Goal: Information Seeking & Learning: Learn about a topic

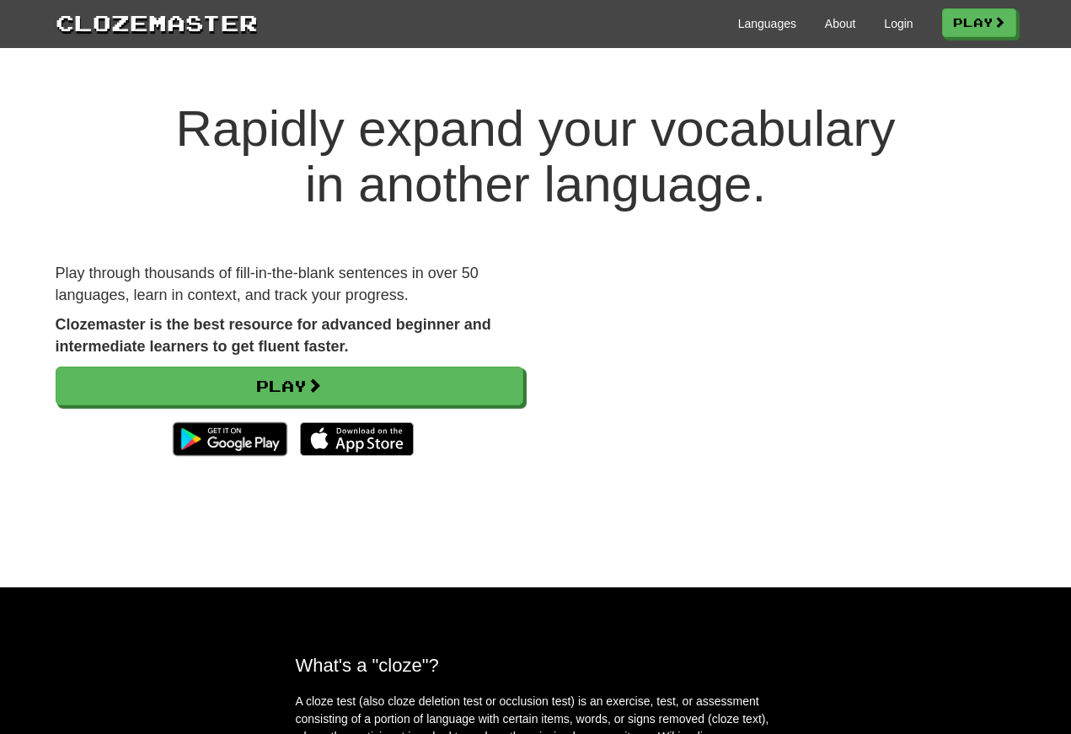
click at [884, 22] on link "Login" at bounding box center [898, 23] width 29 height 17
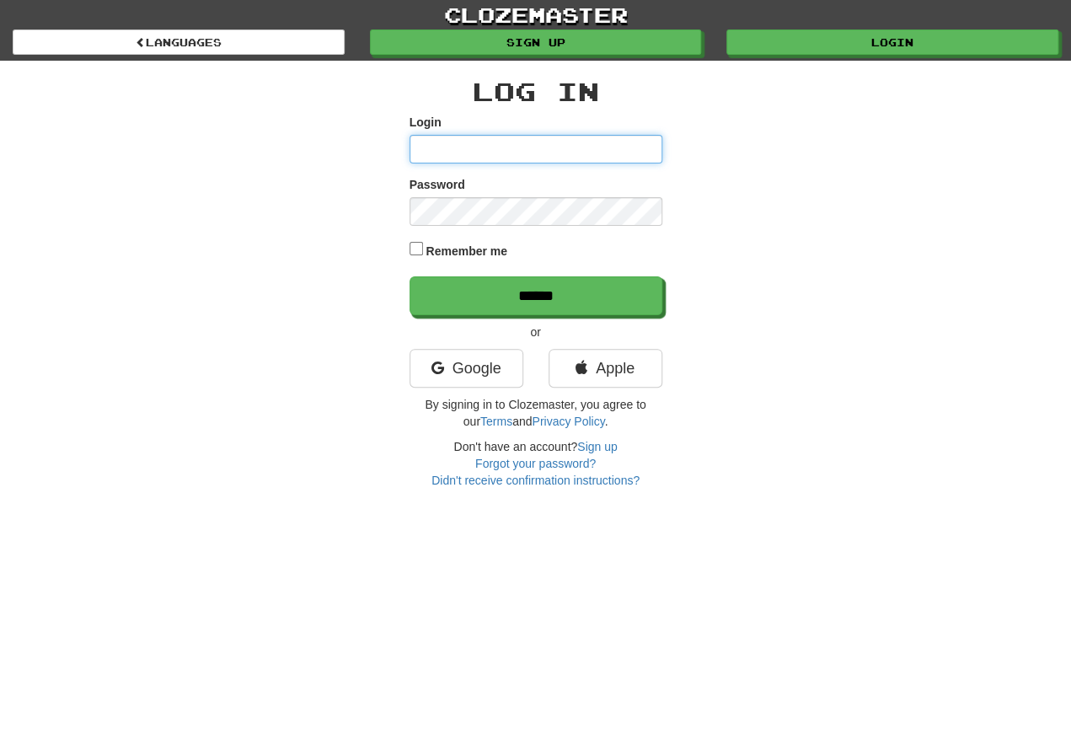
type input "**********"
click at [535, 297] on input "******" at bounding box center [536, 295] width 253 height 39
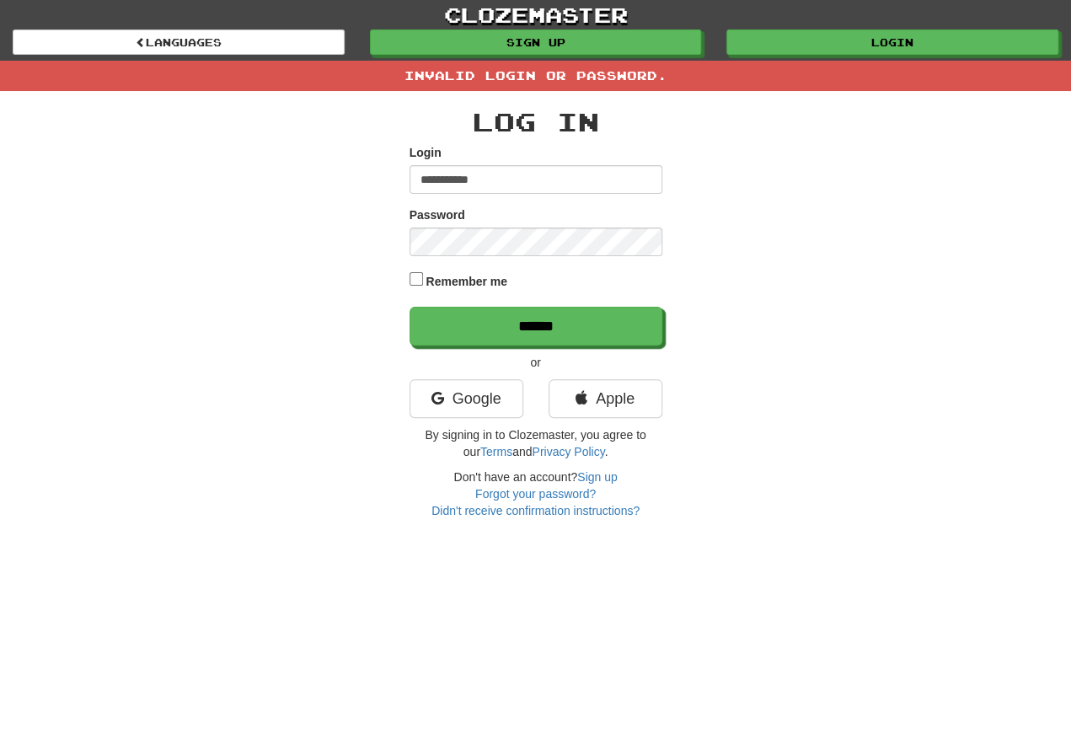
click at [435, 223] on label "Password" at bounding box center [438, 214] width 56 height 17
click at [496, 173] on input "**********" at bounding box center [536, 179] width 253 height 29
click at [501, 172] on input "**********" at bounding box center [536, 179] width 253 height 29
click at [510, 168] on input "**********" at bounding box center [536, 179] width 253 height 29
click at [498, 163] on div "**********" at bounding box center [536, 169] width 253 height 50
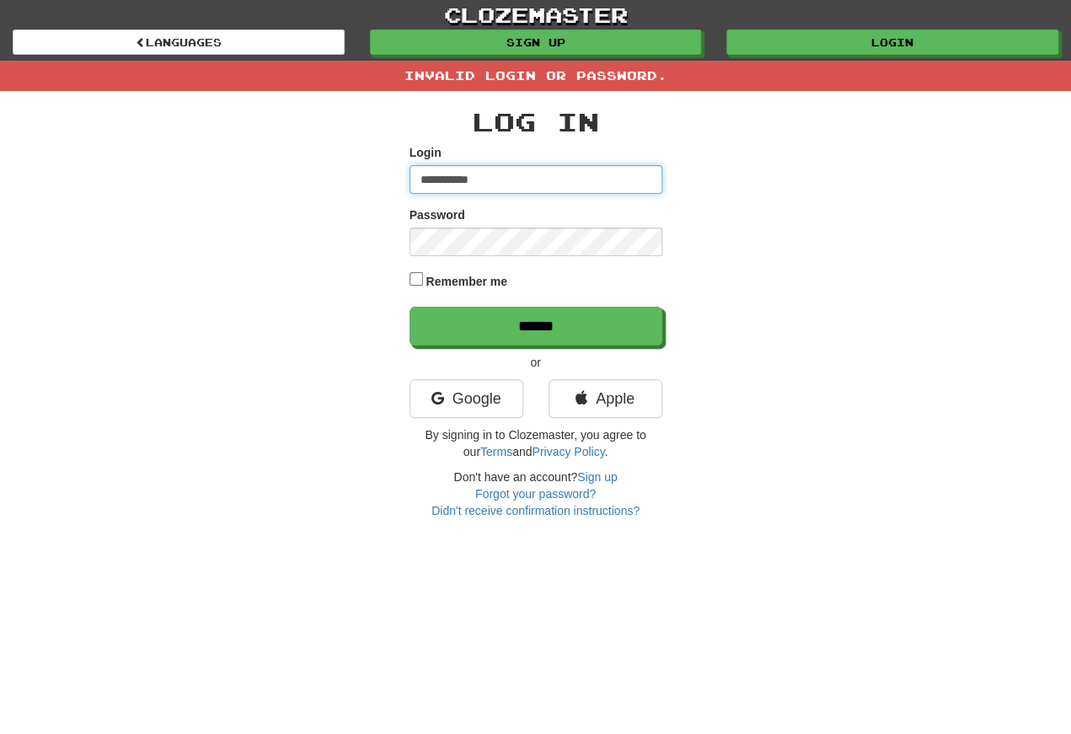
click at [505, 173] on input "**********" at bounding box center [536, 179] width 253 height 29
click at [494, 168] on input "**********" at bounding box center [536, 179] width 253 height 29
click at [512, 178] on input "**********" at bounding box center [536, 179] width 253 height 29
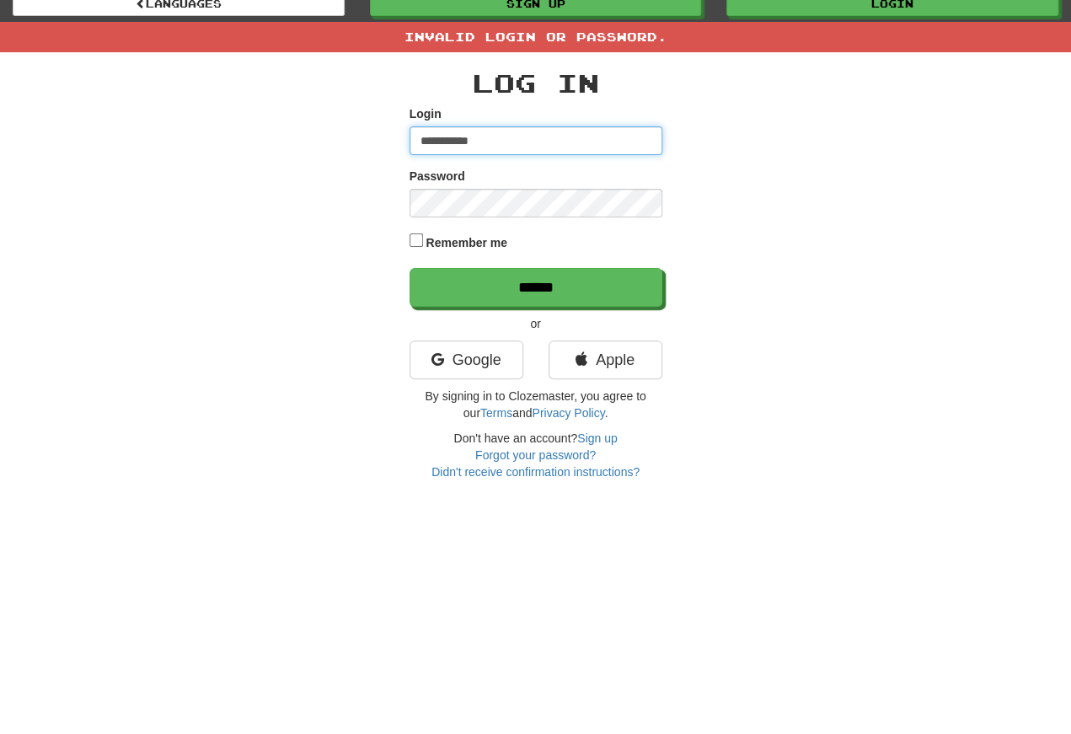
type input "**********"
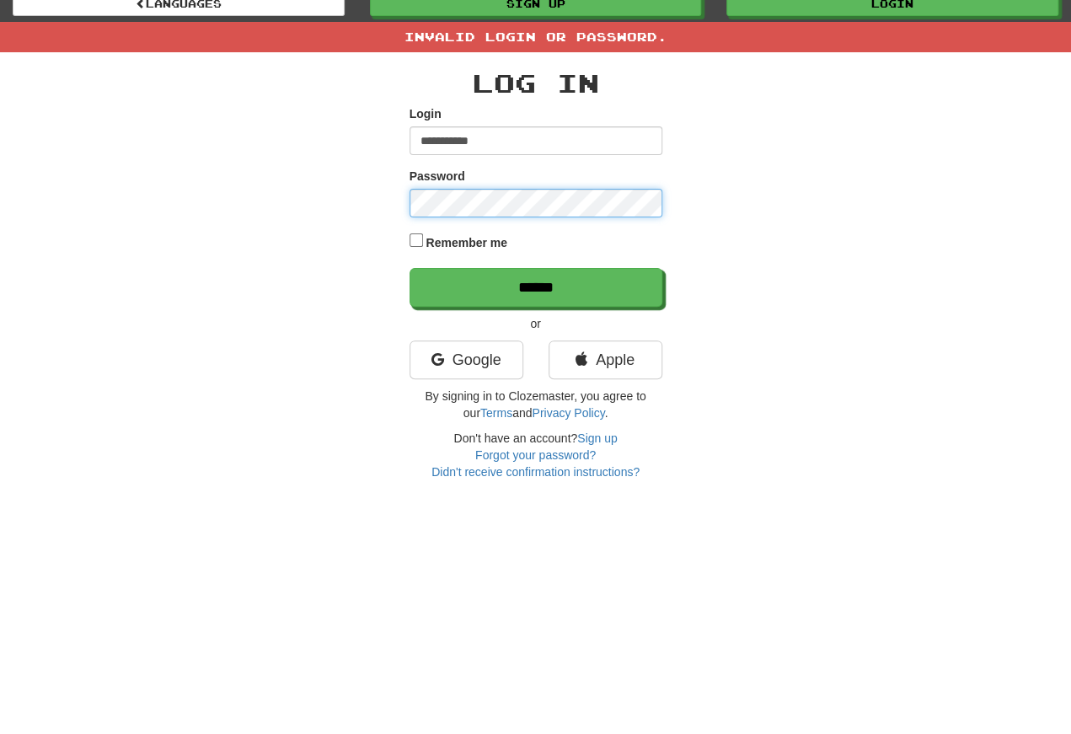
click at [535, 307] on input "******" at bounding box center [536, 326] width 253 height 39
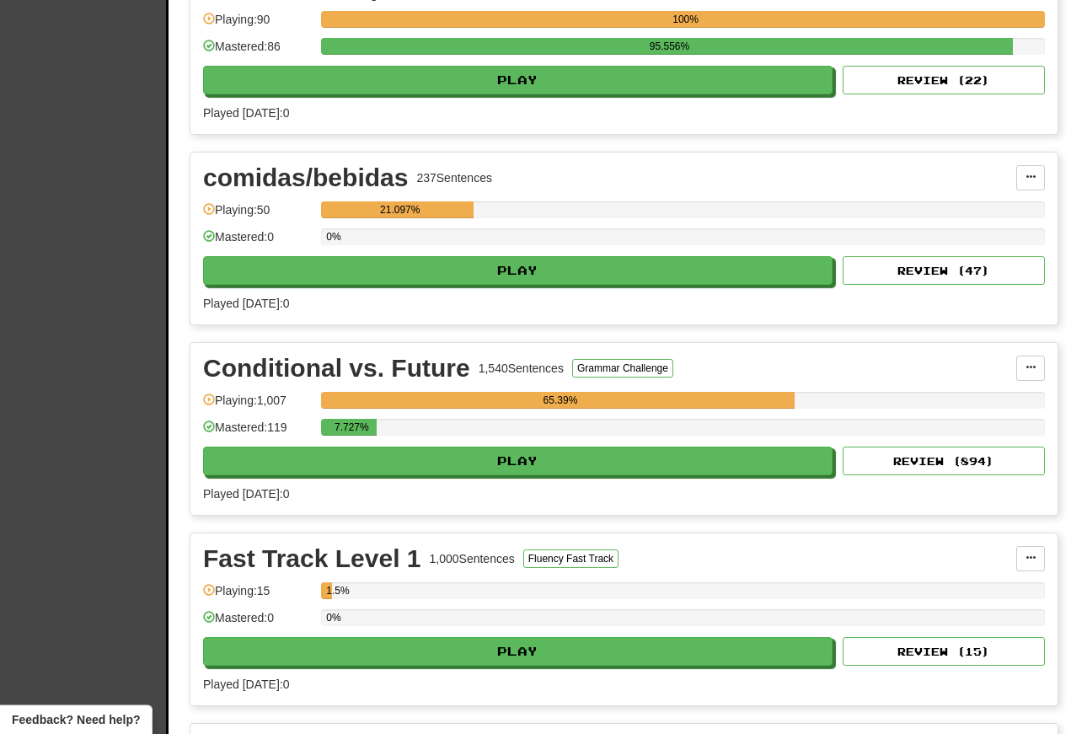
scroll to position [2887, 0]
click at [417, 469] on button "Play" at bounding box center [518, 461] width 630 height 29
select select "**"
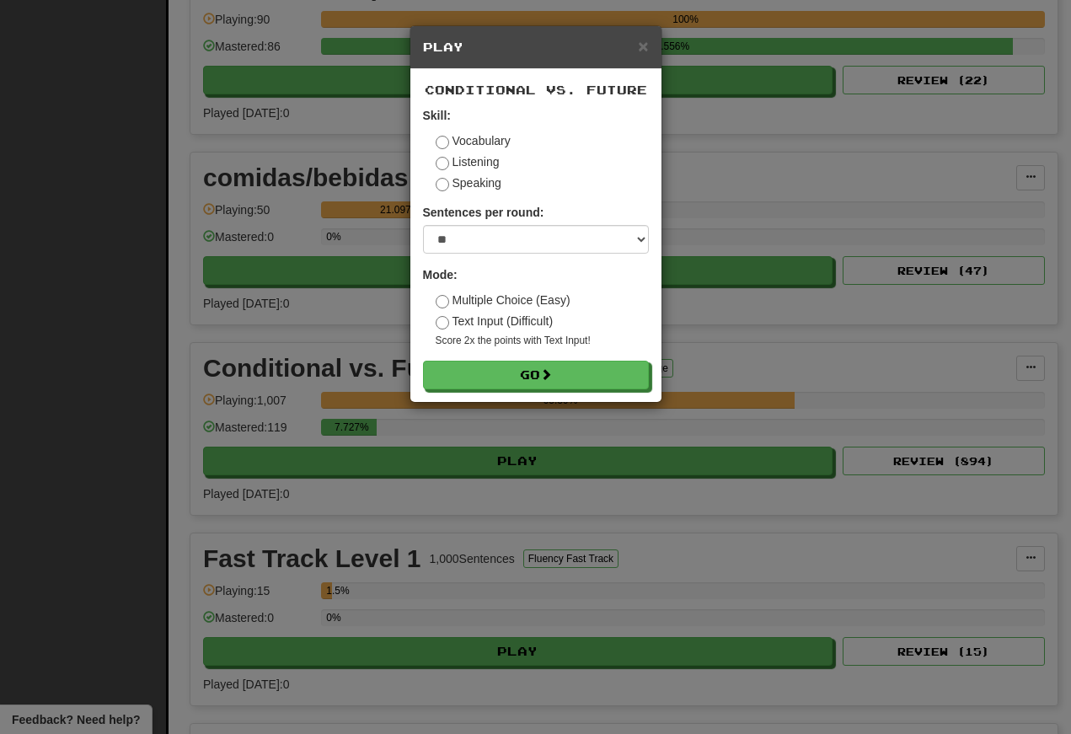
click at [476, 389] on button "Go" at bounding box center [536, 375] width 226 height 29
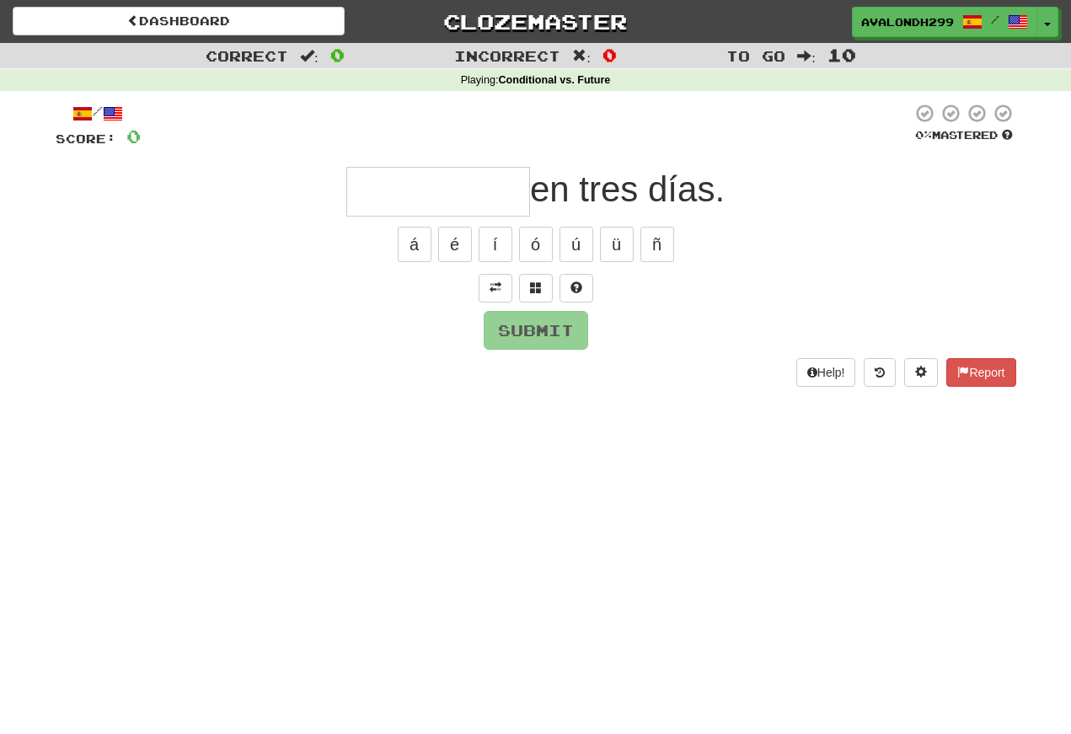
click at [501, 282] on span at bounding box center [496, 288] width 12 height 12
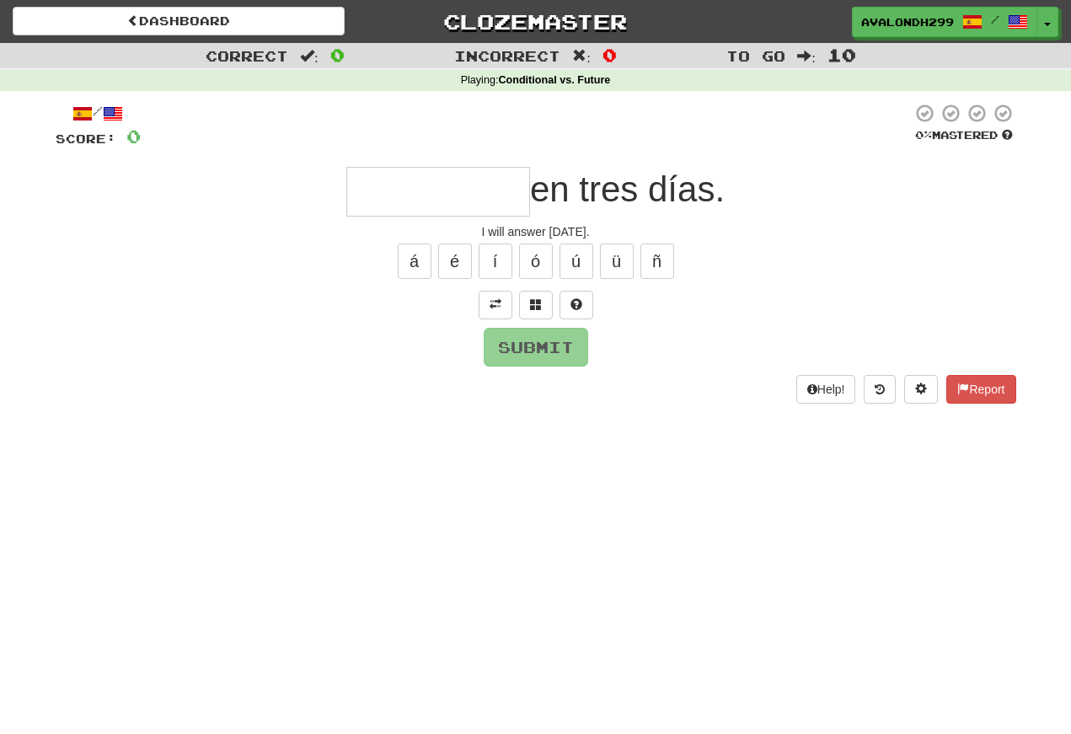
click at [352, 214] on input "text" at bounding box center [438, 192] width 184 height 50
type input "*"
click at [541, 299] on span at bounding box center [536, 304] width 12 height 12
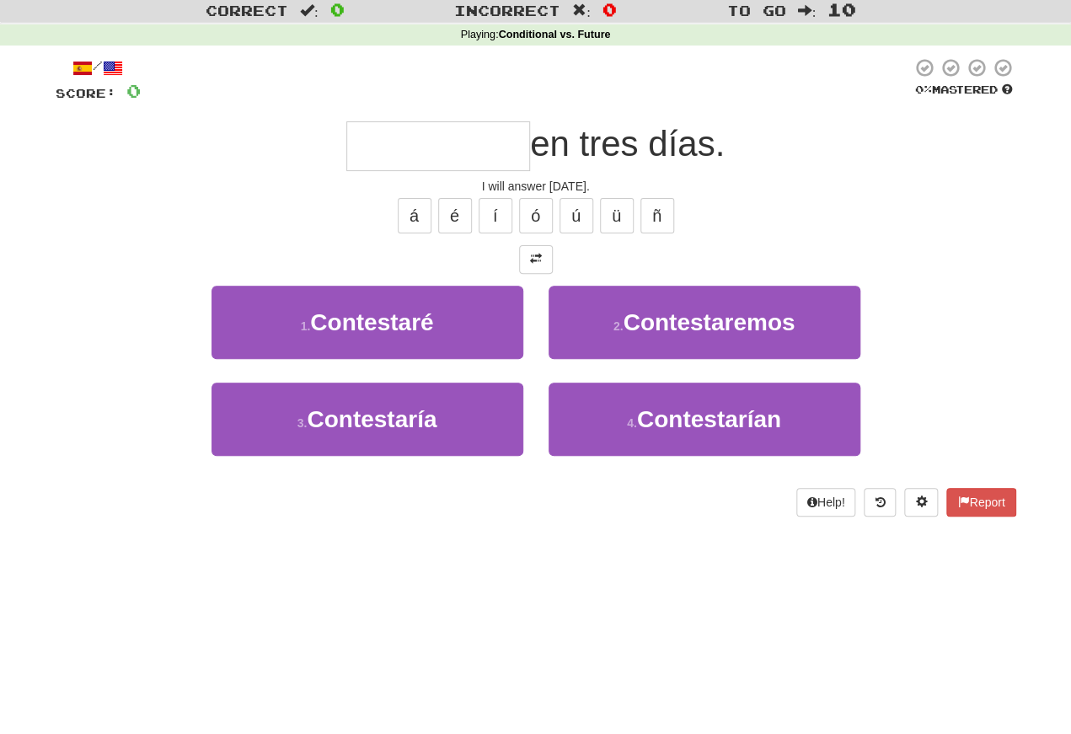
click at [337, 355] on span "Contestaré" at bounding box center [371, 368] width 123 height 26
type input "**********"
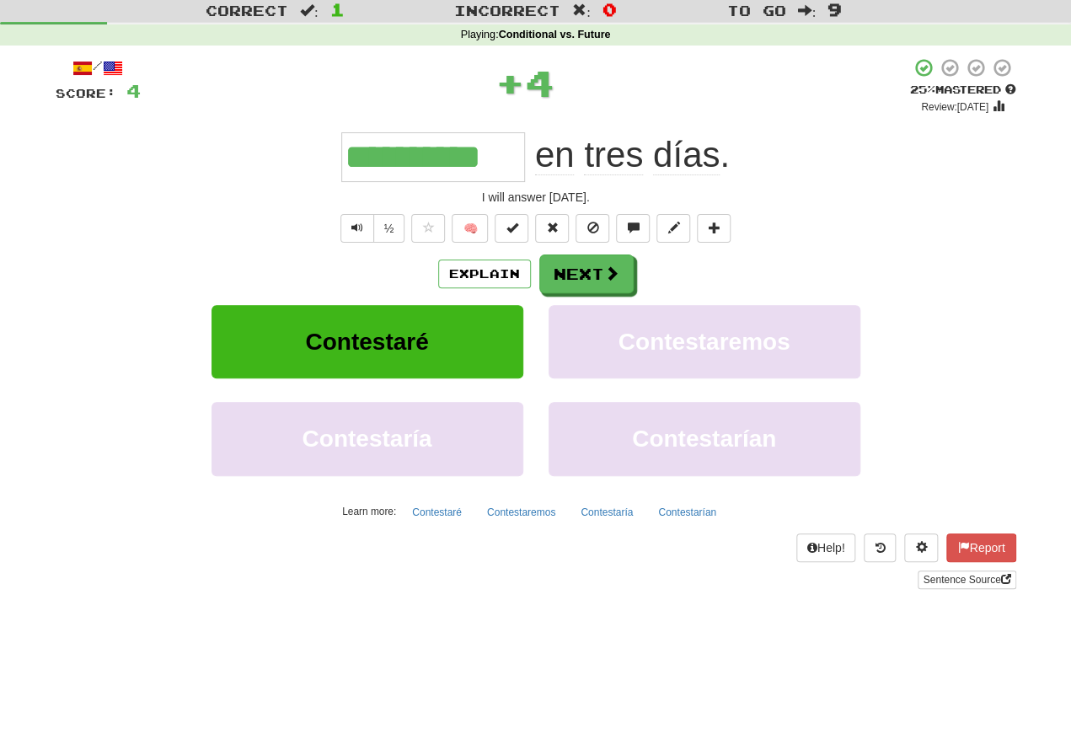
scroll to position [45, 0]
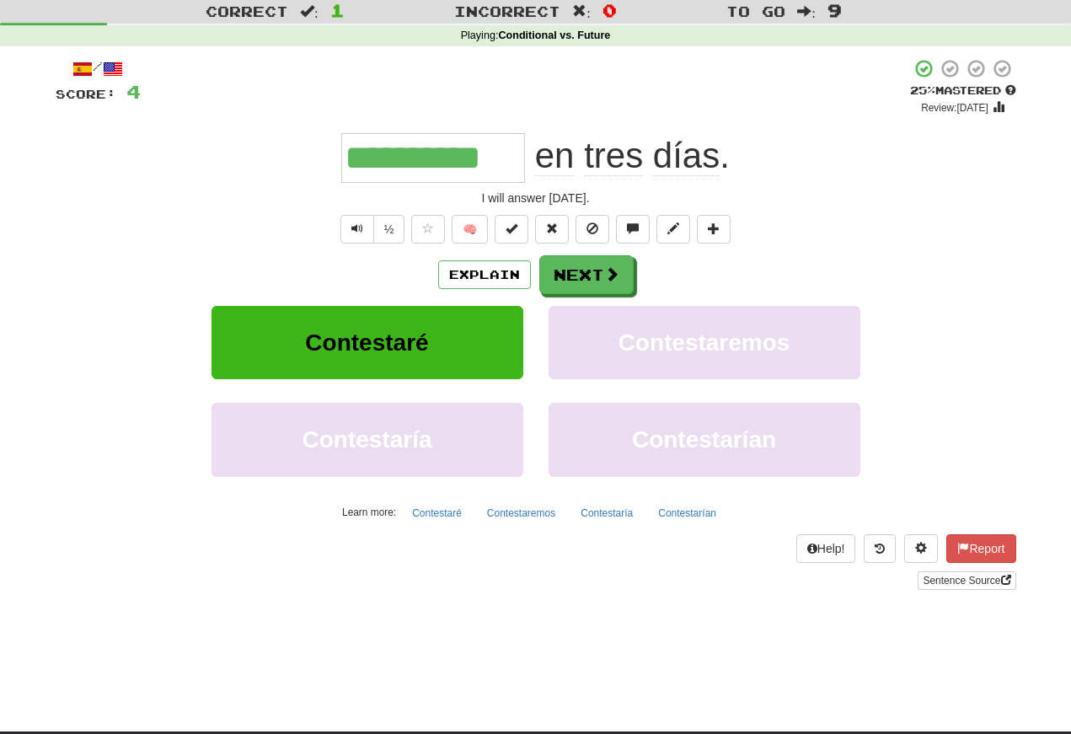
click at [352, 229] on span "Text-to-speech controls" at bounding box center [357, 229] width 12 height 12
click at [351, 225] on span "Text-to-speech controls" at bounding box center [357, 229] width 12 height 12
click at [353, 233] on span "Text-to-speech controls" at bounding box center [357, 229] width 12 height 12
click at [360, 232] on span "Text-to-speech controls" at bounding box center [357, 229] width 12 height 12
click at [358, 233] on span "Text-to-speech controls" at bounding box center [357, 229] width 12 height 12
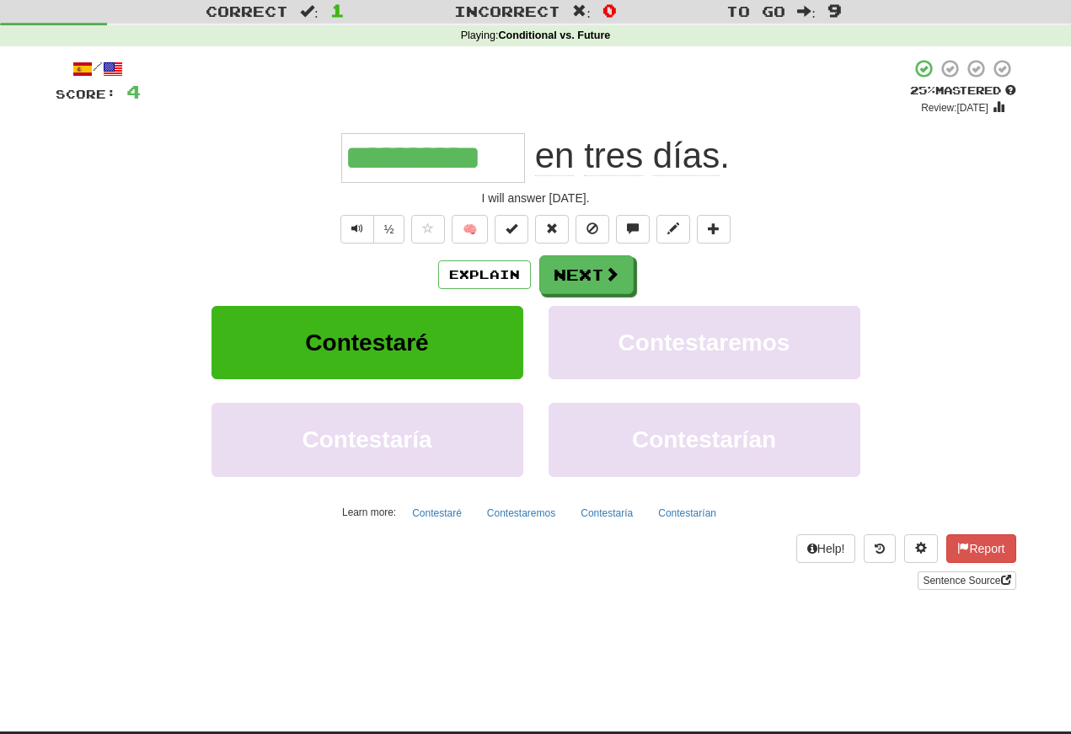
click at [352, 232] on span "Text-to-speech controls" at bounding box center [357, 229] width 12 height 12
click at [568, 276] on button "Next" at bounding box center [586, 274] width 94 height 39
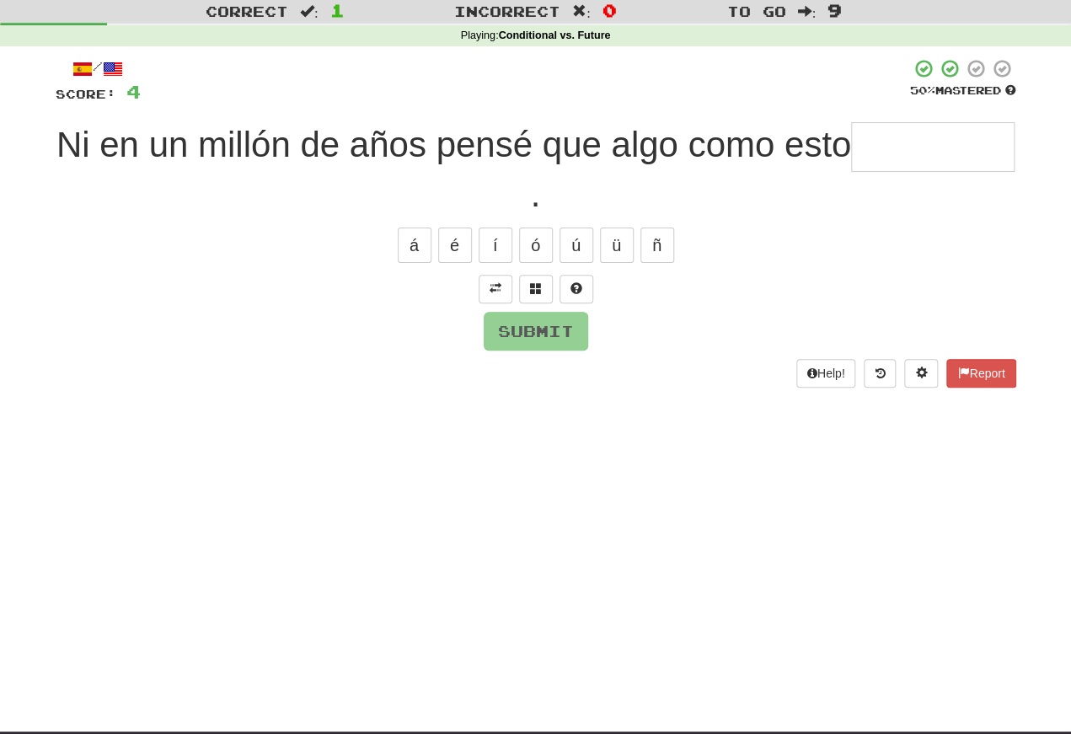
click at [491, 284] on span at bounding box center [496, 288] width 12 height 12
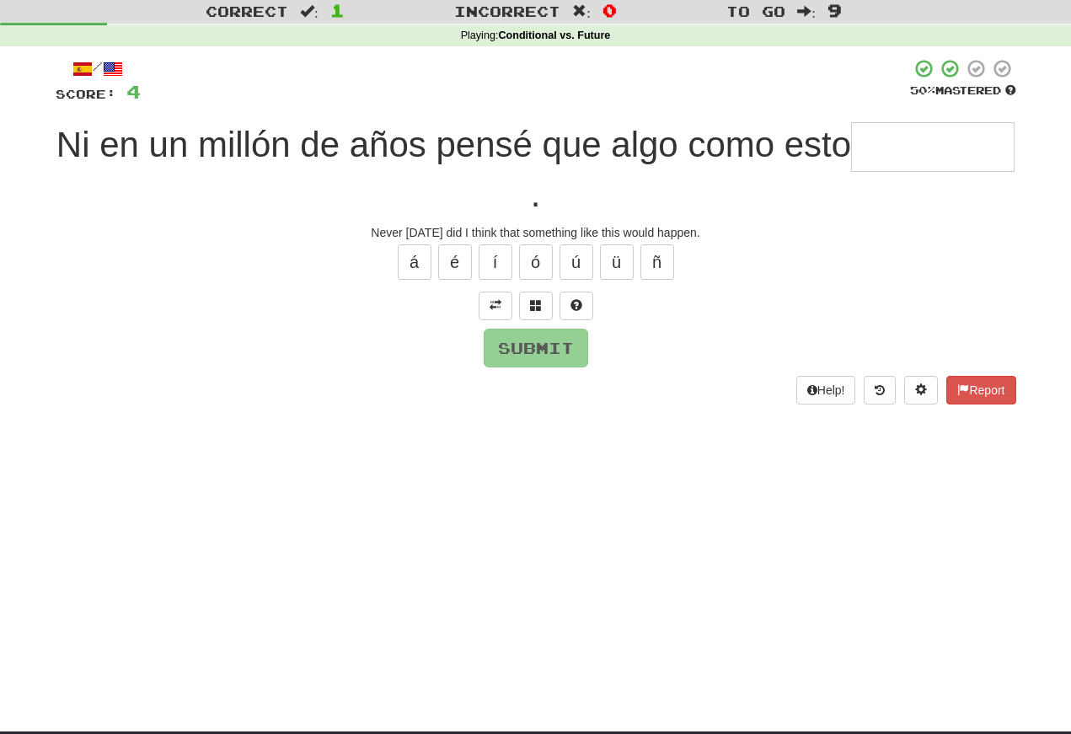
click at [851, 172] on input "text" at bounding box center [933, 147] width 164 height 50
type input "*"
click at [534, 292] on button at bounding box center [536, 306] width 34 height 29
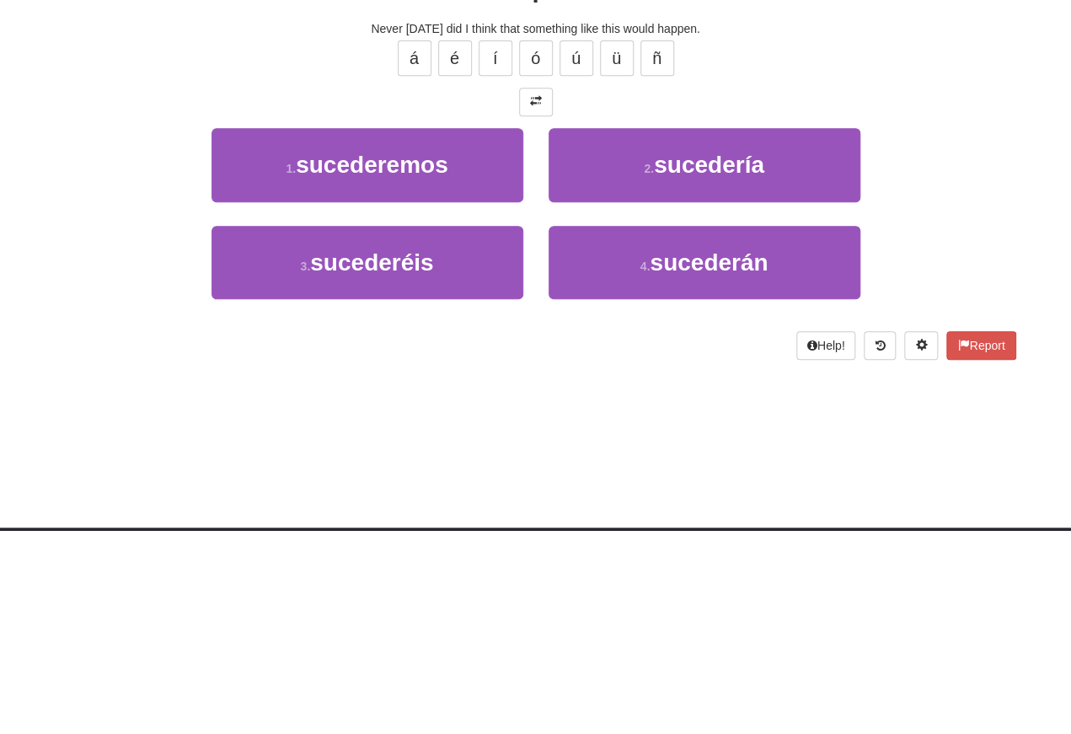
click at [630, 332] on button "2 . sucedería" at bounding box center [705, 368] width 312 height 73
type input "*********"
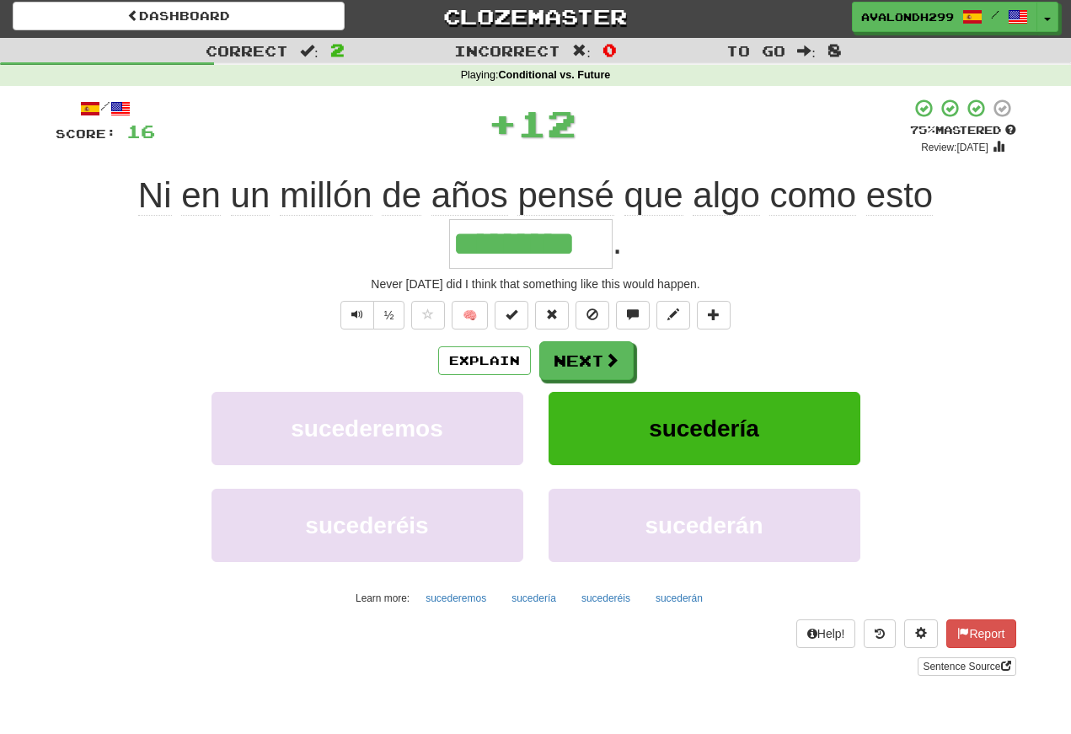
scroll to position [0, 0]
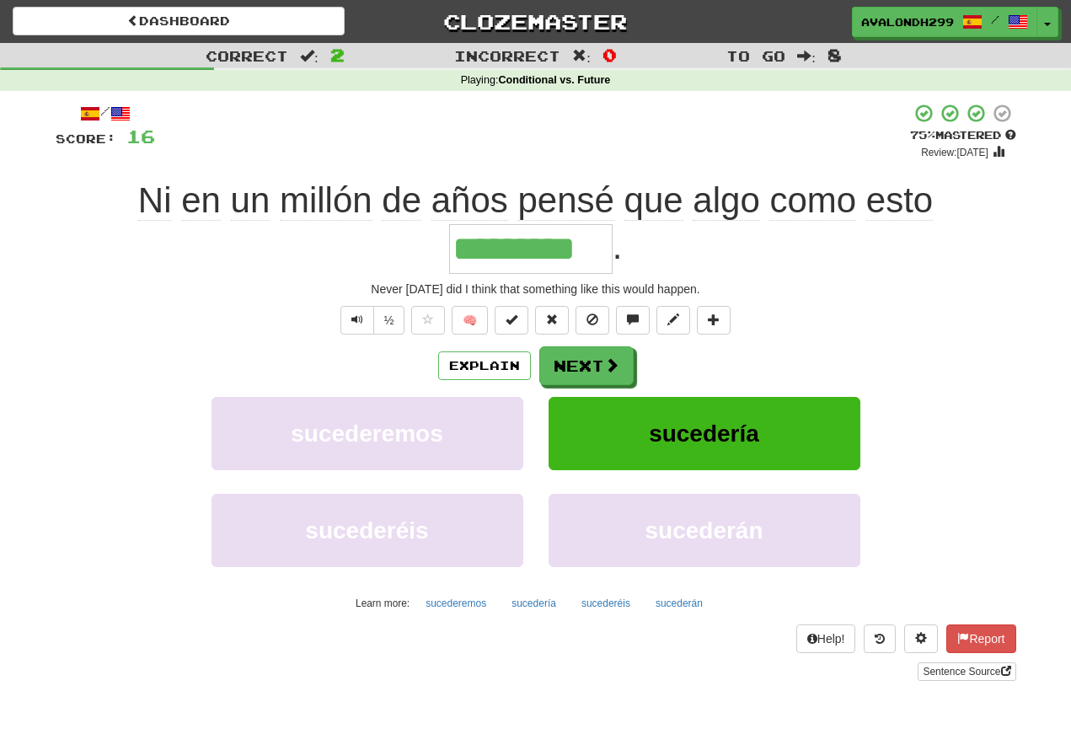
click at [356, 324] on span "Text-to-speech controls" at bounding box center [357, 320] width 12 height 12
click at [356, 319] on span "Text-to-speech controls" at bounding box center [357, 320] width 12 height 12
click at [367, 316] on button "Text-to-speech controls" at bounding box center [357, 320] width 34 height 29
click at [360, 316] on span "Text-to-speech controls" at bounding box center [357, 320] width 12 height 12
click at [357, 318] on span "Text-to-speech controls" at bounding box center [357, 320] width 12 height 12
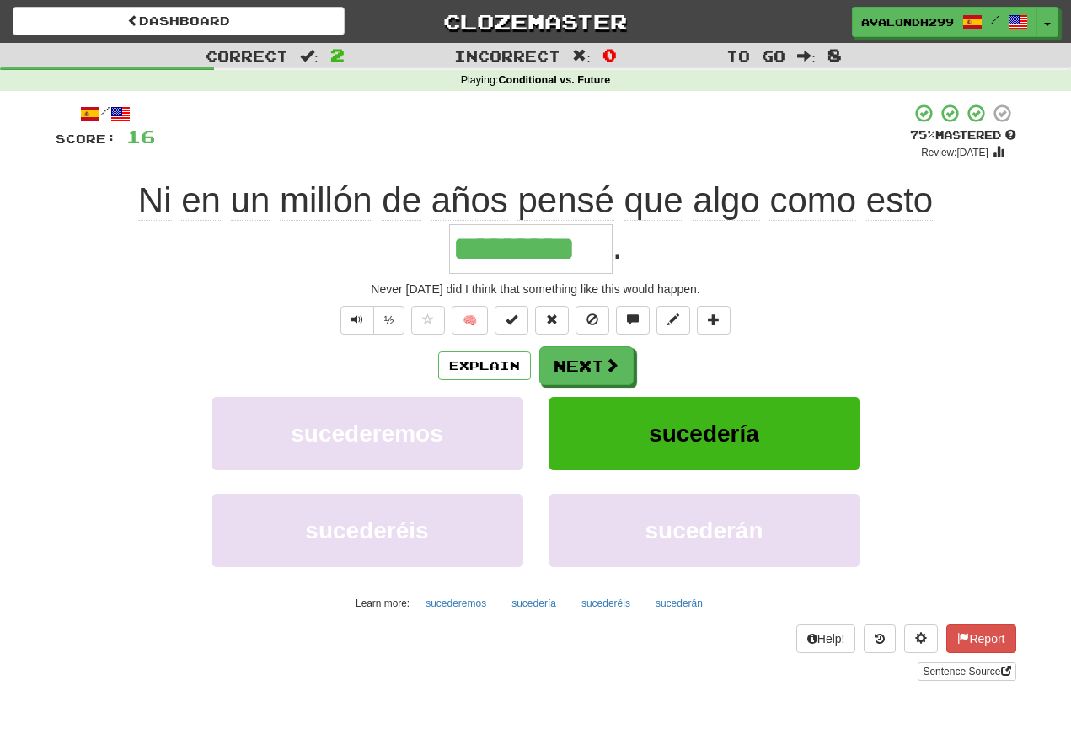
click at [363, 314] on button "Text-to-speech controls" at bounding box center [357, 320] width 34 height 29
click at [356, 319] on span "Text-to-speech controls" at bounding box center [357, 320] width 12 height 12
click at [365, 323] on button "Text-to-speech controls" at bounding box center [357, 320] width 34 height 29
click at [571, 361] on button "Next" at bounding box center [586, 365] width 94 height 39
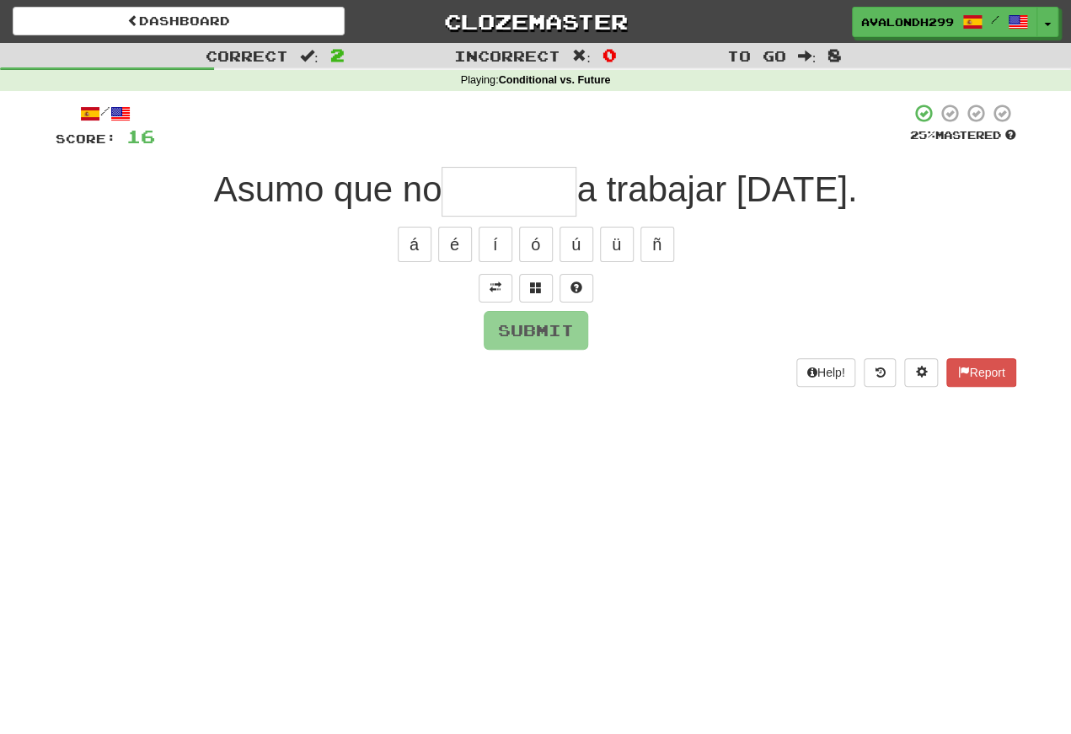
click at [486, 285] on button at bounding box center [496, 288] width 34 height 29
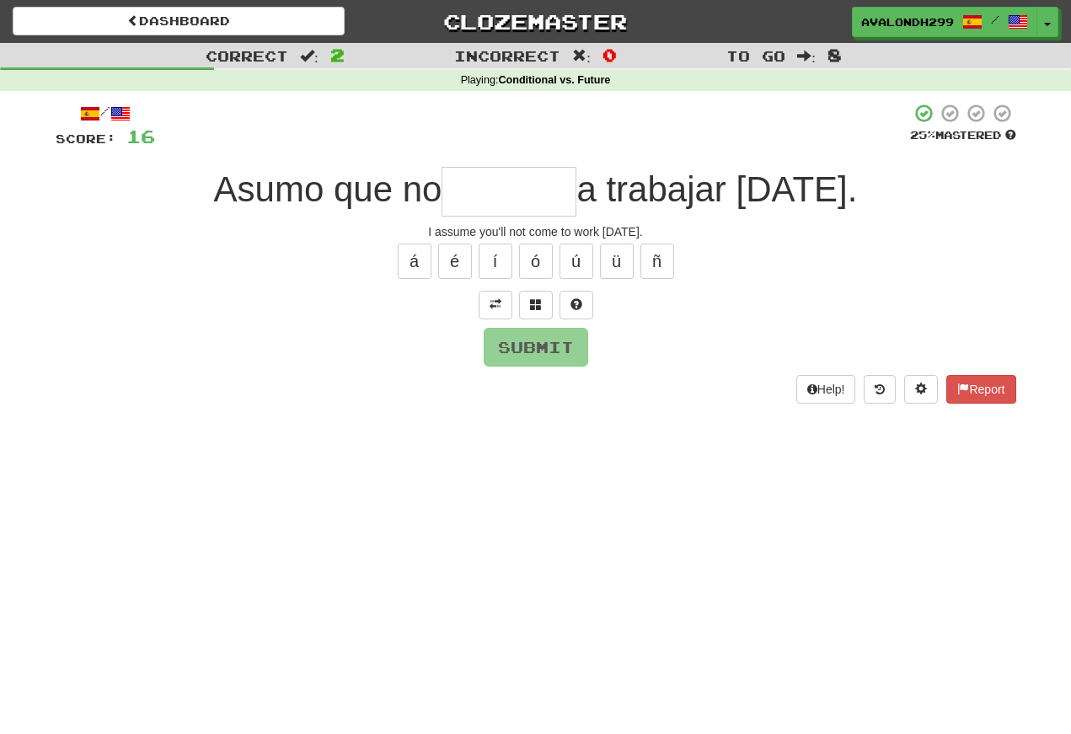
click at [448, 208] on input "text" at bounding box center [509, 192] width 135 height 50
click at [460, 261] on button "é" at bounding box center [455, 261] width 34 height 35
click at [410, 260] on button "á" at bounding box center [415, 261] width 34 height 35
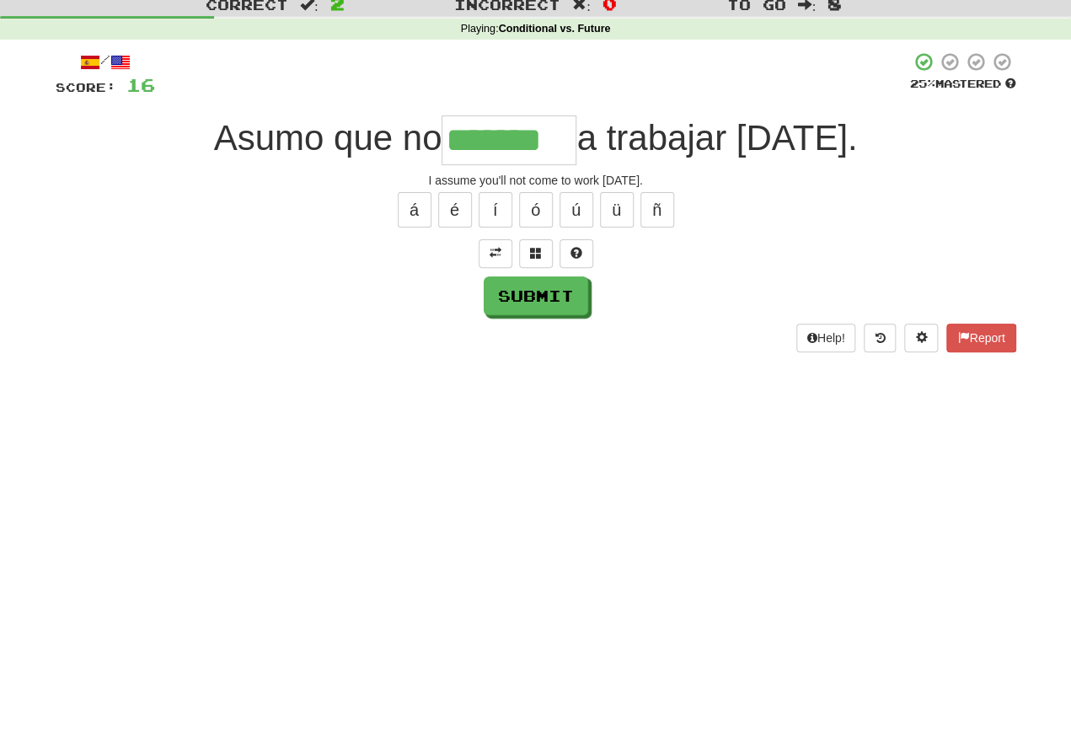
type input "*******"
click at [508, 328] on button "Submit" at bounding box center [536, 347] width 105 height 39
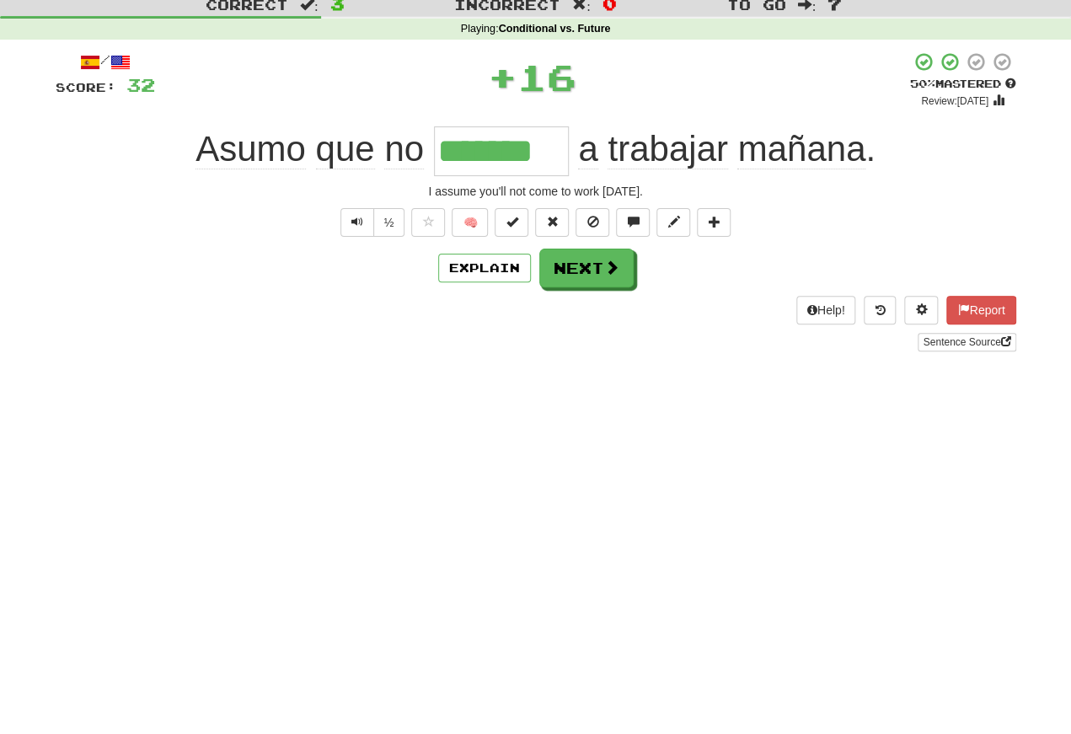
scroll to position [51, 0]
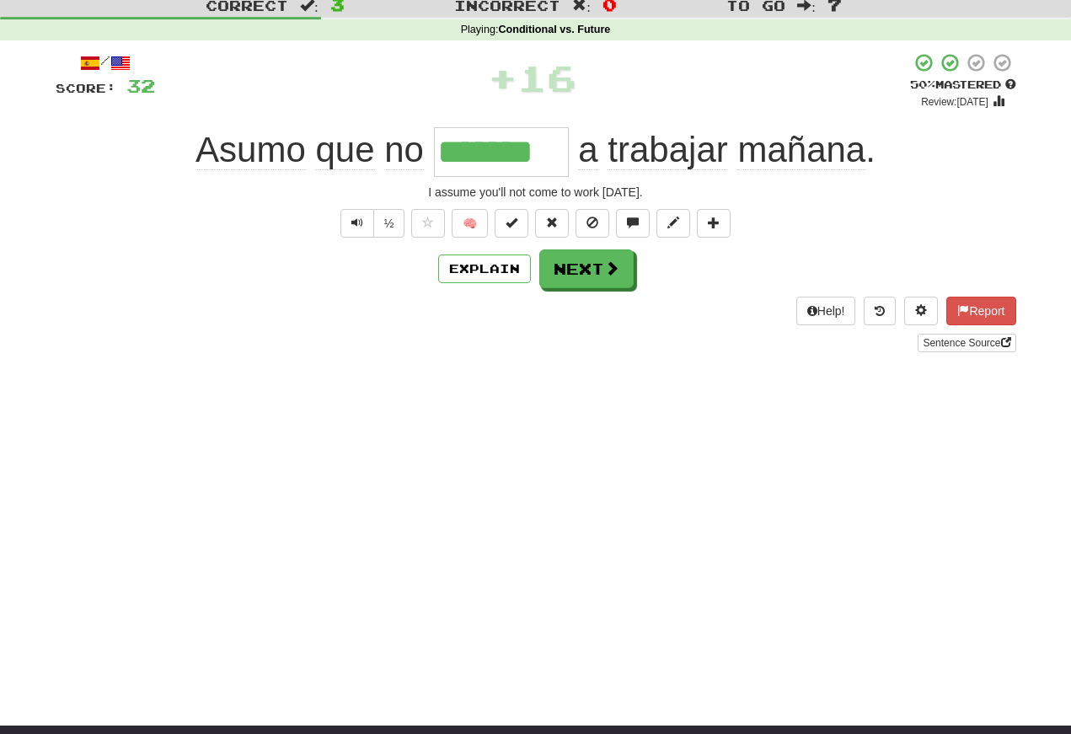
click at [357, 228] on span "Text-to-speech controls" at bounding box center [357, 223] width 12 height 12
click at [361, 228] on span "Text-to-speech controls" at bounding box center [357, 223] width 12 height 12
click at [333, 242] on div "/ Score: 32 + 16 50 % Mastered Review: 2025-08-24 Asumo que no ******* a trabaj…" at bounding box center [536, 202] width 961 height 300
click at [333, 241] on div "/ Score: 32 + 16 50 % Mastered Review: 2025-08-24 Asumo que no ******* a trabaj…" at bounding box center [536, 202] width 961 height 300
click at [359, 226] on span "Text-to-speech controls" at bounding box center [357, 223] width 12 height 12
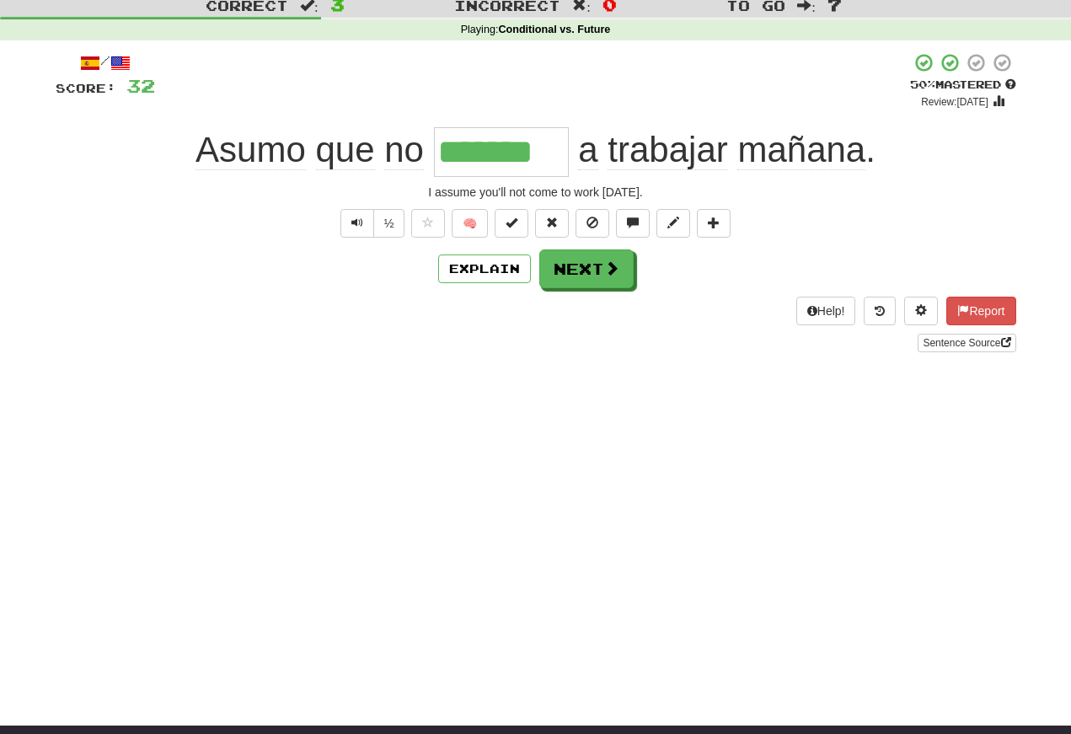
click at [360, 225] on span "Text-to-speech controls" at bounding box center [357, 223] width 12 height 12
click at [357, 223] on span "Text-to-speech controls" at bounding box center [357, 223] width 12 height 12
click at [367, 230] on button "Text-to-speech controls" at bounding box center [357, 223] width 34 height 29
click at [591, 263] on button "Next" at bounding box center [586, 268] width 94 height 39
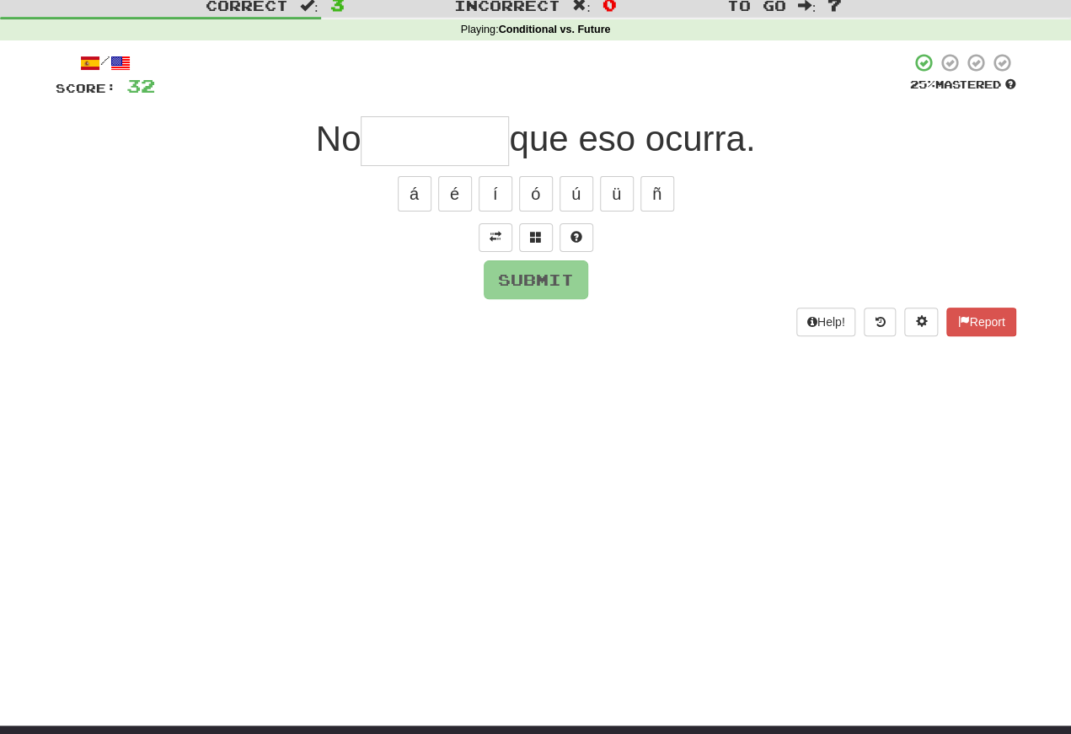
click at [496, 236] on span at bounding box center [496, 237] width 12 height 12
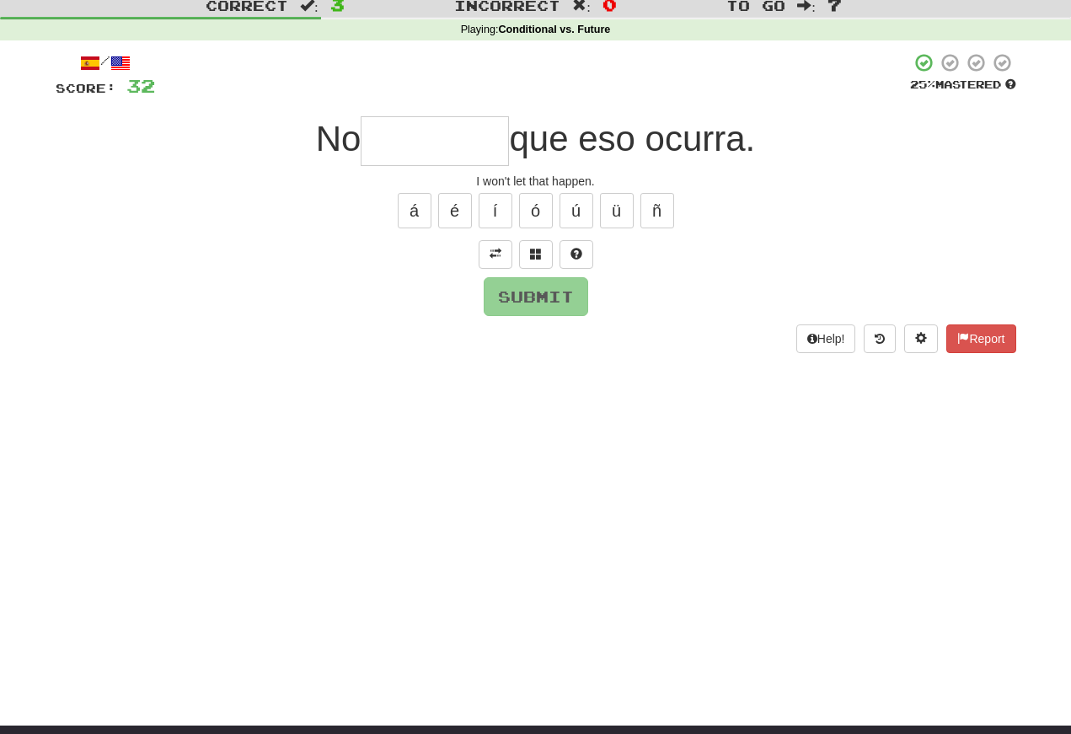
click at [428, 152] on input "text" at bounding box center [435, 141] width 148 height 50
click at [453, 206] on button "é" at bounding box center [455, 210] width 34 height 35
type input "*********"
click at [517, 296] on button "Submit" at bounding box center [536, 296] width 105 height 39
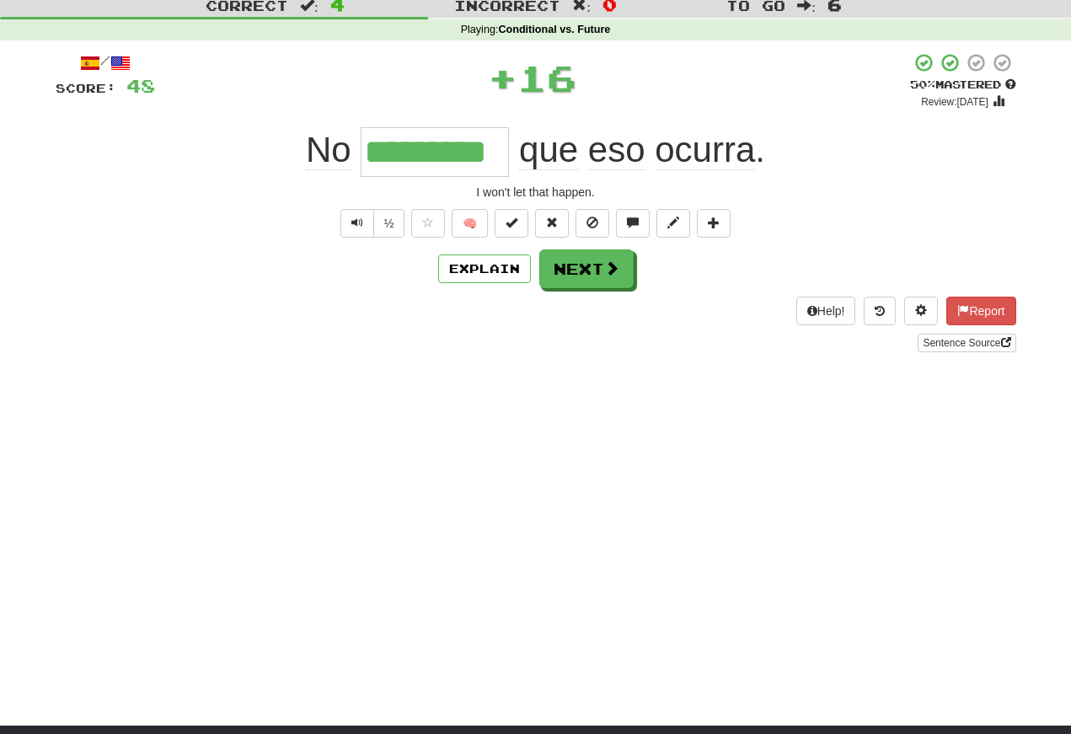
click at [358, 234] on button "Text-to-speech controls" at bounding box center [357, 223] width 34 height 29
click at [356, 226] on span "Text-to-speech controls" at bounding box center [357, 223] width 12 height 12
click at [363, 226] on button "Text-to-speech controls" at bounding box center [357, 223] width 34 height 29
click at [357, 221] on span "Text-to-speech controls" at bounding box center [357, 223] width 12 height 12
click at [560, 265] on button "Next" at bounding box center [586, 268] width 94 height 39
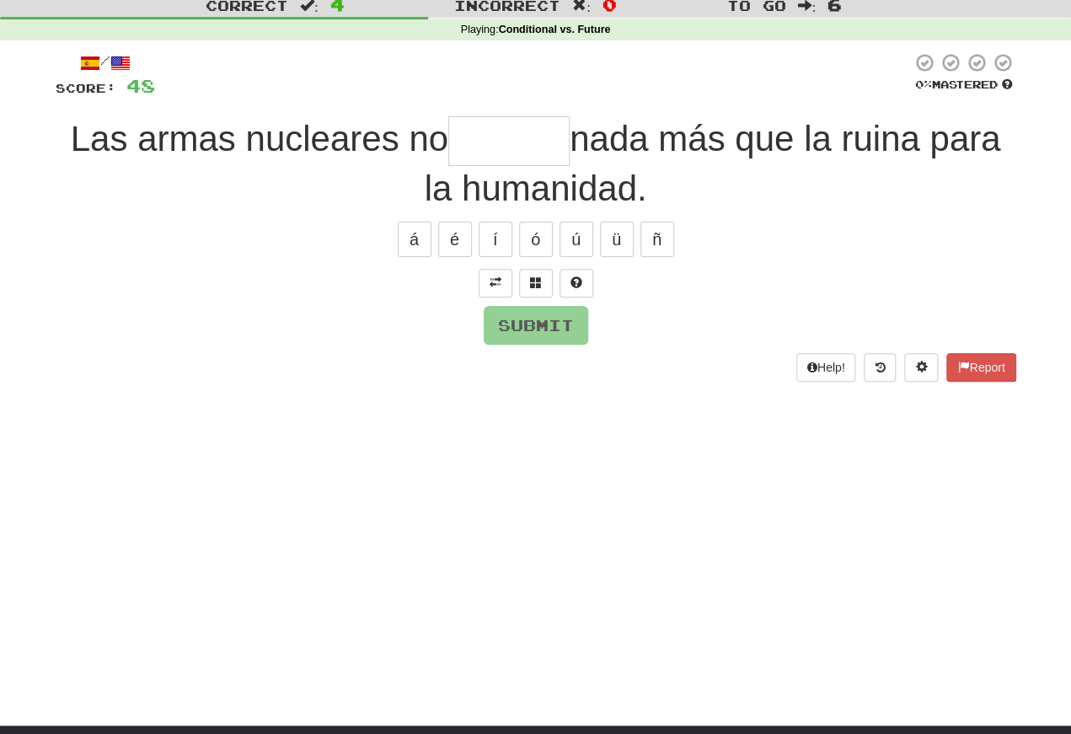
click at [490, 279] on span at bounding box center [496, 282] width 12 height 12
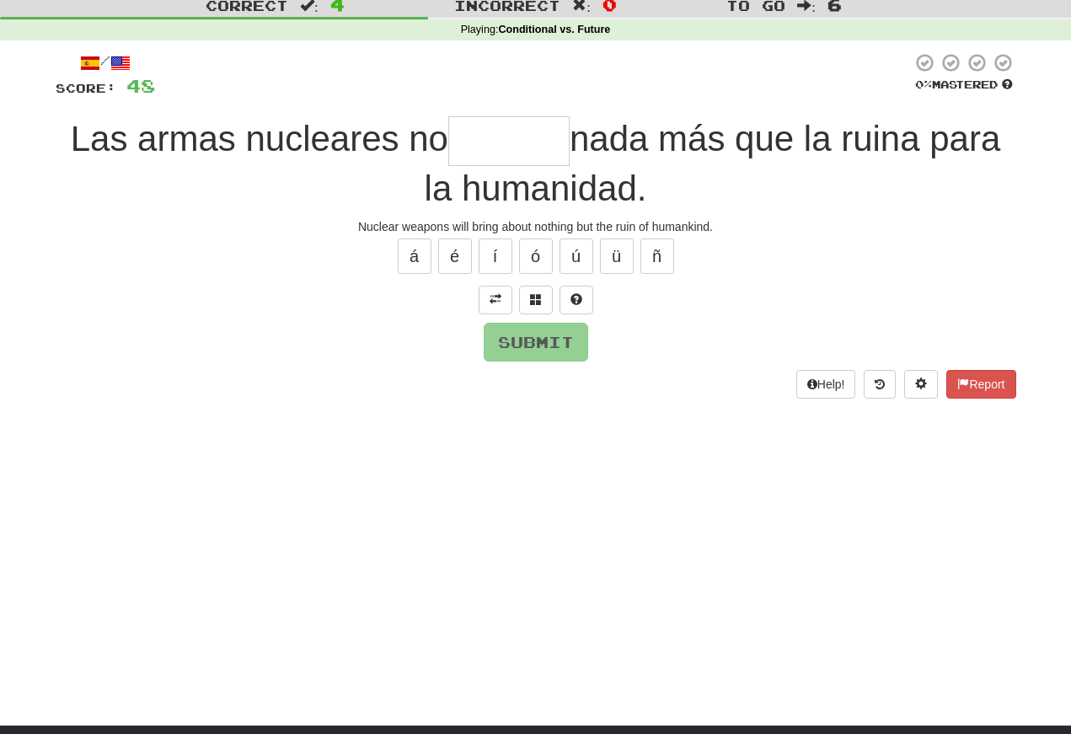
click at [477, 148] on input "text" at bounding box center [508, 141] width 121 height 50
click at [501, 250] on button "í" at bounding box center [496, 256] width 34 height 35
click at [534, 294] on span at bounding box center [536, 299] width 12 height 12
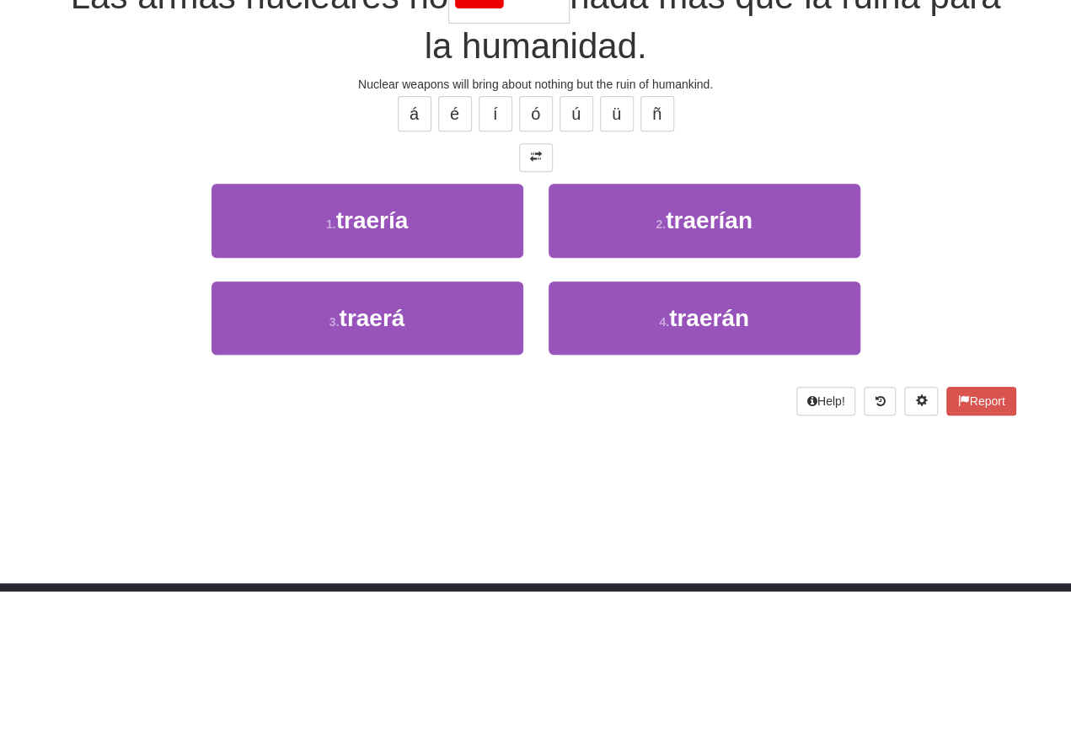
click at [360, 448] on span "traerá" at bounding box center [372, 461] width 66 height 26
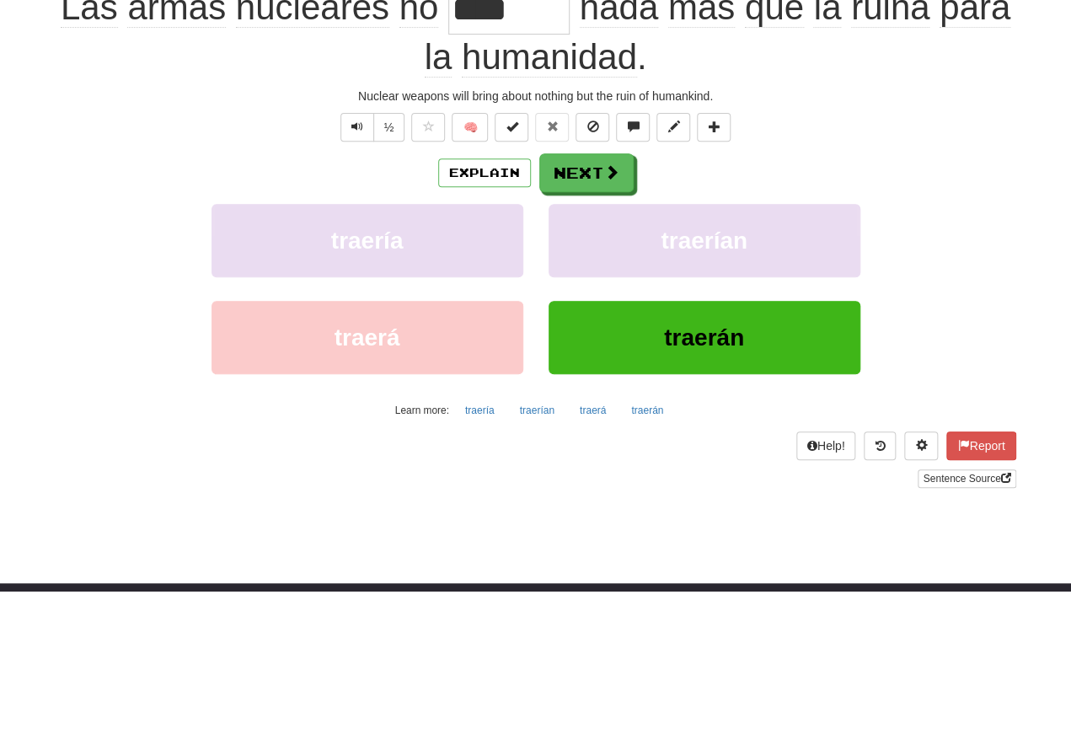
type input "*******"
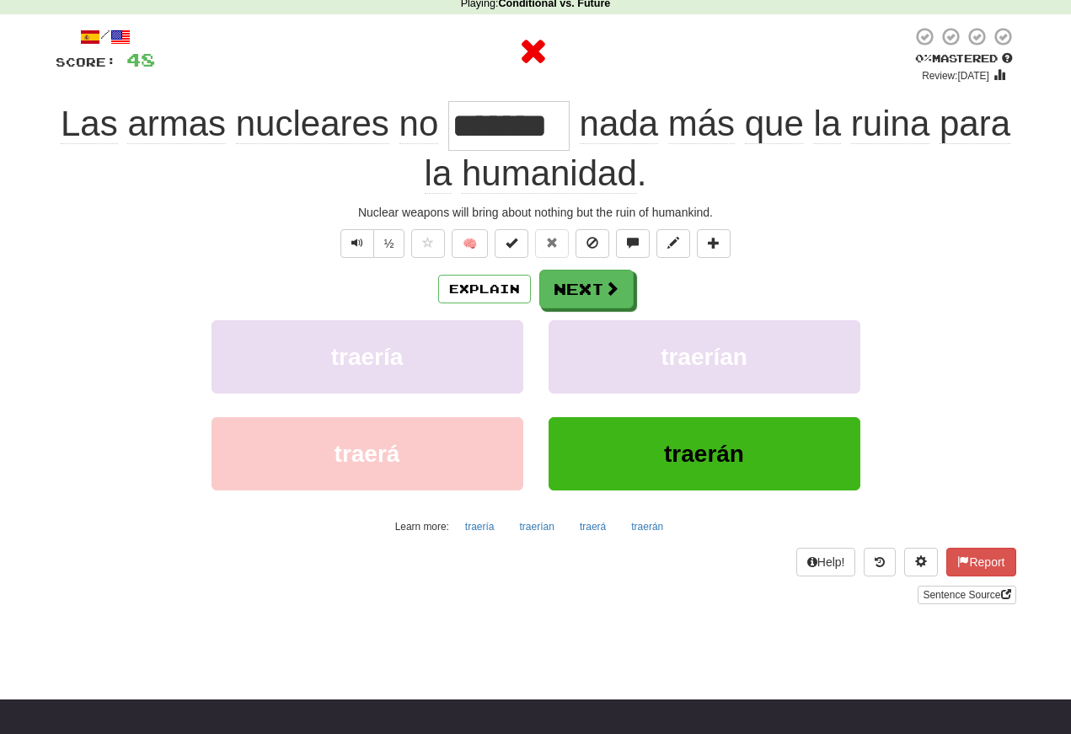
scroll to position [76, 0]
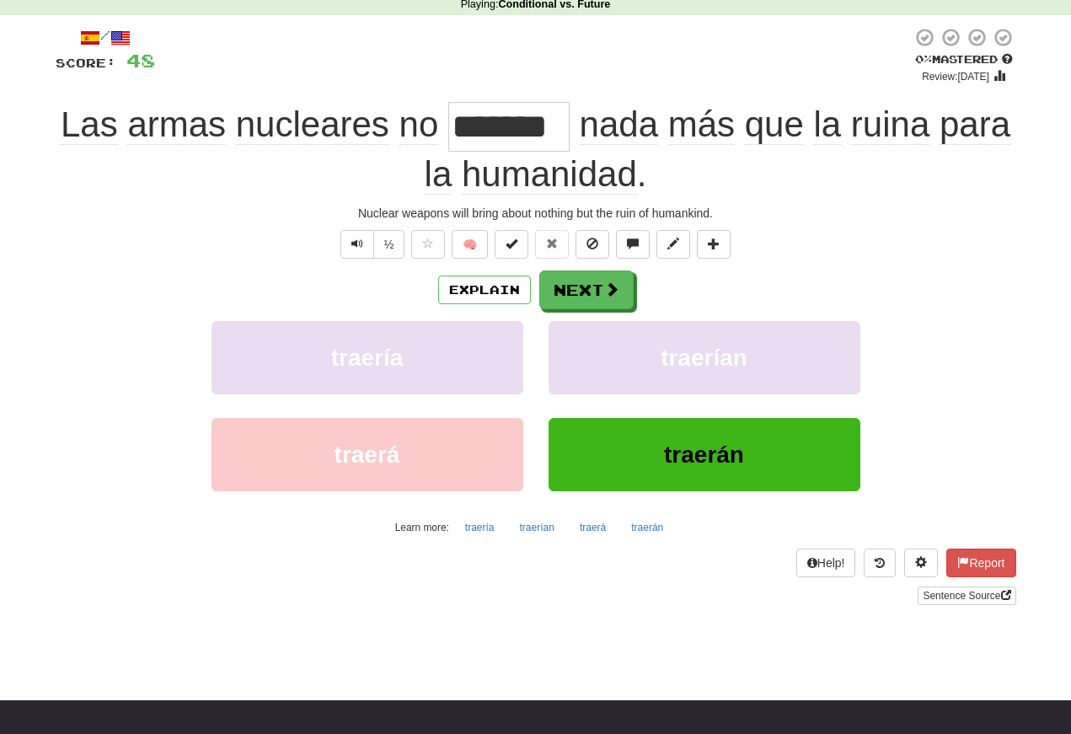
click at [357, 245] on span "Text-to-speech controls" at bounding box center [357, 244] width 12 height 12
click at [370, 244] on button "Text-to-speech controls" at bounding box center [357, 244] width 34 height 29
click at [357, 239] on span "Text-to-speech controls" at bounding box center [357, 244] width 12 height 12
click at [367, 239] on button "Text-to-speech controls" at bounding box center [357, 244] width 34 height 29
click at [357, 238] on span "Text-to-speech controls" at bounding box center [357, 244] width 12 height 12
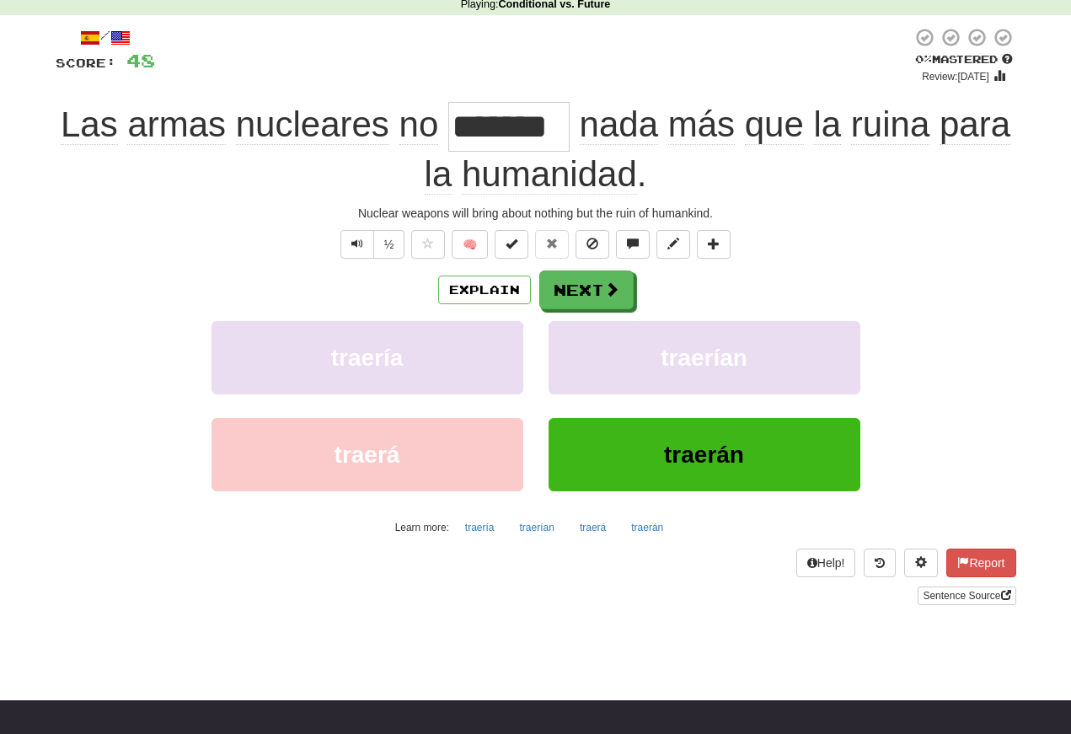
click at [570, 291] on button "Next" at bounding box center [586, 290] width 94 height 39
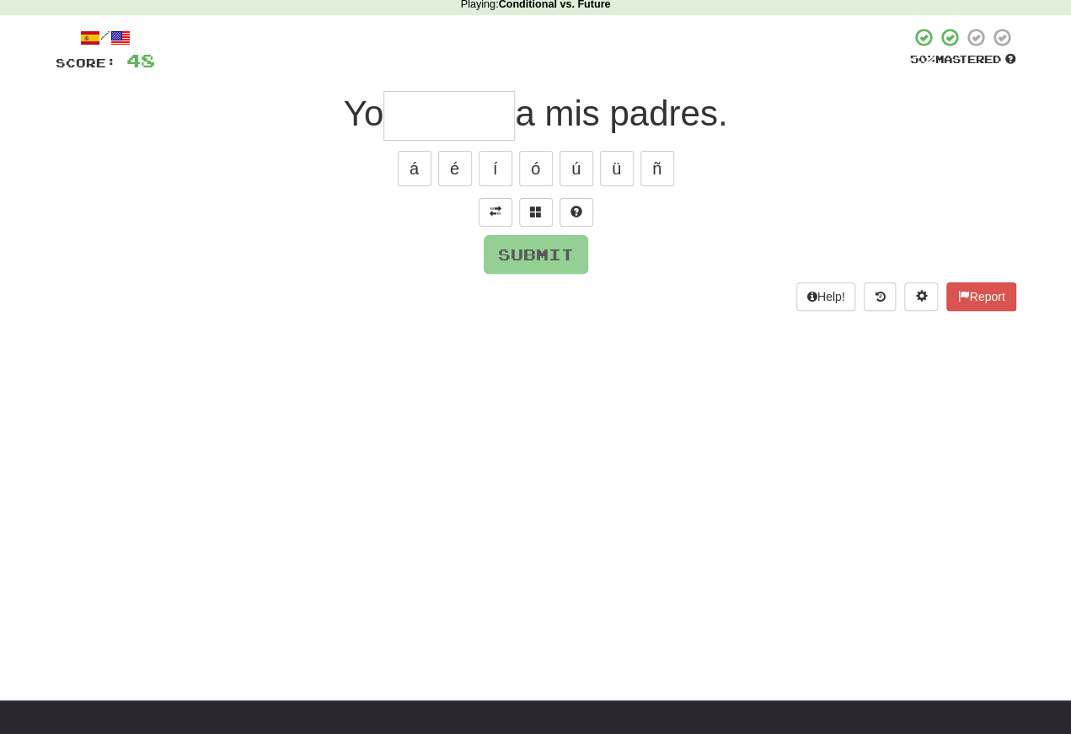
click at [490, 218] on button at bounding box center [496, 212] width 34 height 29
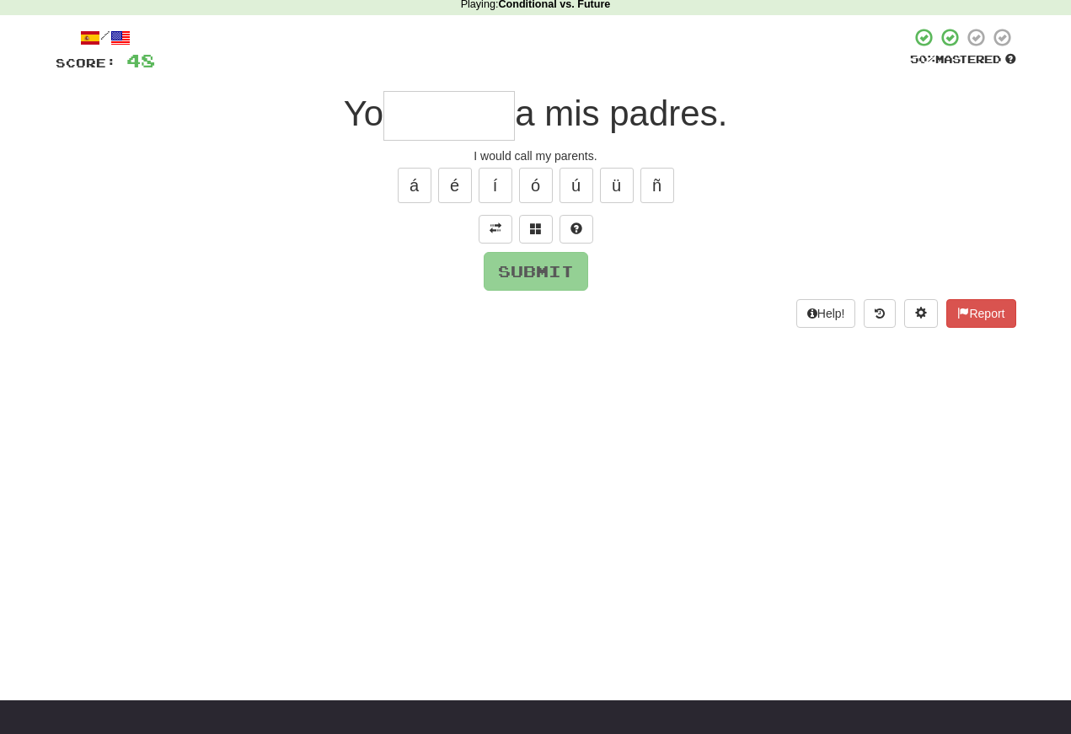
click at [411, 122] on input "text" at bounding box center [448, 116] width 131 height 50
click at [494, 178] on button "í" at bounding box center [496, 185] width 34 height 35
type input "********"
click at [517, 261] on button "Submit" at bounding box center [536, 271] width 105 height 39
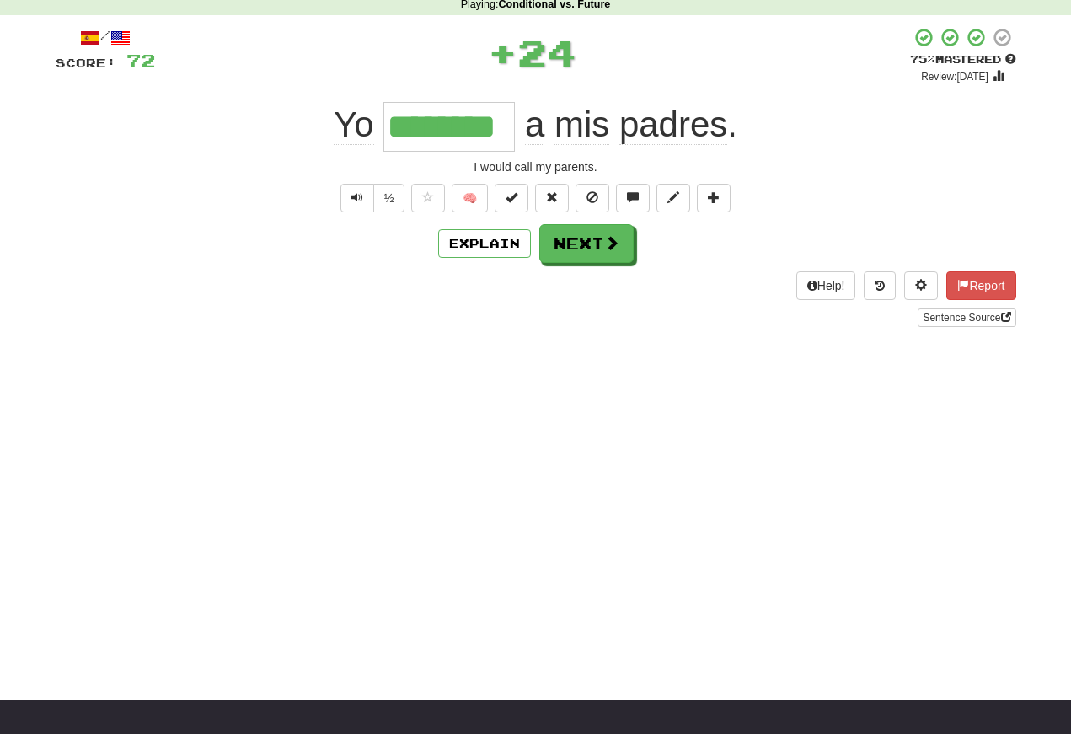
click at [358, 201] on span "Text-to-speech controls" at bounding box center [357, 197] width 12 height 12
click at [366, 191] on button "Text-to-speech controls" at bounding box center [357, 198] width 34 height 29
click at [360, 201] on span "Text-to-speech controls" at bounding box center [357, 197] width 12 height 12
click at [367, 207] on button "Text-to-speech controls" at bounding box center [357, 198] width 34 height 29
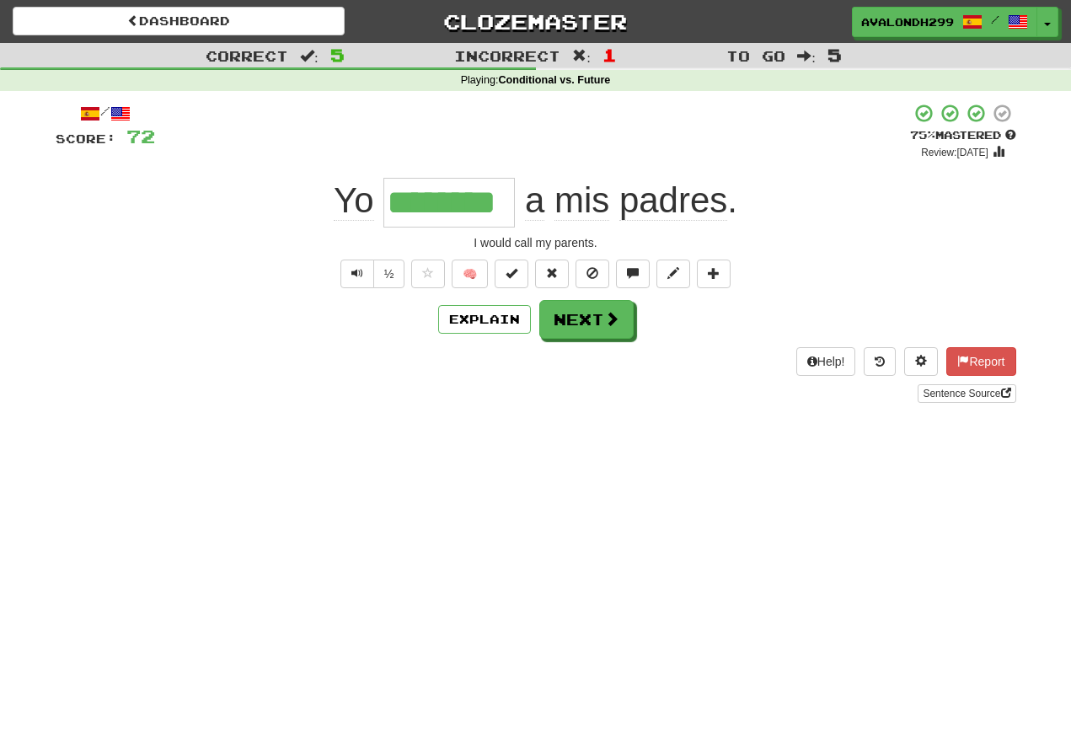
click at [575, 325] on button "Next" at bounding box center [586, 319] width 94 height 39
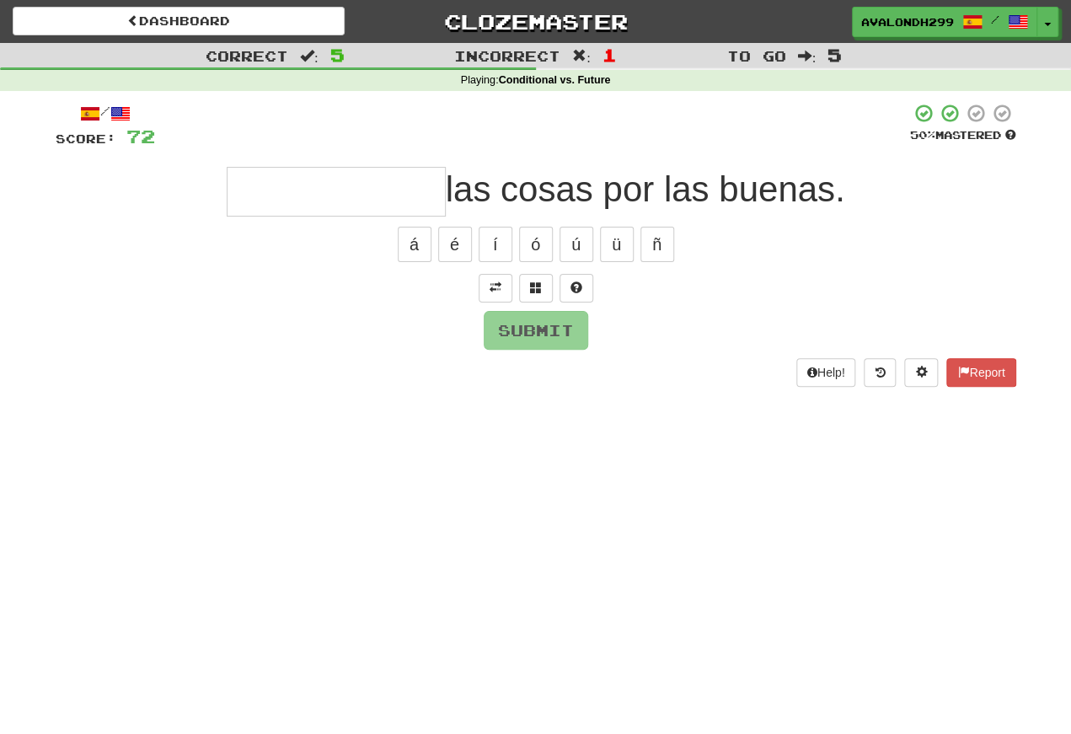
click at [498, 282] on span at bounding box center [496, 288] width 12 height 12
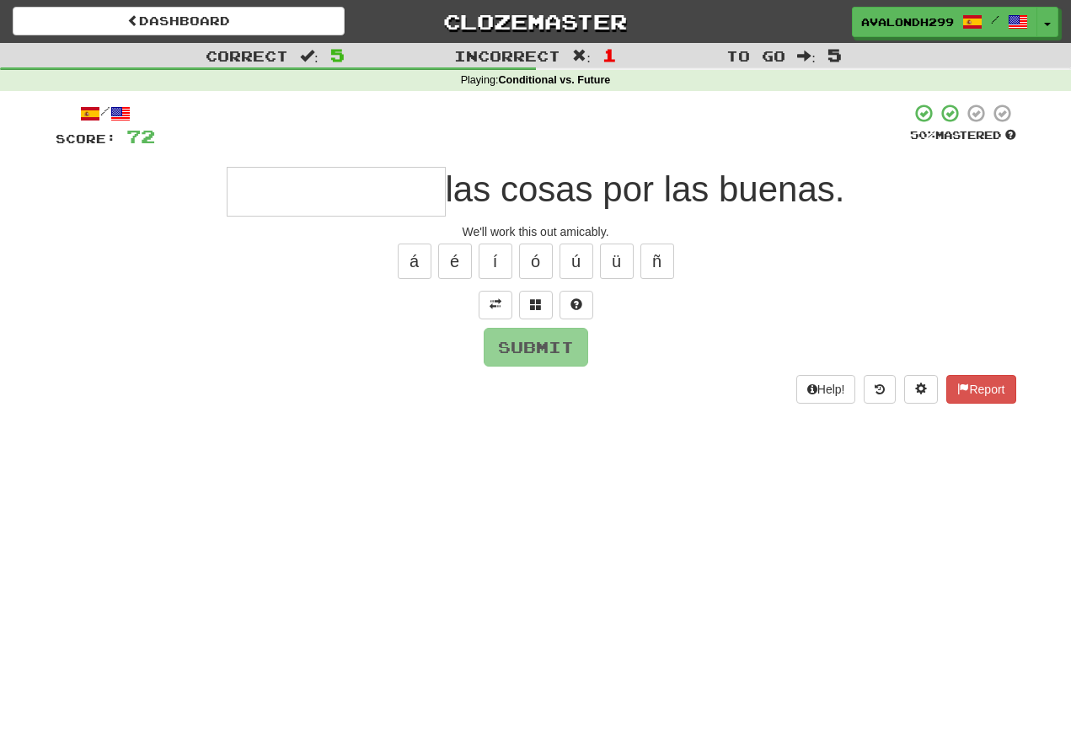
click at [251, 201] on input "text" at bounding box center [336, 192] width 219 height 50
type input "*"
click at [535, 298] on span at bounding box center [536, 304] width 12 height 12
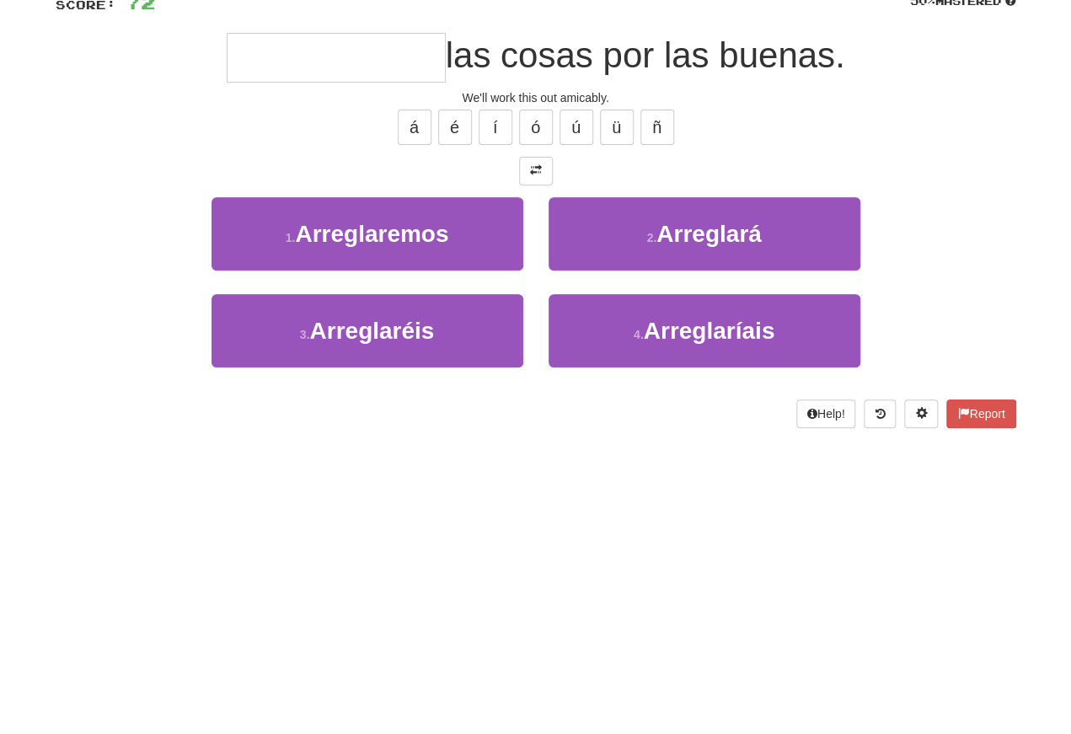
click at [318, 355] on span "Arreglaremos" at bounding box center [371, 368] width 153 height 26
type input "**********"
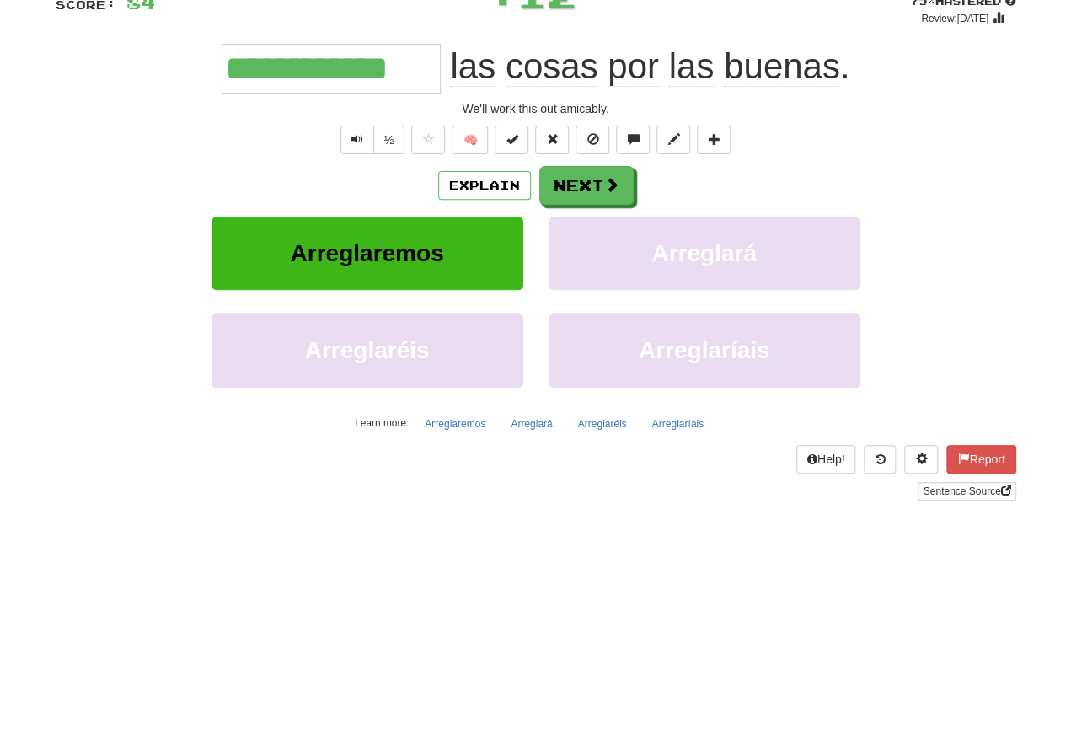
scroll to position [134, 0]
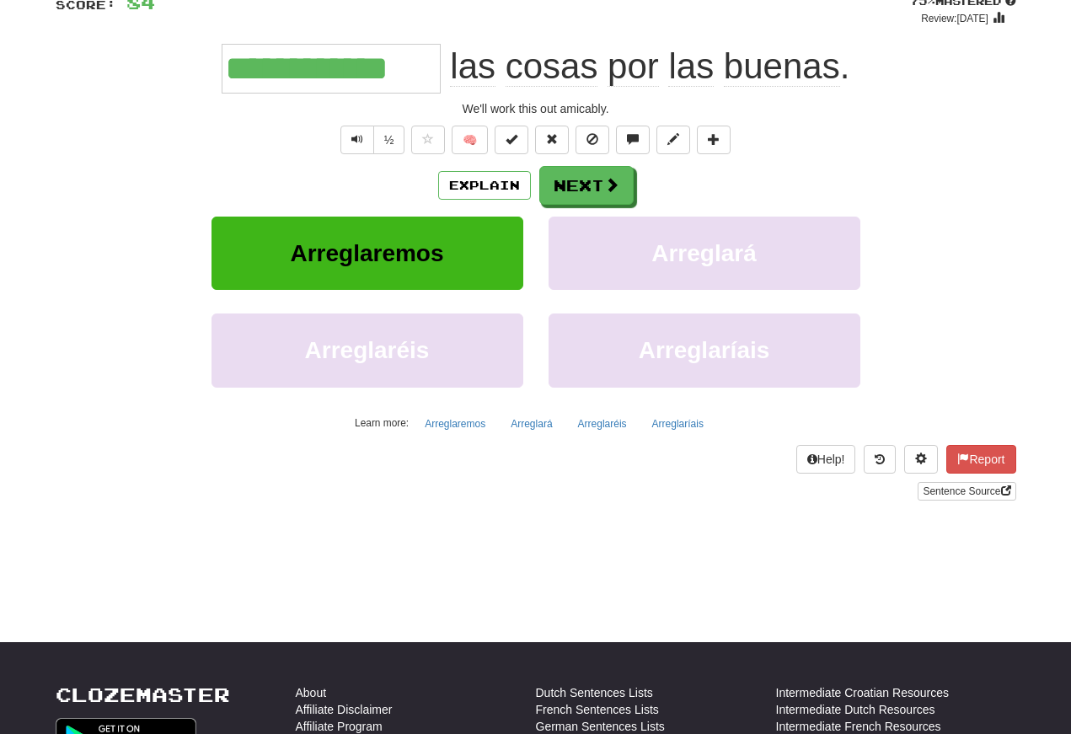
click at [352, 153] on button "Text-to-speech controls" at bounding box center [357, 140] width 34 height 29
click at [367, 150] on button "Text-to-speech controls" at bounding box center [357, 140] width 34 height 29
click at [366, 145] on button "Text-to-speech controls" at bounding box center [357, 140] width 34 height 29
click at [351, 138] on span "Text-to-speech controls" at bounding box center [357, 139] width 12 height 12
click at [578, 181] on button "Next" at bounding box center [586, 185] width 94 height 39
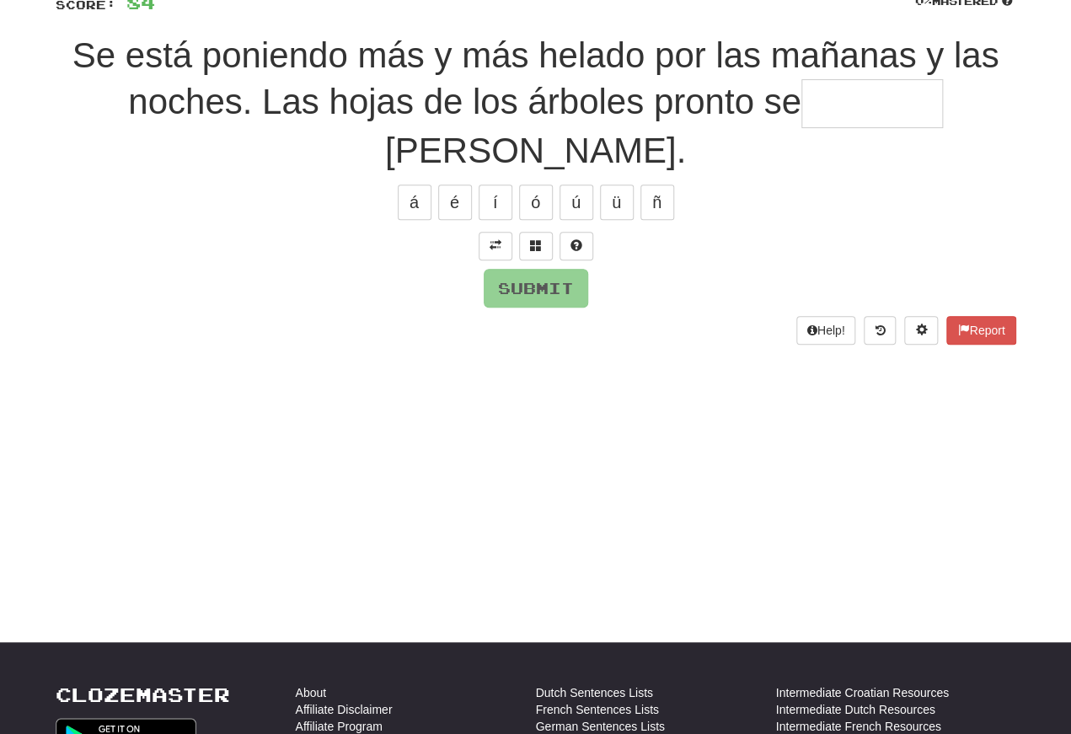
click at [491, 240] on span at bounding box center [496, 245] width 12 height 12
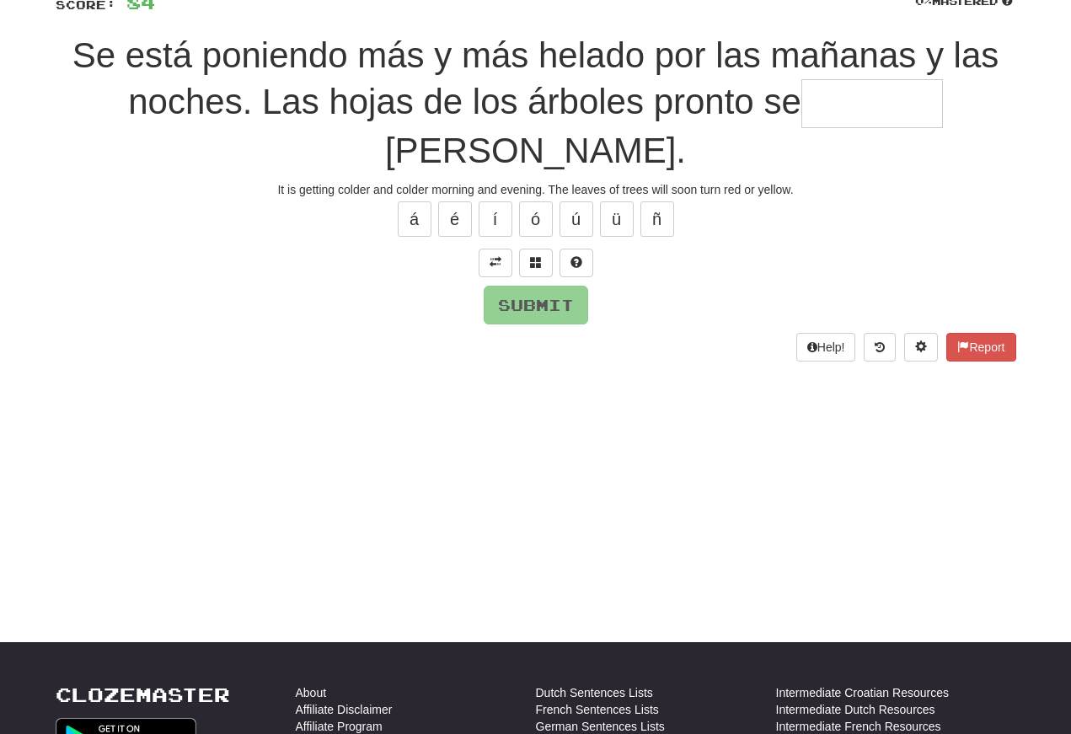
click at [802, 92] on input "text" at bounding box center [873, 104] width 142 height 50
type input "*"
click at [537, 250] on button at bounding box center [536, 263] width 34 height 29
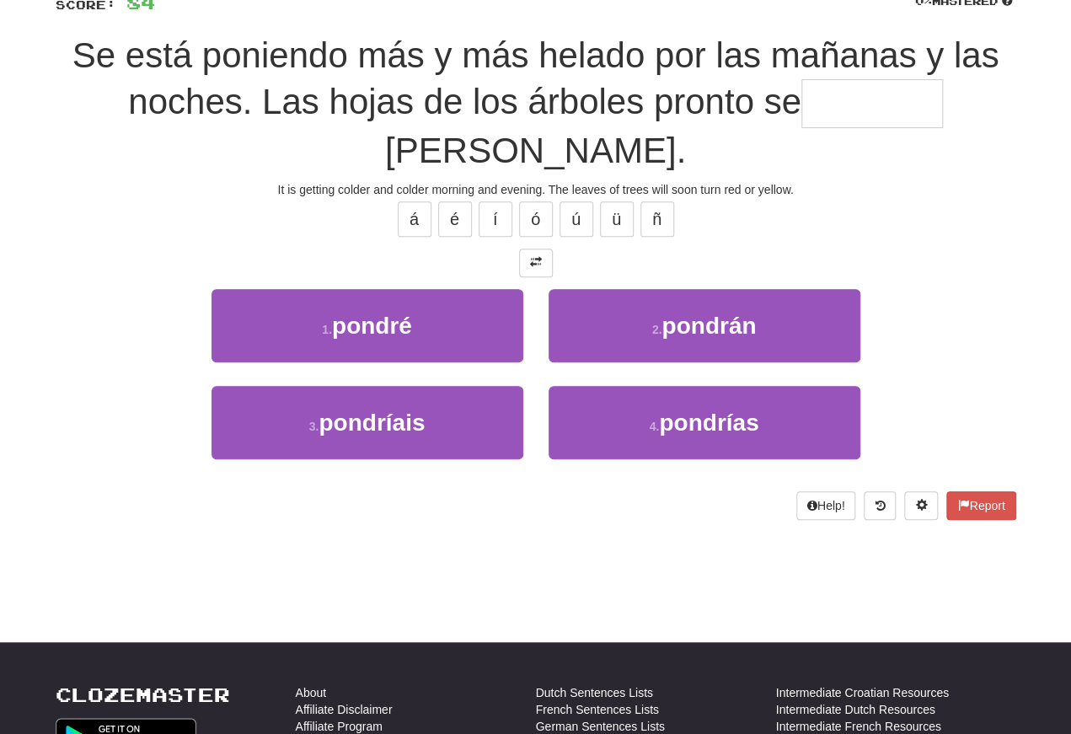
click at [305, 241] on div "/ Score: 84 0 % Mastered Se está poniendo más y más helado por las mañanas y la…" at bounding box center [536, 244] width 961 height 551
click at [628, 325] on button "2 . pondrán" at bounding box center [705, 325] width 312 height 73
type input "*******"
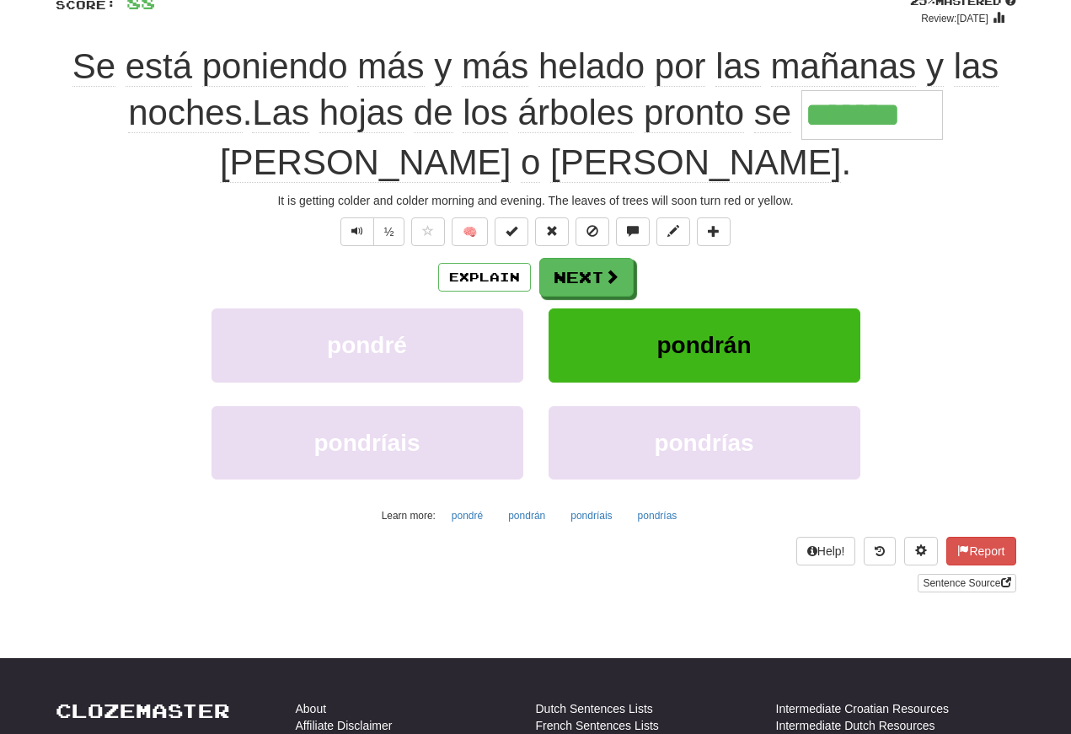
click at [351, 225] on span "Text-to-speech controls" at bounding box center [357, 231] width 12 height 12
click at [361, 226] on span "Text-to-speech controls" at bounding box center [357, 231] width 12 height 12
click at [365, 227] on button "Text-to-speech controls" at bounding box center [357, 231] width 34 height 29
click at [577, 269] on button "Next" at bounding box center [586, 277] width 94 height 39
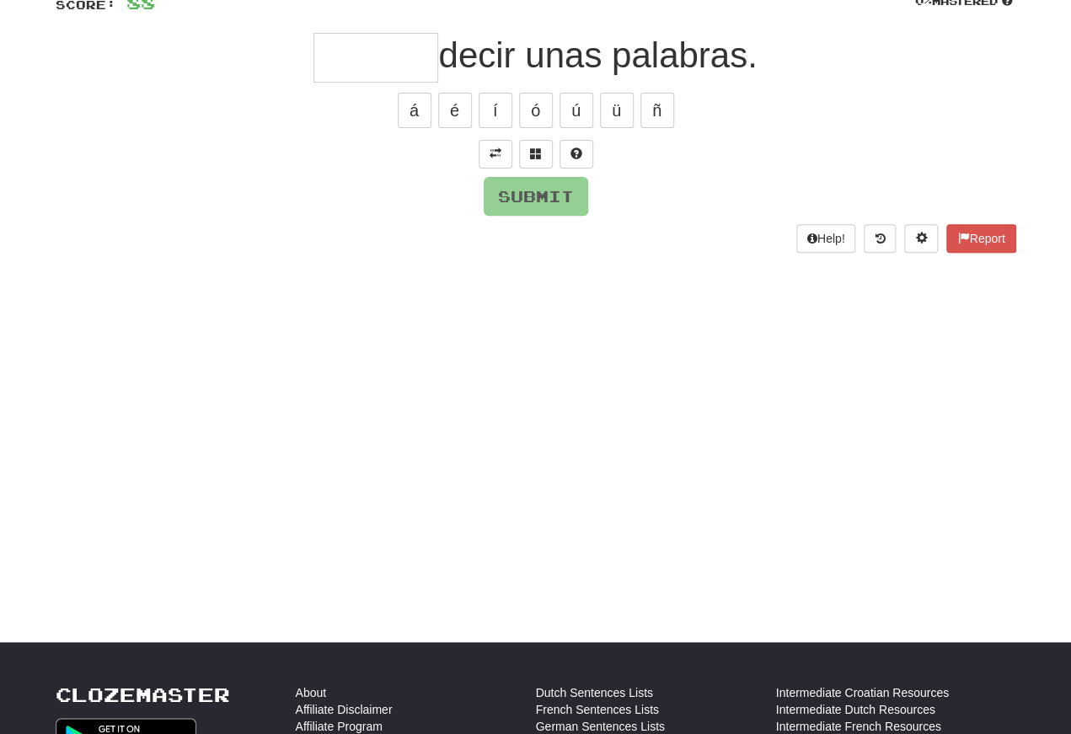
click at [488, 142] on button at bounding box center [496, 154] width 34 height 29
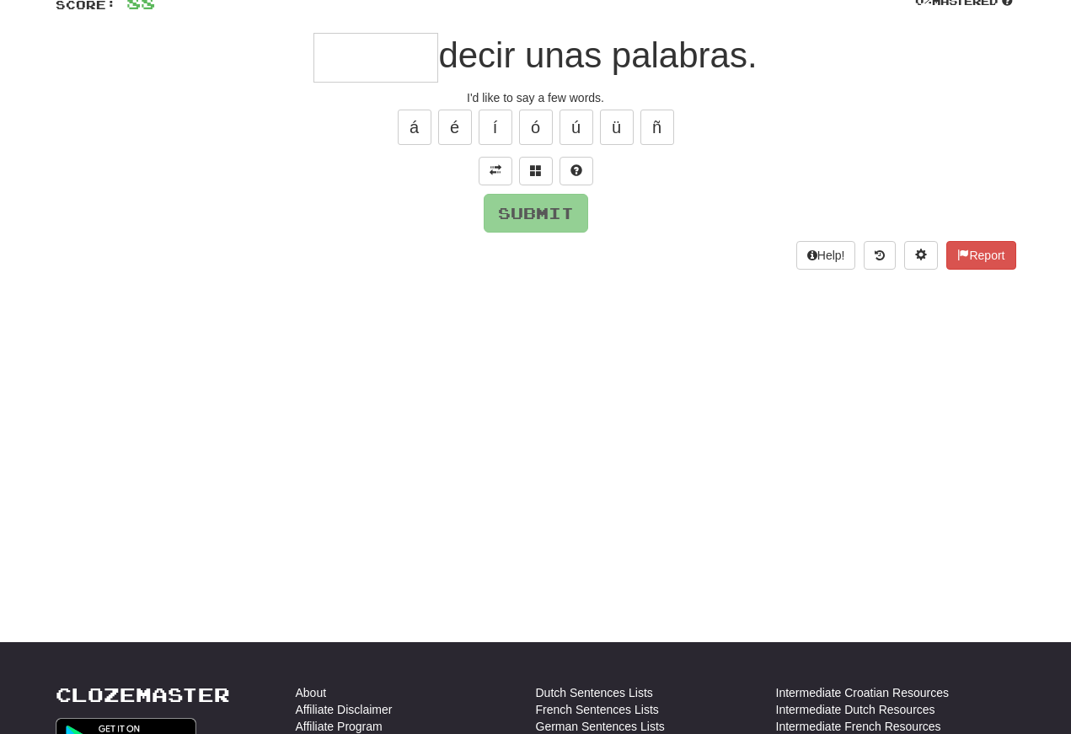
click at [335, 58] on input "text" at bounding box center [376, 58] width 125 height 50
type input "*"
click at [528, 166] on button at bounding box center [536, 171] width 34 height 29
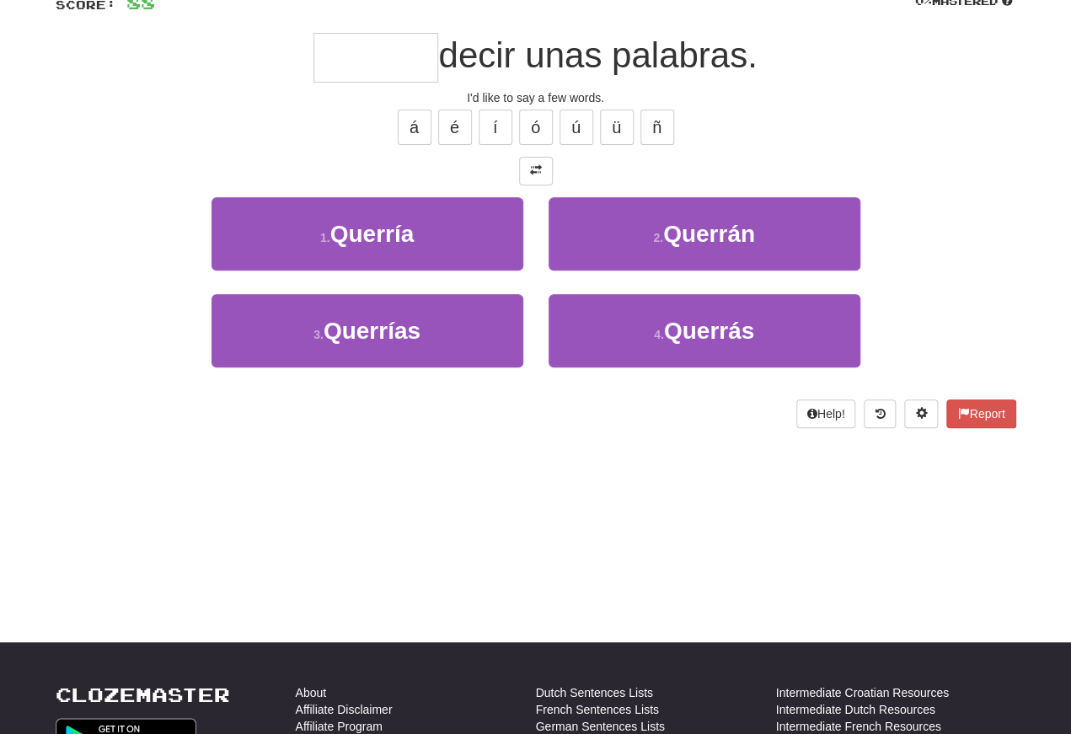
click at [310, 239] on button "1 . Querría" at bounding box center [368, 233] width 312 height 73
type input "*******"
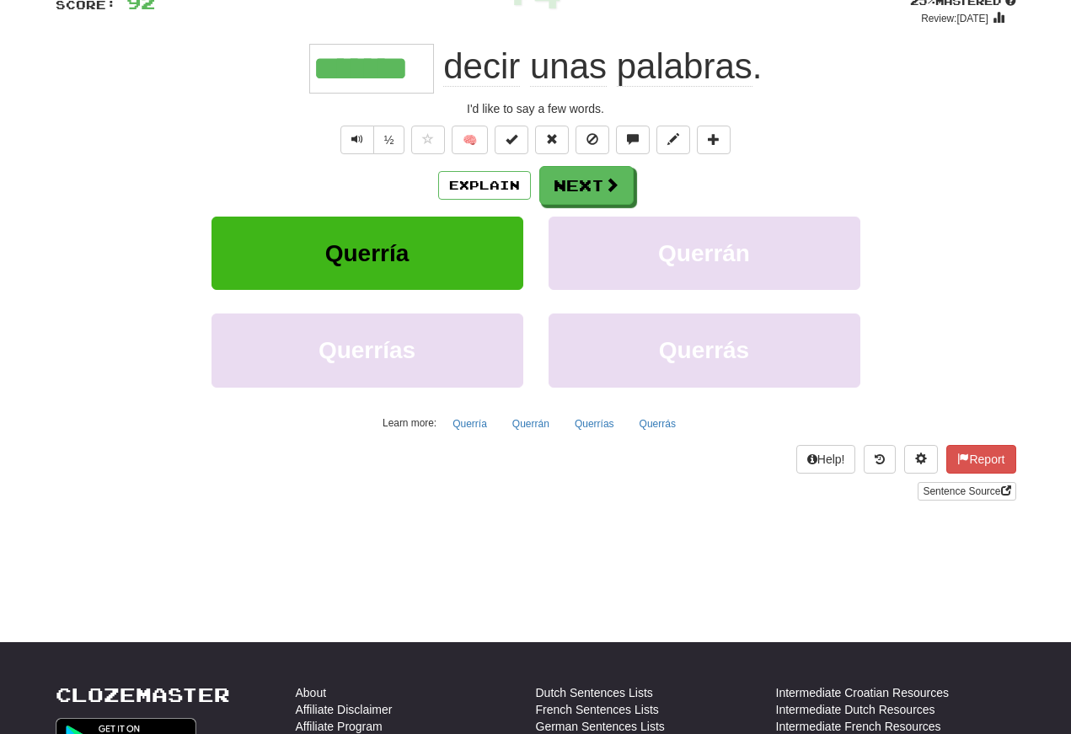
click at [352, 143] on span "Text-to-speech controls" at bounding box center [357, 139] width 12 height 12
click at [356, 129] on button "Text-to-speech controls" at bounding box center [357, 140] width 34 height 29
click at [364, 152] on button "Text-to-speech controls" at bounding box center [357, 140] width 34 height 29
click at [364, 137] on button "Text-to-speech controls" at bounding box center [357, 140] width 34 height 29
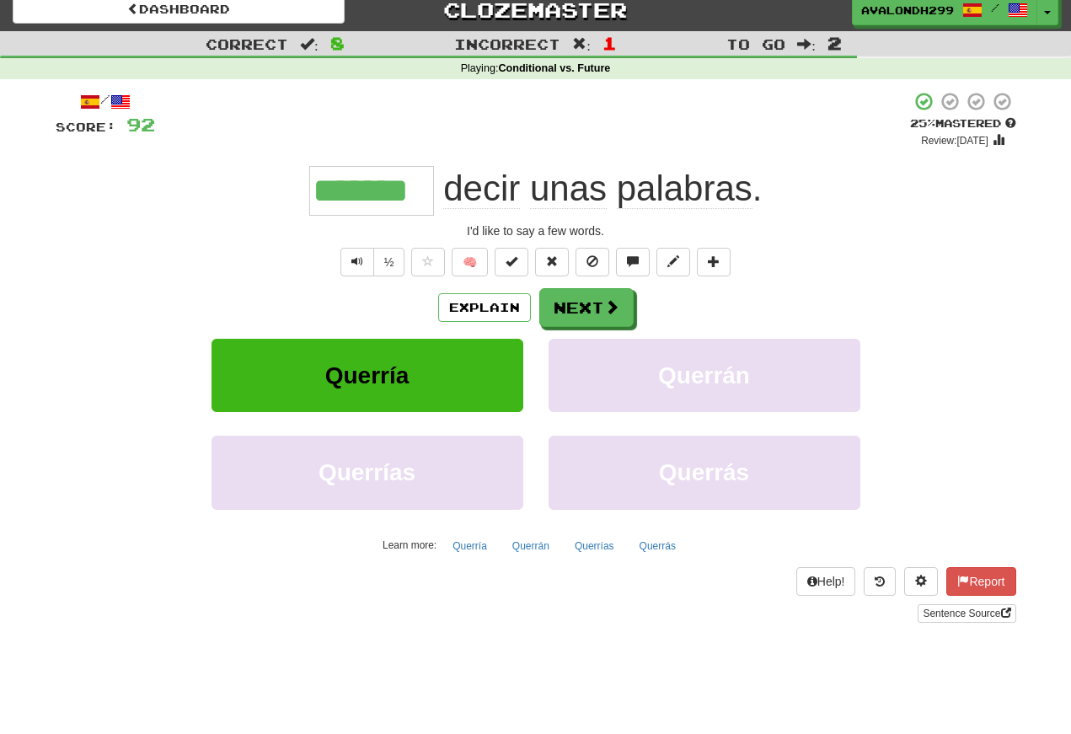
scroll to position [0, 0]
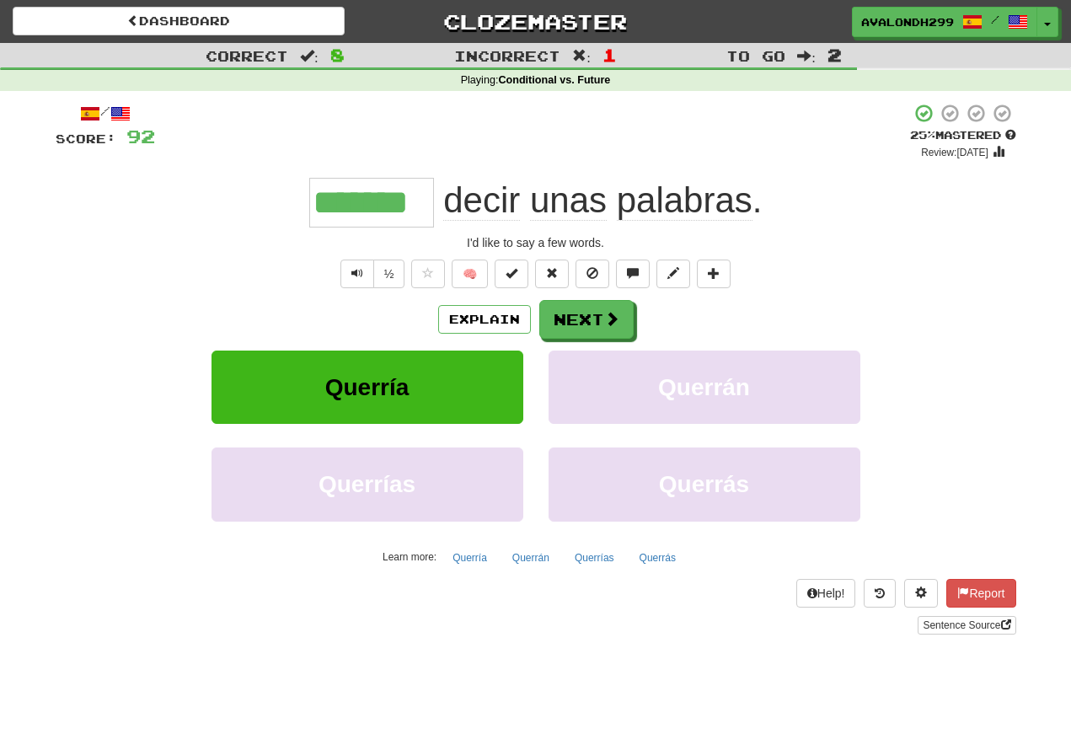
click at [592, 316] on button "Next" at bounding box center [586, 319] width 94 height 39
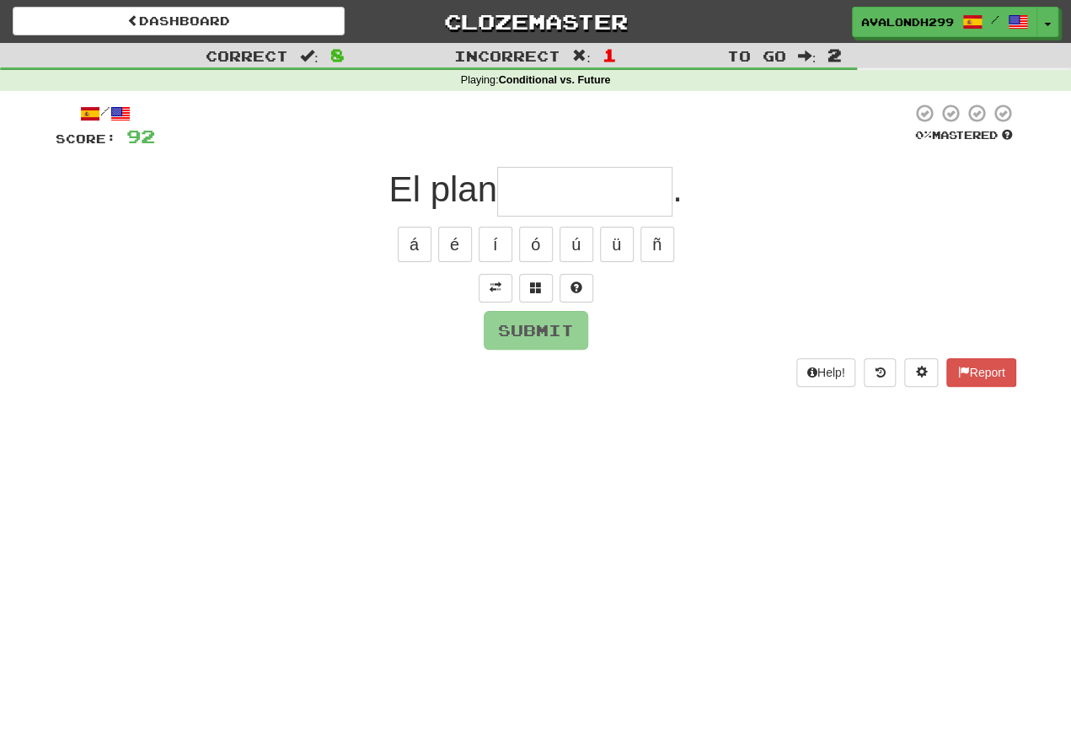
click at [508, 274] on button at bounding box center [496, 288] width 34 height 29
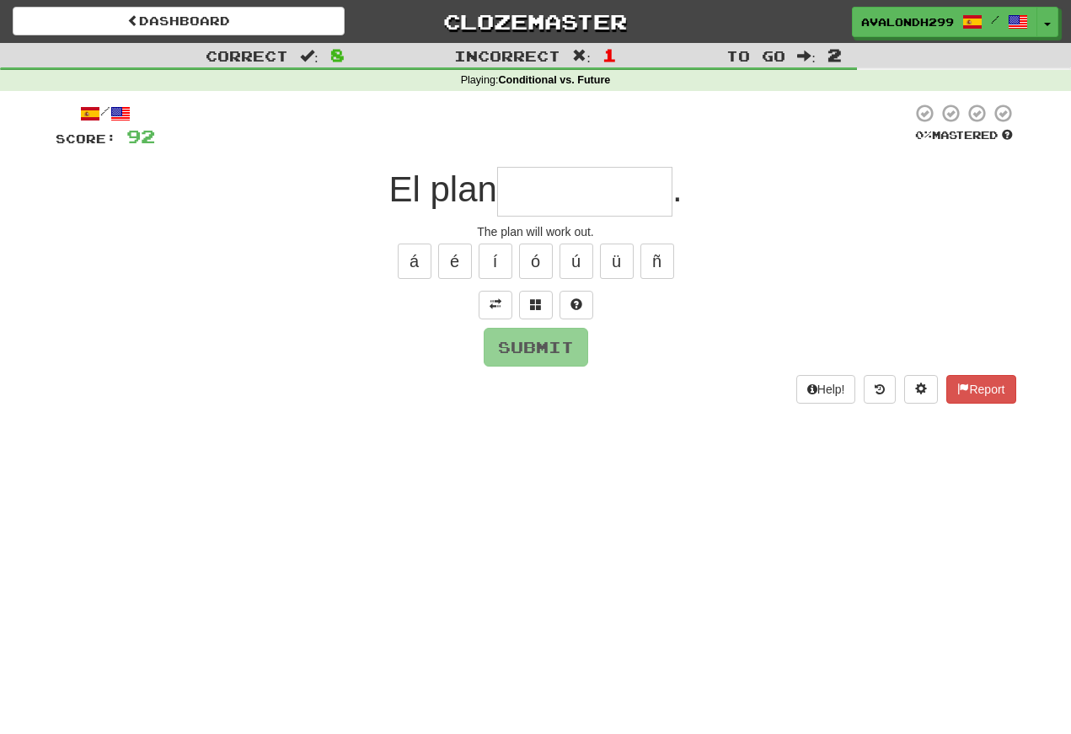
click at [530, 192] on input "text" at bounding box center [584, 192] width 175 height 50
type input "*"
click at [537, 304] on span at bounding box center [536, 304] width 12 height 12
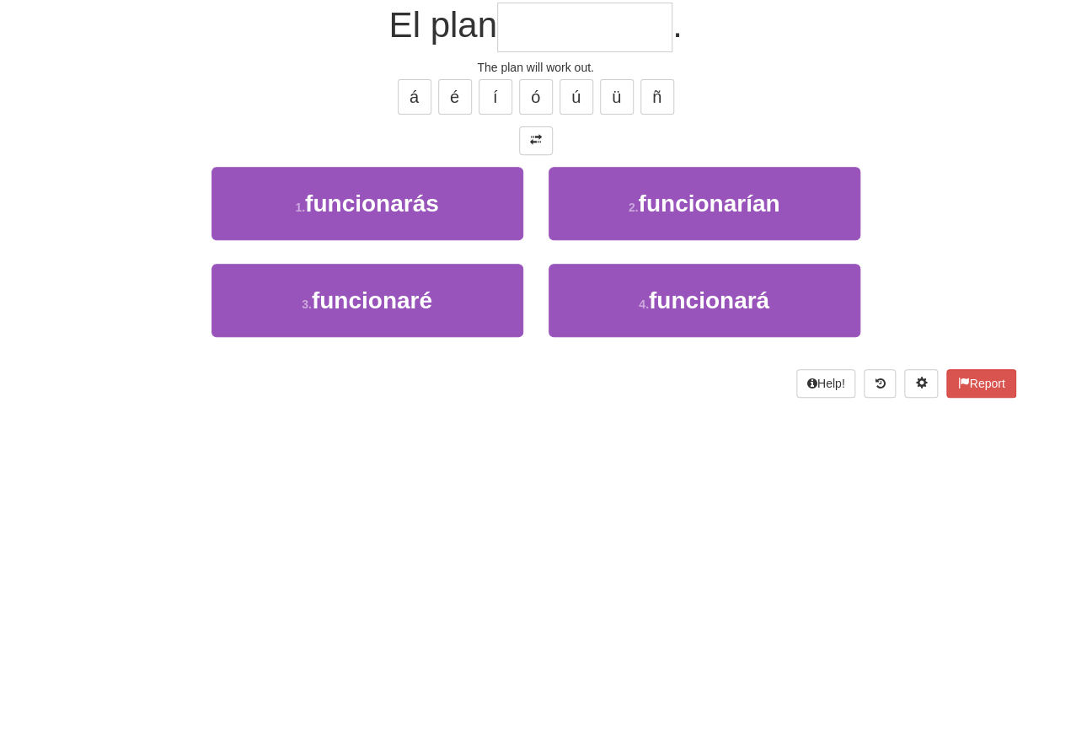
click at [607, 428] on button "4 . funcionará" at bounding box center [705, 464] width 312 height 73
type input "**********"
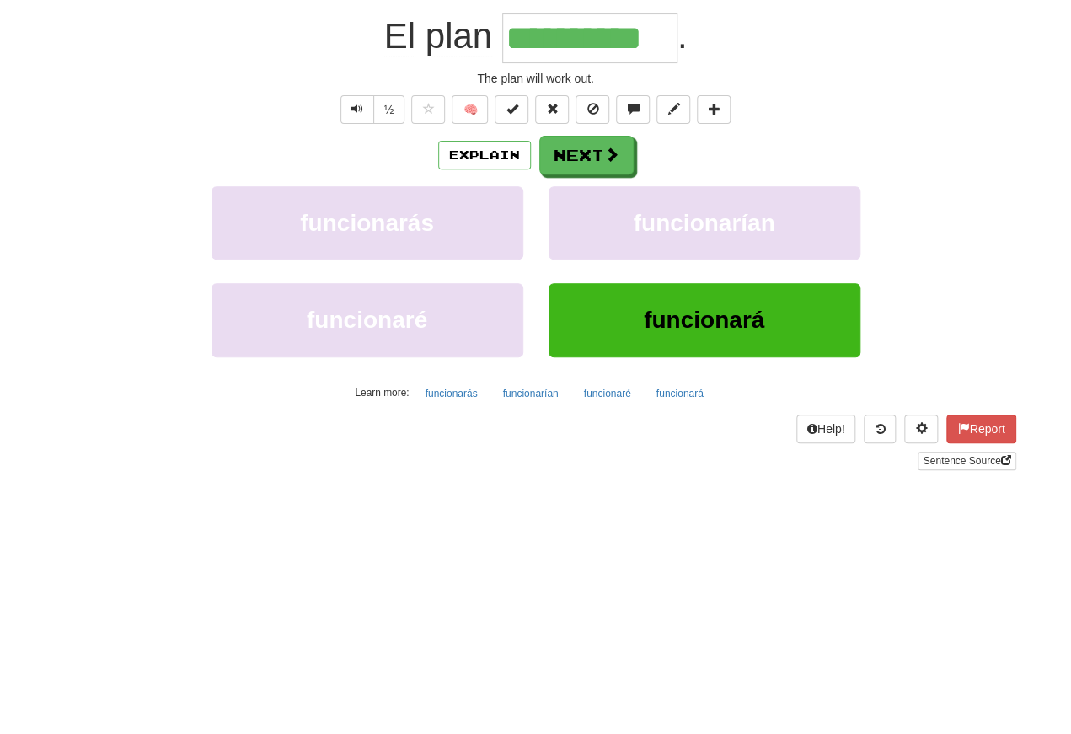
scroll to position [164, 0]
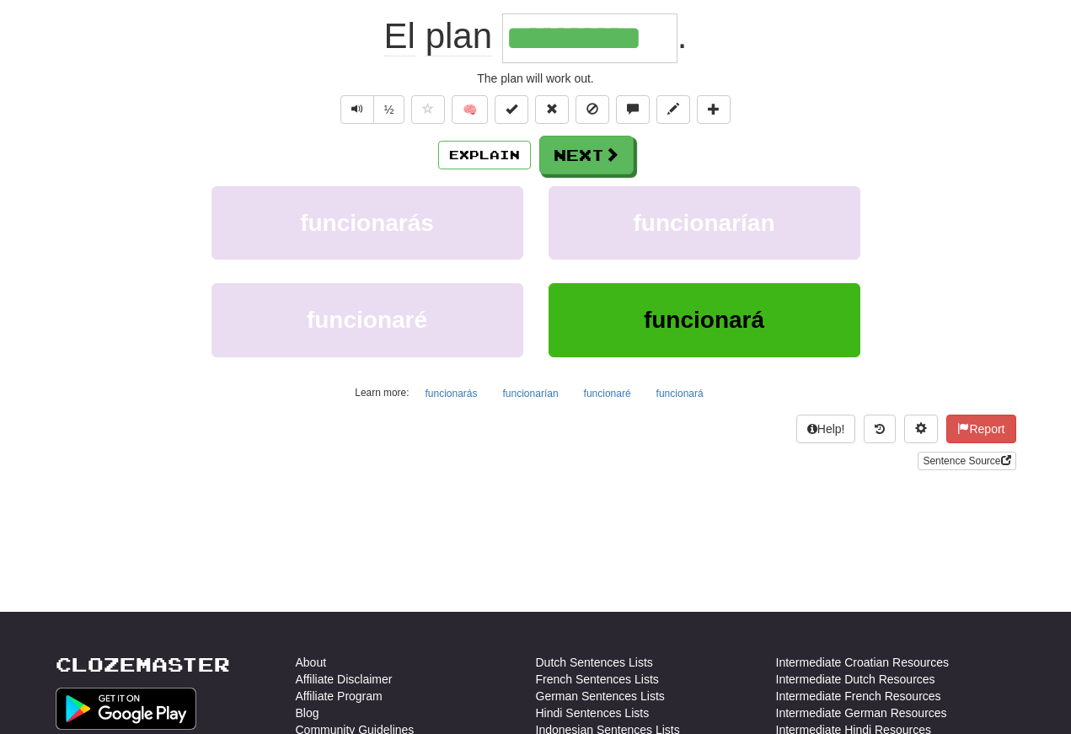
click at [351, 109] on span "Text-to-speech controls" at bounding box center [357, 109] width 12 height 12
click at [361, 112] on span "Text-to-speech controls" at bounding box center [357, 109] width 12 height 12
click at [361, 115] on span "Text-to-speech controls" at bounding box center [357, 109] width 12 height 12
click at [366, 118] on button "Text-to-speech controls" at bounding box center [357, 109] width 34 height 29
click at [570, 161] on button "Next" at bounding box center [586, 155] width 94 height 39
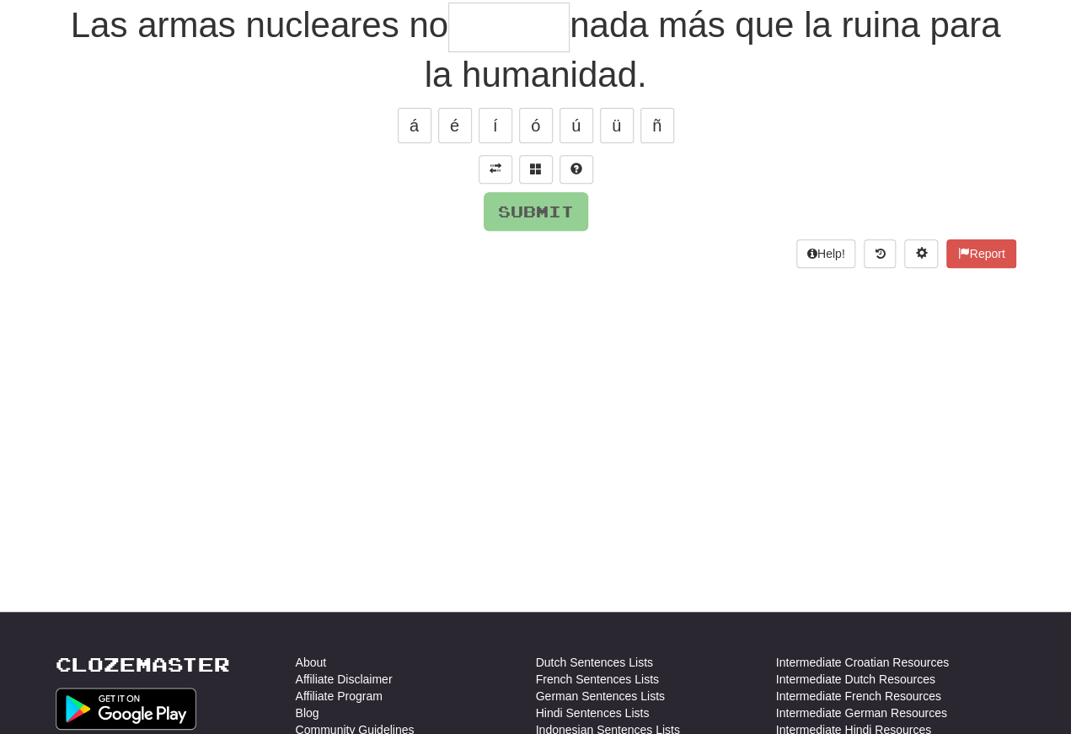
click at [497, 171] on span at bounding box center [496, 169] width 12 height 12
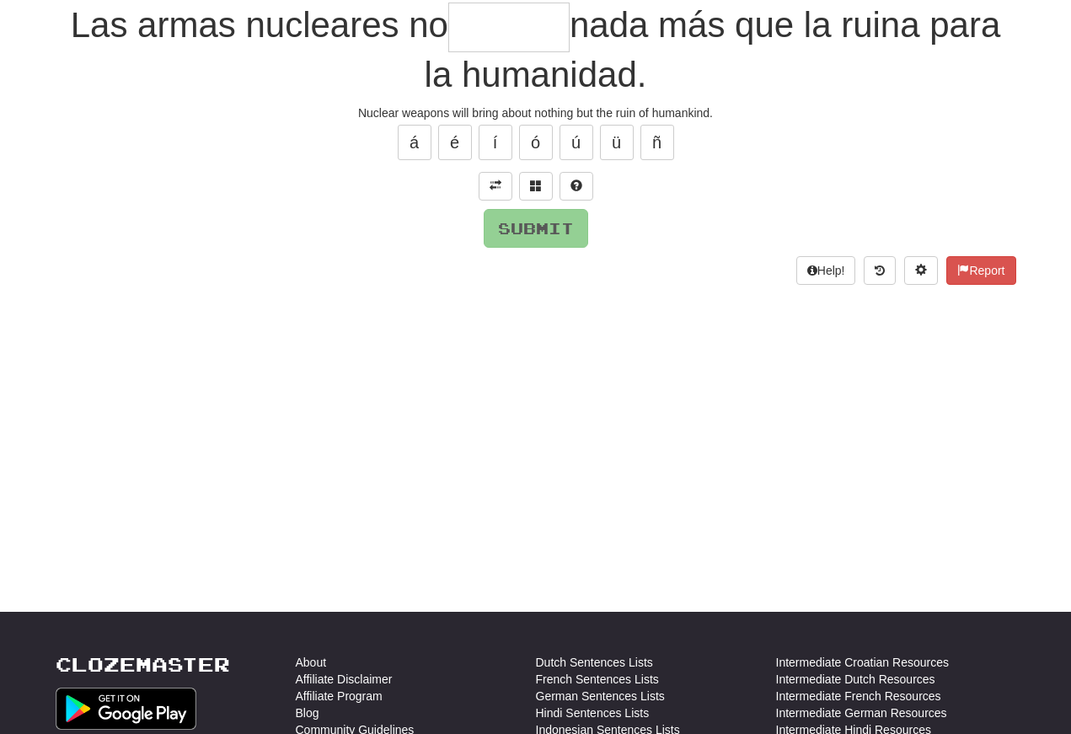
click at [477, 14] on input "text" at bounding box center [508, 28] width 121 height 50
click at [496, 144] on button "í" at bounding box center [496, 142] width 34 height 35
click at [543, 185] on button at bounding box center [536, 186] width 34 height 29
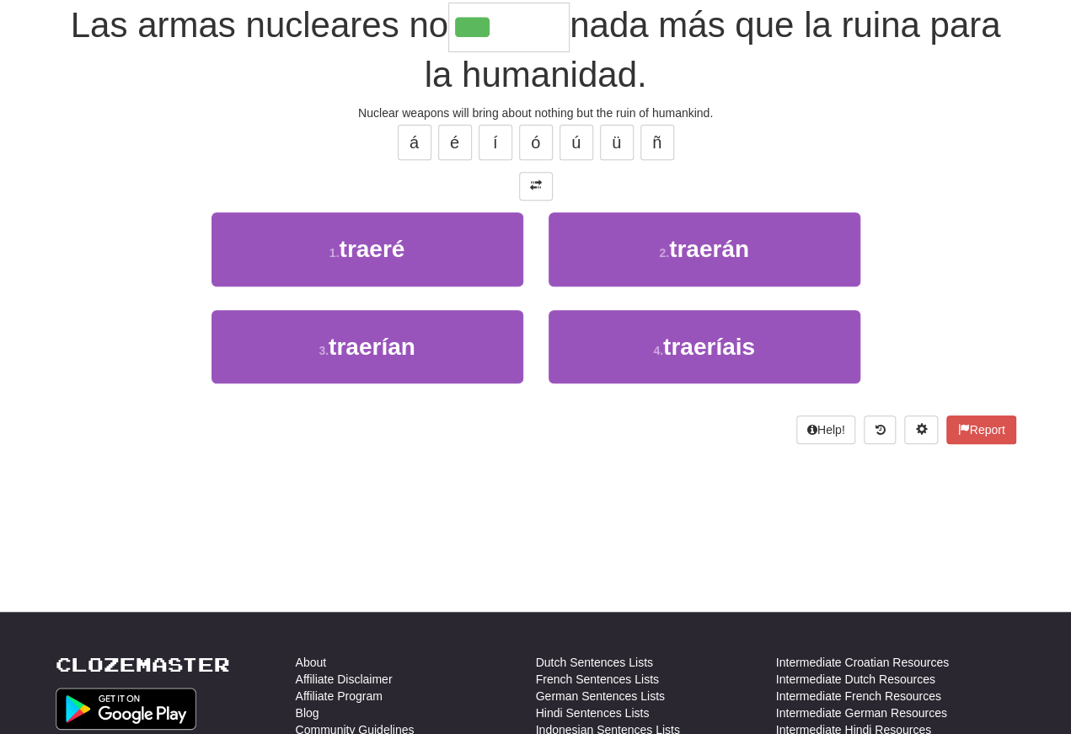
click at [625, 248] on button "2 . traerán" at bounding box center [705, 248] width 312 height 73
type input "*******"
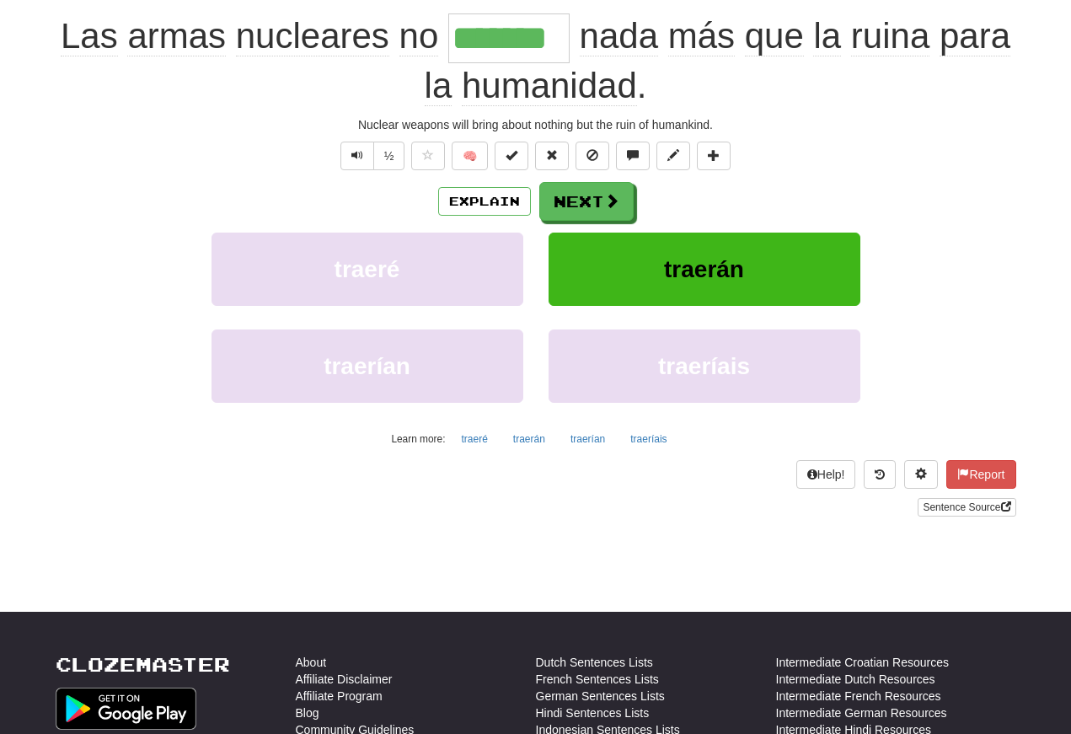
click at [361, 154] on span "Text-to-speech controls" at bounding box center [357, 155] width 12 height 12
click at [356, 154] on span "Text-to-speech controls" at bounding box center [357, 155] width 12 height 12
click at [363, 153] on button "Text-to-speech controls" at bounding box center [357, 156] width 34 height 29
click at [361, 153] on span "Text-to-speech controls" at bounding box center [357, 155] width 12 height 12
click at [603, 195] on button "Next" at bounding box center [586, 201] width 94 height 39
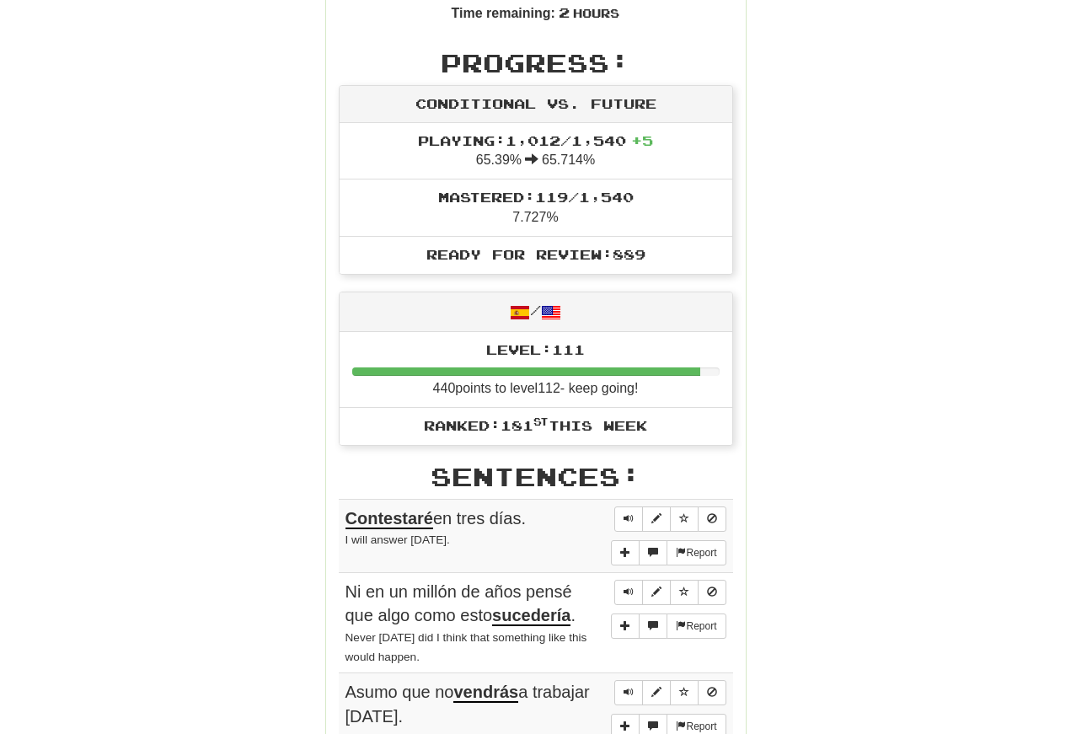
scroll to position [502, 0]
click at [630, 513] on span "Sentence controls" at bounding box center [629, 518] width 10 height 10
click at [627, 507] on button "Sentence controls" at bounding box center [628, 519] width 29 height 25
click at [628, 513] on span "Sentence controls" at bounding box center [629, 518] width 10 height 10
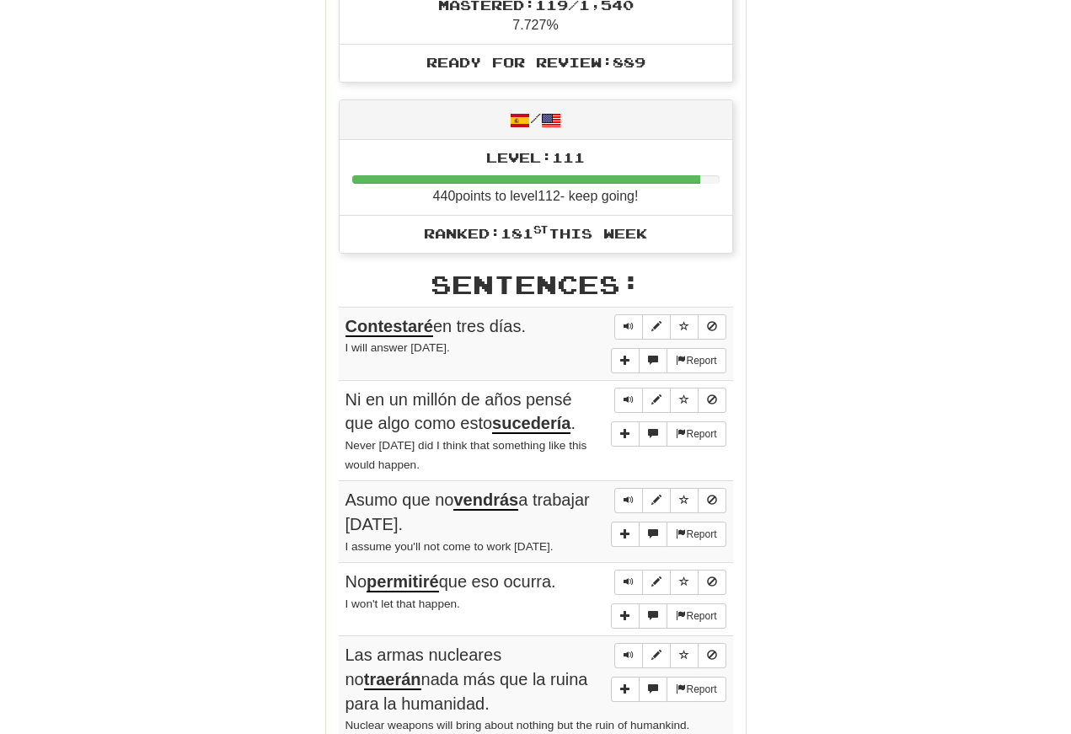
scroll to position [695, 0]
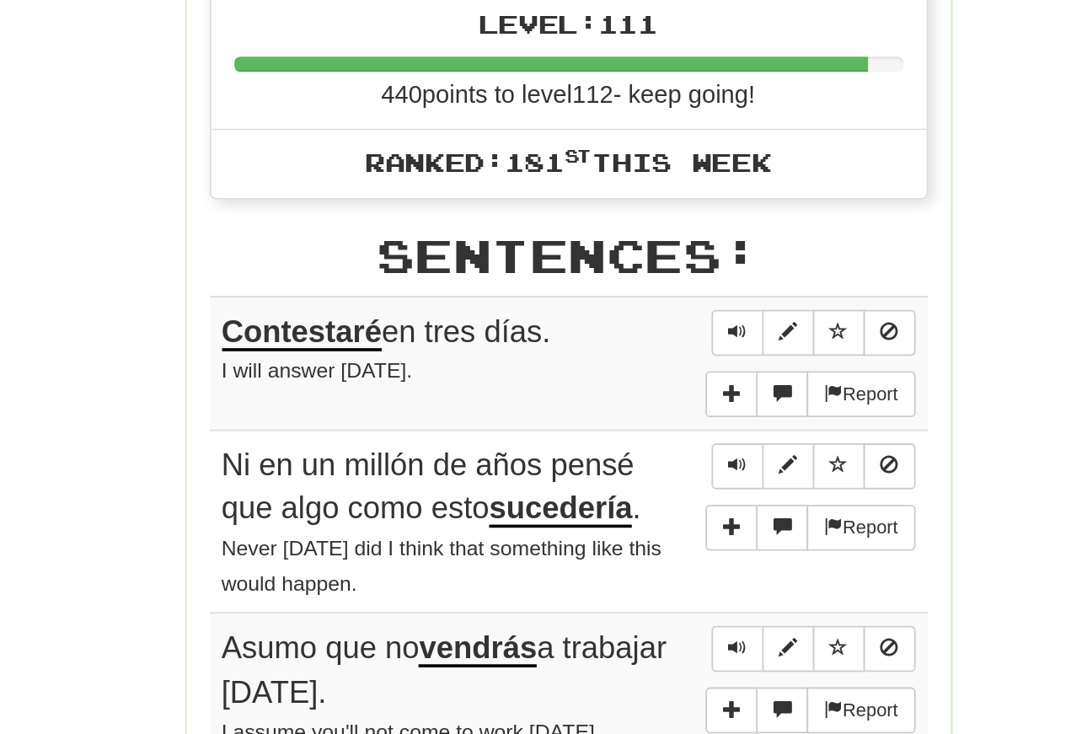
click at [624, 320] on span "Sentence controls" at bounding box center [629, 325] width 10 height 10
click at [614, 314] on button "Sentence controls" at bounding box center [628, 326] width 29 height 25
click at [624, 320] on span "Sentence controls" at bounding box center [629, 325] width 10 height 10
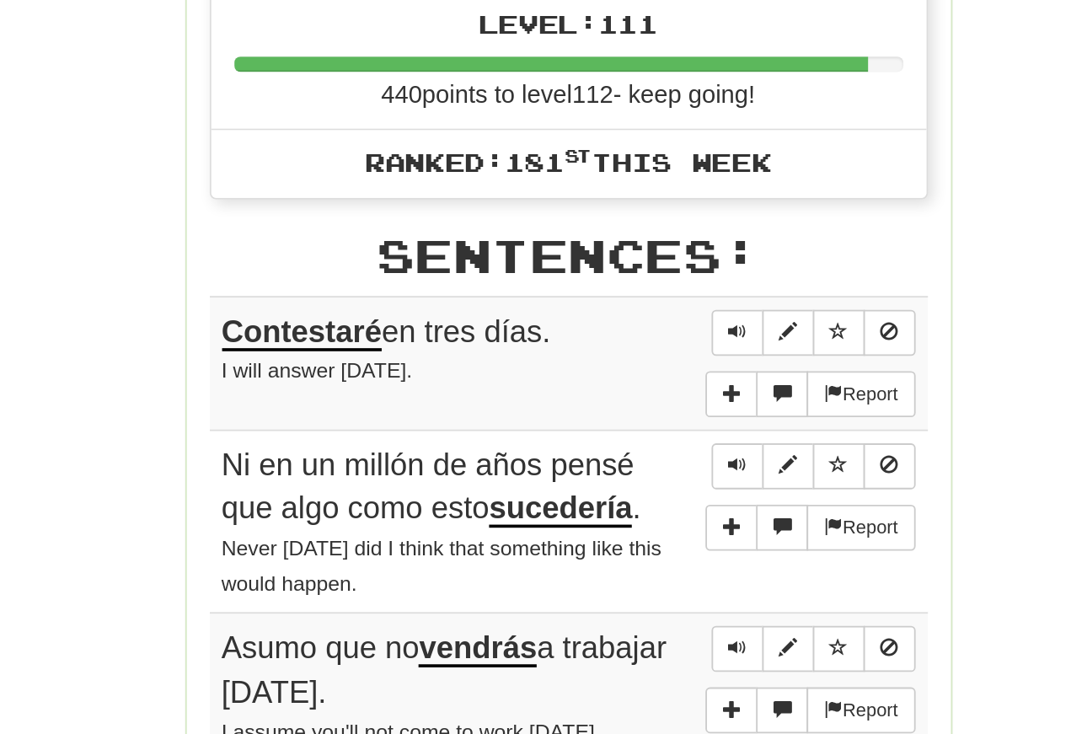
click at [624, 320] on span "Sentence controls" at bounding box center [629, 325] width 10 height 10
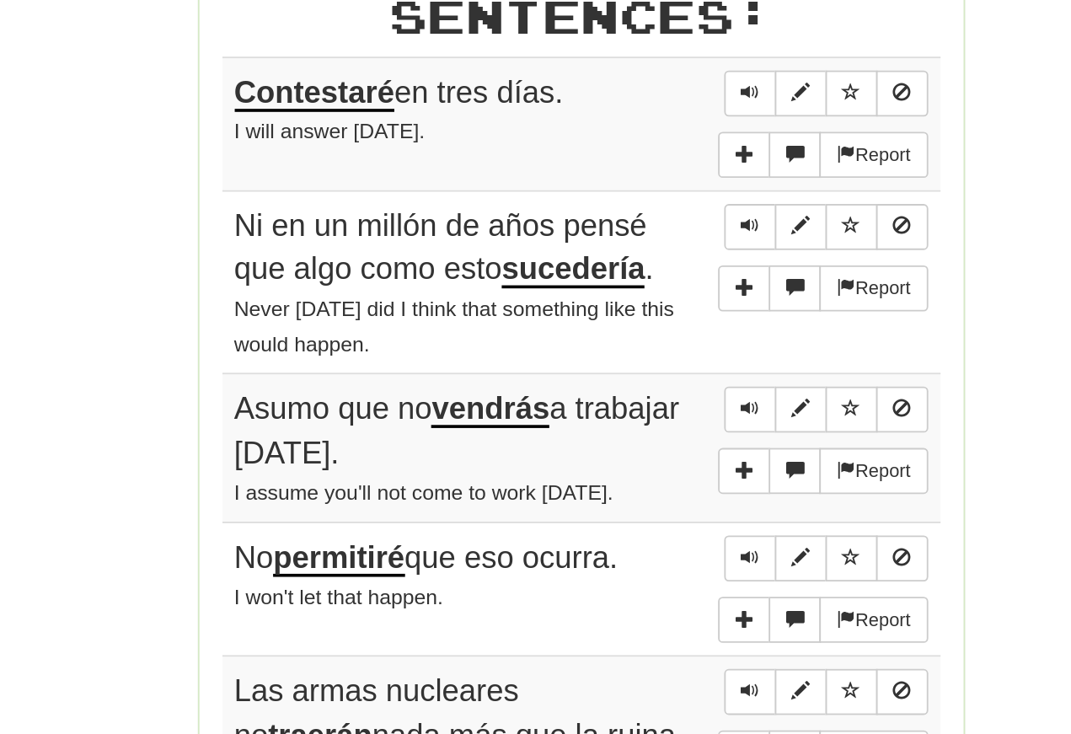
click at [624, 394] on span "Sentence controls" at bounding box center [629, 399] width 10 height 10
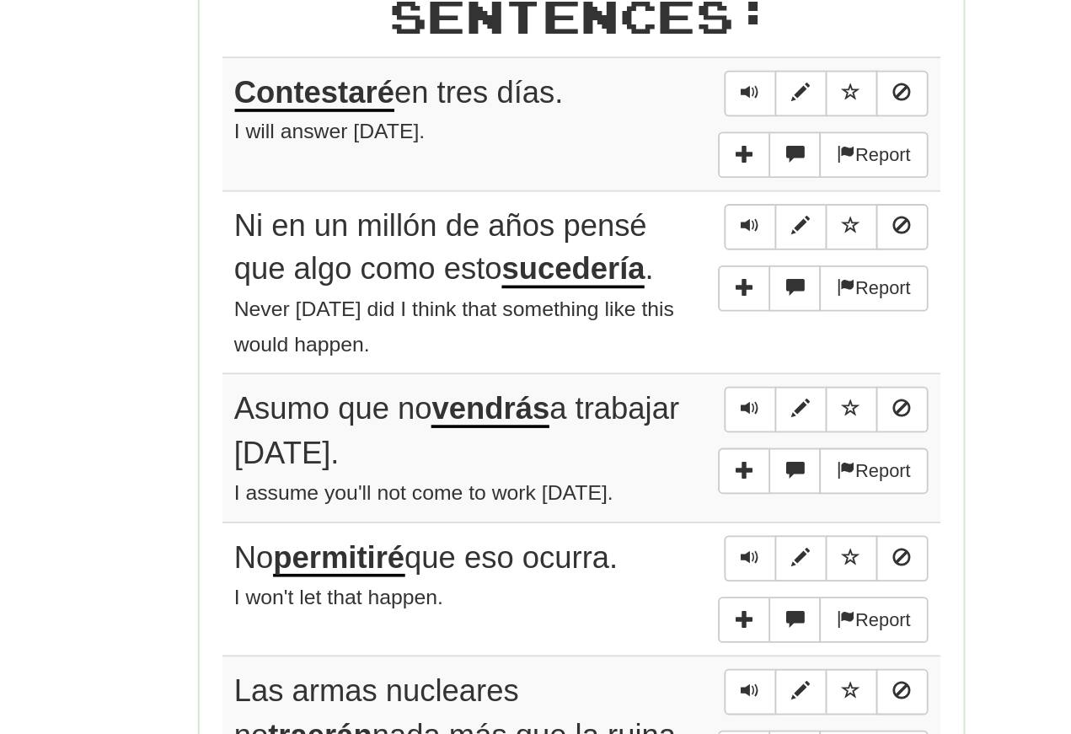
click at [624, 394] on span "Sentence controls" at bounding box center [629, 399] width 10 height 10
click at [624, 494] on span "Sentence controls" at bounding box center [629, 499] width 10 height 10
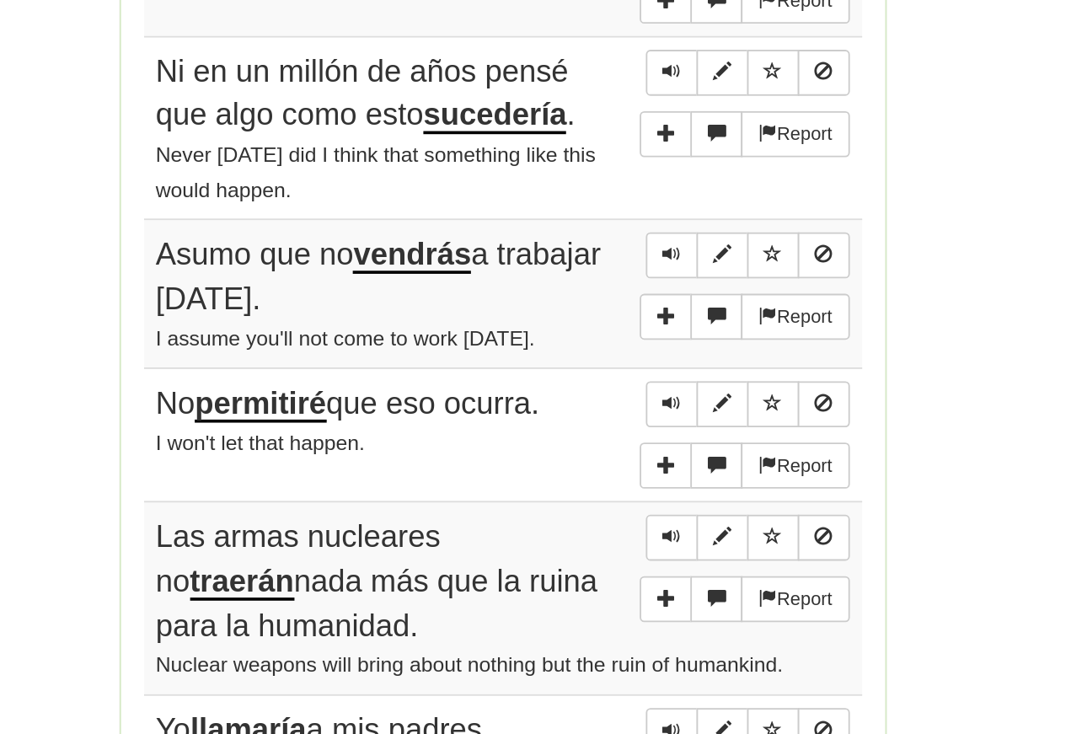
scroll to position [746, 0]
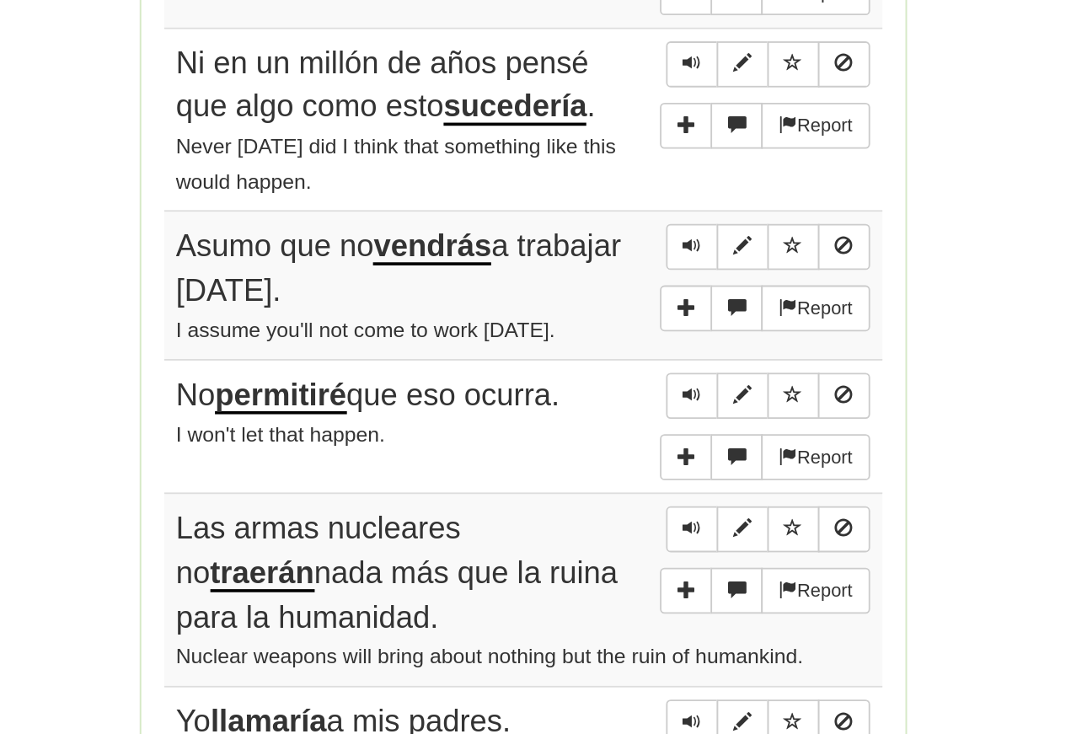
click at [614, 437] on button "Sentence controls" at bounding box center [628, 449] width 29 height 25
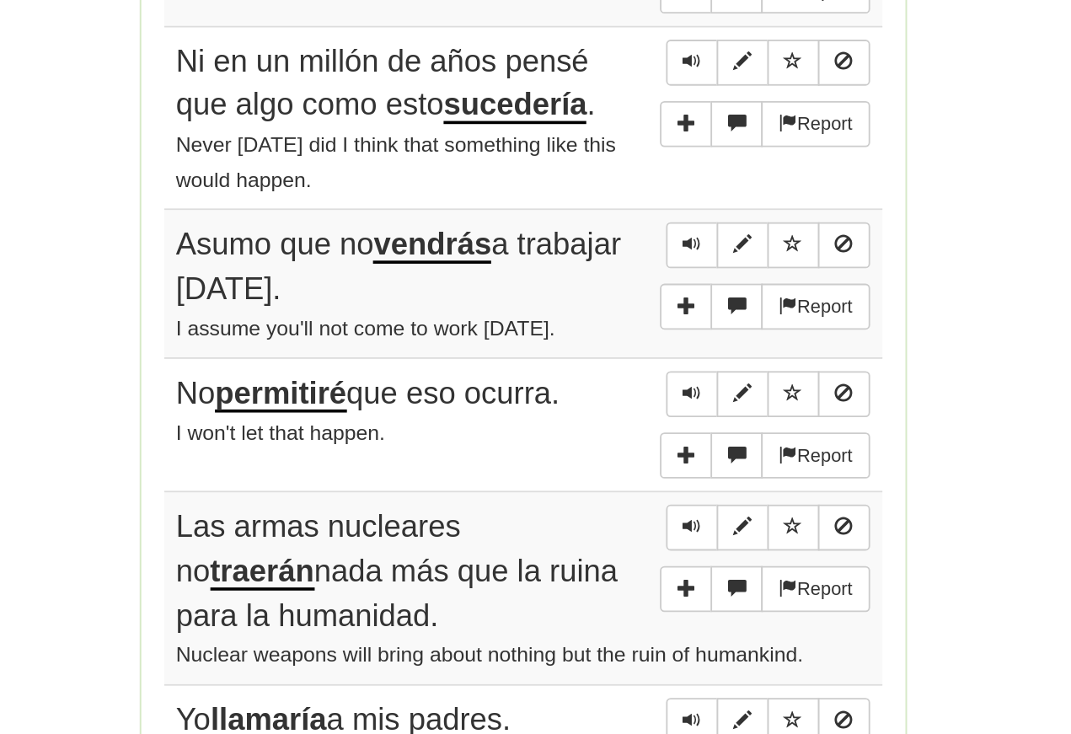
click at [624, 442] on span "Sentence controls" at bounding box center [629, 447] width 10 height 10
click at [624, 524] on span "Sentence controls" at bounding box center [629, 529] width 10 height 10
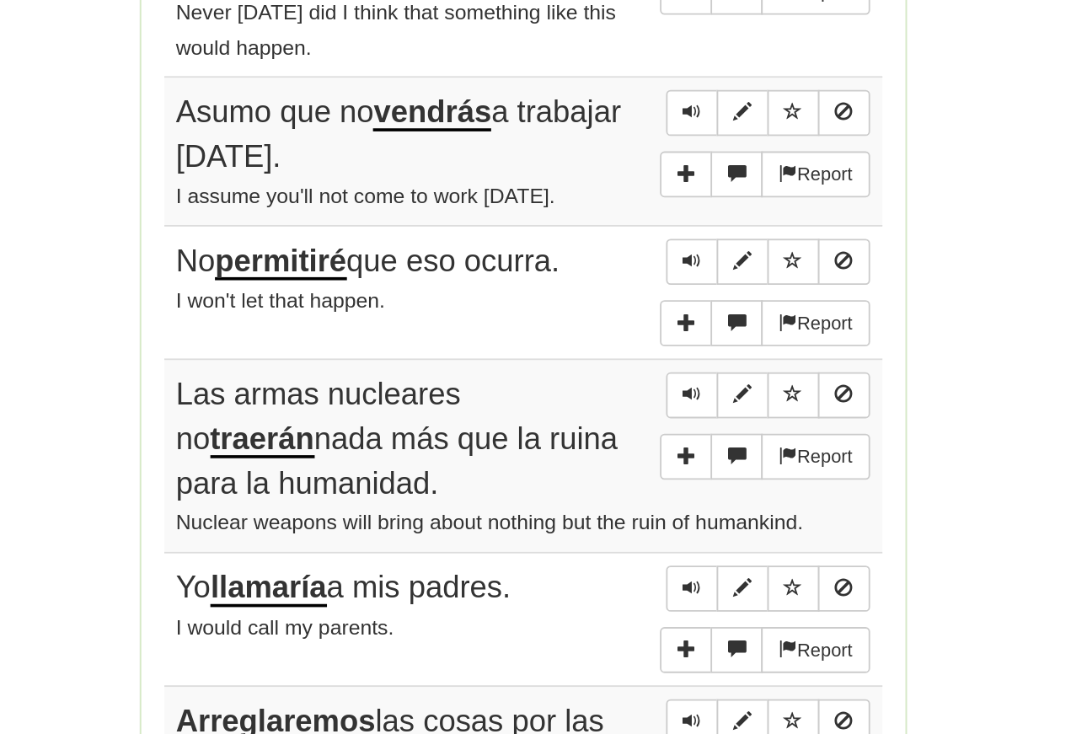
scroll to position [828, 0]
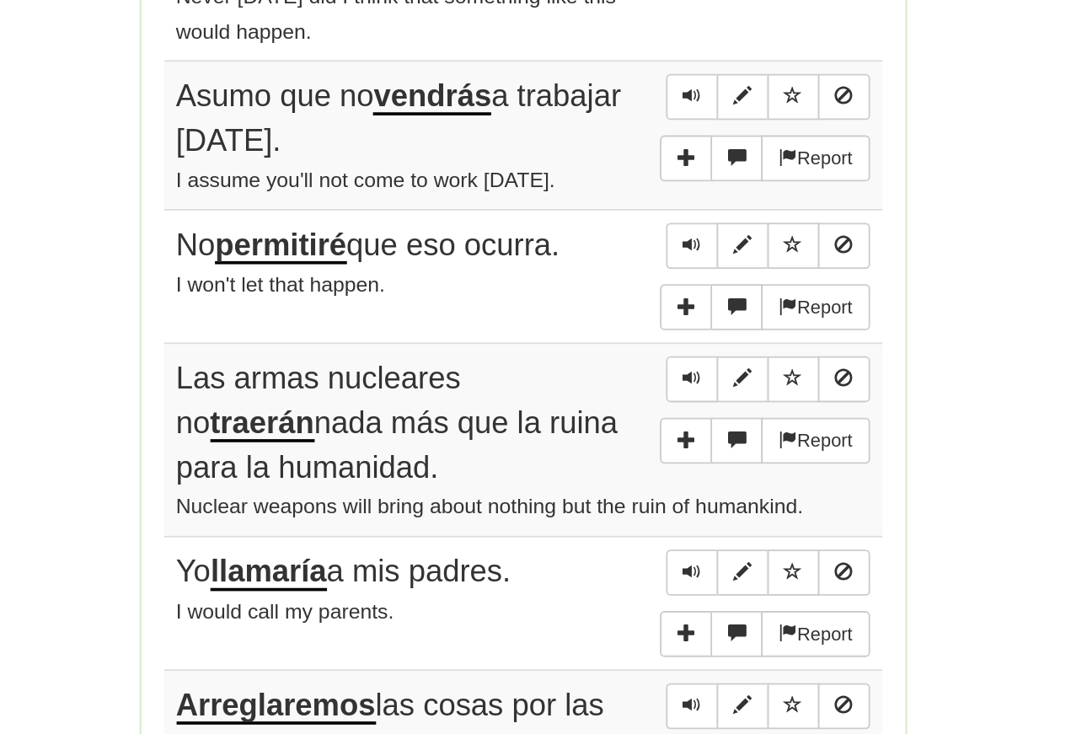
click at [624, 443] on span "Sentence controls" at bounding box center [629, 448] width 10 height 10
click at [624, 442] on span "Sentence controls" at bounding box center [629, 447] width 10 height 10
click at [614, 436] on button "Sentence controls" at bounding box center [628, 448] width 29 height 25
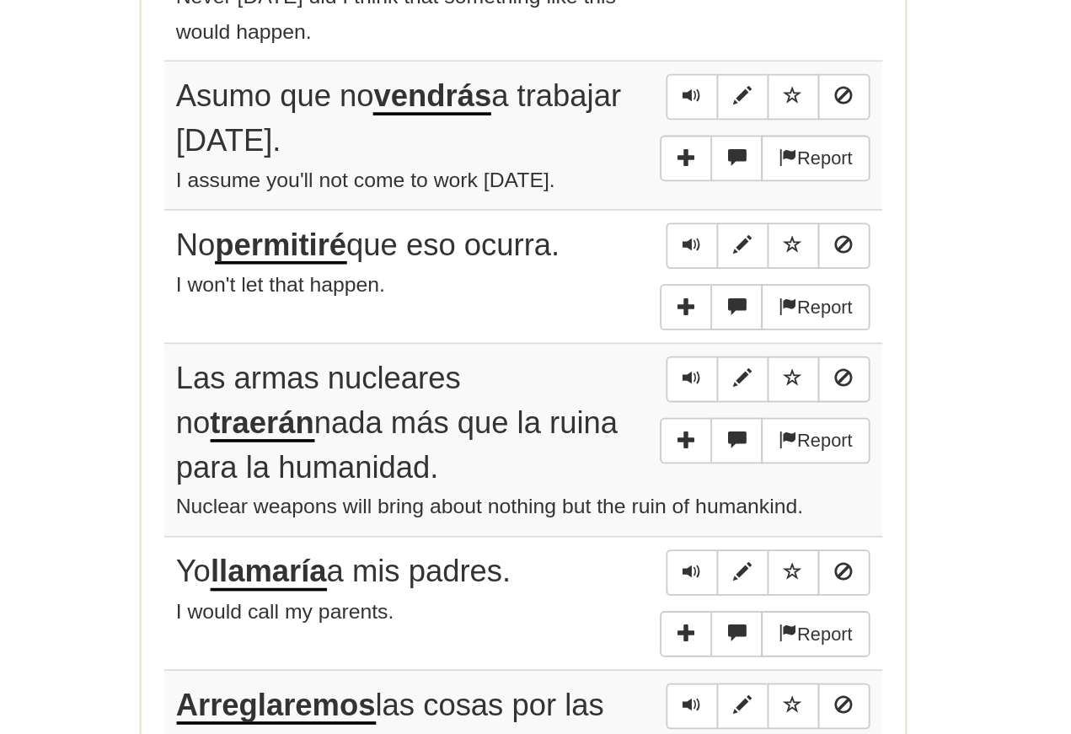
click at [614, 436] on button "Sentence controls" at bounding box center [628, 448] width 29 height 25
click at [624, 442] on span "Sentence controls" at bounding box center [629, 447] width 10 height 10
click at [614, 509] on button "Sentence controls" at bounding box center [628, 521] width 29 height 25
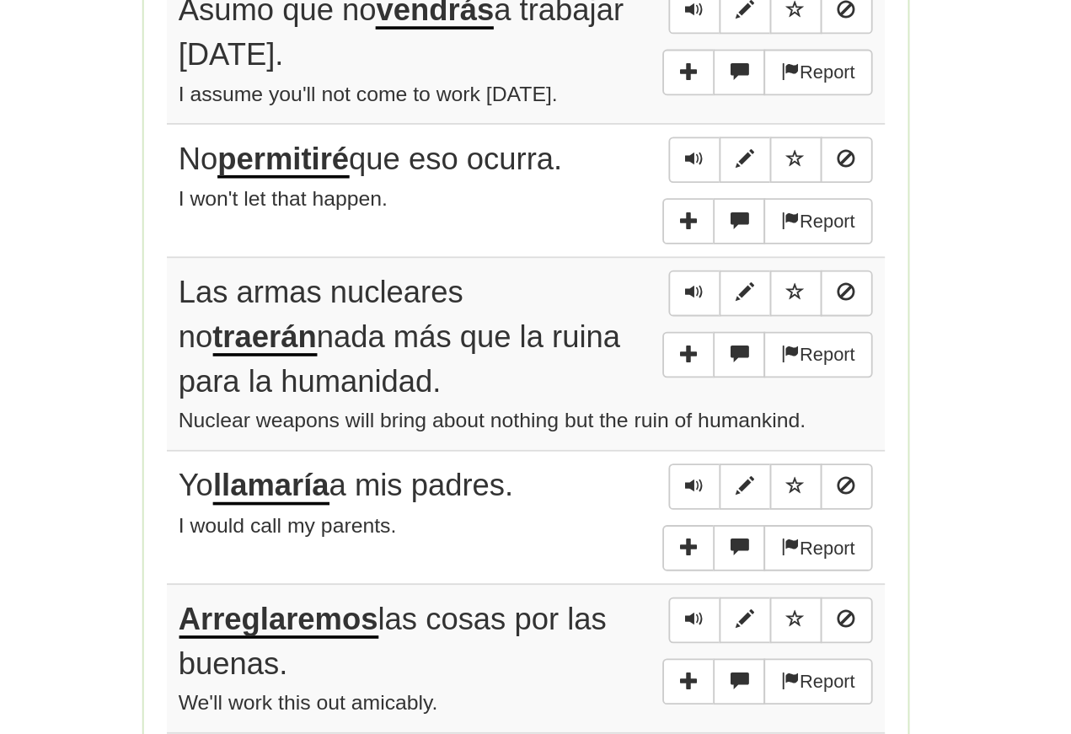
scroll to position [876, 0]
click at [614, 462] on button "Sentence controls" at bounding box center [628, 474] width 29 height 25
click at [624, 469] on span "Sentence controls" at bounding box center [629, 474] width 10 height 10
click at [624, 575] on span "Sentence controls" at bounding box center [629, 580] width 10 height 10
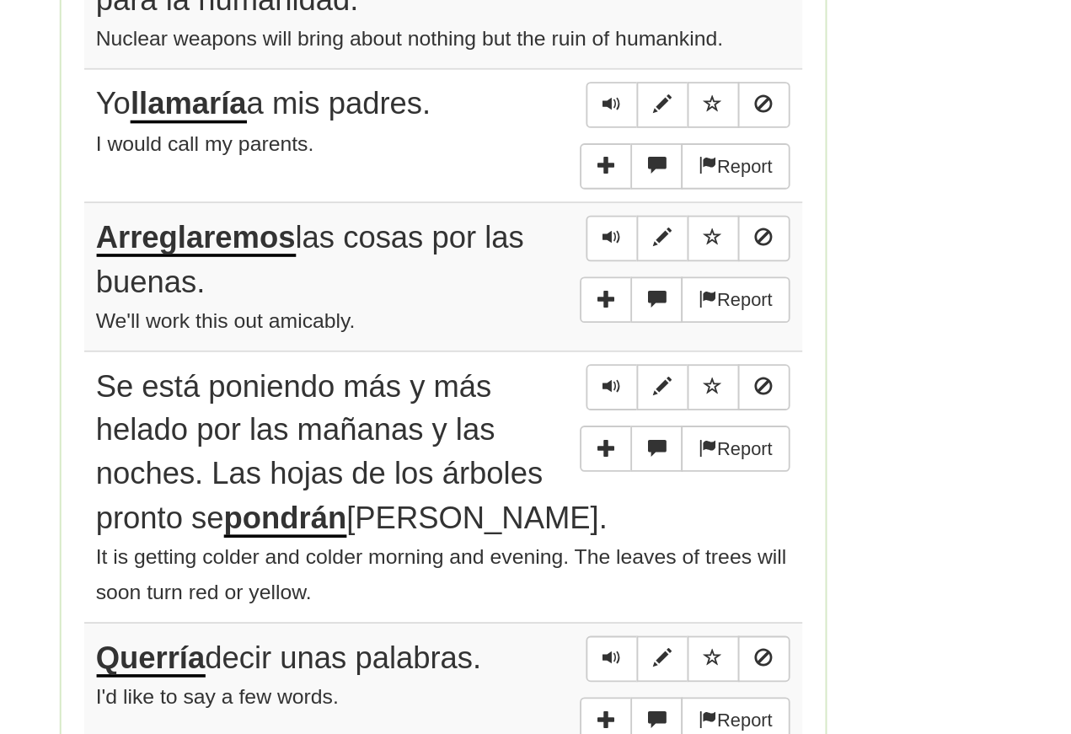
scroll to position [1090, 0]
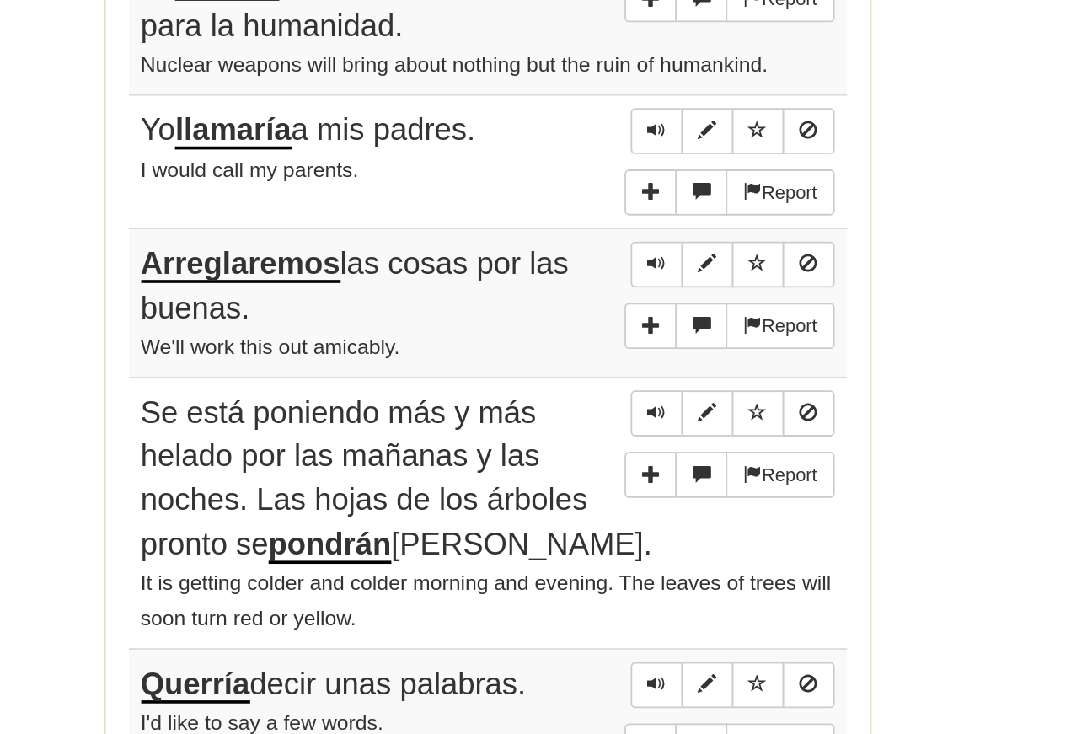
click at [624, 361] on span "Sentence controls" at bounding box center [629, 366] width 10 height 10
click at [624, 434] on span "Sentence controls" at bounding box center [629, 439] width 10 height 10
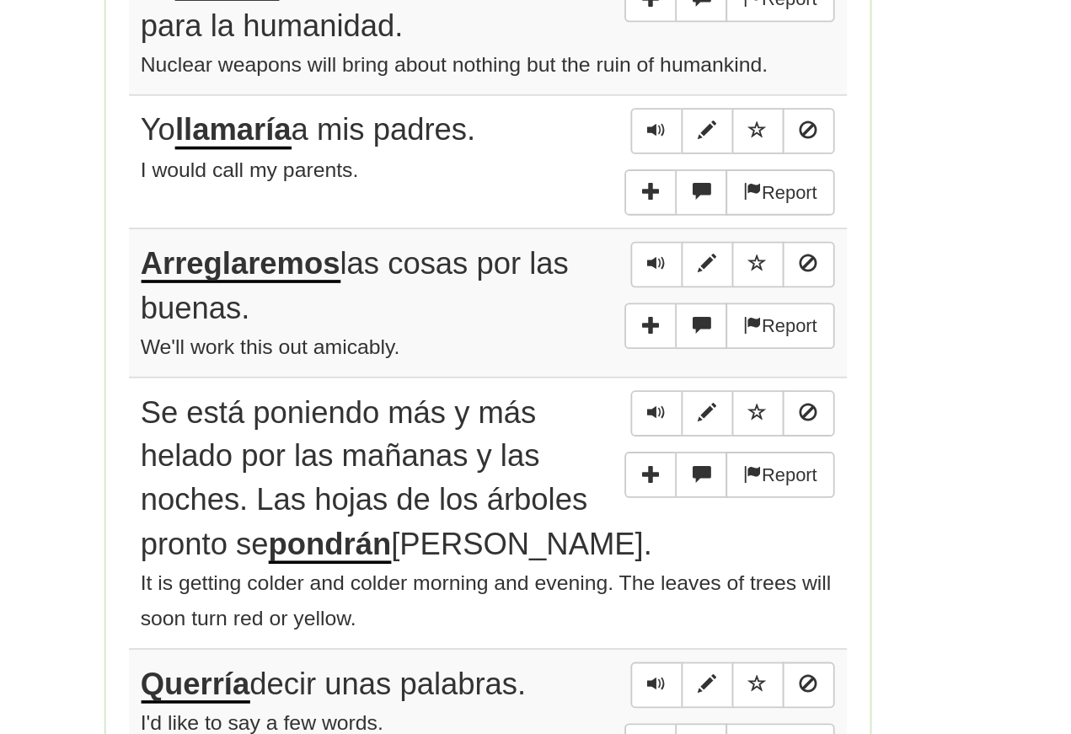
click at [624, 434] on span "Sentence controls" at bounding box center [629, 439] width 10 height 10
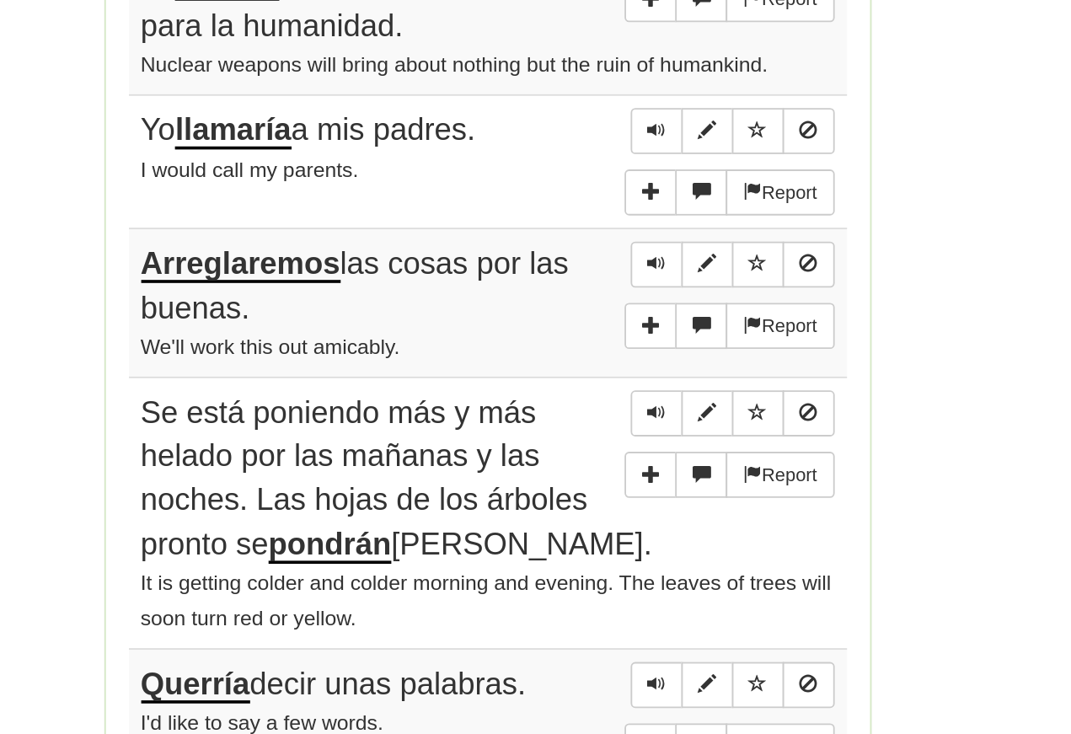
click at [624, 434] on span "Sentence controls" at bounding box center [629, 439] width 10 height 10
click at [624, 516] on span "Sentence controls" at bounding box center [629, 521] width 10 height 10
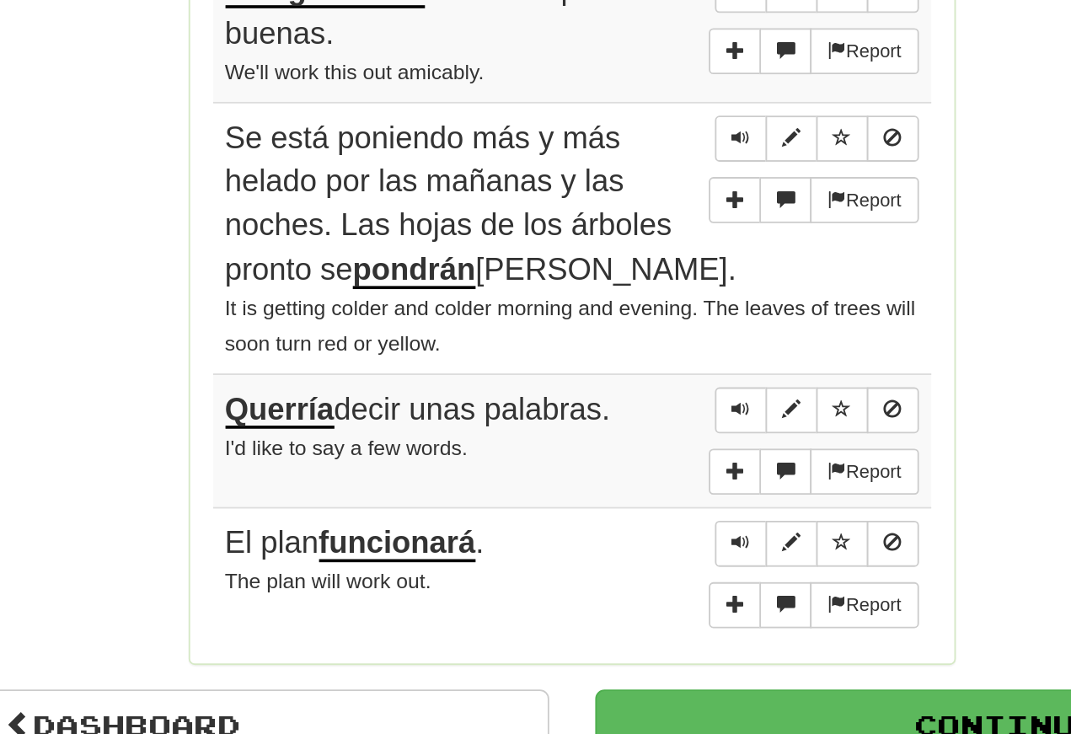
scroll to position [1223, 0]
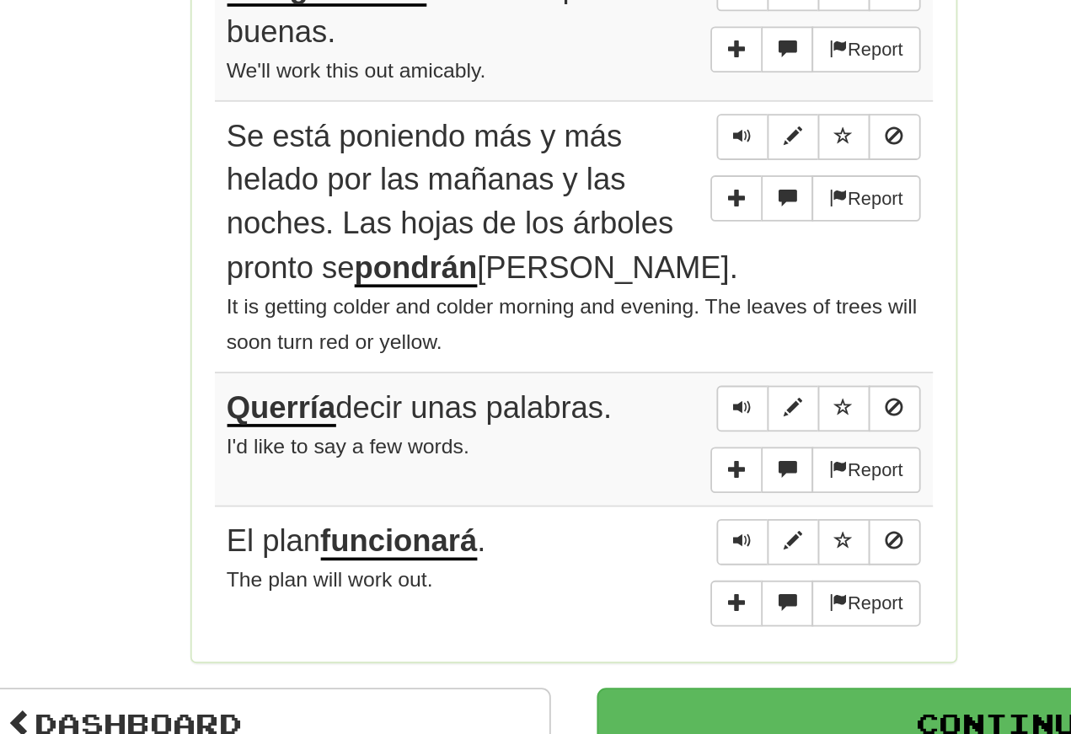
click at [624, 383] on span "Sentence controls" at bounding box center [629, 388] width 10 height 10
click at [614, 525] on button "Sentence controls" at bounding box center [628, 537] width 29 height 25
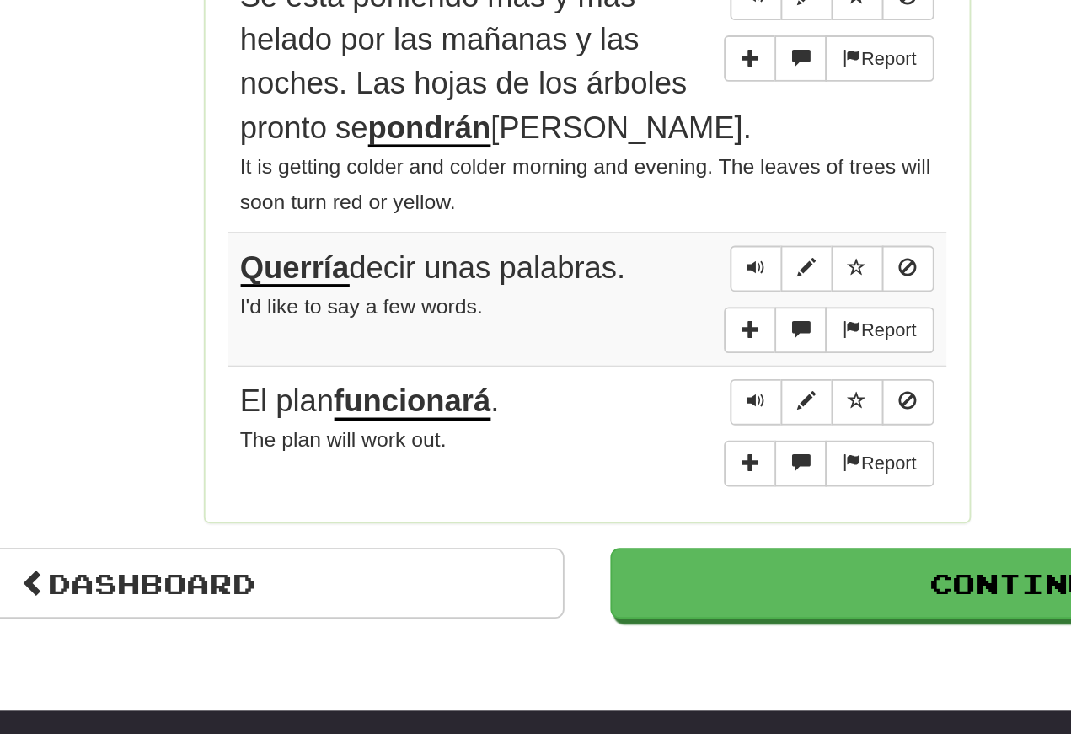
scroll to position [1311, 0]
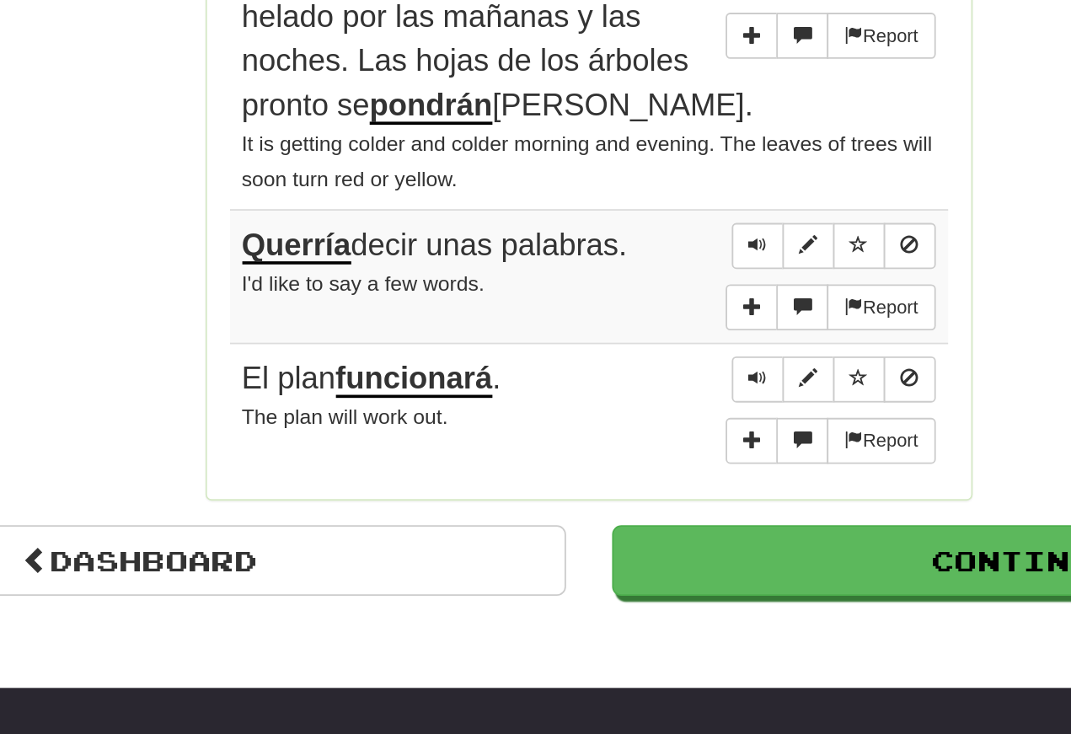
click at [624, 443] on span "Sentence controls" at bounding box center [629, 448] width 10 height 10
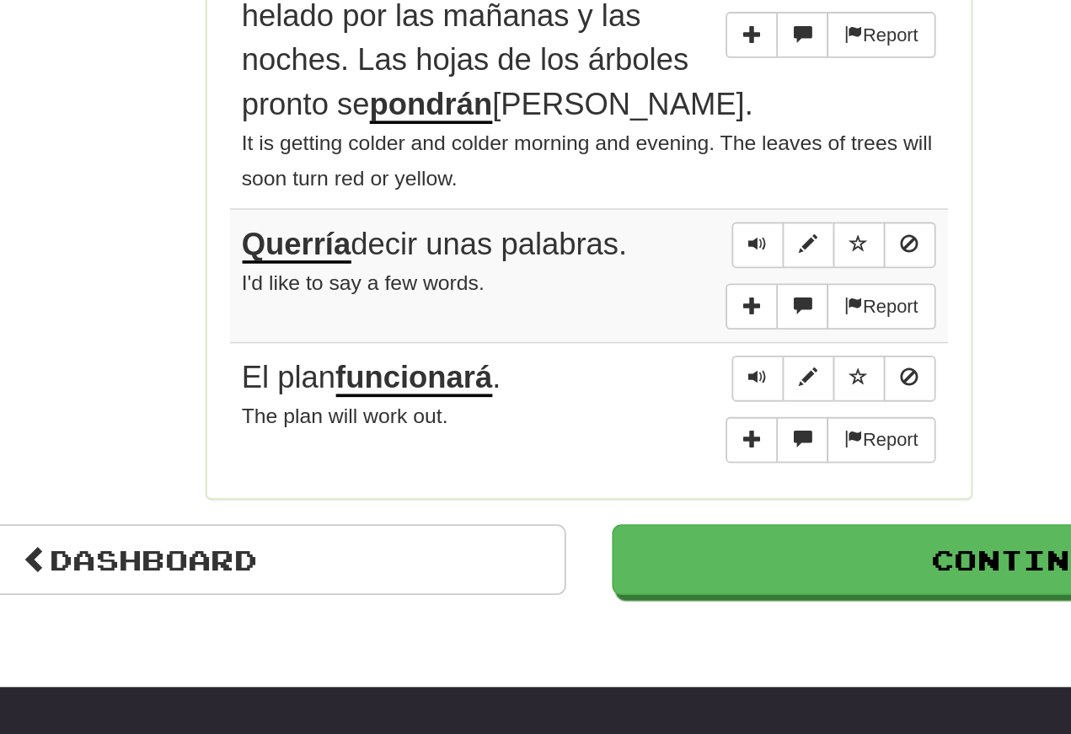
click at [614, 436] on button "Sentence controls" at bounding box center [628, 448] width 29 height 25
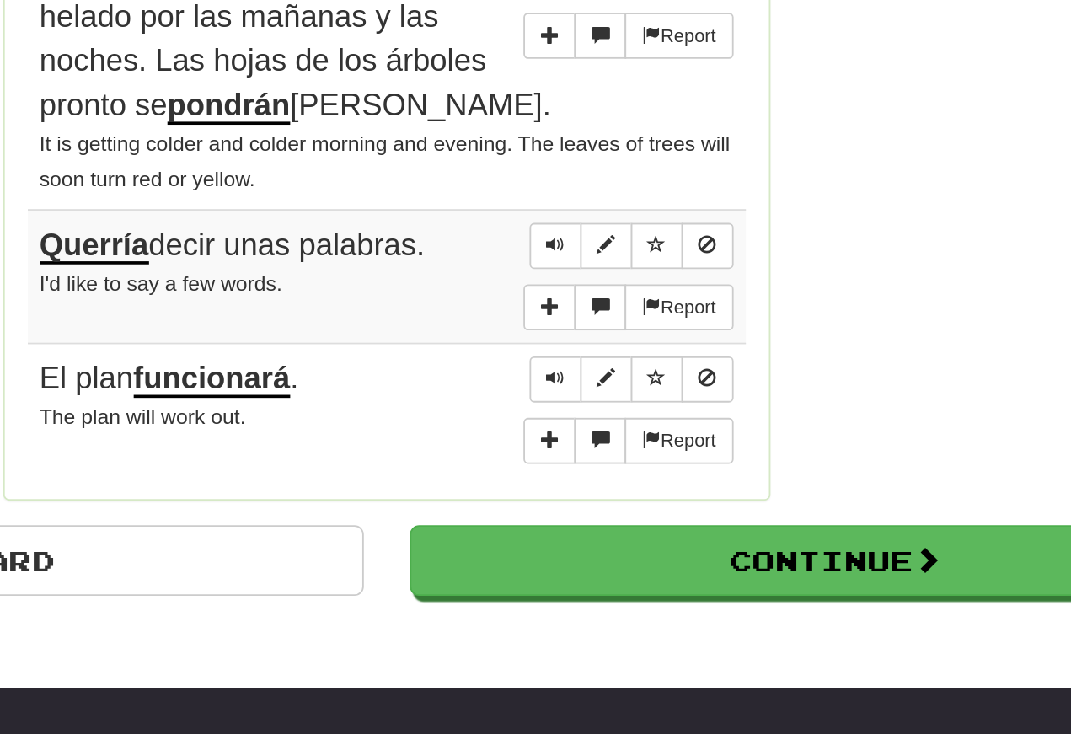
scroll to position [1311, 0]
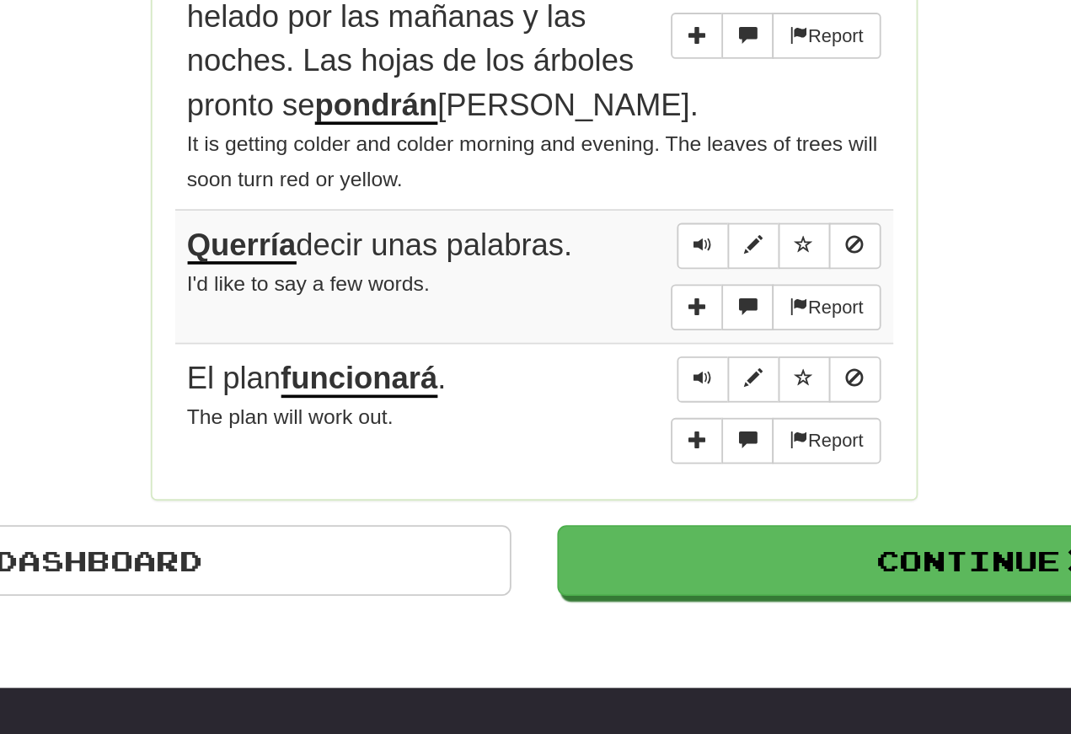
click at [624, 443] on span "Sentence controls" at bounding box center [629, 448] width 10 height 10
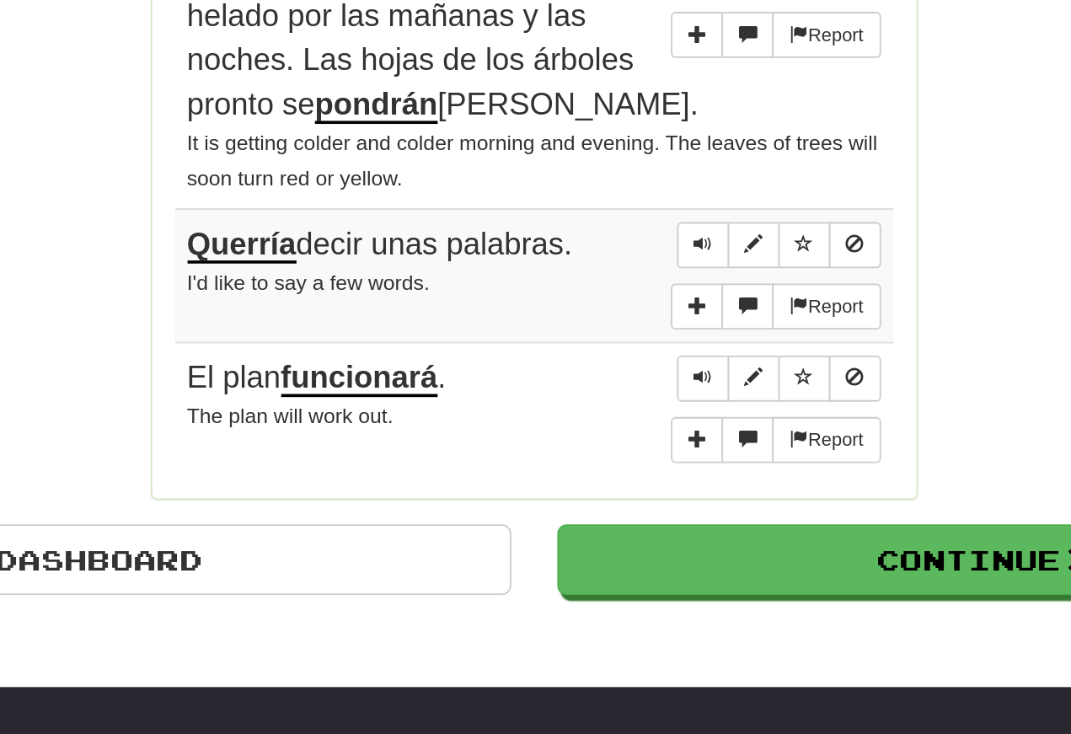
click at [624, 442] on span "Sentence controls" at bounding box center [629, 447] width 10 height 10
click at [614, 436] on button "Sentence controls" at bounding box center [628, 448] width 29 height 25
click at [624, 442] on span "Sentence controls" at bounding box center [629, 447] width 10 height 10
click at [624, 516] on span "Sentence controls" at bounding box center [629, 521] width 10 height 10
click at [614, 509] on button "Sentence controls" at bounding box center [628, 521] width 29 height 25
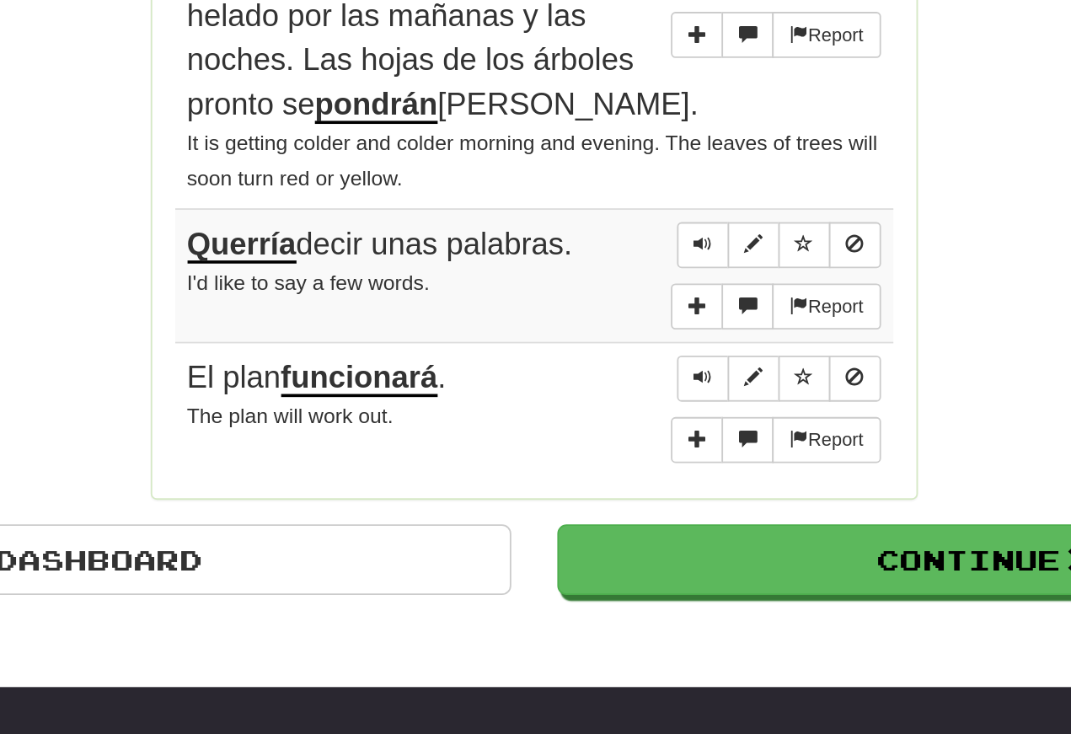
click at [624, 516] on span "Sentence controls" at bounding box center [629, 521] width 10 height 10
click at [99, 602] on link "Dashboard" at bounding box center [290, 621] width 468 height 39
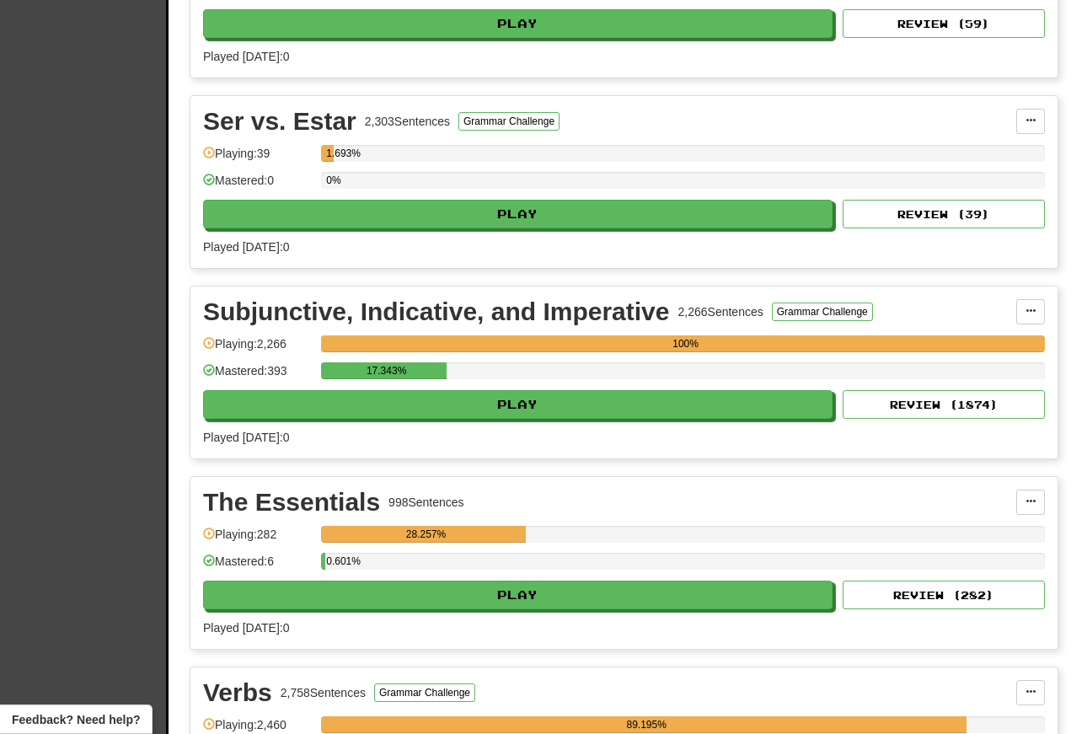
scroll to position [6181, 0]
click at [323, 419] on button "Play" at bounding box center [518, 404] width 630 height 29
select select "**"
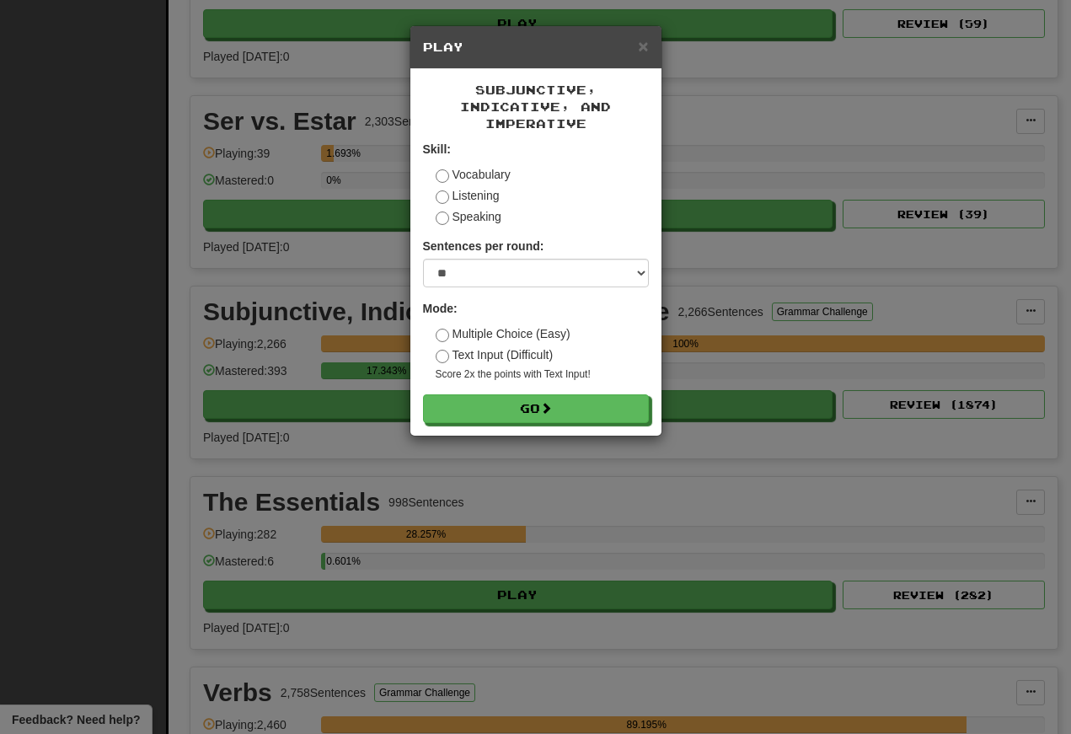
click at [456, 409] on button "Go" at bounding box center [536, 408] width 226 height 29
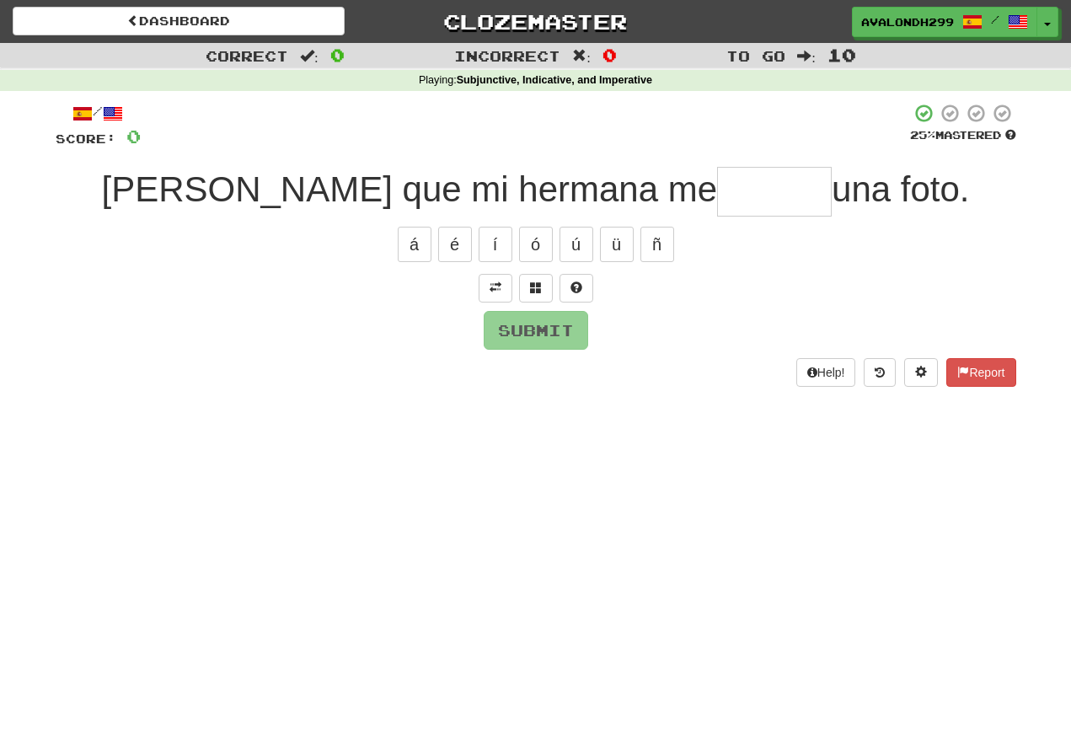
click at [501, 290] on button at bounding box center [496, 288] width 34 height 29
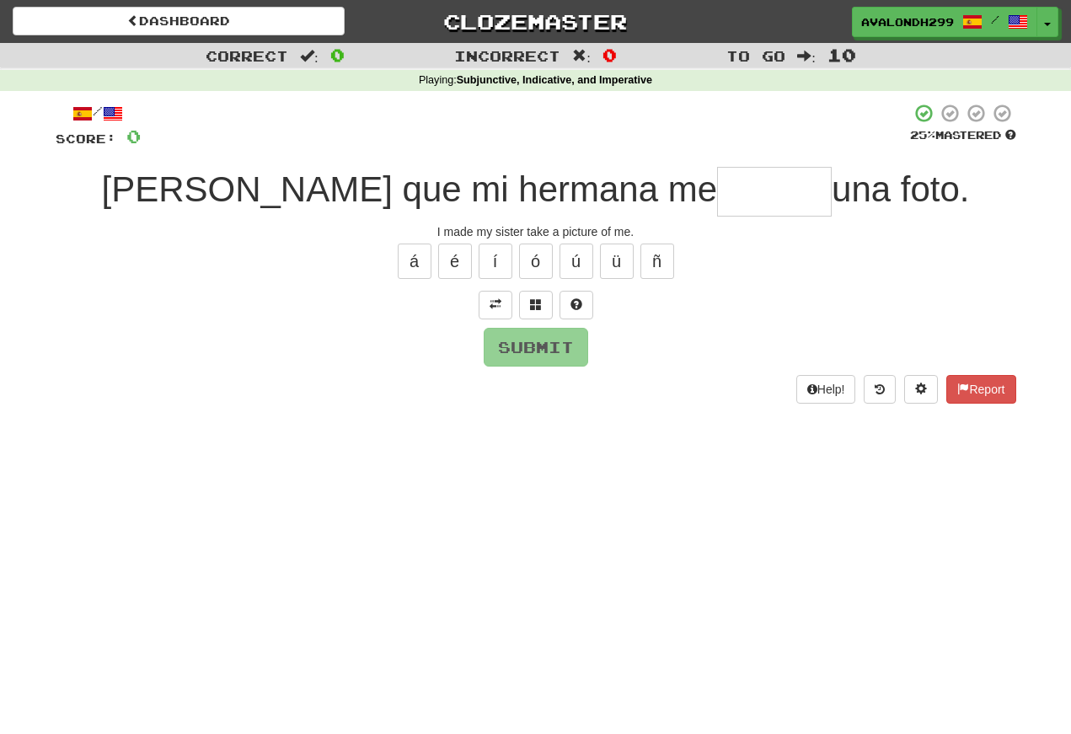
click at [717, 190] on input "text" at bounding box center [774, 192] width 115 height 50
type input "*"
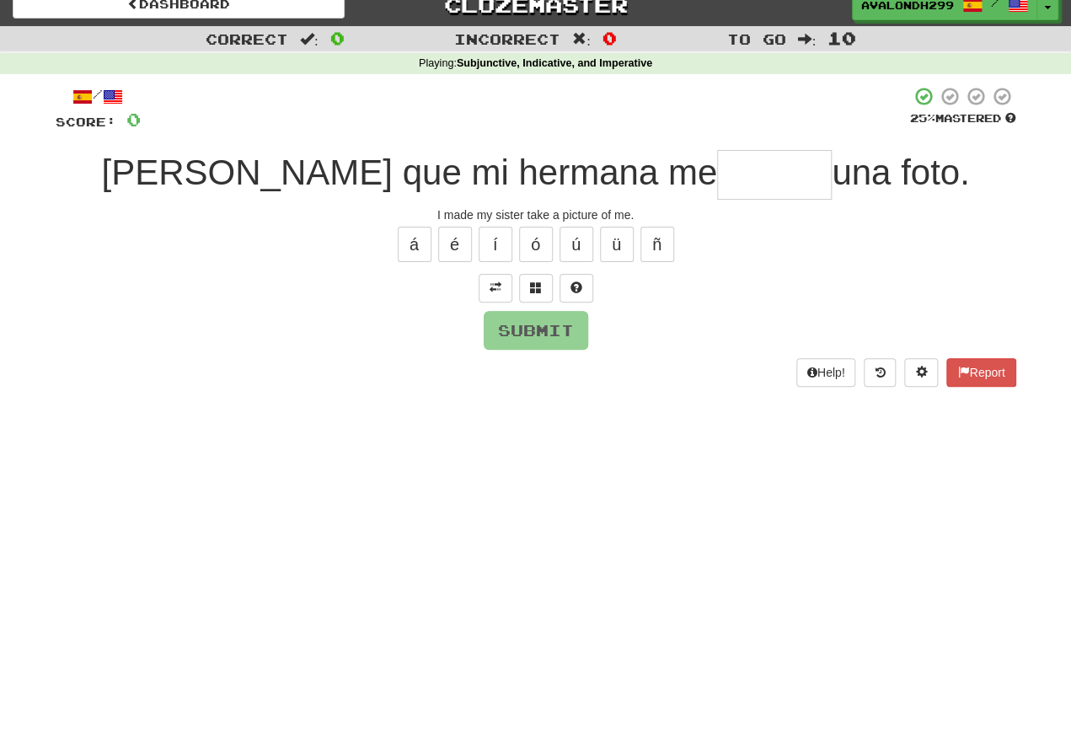
click at [544, 291] on button at bounding box center [536, 305] width 34 height 29
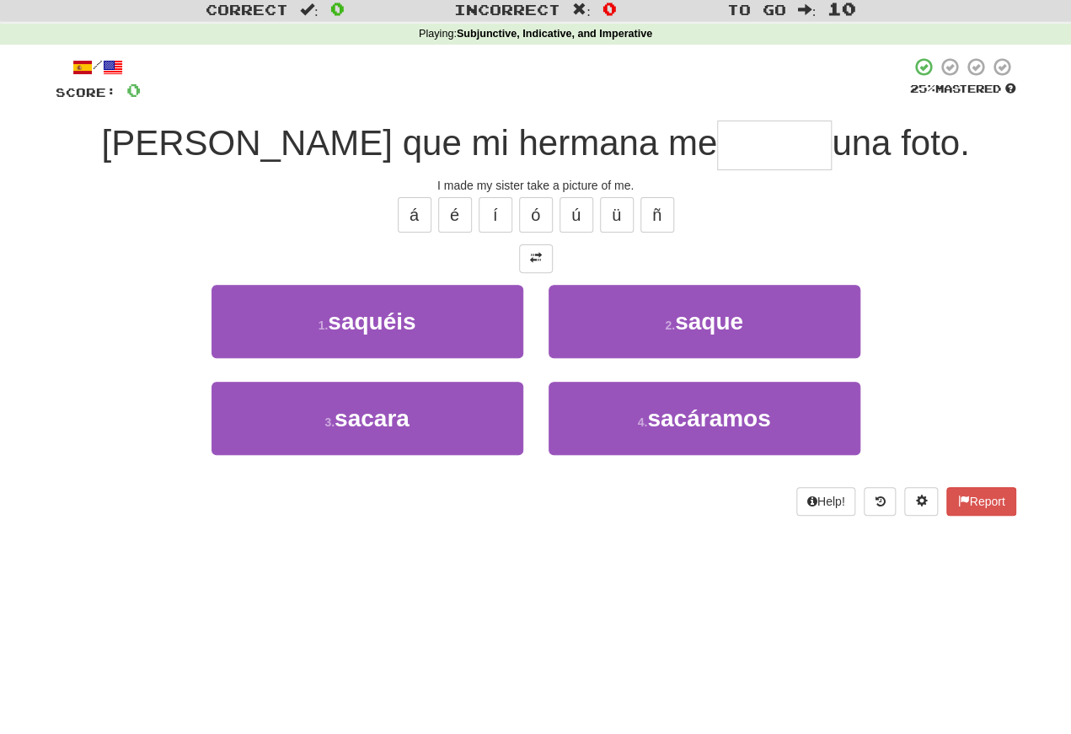
click at [609, 331] on button "2 . [GEOGRAPHIC_DATA]" at bounding box center [705, 367] width 312 height 73
type input "******"
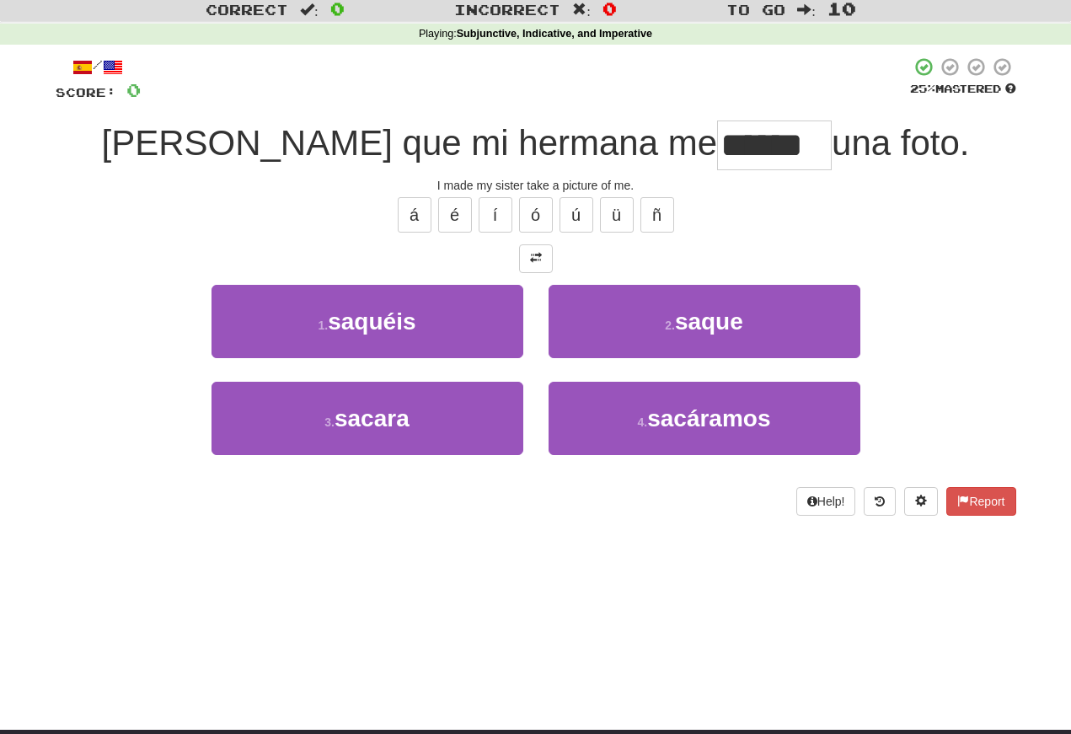
scroll to position [46, 0]
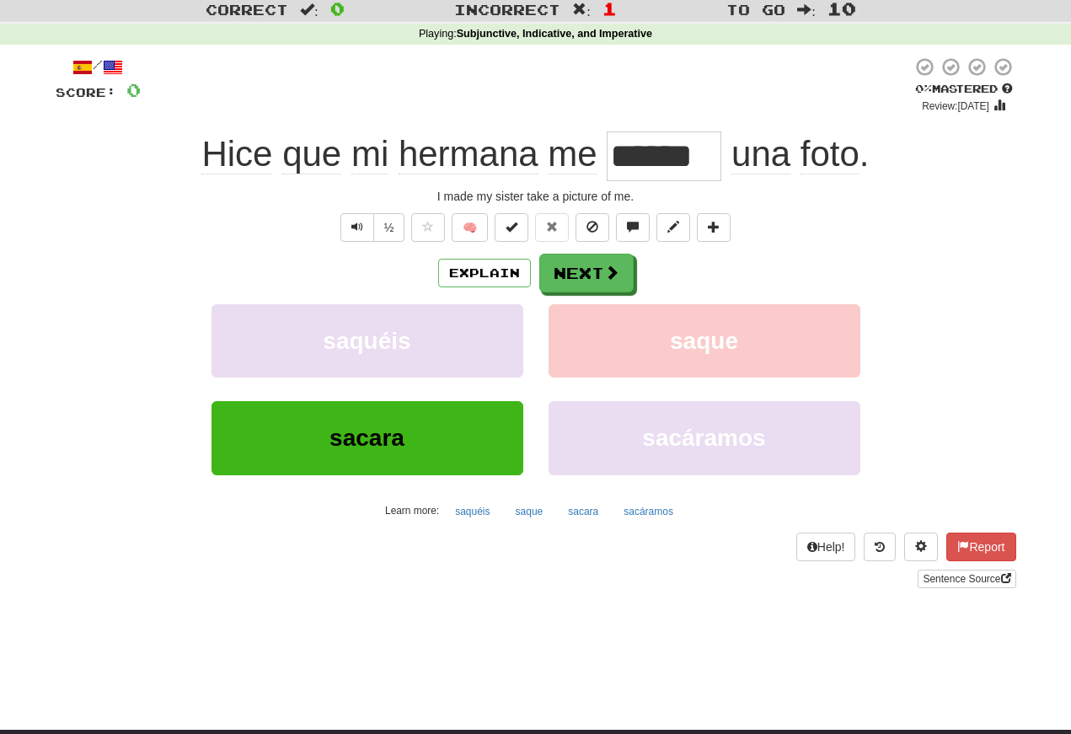
click at [367, 231] on button "Text-to-speech controls" at bounding box center [357, 227] width 34 height 29
click at [356, 233] on span "Text-to-speech controls" at bounding box center [357, 227] width 12 height 12
click at [364, 233] on button "Text-to-speech controls" at bounding box center [357, 227] width 34 height 29
click at [355, 238] on button "Text-to-speech controls" at bounding box center [357, 227] width 34 height 29
click at [353, 233] on span "Text-to-speech controls" at bounding box center [357, 227] width 12 height 12
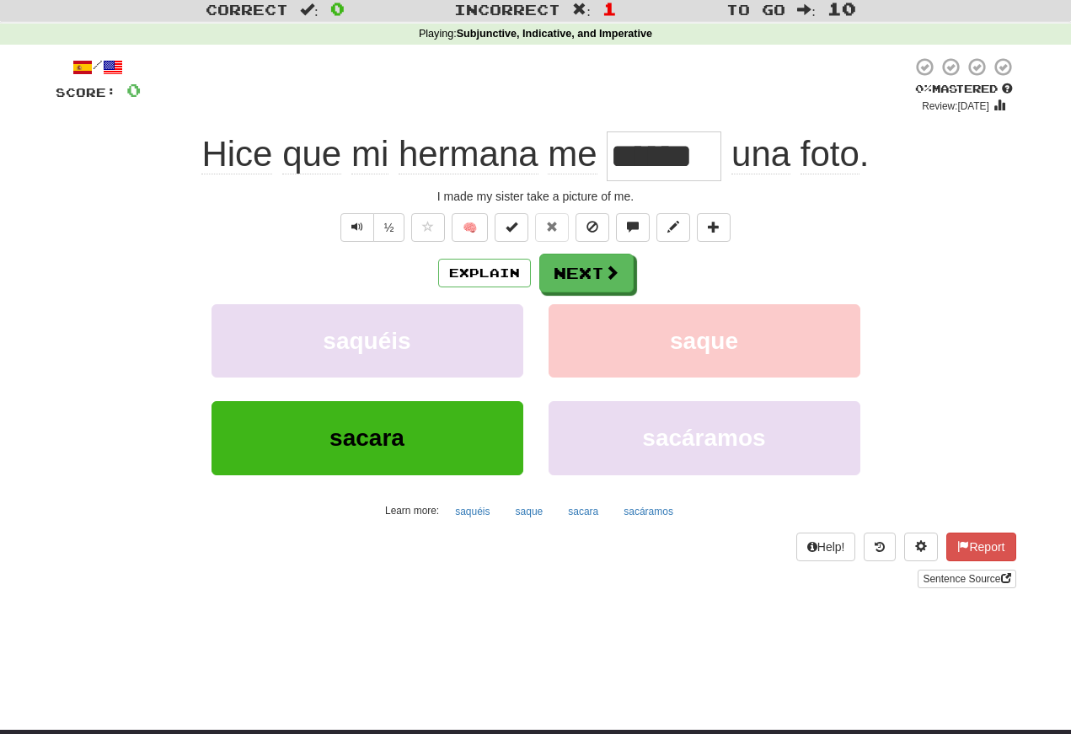
click at [356, 240] on button "Text-to-speech controls" at bounding box center [357, 227] width 34 height 29
click at [357, 223] on span "Text-to-speech controls" at bounding box center [357, 227] width 12 height 12
click at [351, 227] on span "Text-to-speech controls" at bounding box center [357, 227] width 12 height 12
click at [365, 228] on button "Text-to-speech controls" at bounding box center [357, 227] width 34 height 29
click at [356, 224] on span "Text-to-speech controls" at bounding box center [357, 227] width 12 height 12
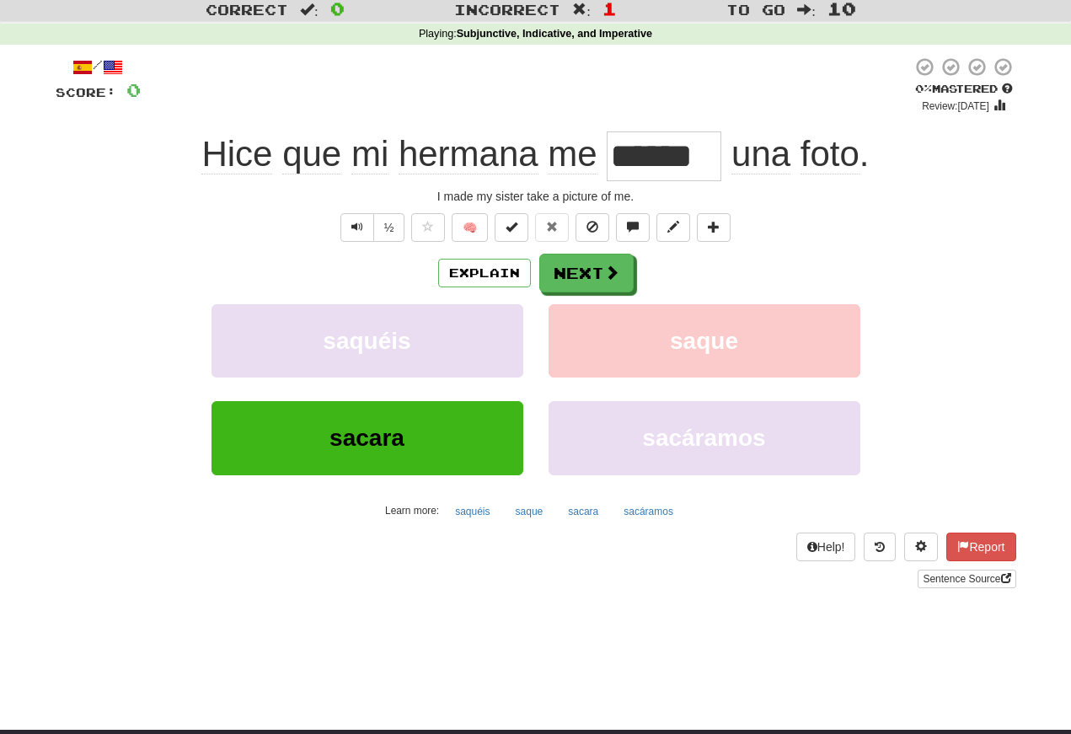
click at [364, 231] on button "Text-to-speech controls" at bounding box center [357, 227] width 34 height 29
click at [585, 282] on button "Next" at bounding box center [586, 273] width 94 height 39
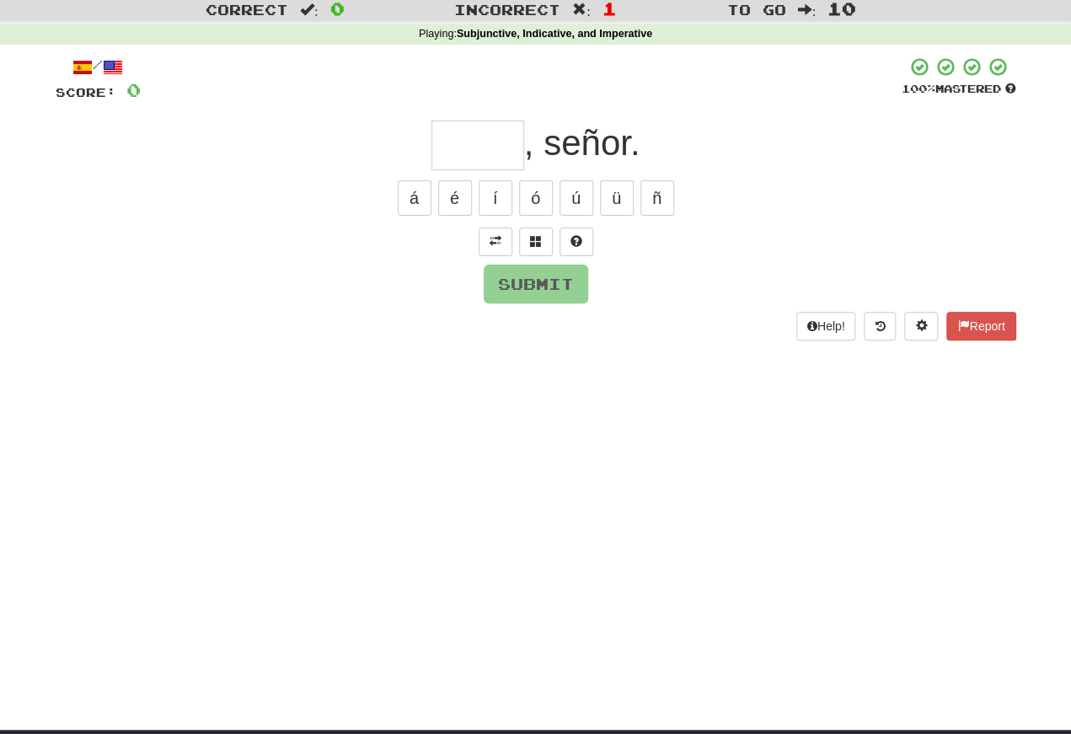
click at [504, 242] on button at bounding box center [496, 242] width 34 height 29
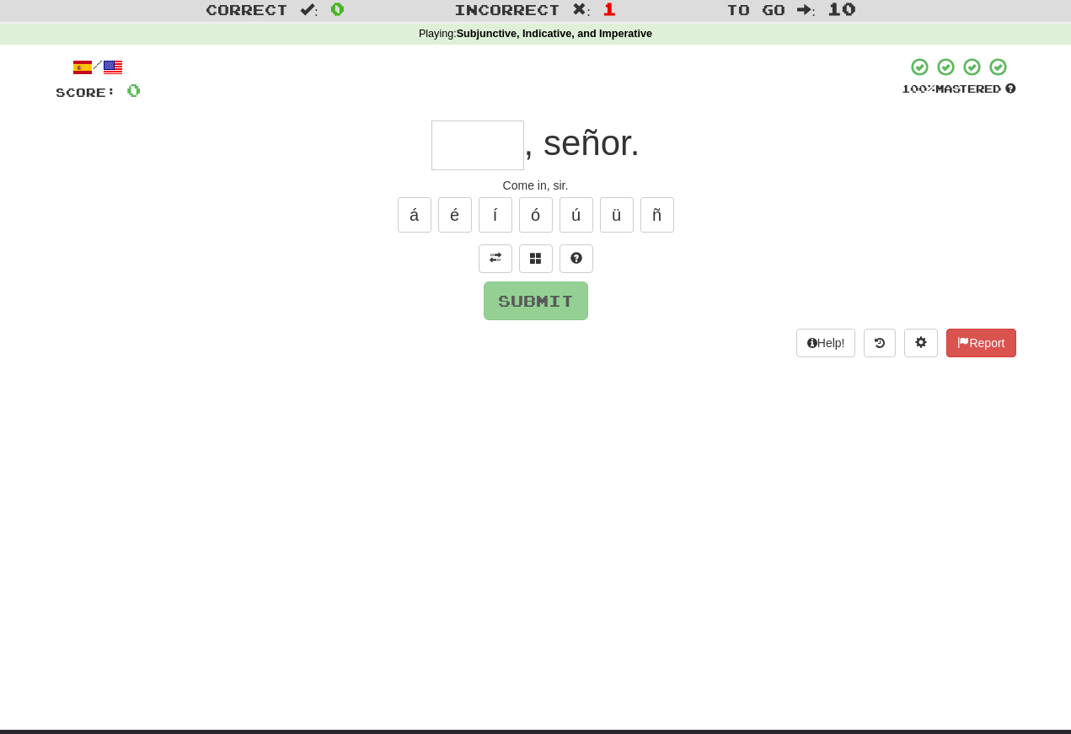
click at [448, 137] on input "text" at bounding box center [478, 146] width 93 height 50
type input "*"
click at [501, 315] on button "Submit" at bounding box center [536, 301] width 105 height 39
type input "*****"
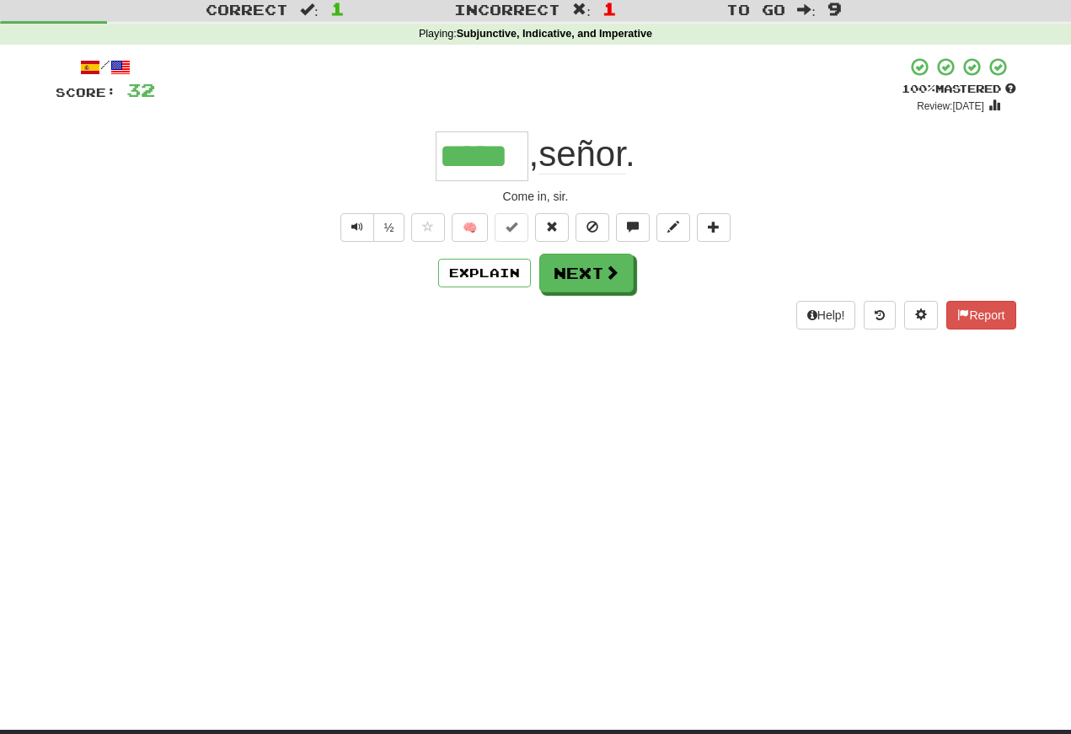
click at [357, 221] on span "Text-to-speech controls" at bounding box center [357, 227] width 12 height 12
click at [362, 228] on button "Text-to-speech controls" at bounding box center [357, 227] width 34 height 29
click at [357, 230] on span "Text-to-speech controls" at bounding box center [357, 227] width 12 height 12
click at [362, 223] on button "Text-to-speech controls" at bounding box center [357, 227] width 34 height 29
click at [363, 233] on button "Text-to-speech controls" at bounding box center [357, 227] width 34 height 29
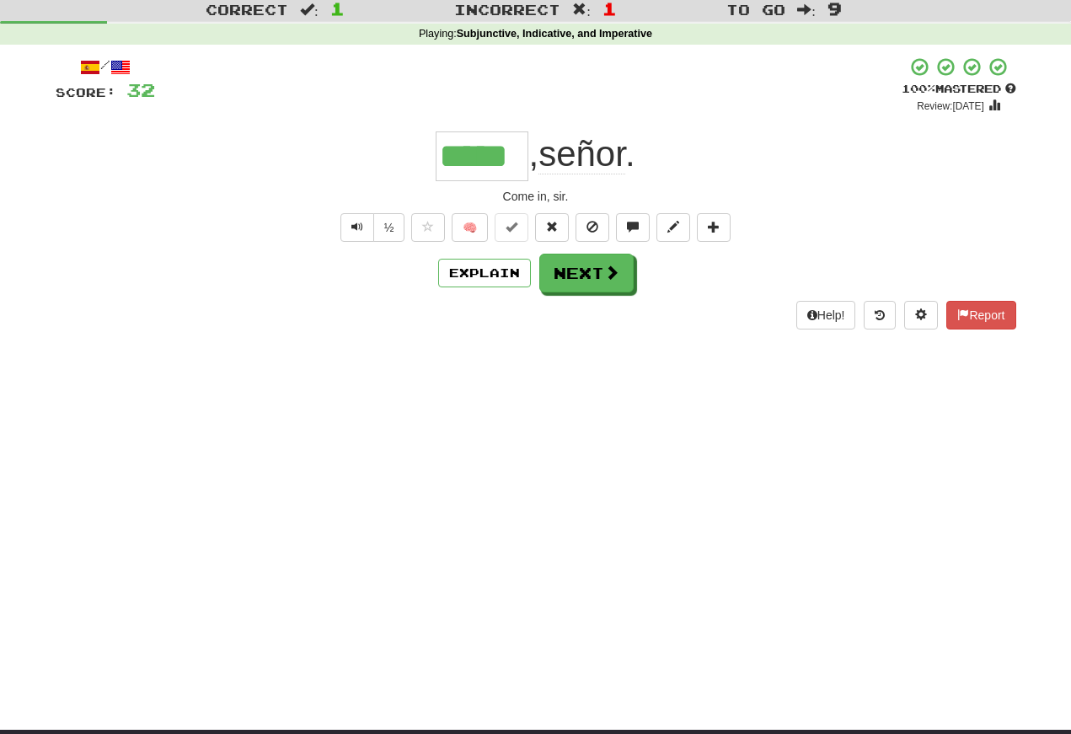
click at [355, 233] on span "Text-to-speech controls" at bounding box center [357, 227] width 12 height 12
click at [580, 281] on button "Next" at bounding box center [586, 273] width 94 height 39
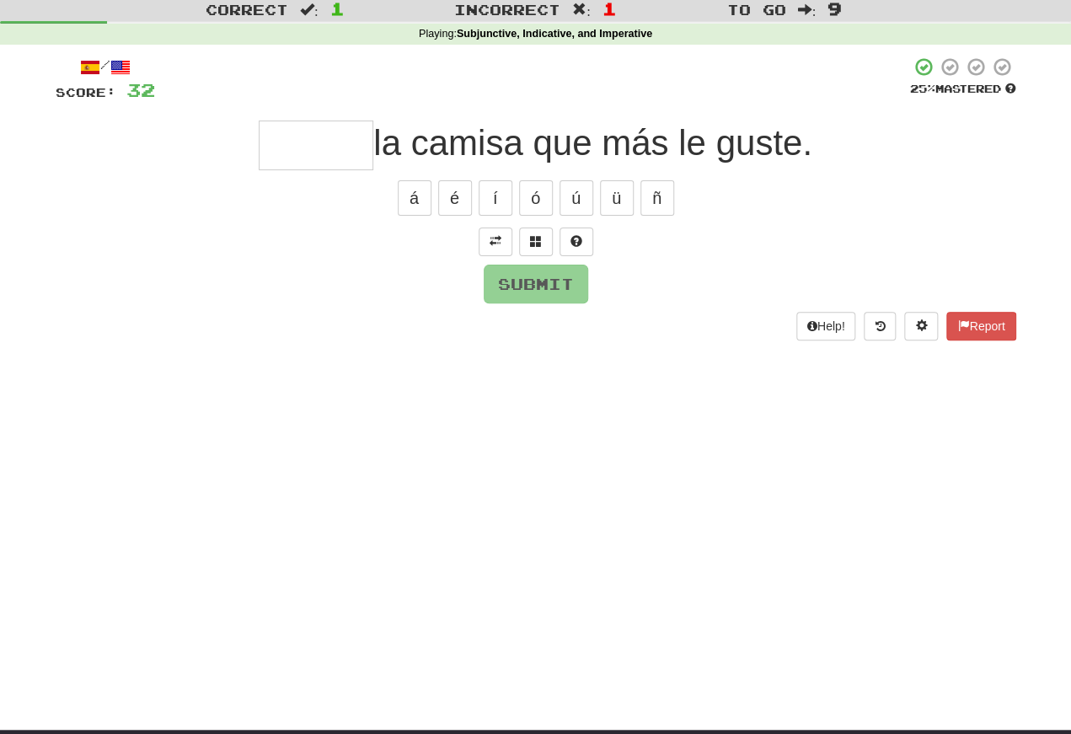
click at [491, 235] on span at bounding box center [496, 241] width 12 height 12
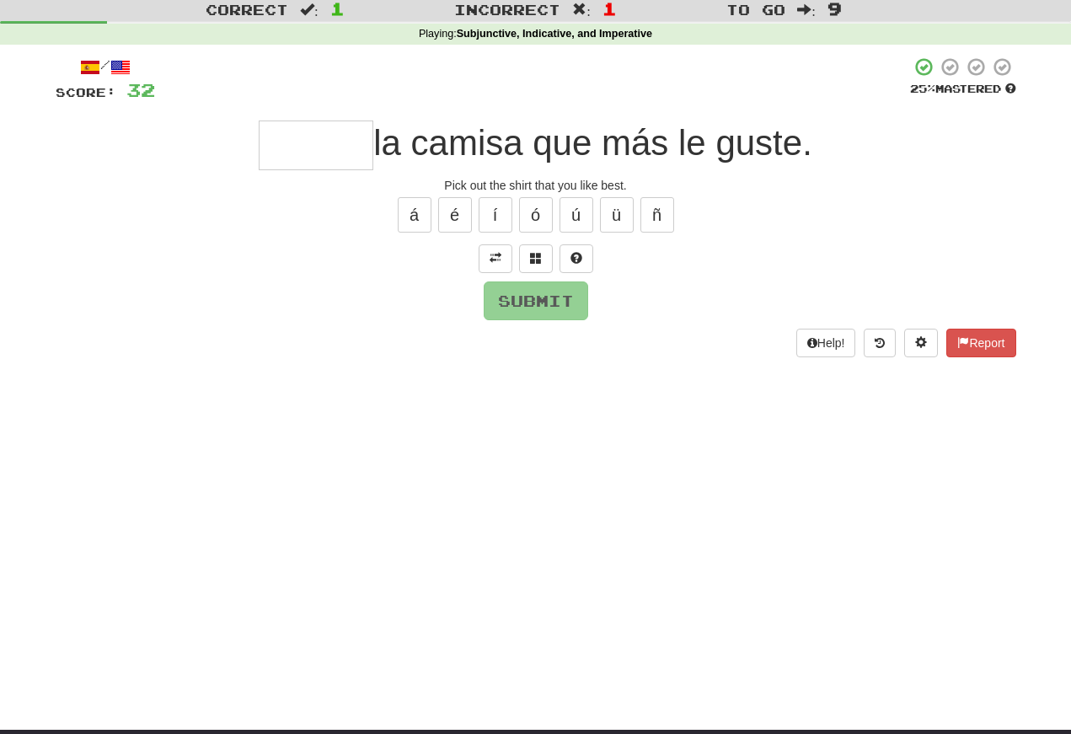
click at [269, 148] on input "text" at bounding box center [316, 146] width 115 height 50
type input "*"
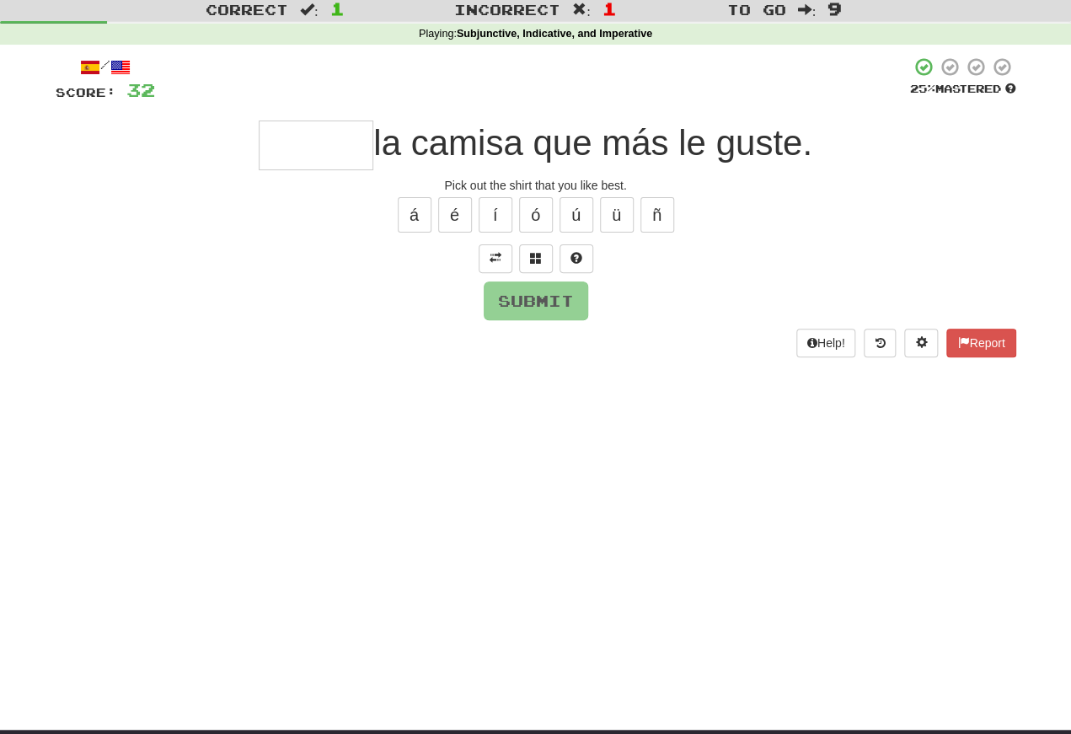
click at [536, 253] on span at bounding box center [536, 258] width 12 height 12
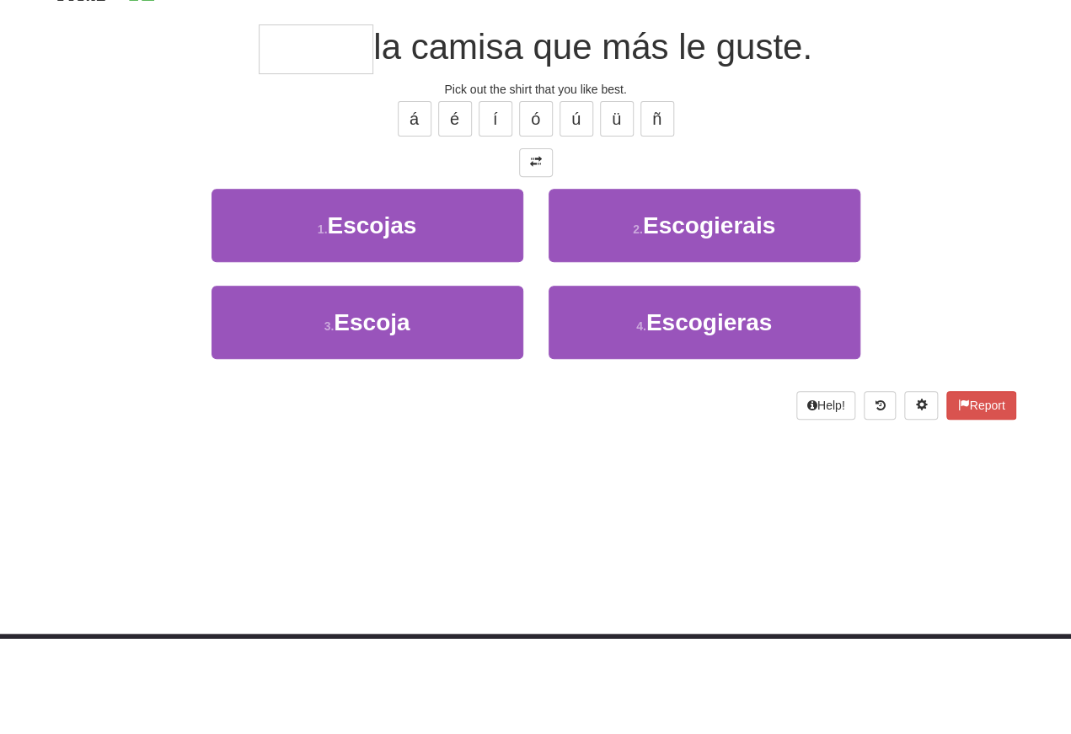
click at [321, 285] on button "1 . [GEOGRAPHIC_DATA]" at bounding box center [368, 321] width 312 height 73
type input "******"
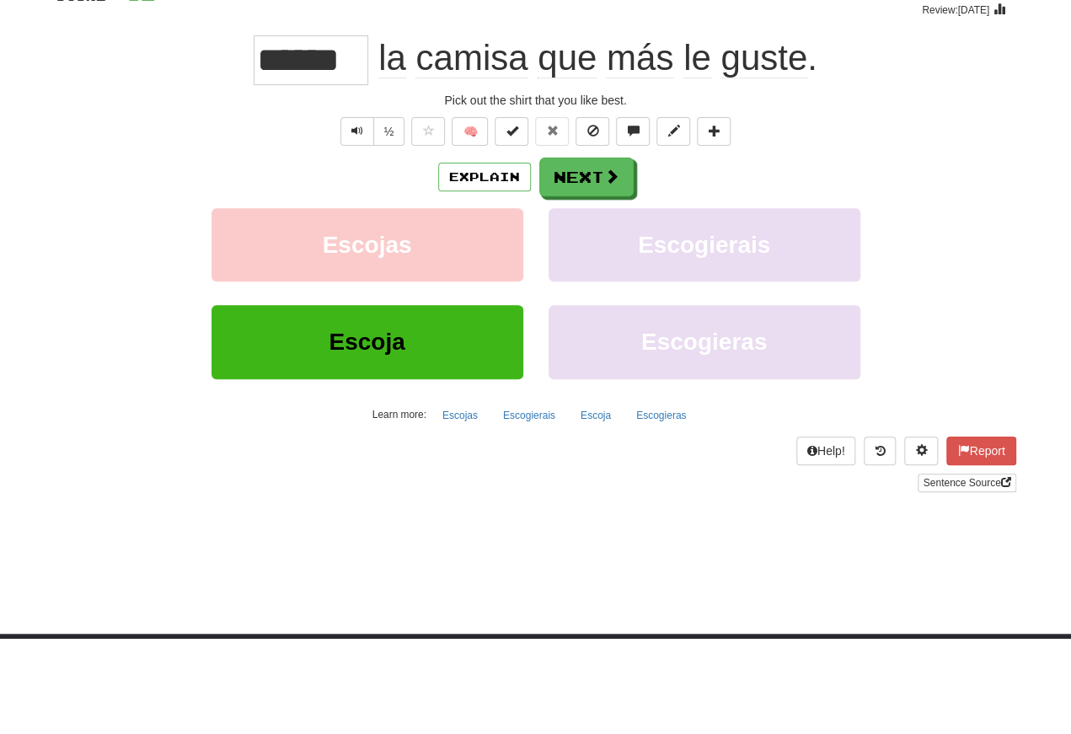
scroll to position [142, 0]
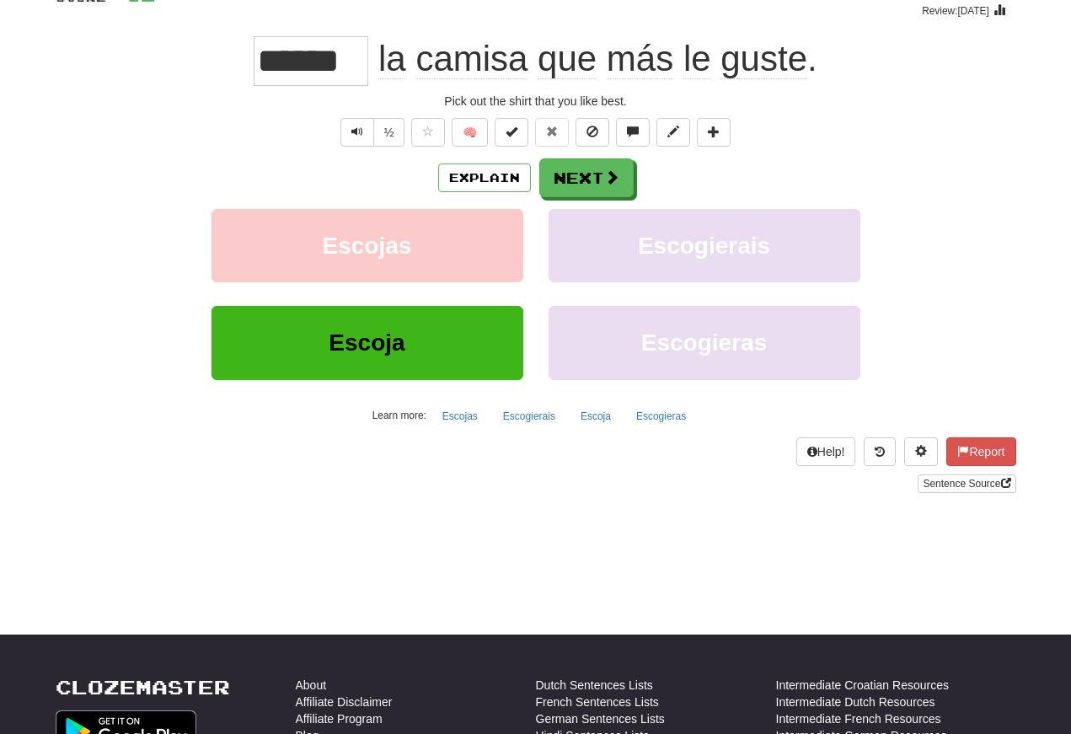
click at [352, 126] on span "Text-to-speech controls" at bounding box center [357, 132] width 12 height 12
click at [355, 126] on span "Text-to-speech controls" at bounding box center [357, 132] width 12 height 12
click at [364, 135] on button "Text-to-speech controls" at bounding box center [357, 132] width 34 height 29
click at [367, 131] on button "Text-to-speech controls" at bounding box center [357, 132] width 34 height 29
click at [582, 177] on button "Next" at bounding box center [586, 177] width 94 height 39
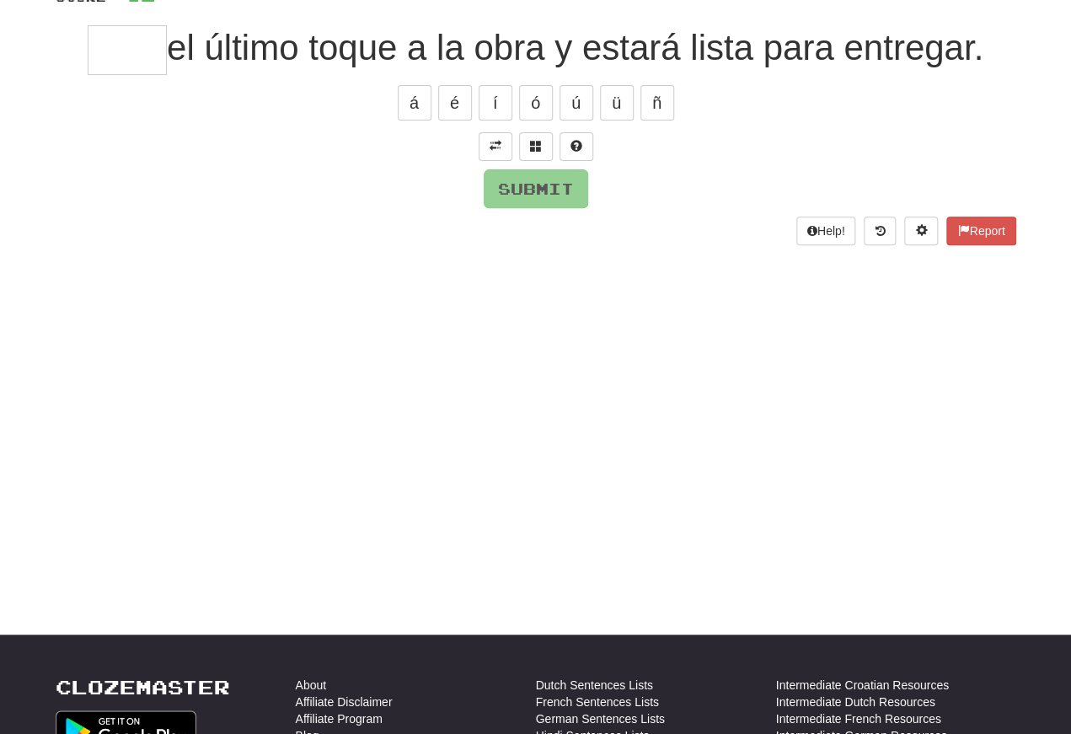
click at [496, 147] on span at bounding box center [496, 146] width 12 height 12
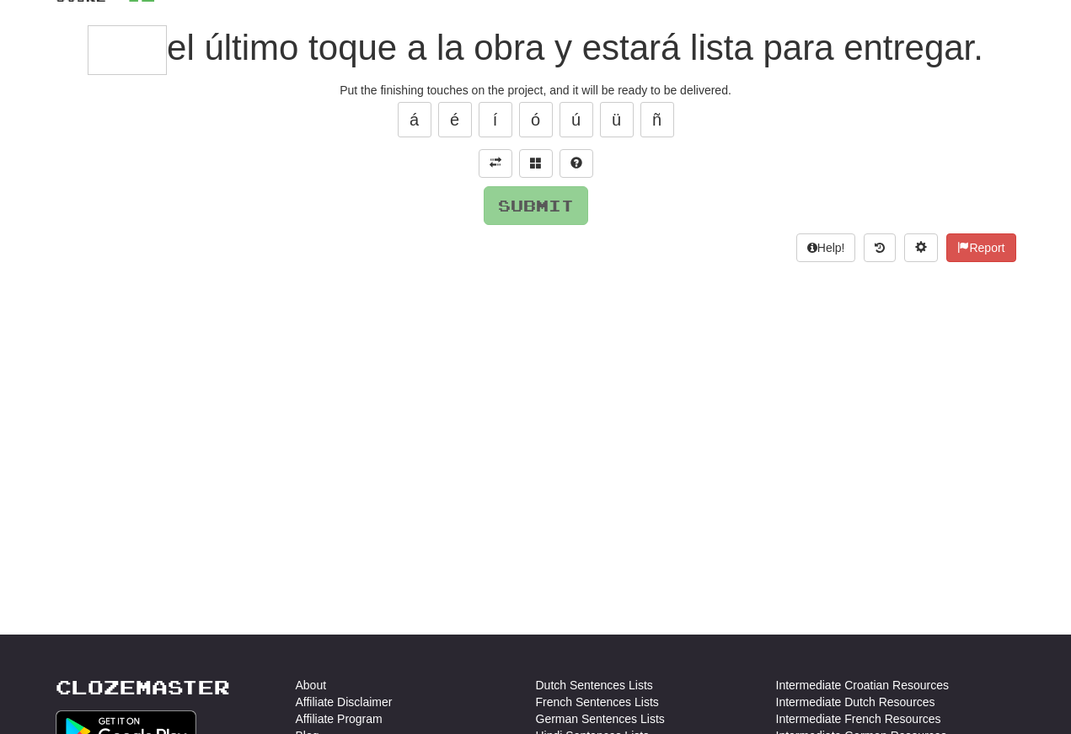
click at [104, 56] on input "text" at bounding box center [127, 50] width 79 height 50
type input "*"
click at [544, 180] on div "/ Score: 32 25 % Mastered * el último toque a la obra y estará lista para entre…" at bounding box center [536, 111] width 961 height 300
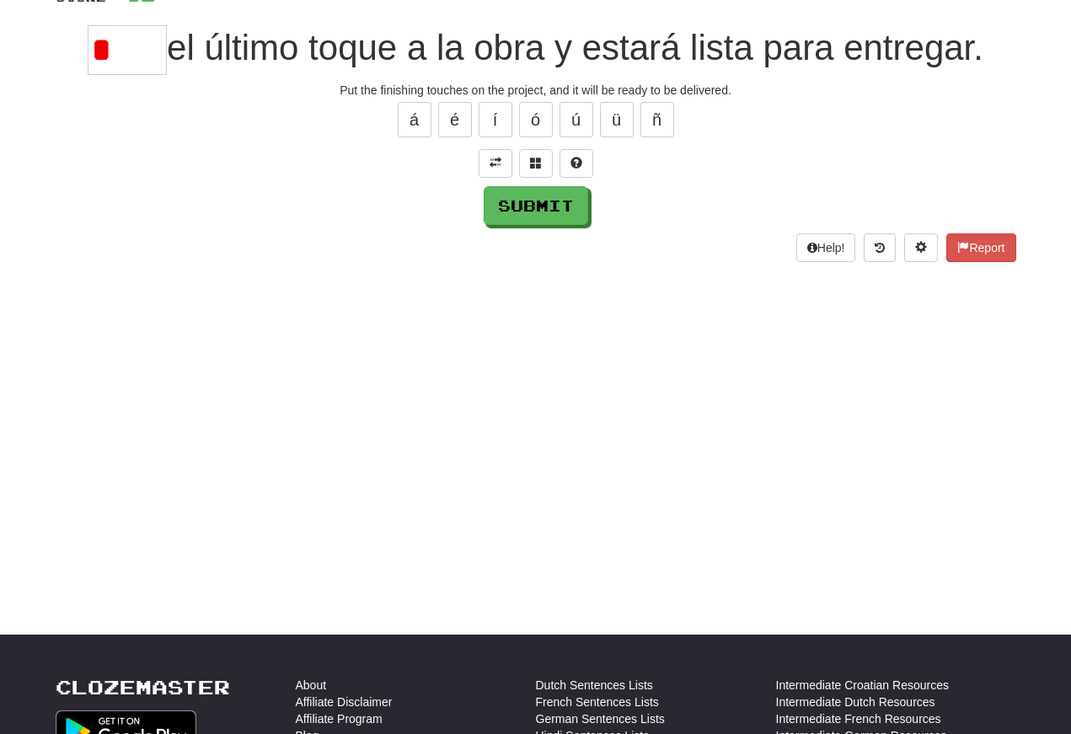
click at [535, 158] on span at bounding box center [536, 163] width 12 height 12
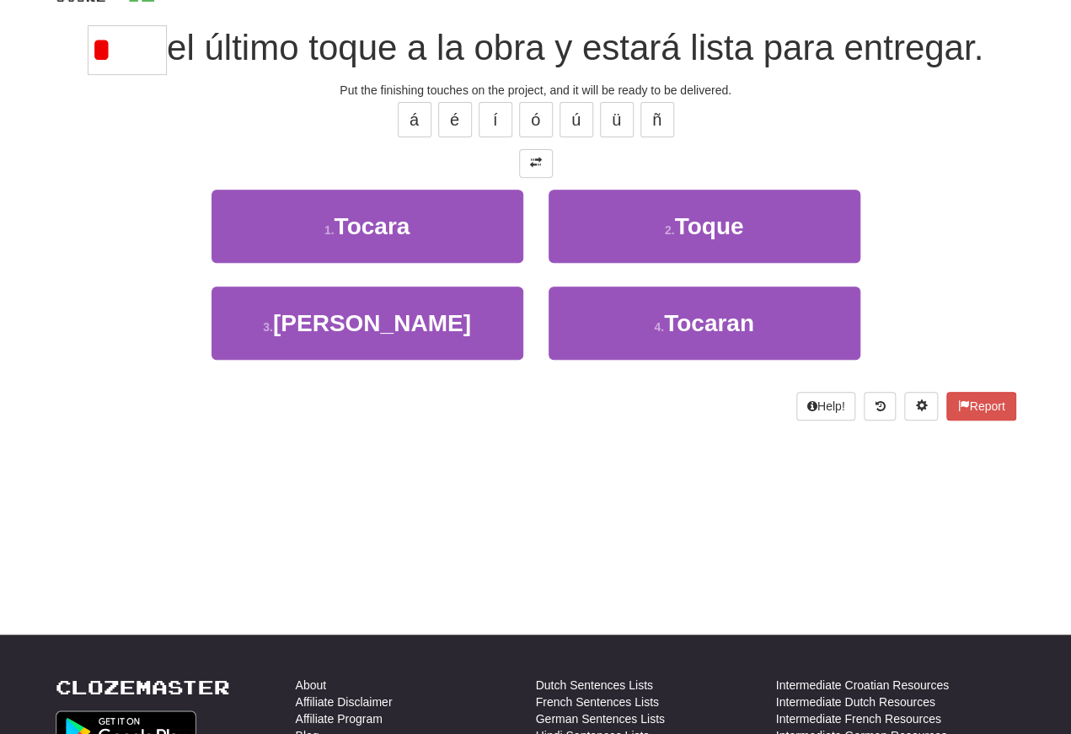
click at [635, 235] on button "2 . Toque" at bounding box center [705, 226] width 312 height 73
type input "****"
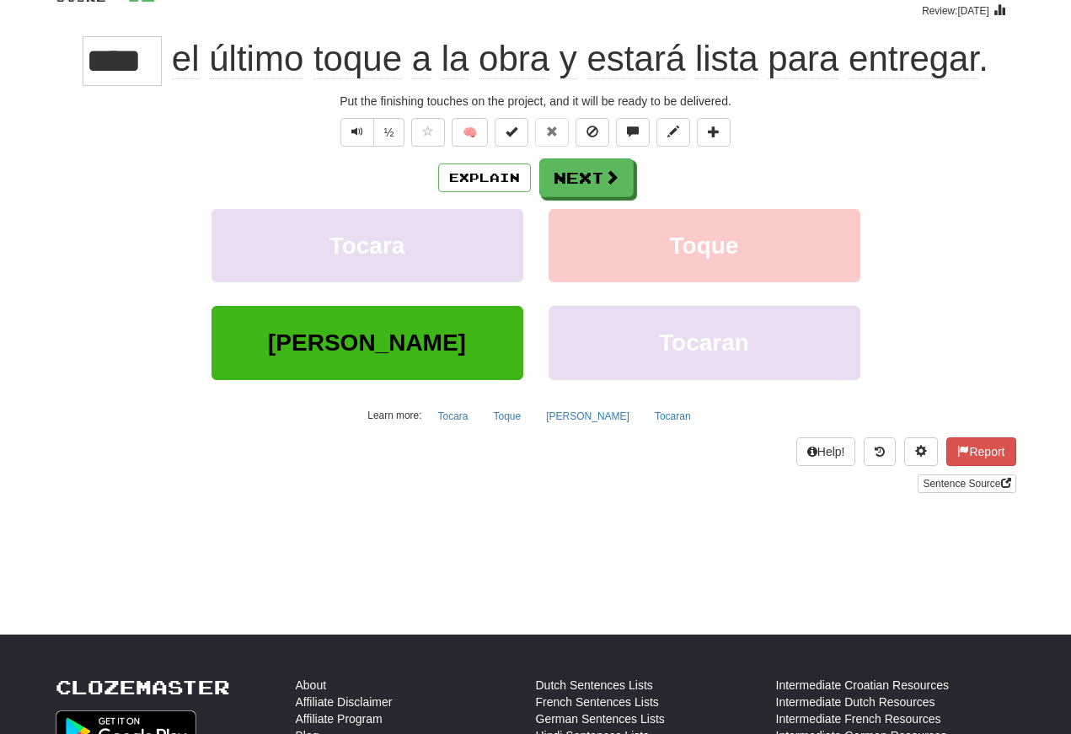
click at [353, 126] on span "Text-to-speech controls" at bounding box center [357, 132] width 12 height 12
click at [352, 135] on span "Text-to-speech controls" at bounding box center [357, 132] width 12 height 12
click at [357, 128] on span "Text-to-speech controls" at bounding box center [357, 132] width 12 height 12
click at [575, 164] on button "Next" at bounding box center [586, 177] width 94 height 39
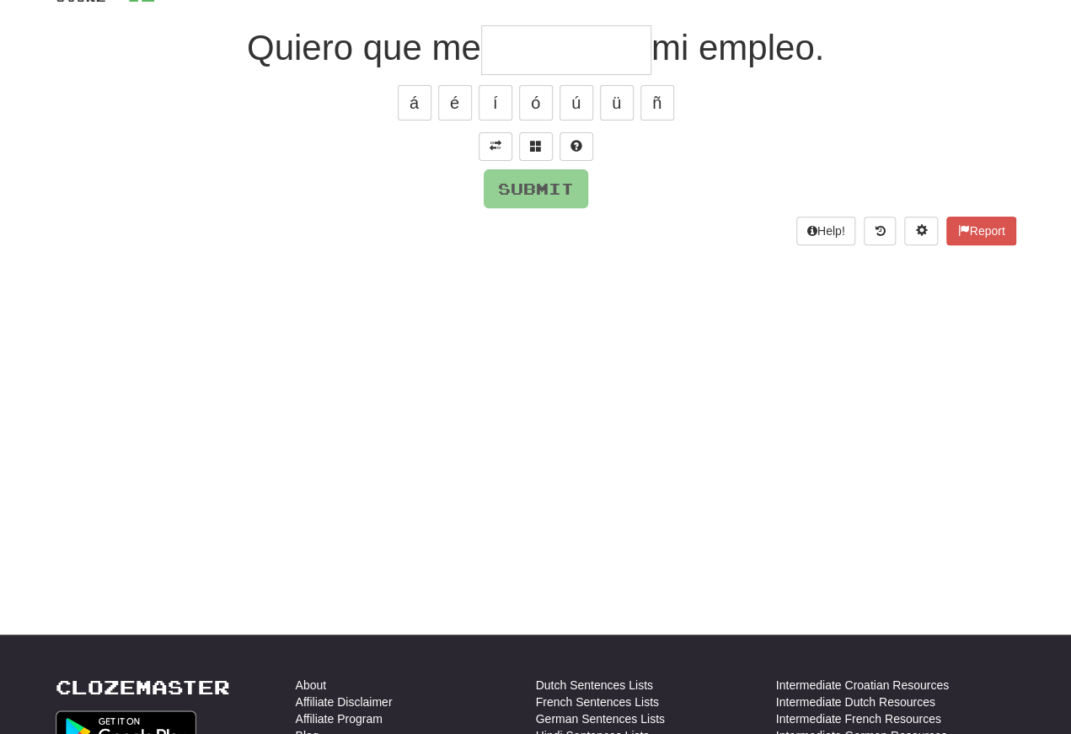
click at [493, 146] on span at bounding box center [496, 146] width 12 height 12
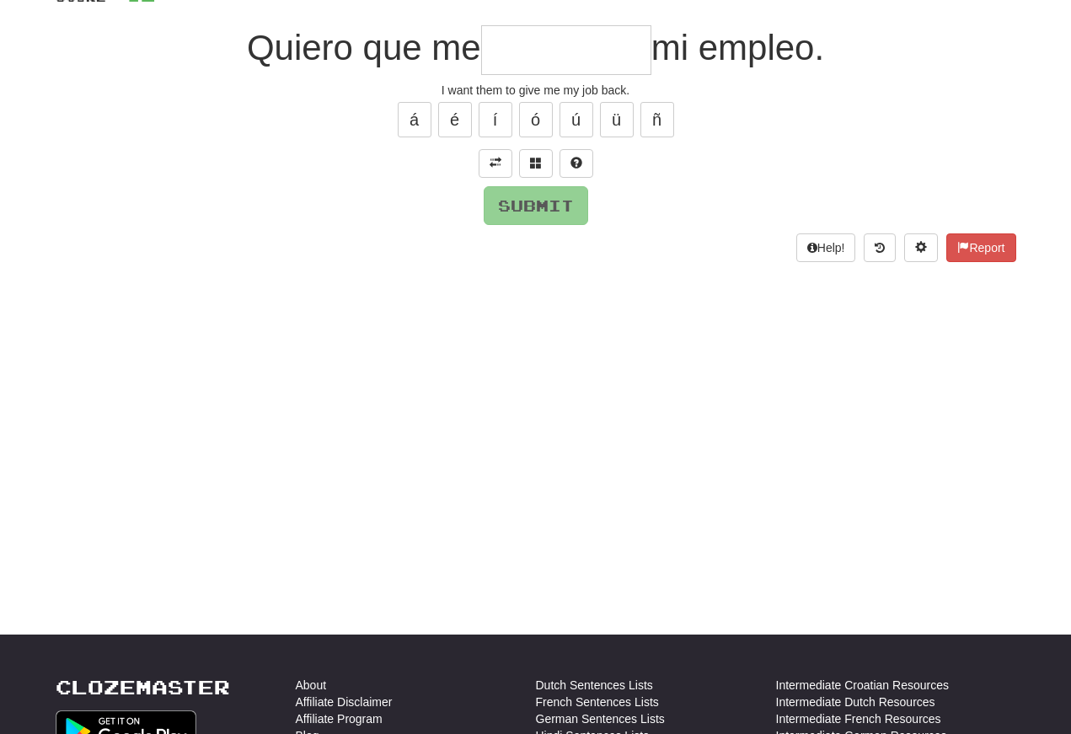
click at [522, 47] on input "text" at bounding box center [566, 50] width 170 height 50
click at [543, 161] on button at bounding box center [536, 163] width 34 height 29
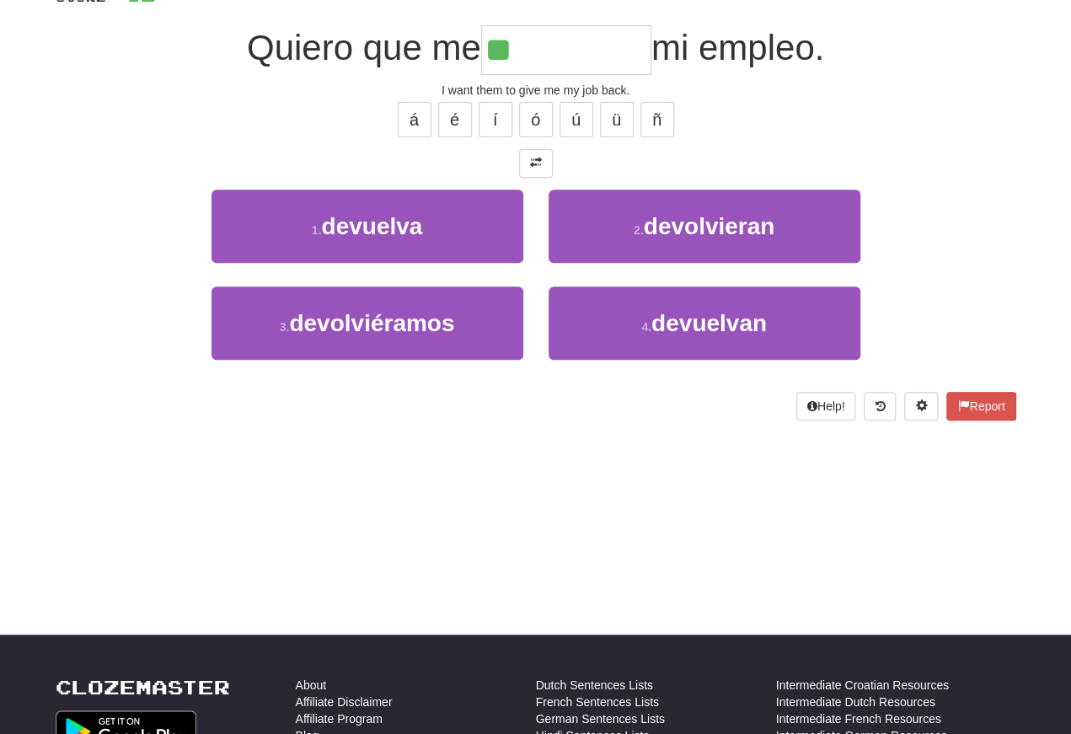
click at [352, 221] on span "devuelva" at bounding box center [371, 226] width 101 height 26
type input "*********"
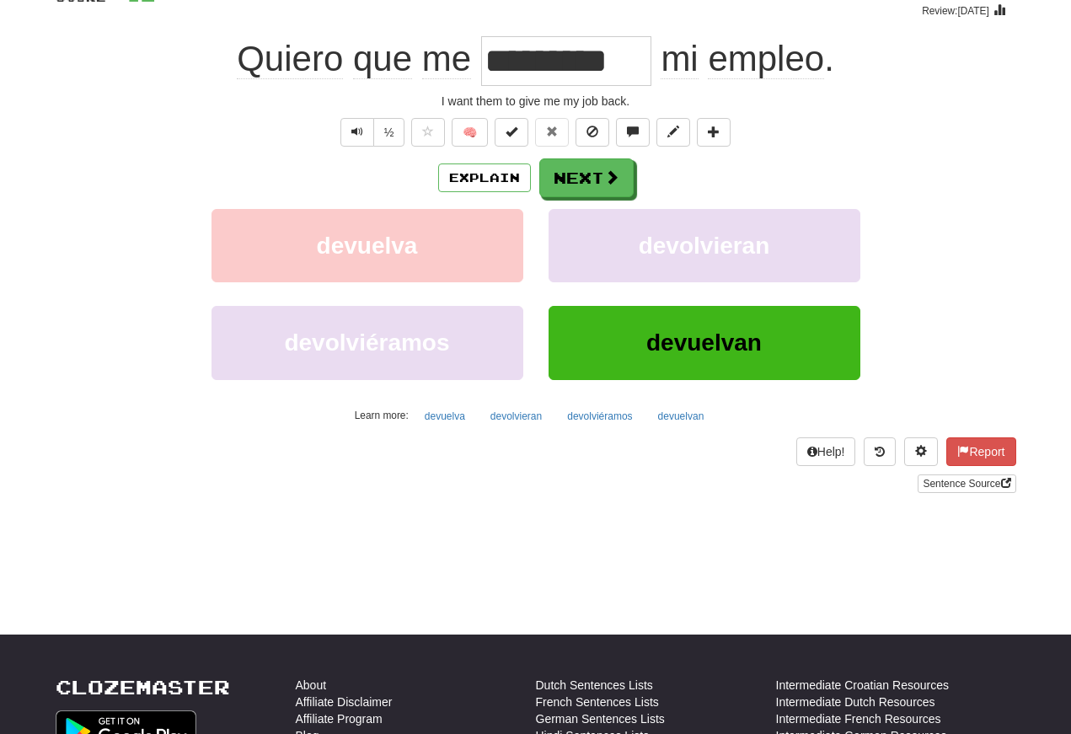
click at [354, 126] on span "Text-to-speech controls" at bounding box center [357, 132] width 12 height 12
click at [360, 137] on span "Text-to-speech controls" at bounding box center [357, 132] width 12 height 12
click at [356, 130] on span "Text-to-speech controls" at bounding box center [357, 132] width 12 height 12
click at [367, 137] on button "Text-to-speech controls" at bounding box center [357, 132] width 34 height 29
click at [356, 135] on span "Text-to-speech controls" at bounding box center [357, 132] width 12 height 12
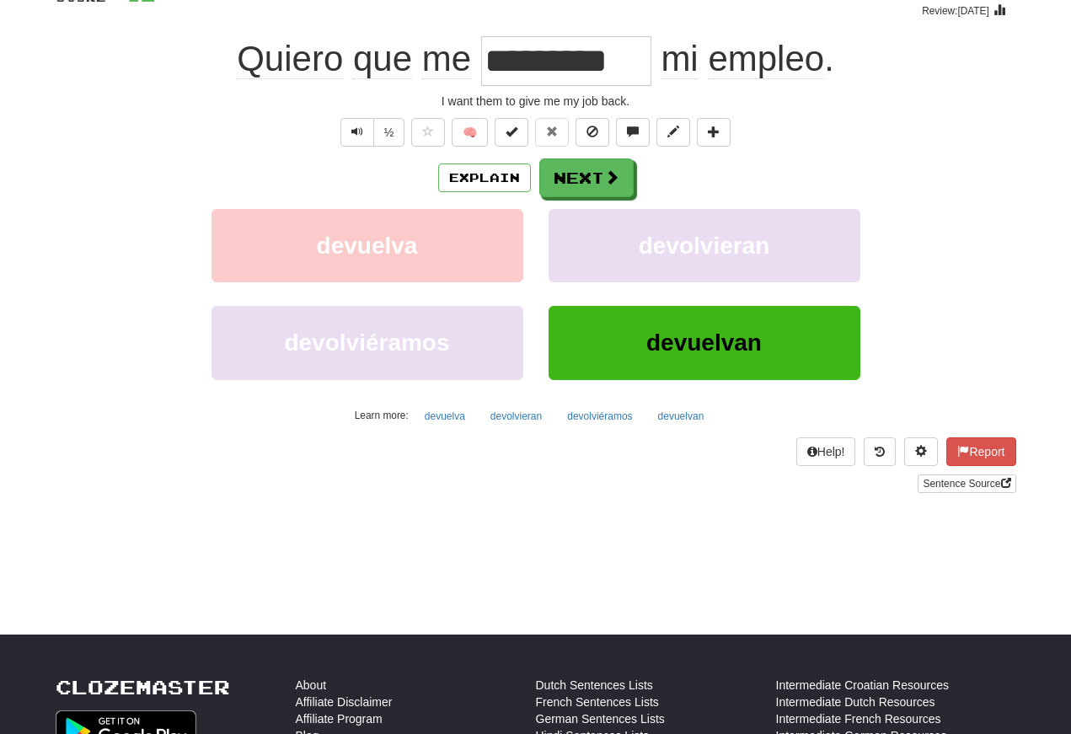
click at [357, 132] on span "Text-to-speech controls" at bounding box center [357, 132] width 12 height 12
click at [589, 173] on button "Next" at bounding box center [586, 177] width 94 height 39
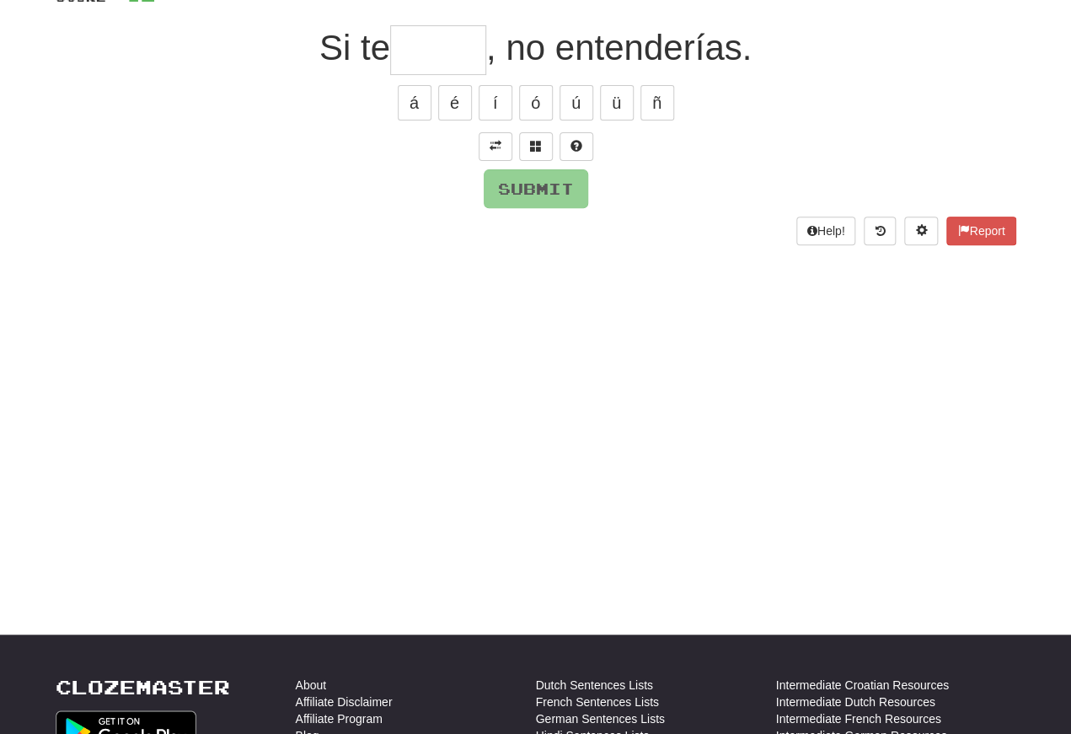
click at [496, 144] on span at bounding box center [496, 146] width 12 height 12
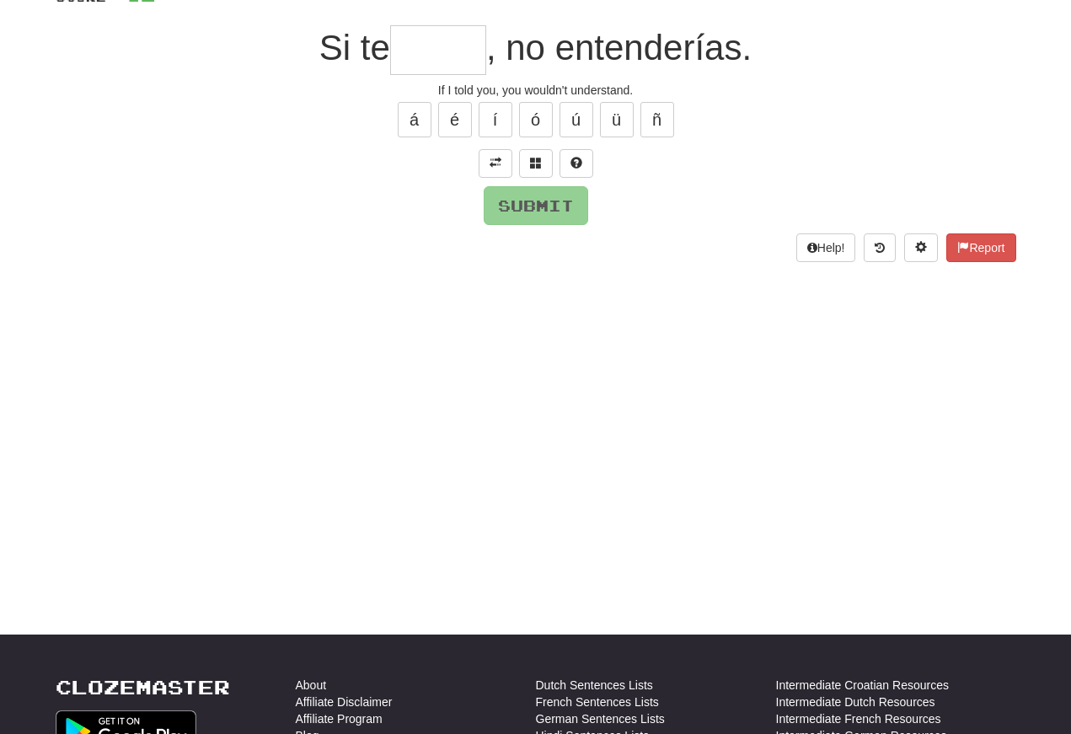
click at [417, 50] on input "text" at bounding box center [438, 50] width 96 height 50
type input "******"
click at [504, 203] on button "Submit" at bounding box center [536, 205] width 105 height 39
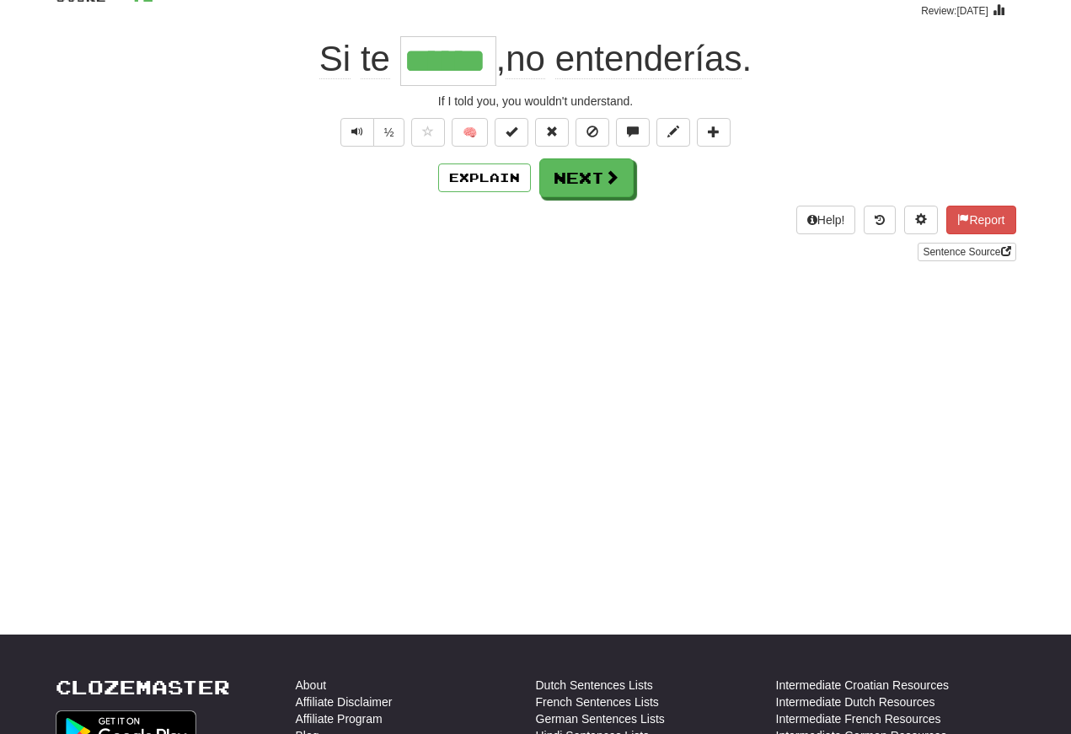
click at [347, 135] on button "Text-to-speech controls" at bounding box center [357, 132] width 34 height 29
click at [363, 132] on button "Text-to-speech controls" at bounding box center [357, 132] width 34 height 29
click at [356, 137] on span "Text-to-speech controls" at bounding box center [357, 132] width 12 height 12
click at [363, 130] on button "Text-to-speech controls" at bounding box center [357, 132] width 34 height 29
click at [367, 131] on button "Text-to-speech controls" at bounding box center [357, 132] width 34 height 29
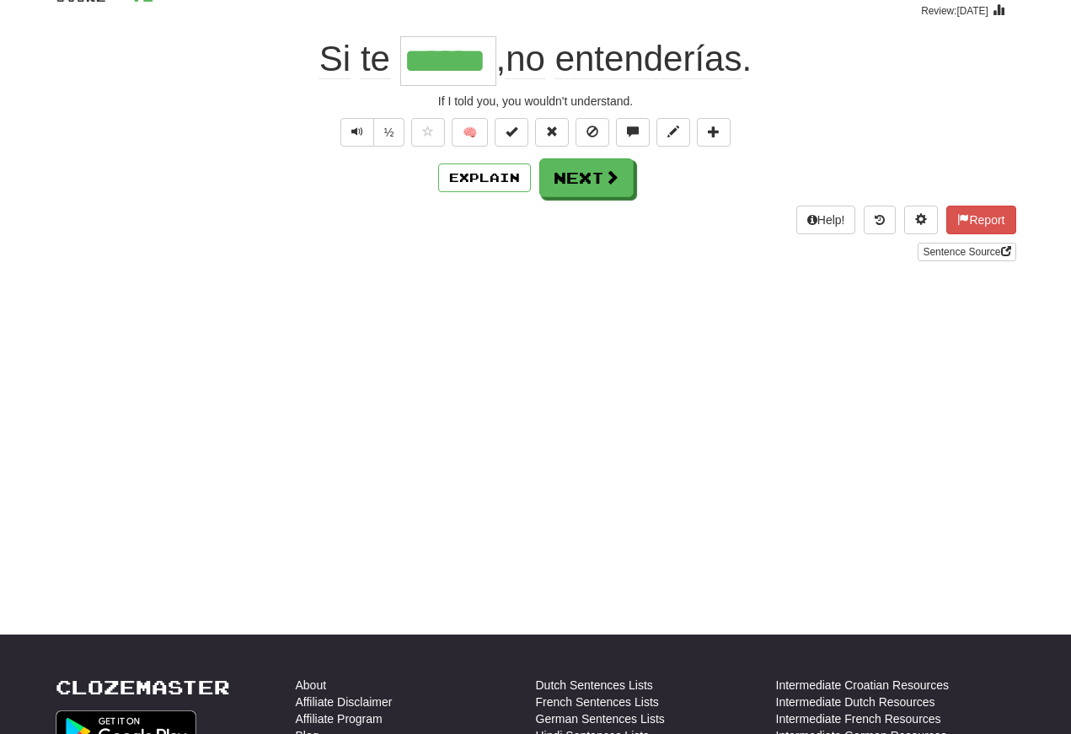
click at [355, 126] on span "Text-to-speech controls" at bounding box center [357, 132] width 12 height 12
click at [360, 131] on span "Text-to-speech controls" at bounding box center [357, 132] width 12 height 12
click at [362, 137] on button "Text-to-speech controls" at bounding box center [357, 132] width 34 height 29
click at [367, 137] on button "Text-to-speech controls" at bounding box center [357, 132] width 34 height 29
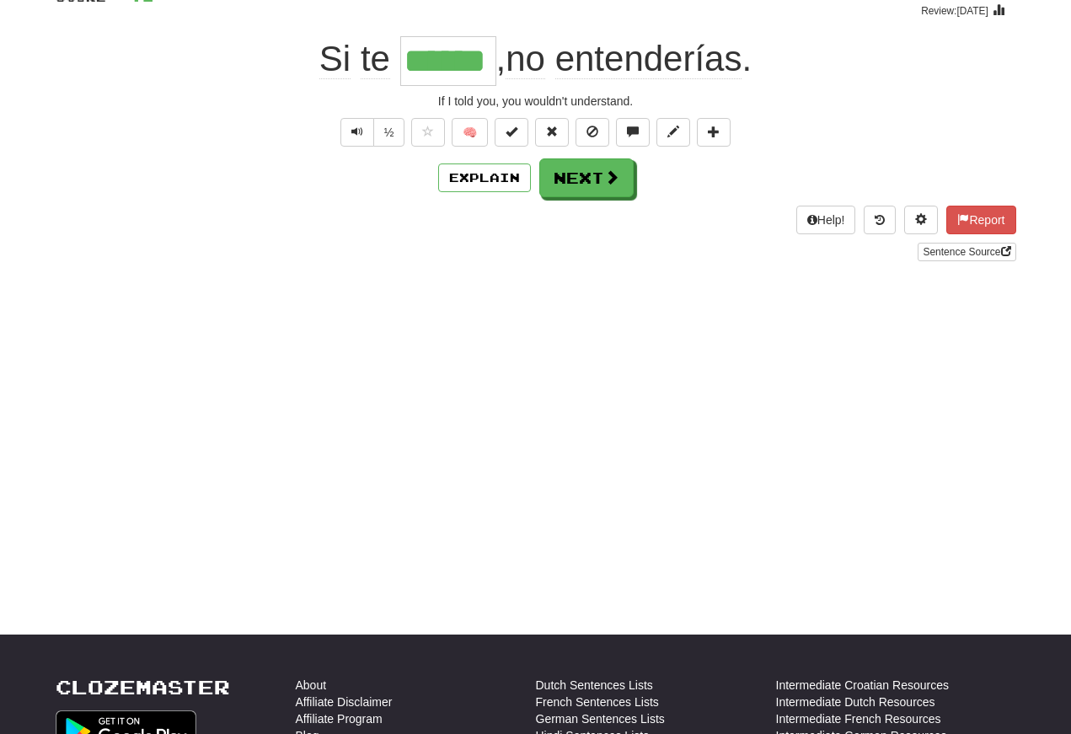
click at [360, 129] on span "Text-to-speech controls" at bounding box center [357, 132] width 12 height 12
click at [363, 140] on button "Text-to-speech controls" at bounding box center [357, 132] width 34 height 29
click at [362, 137] on button "Text-to-speech controls" at bounding box center [357, 132] width 34 height 29
click at [587, 170] on button "Next" at bounding box center [586, 177] width 94 height 39
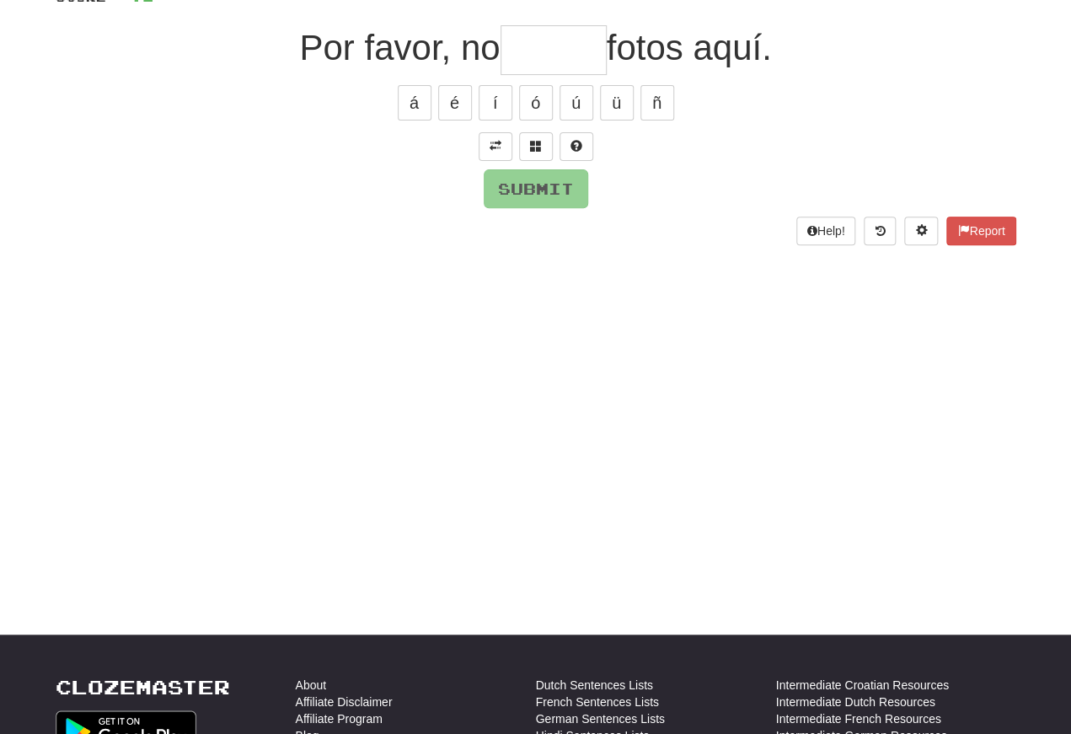
click at [492, 140] on span at bounding box center [496, 146] width 12 height 12
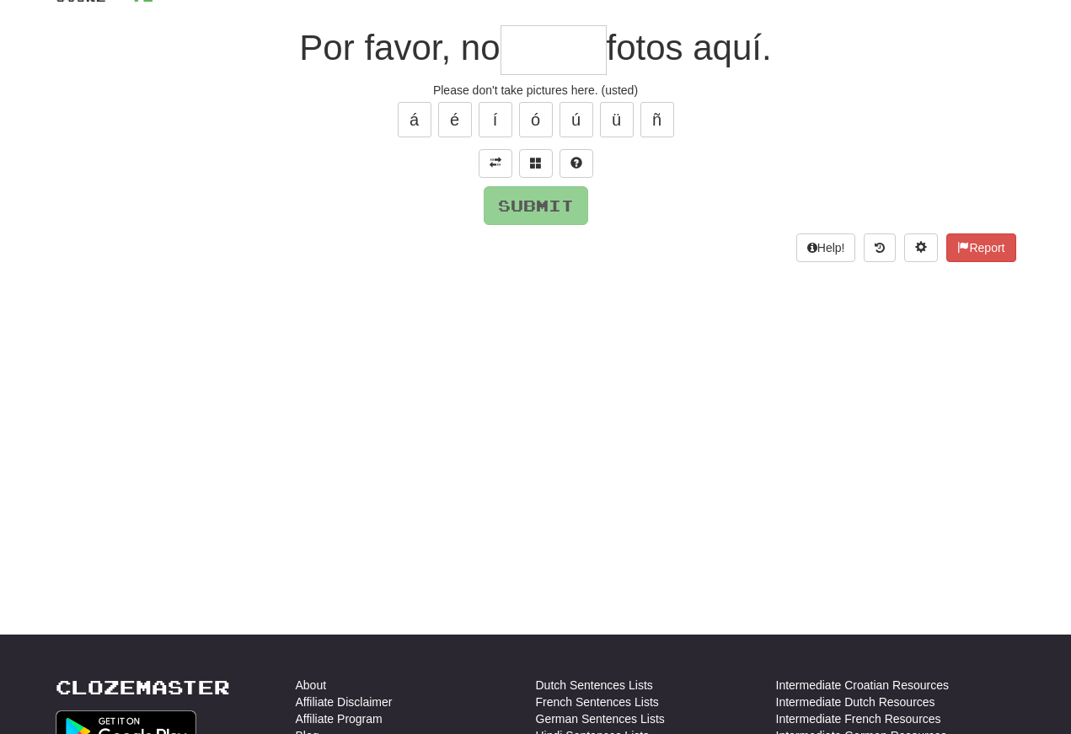
click at [514, 55] on input "text" at bounding box center [554, 50] width 106 height 50
type input "*"
type input "*****"
click at [533, 223] on button "Submit" at bounding box center [536, 205] width 105 height 39
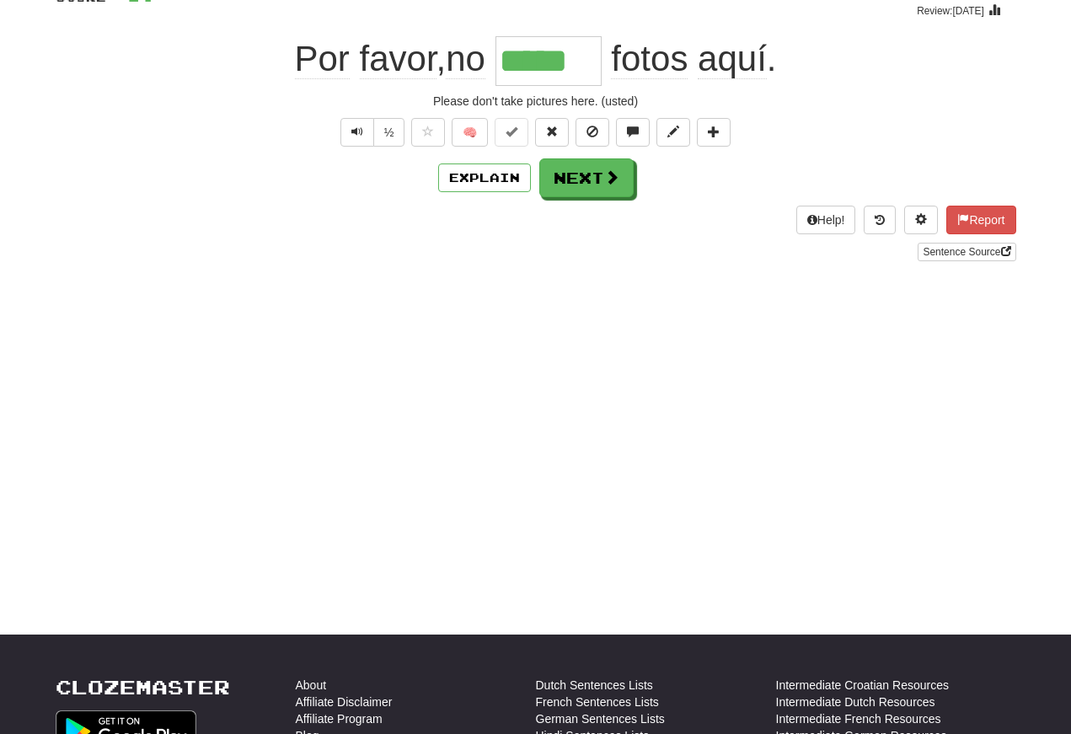
click at [352, 130] on span "Text-to-speech controls" at bounding box center [357, 132] width 12 height 12
click at [362, 137] on button "Text-to-speech controls" at bounding box center [357, 132] width 34 height 29
click at [366, 140] on button "Text-to-speech controls" at bounding box center [357, 132] width 34 height 29
click at [357, 129] on span "Text-to-speech controls" at bounding box center [357, 132] width 12 height 12
click at [361, 121] on button "Text-to-speech controls" at bounding box center [357, 132] width 34 height 29
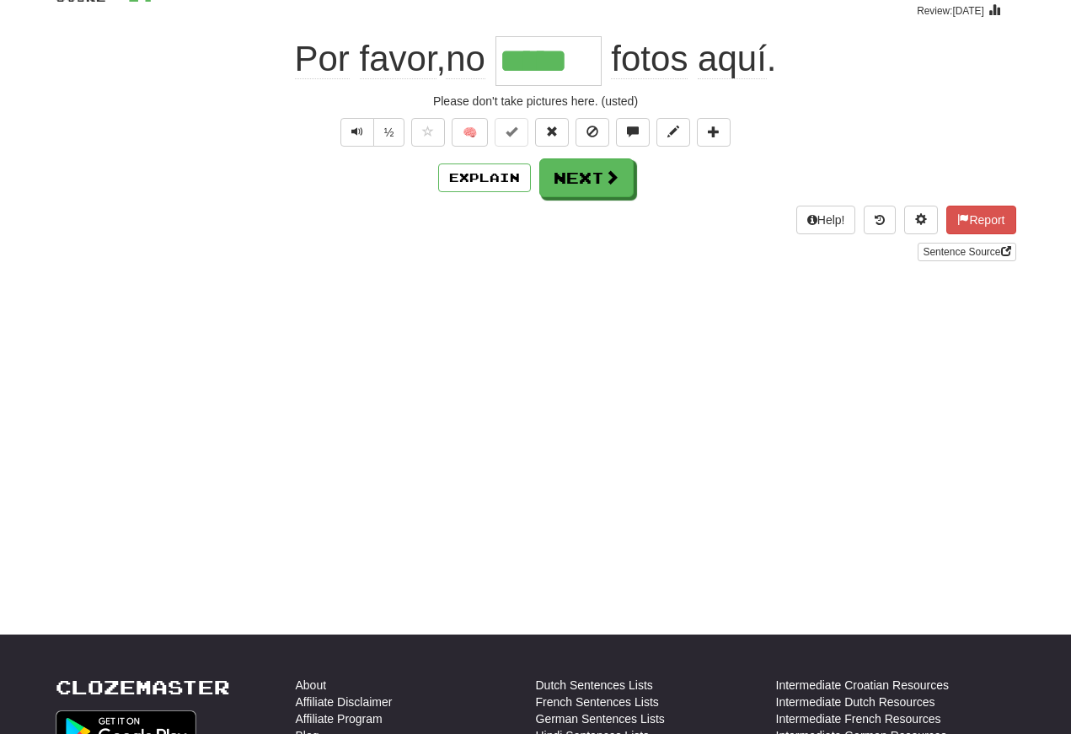
click at [359, 128] on span "Text-to-speech controls" at bounding box center [357, 132] width 12 height 12
click at [585, 169] on button "Next" at bounding box center [586, 177] width 94 height 39
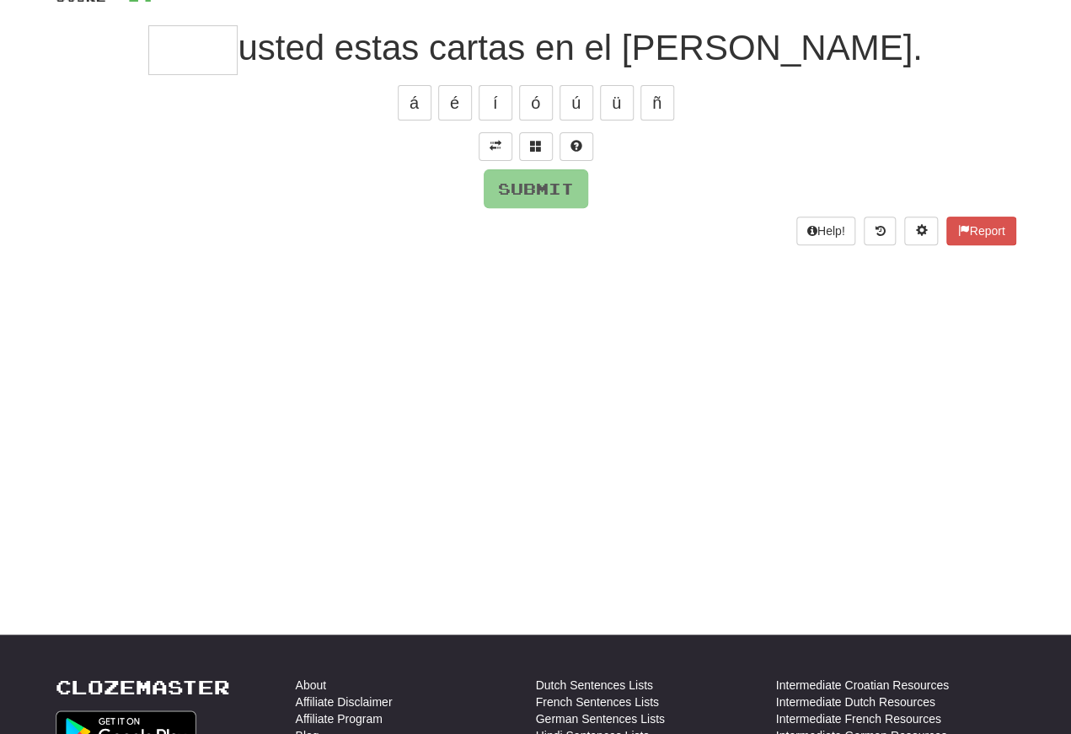
click at [494, 132] on button at bounding box center [496, 146] width 34 height 29
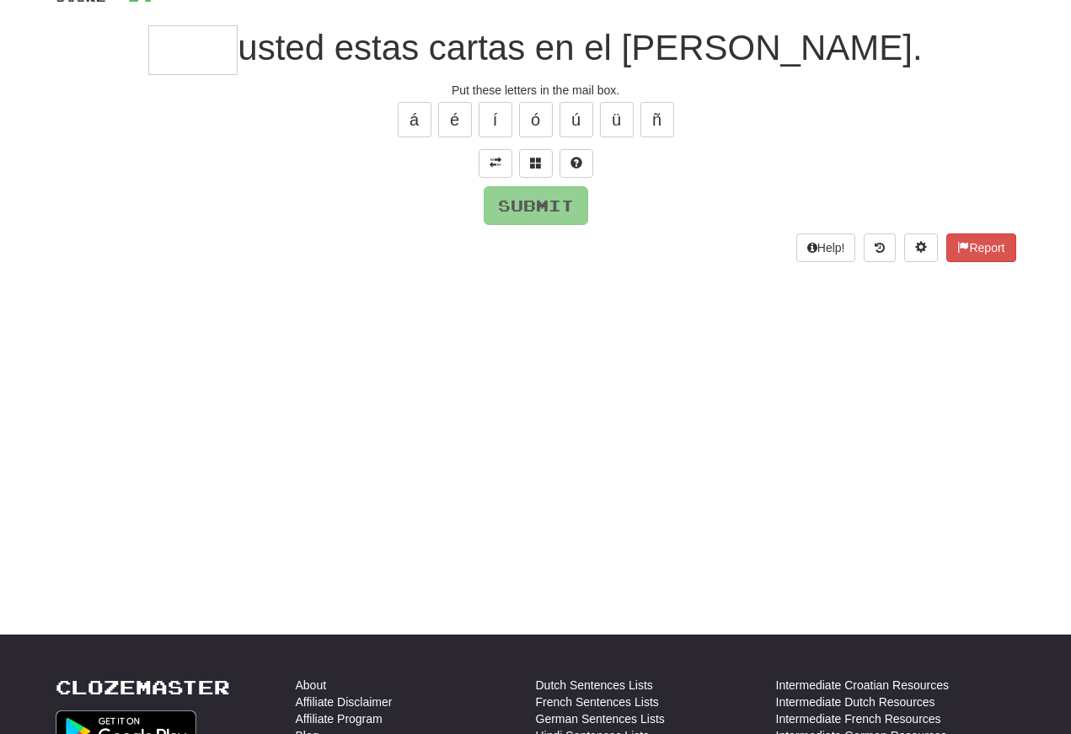
click at [238, 45] on input "text" at bounding box center [192, 50] width 89 height 50
type input "*"
click at [539, 168] on span at bounding box center [536, 163] width 12 height 12
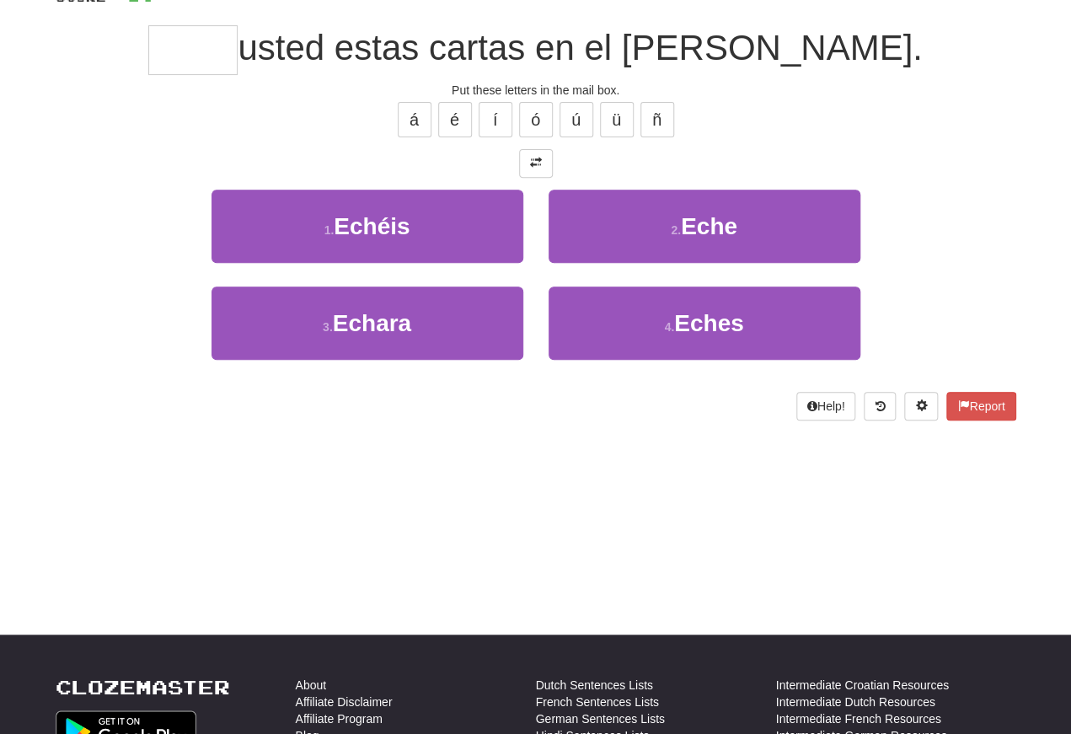
click at [641, 213] on button "2 . Eche" at bounding box center [705, 226] width 312 height 73
type input "****"
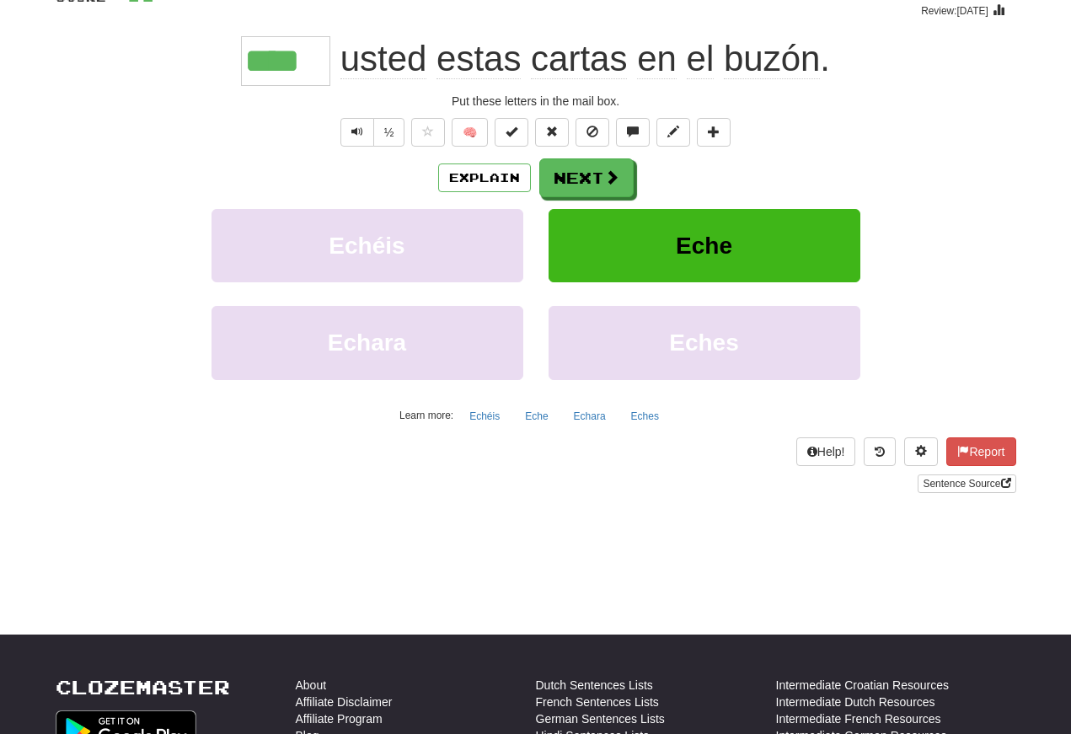
click at [362, 137] on button "Text-to-speech controls" at bounding box center [357, 132] width 34 height 29
click at [367, 133] on button "Text-to-speech controls" at bounding box center [357, 132] width 34 height 29
click at [366, 130] on button "Text-to-speech controls" at bounding box center [357, 132] width 34 height 29
click at [357, 131] on span "Text-to-speech controls" at bounding box center [357, 132] width 12 height 12
click at [357, 136] on span "Text-to-speech controls" at bounding box center [357, 132] width 12 height 12
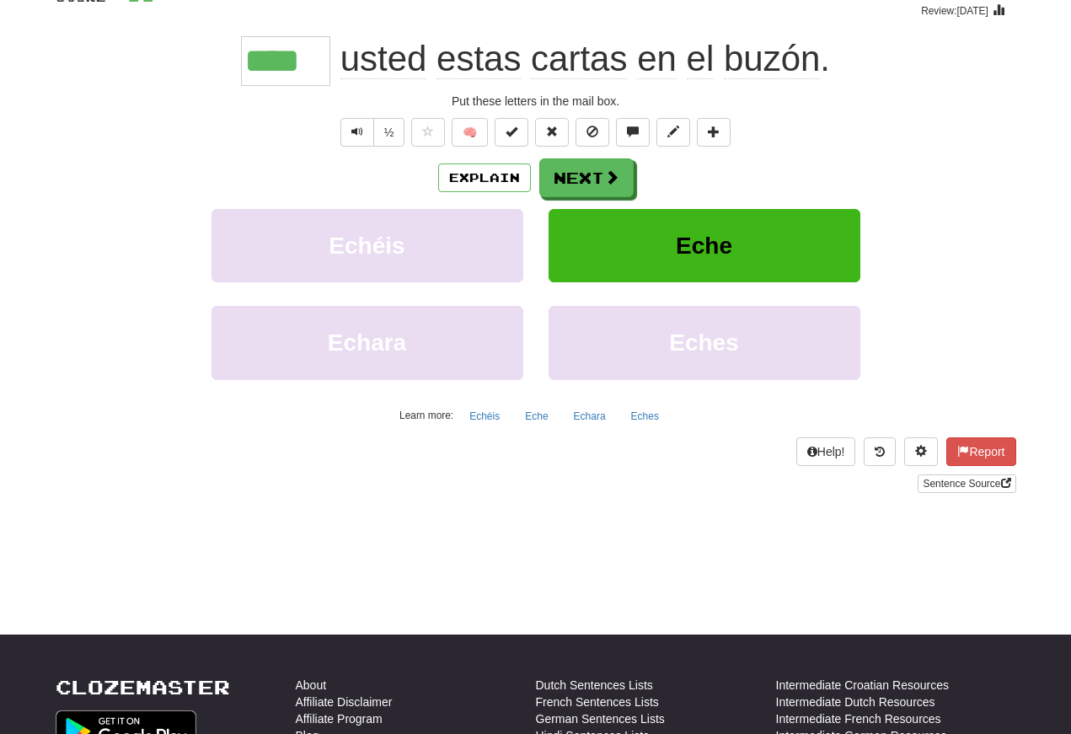
click at [360, 131] on span "Text-to-speech controls" at bounding box center [357, 132] width 12 height 12
click at [360, 129] on span "Text-to-speech controls" at bounding box center [357, 132] width 12 height 12
click at [361, 135] on span "Text-to-speech controls" at bounding box center [357, 132] width 12 height 12
click at [581, 176] on button "Next" at bounding box center [586, 177] width 94 height 39
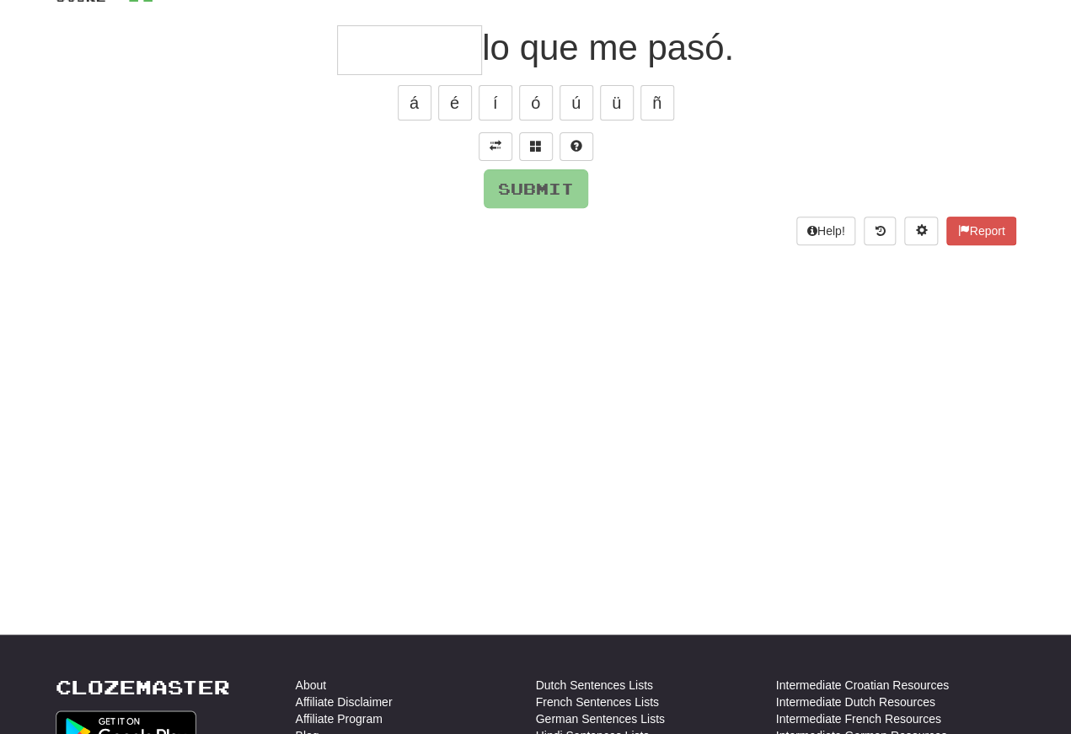
click at [495, 147] on span at bounding box center [496, 146] width 12 height 12
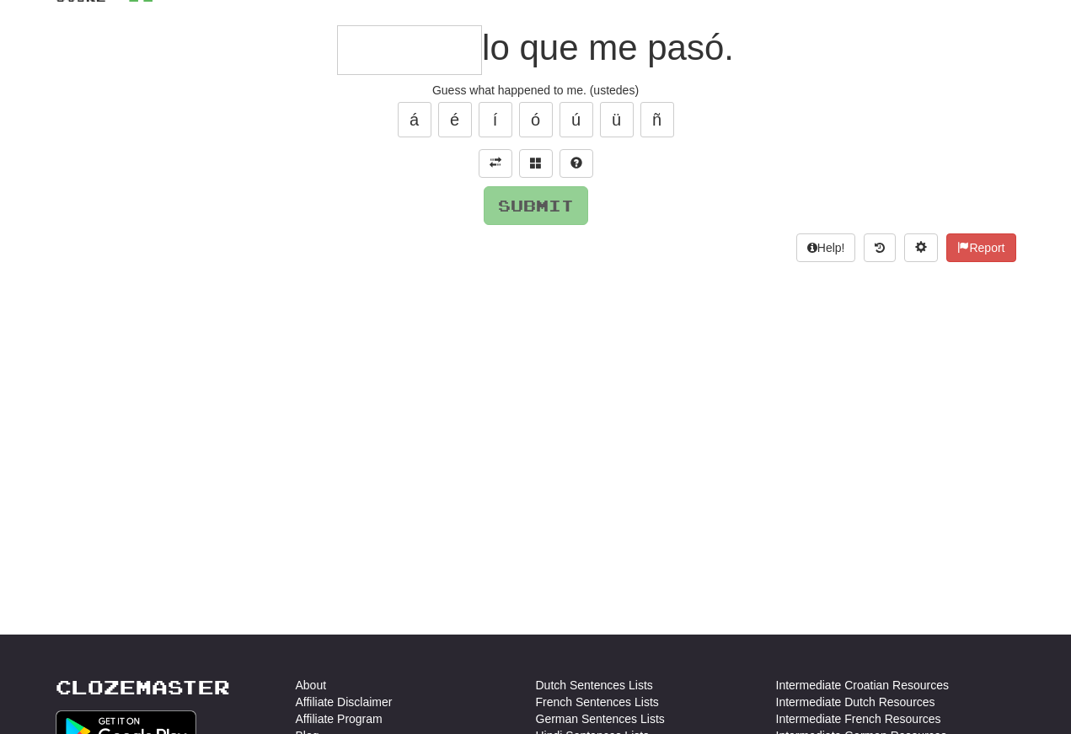
click at [355, 50] on input "text" at bounding box center [409, 50] width 145 height 50
type input "*"
click at [519, 214] on button "Submit" at bounding box center [536, 205] width 105 height 39
type input "********"
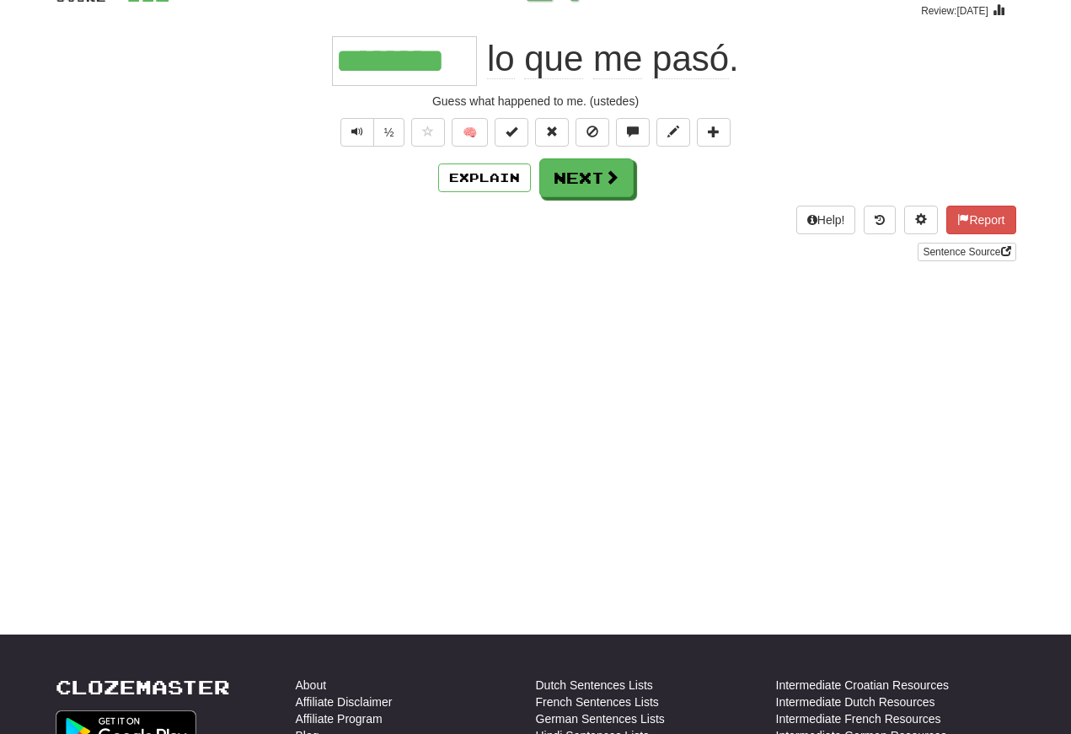
click at [346, 127] on button "Text-to-speech controls" at bounding box center [357, 132] width 34 height 29
click at [348, 128] on button "Text-to-speech controls" at bounding box center [357, 132] width 34 height 29
click at [361, 137] on span "Text-to-speech controls" at bounding box center [357, 132] width 12 height 12
click at [351, 142] on button "Text-to-speech controls" at bounding box center [357, 132] width 34 height 29
click at [365, 131] on button "Text-to-speech controls" at bounding box center [357, 132] width 34 height 29
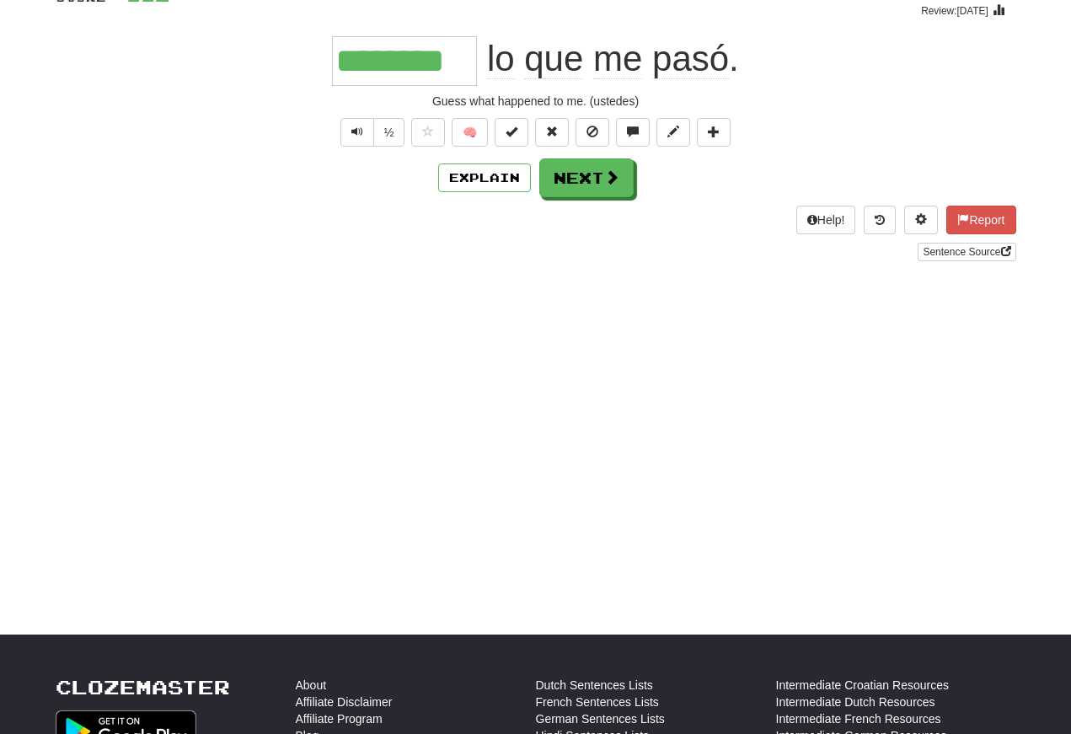
click at [365, 127] on button "Text-to-speech controls" at bounding box center [357, 132] width 34 height 29
click at [363, 125] on button "Text-to-speech controls" at bounding box center [357, 132] width 34 height 29
click at [358, 134] on span "Text-to-speech controls" at bounding box center [357, 132] width 12 height 12
click at [362, 127] on button "Text-to-speech controls" at bounding box center [357, 132] width 34 height 29
click at [570, 173] on button "Next" at bounding box center [586, 177] width 94 height 39
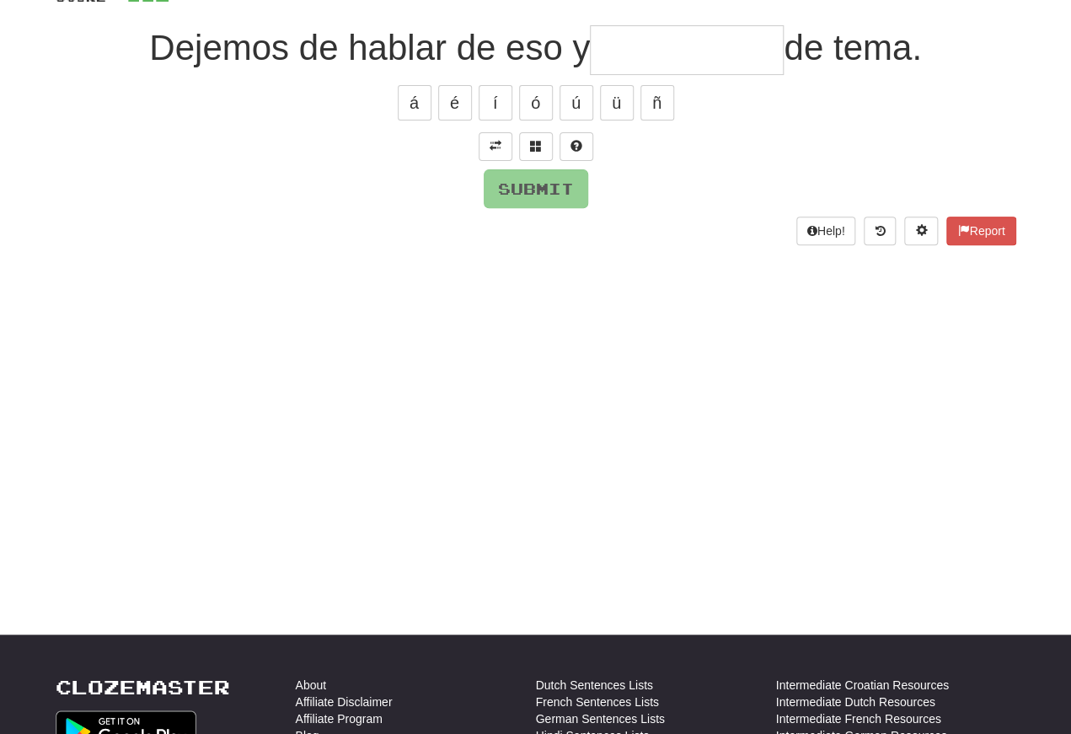
click at [494, 142] on span at bounding box center [496, 146] width 12 height 12
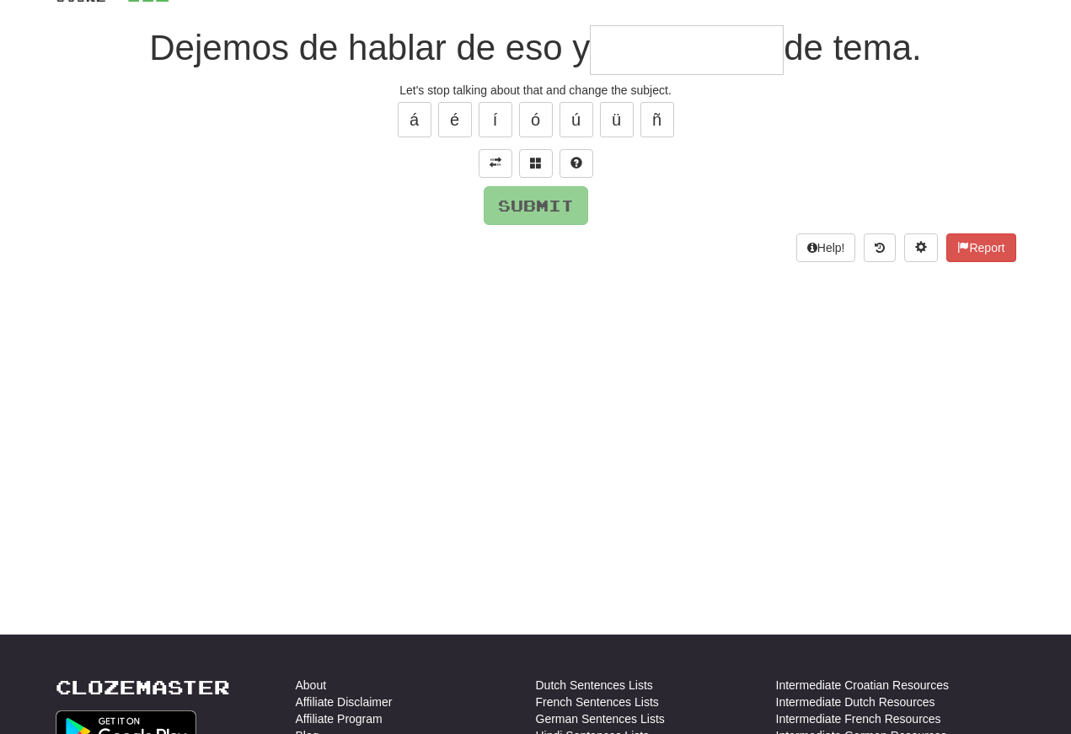
click at [615, 55] on input "text" at bounding box center [687, 50] width 194 height 50
type input "*********"
click at [523, 193] on button "Submit" at bounding box center [536, 205] width 105 height 39
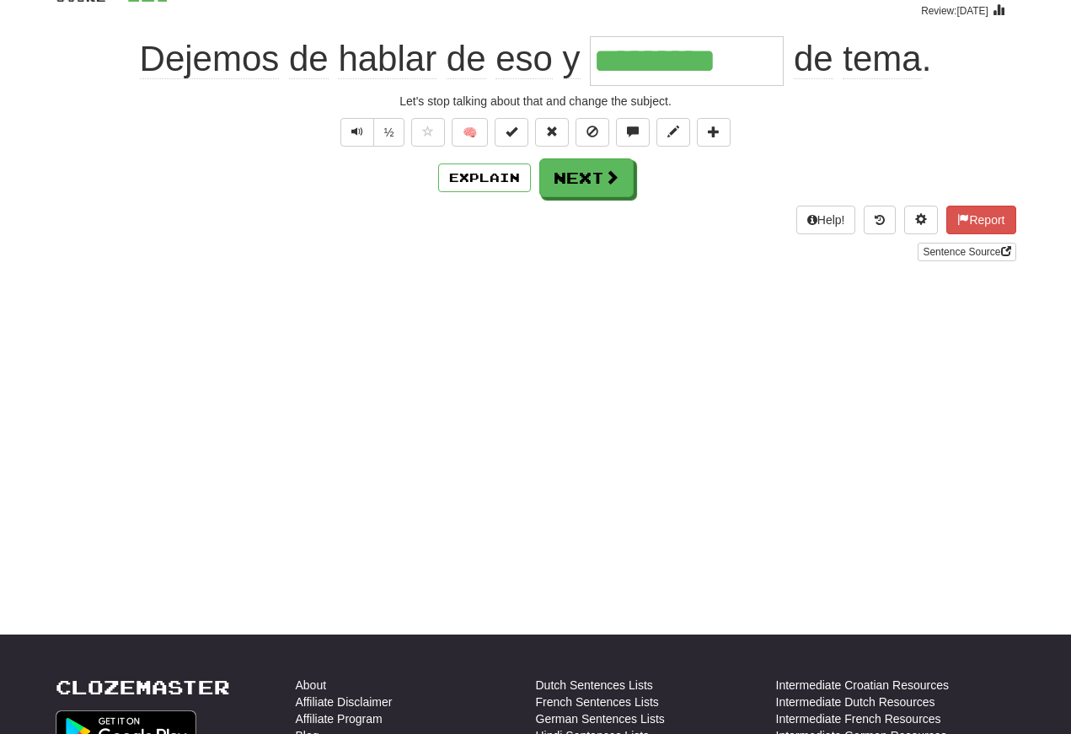
click at [352, 134] on span "Text-to-speech controls" at bounding box center [357, 132] width 12 height 12
click at [358, 141] on button "Text-to-speech controls" at bounding box center [357, 132] width 34 height 29
click at [289, 56] on span "Dejemos" at bounding box center [309, 59] width 40 height 40
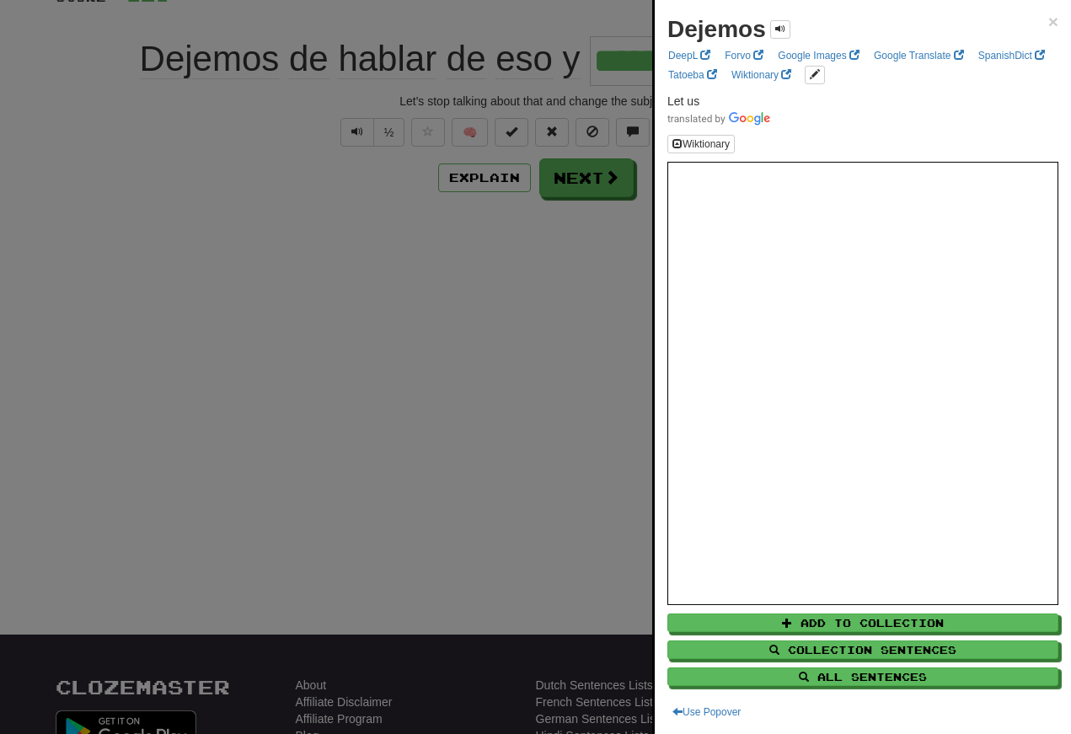
click at [555, 362] on div at bounding box center [535, 367] width 1071 height 734
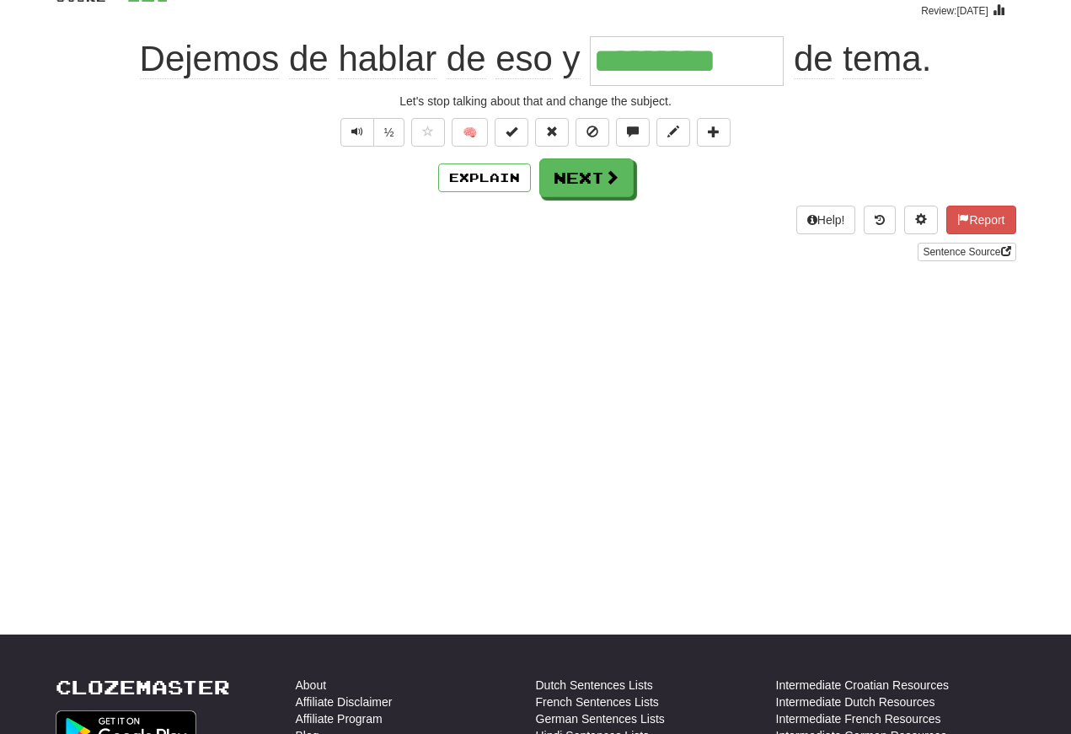
click at [289, 67] on span "Dejemos" at bounding box center [309, 59] width 40 height 40
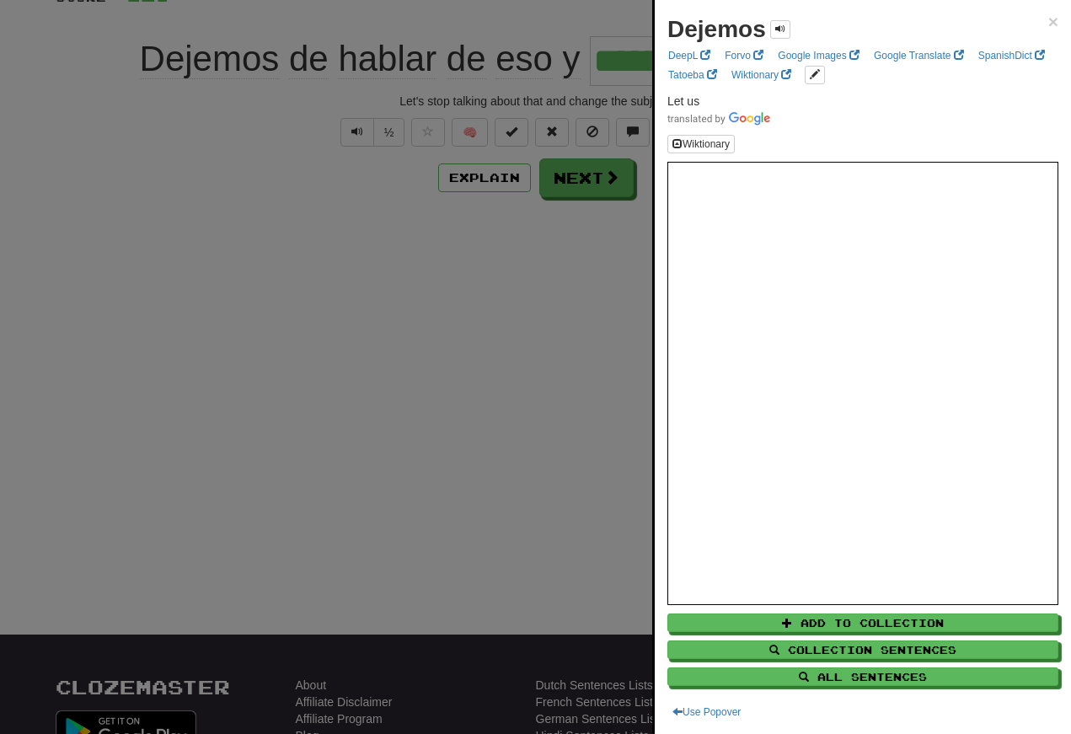
click at [543, 415] on div at bounding box center [535, 367] width 1071 height 734
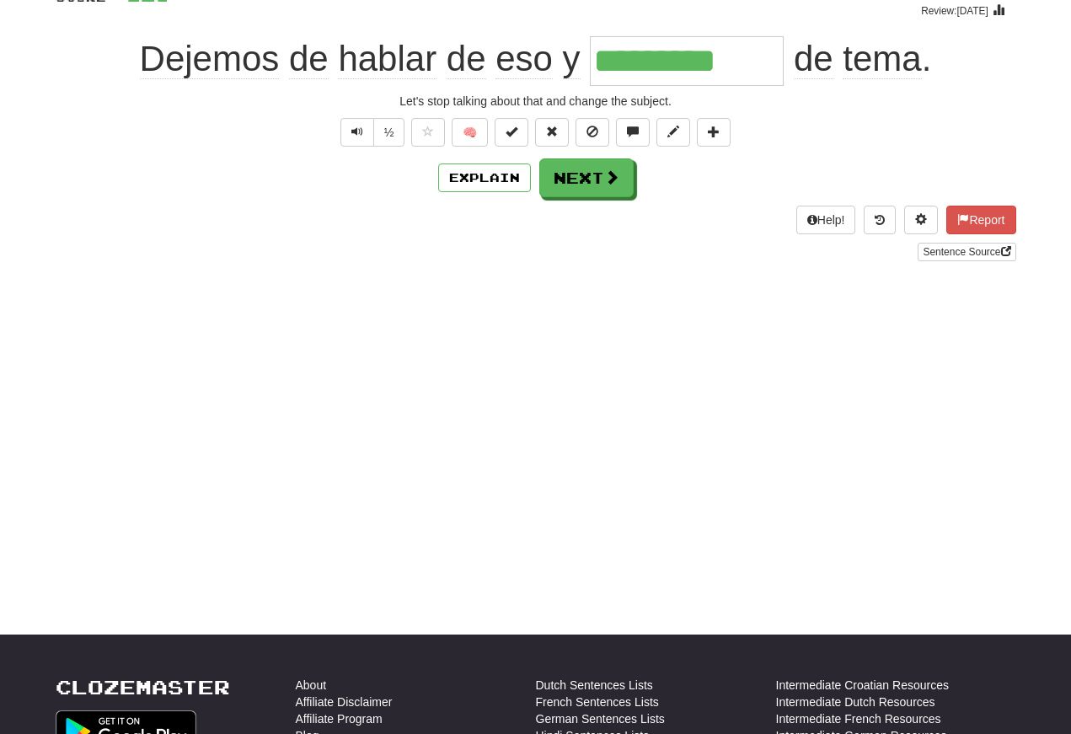
click at [356, 128] on span "Text-to-speech controls" at bounding box center [357, 132] width 12 height 12
click at [357, 128] on span "Text-to-speech controls" at bounding box center [357, 132] width 12 height 12
click at [369, 137] on button "Text-to-speech controls" at bounding box center [357, 132] width 34 height 29
click at [358, 135] on span "Text-to-speech controls" at bounding box center [357, 132] width 12 height 12
click at [582, 180] on button "Next" at bounding box center [586, 177] width 94 height 39
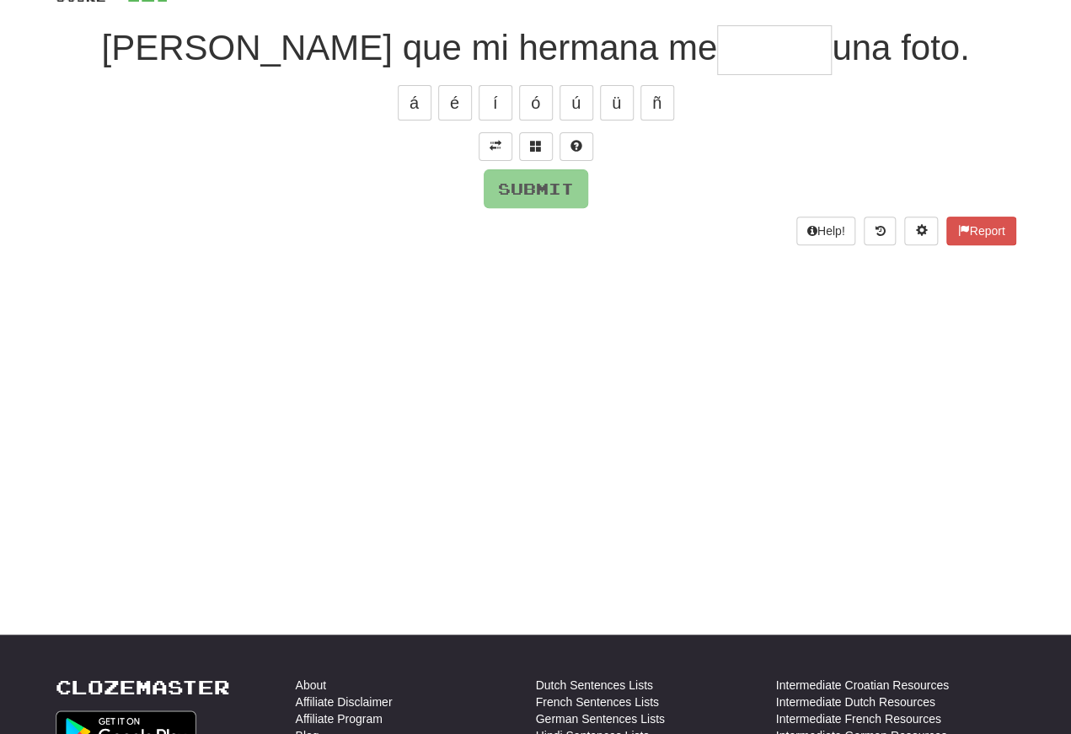
click at [494, 141] on span at bounding box center [496, 146] width 12 height 12
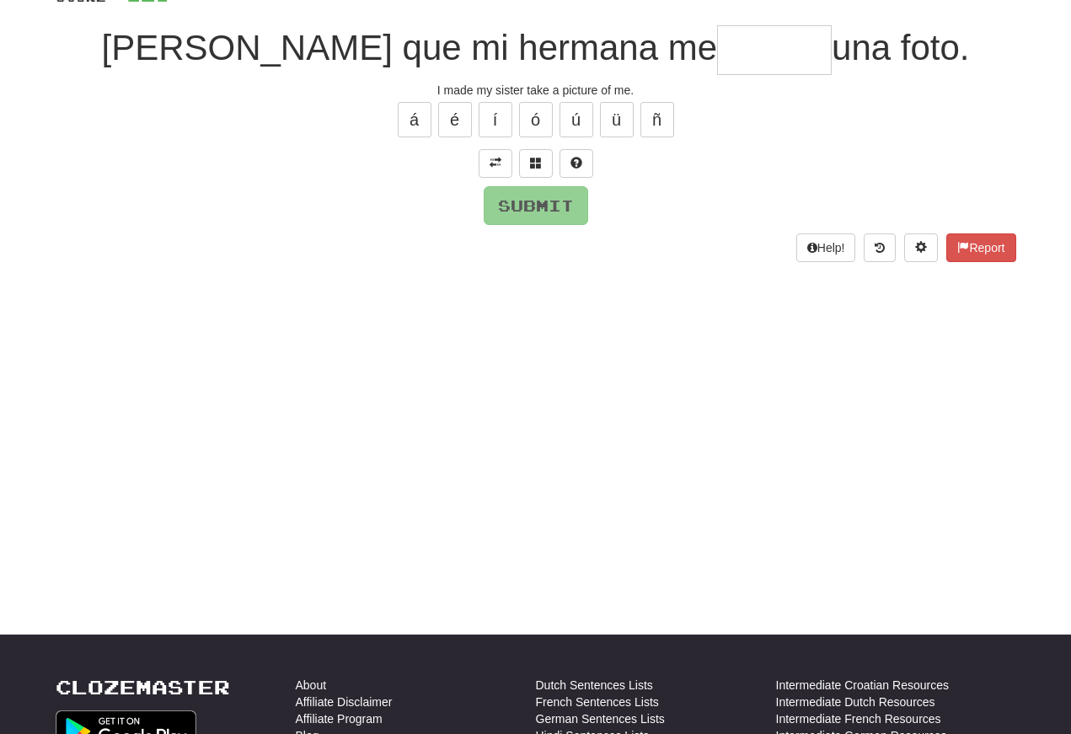
click at [717, 59] on input "text" at bounding box center [774, 50] width 115 height 50
type input "******"
click at [524, 194] on button "Submit" at bounding box center [536, 205] width 105 height 39
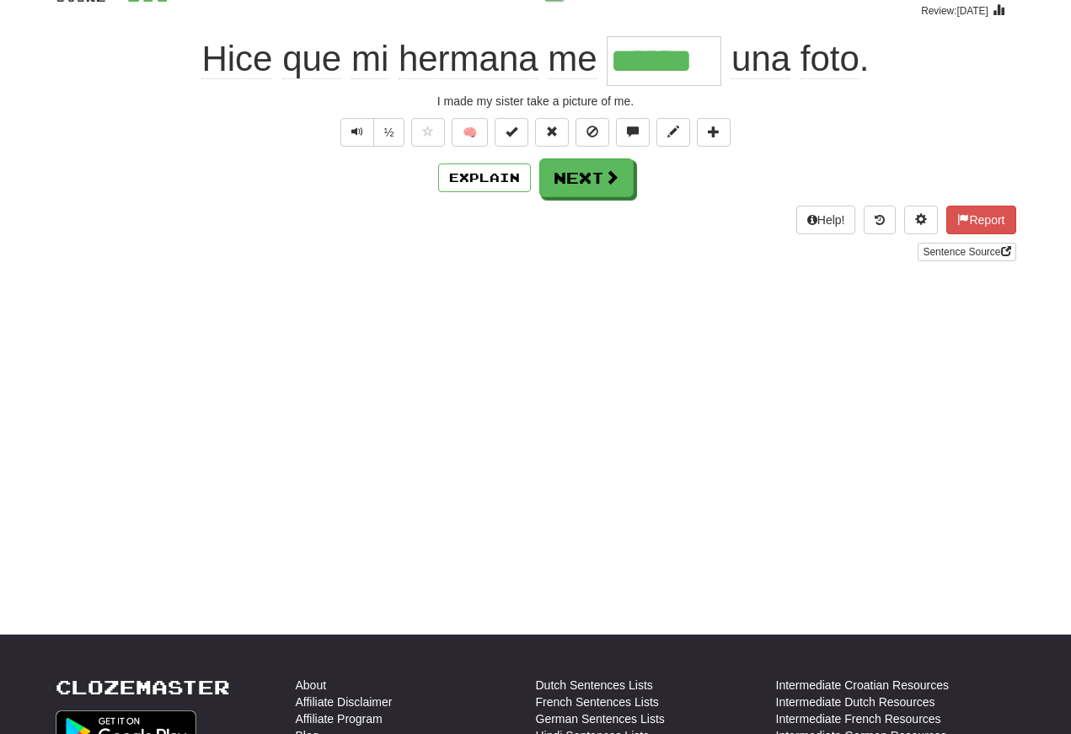
click at [346, 140] on button "Text-to-speech controls" at bounding box center [357, 132] width 34 height 29
click at [353, 123] on button "Text-to-speech controls" at bounding box center [357, 132] width 34 height 29
click at [355, 132] on span "Text-to-speech controls" at bounding box center [357, 132] width 12 height 12
click at [351, 122] on button "Text-to-speech controls" at bounding box center [357, 132] width 34 height 29
click at [357, 130] on span "Text-to-speech controls" at bounding box center [357, 132] width 12 height 12
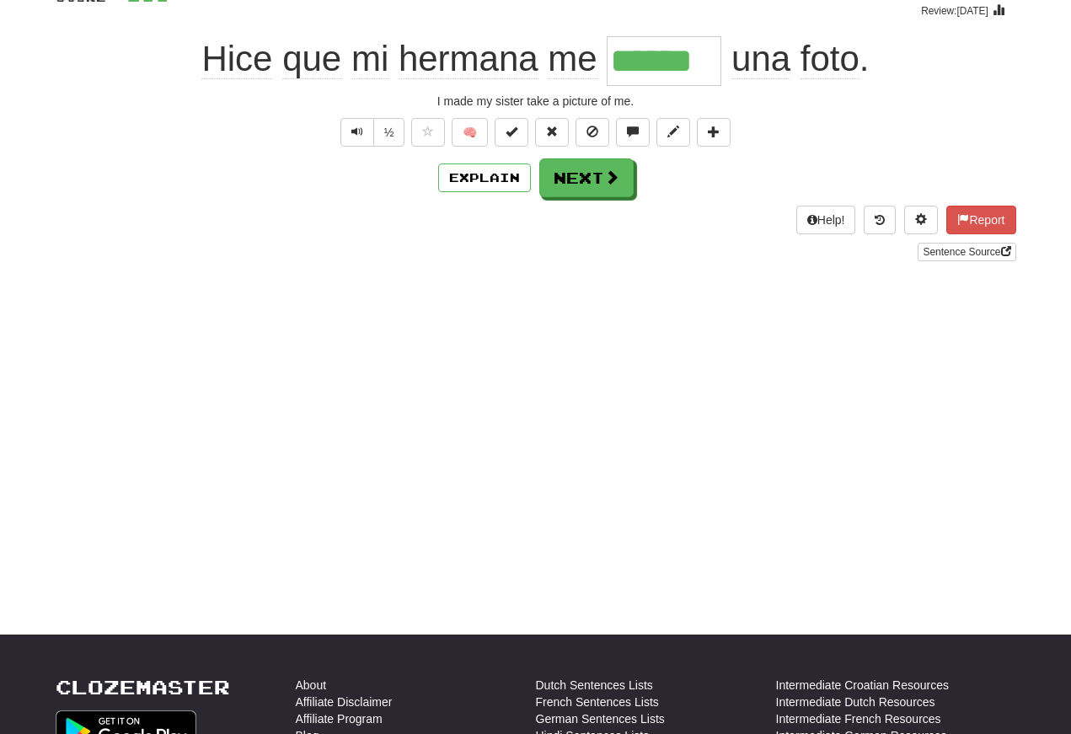
click at [580, 164] on button "Next" at bounding box center [586, 177] width 94 height 39
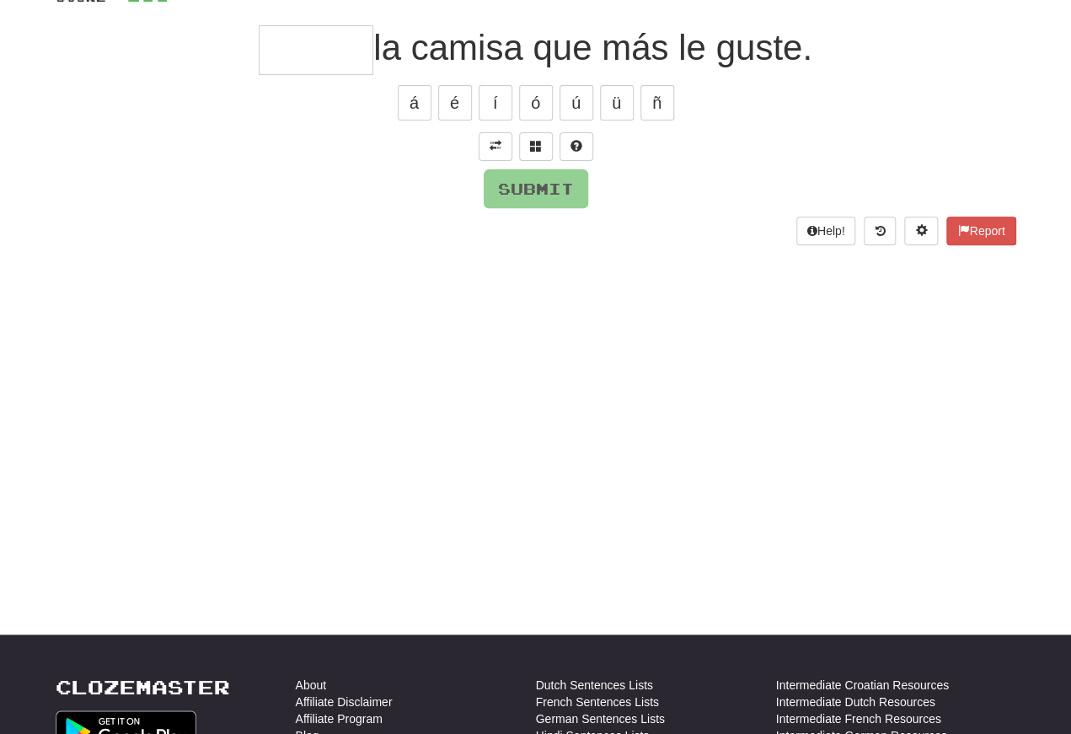
click at [488, 135] on button at bounding box center [496, 146] width 34 height 29
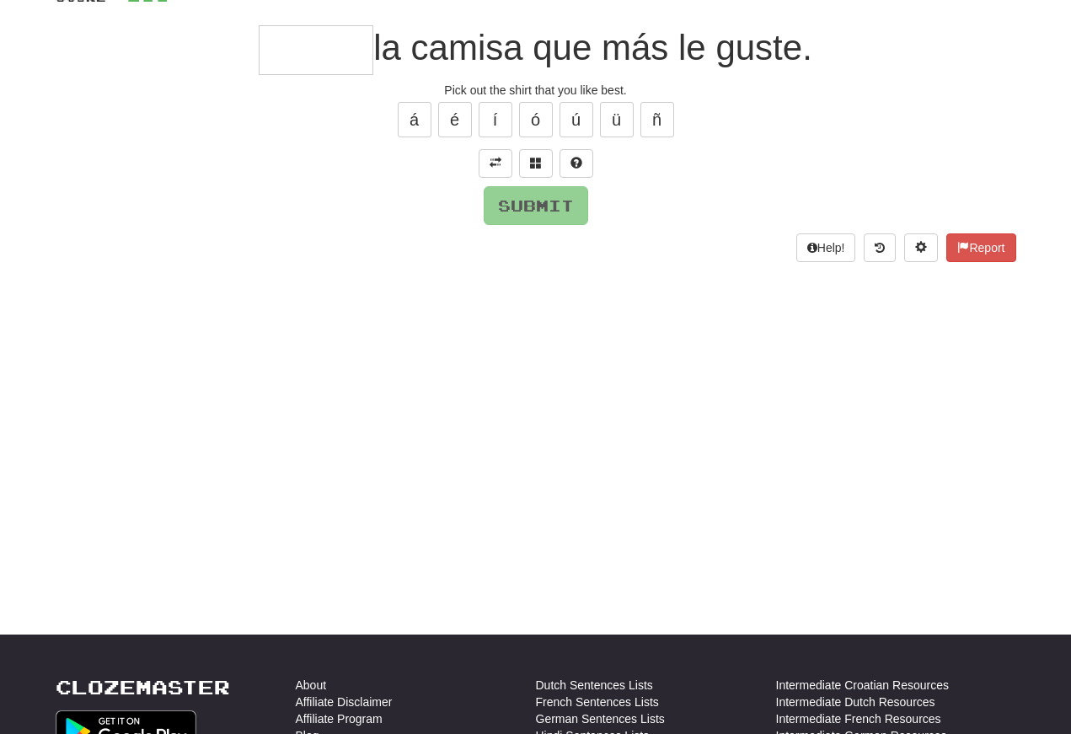
click at [271, 46] on input "text" at bounding box center [316, 50] width 115 height 50
click at [544, 158] on button at bounding box center [536, 163] width 34 height 29
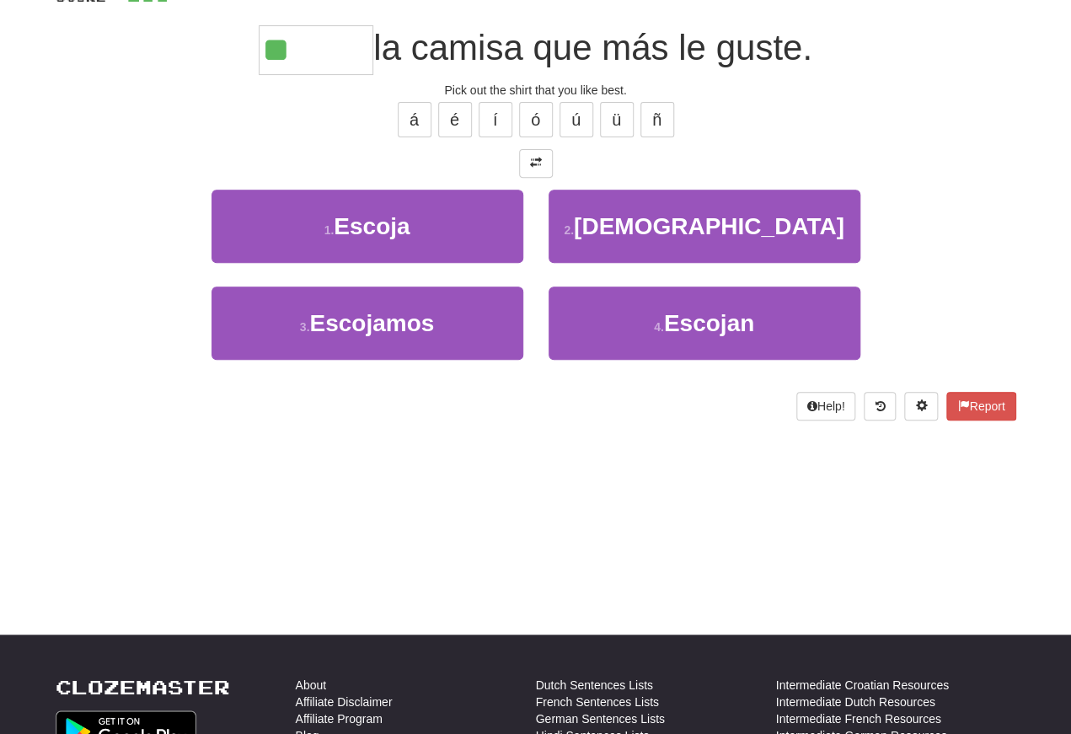
click at [301, 210] on button "1 . [GEOGRAPHIC_DATA]" at bounding box center [368, 226] width 312 height 73
type input "******"
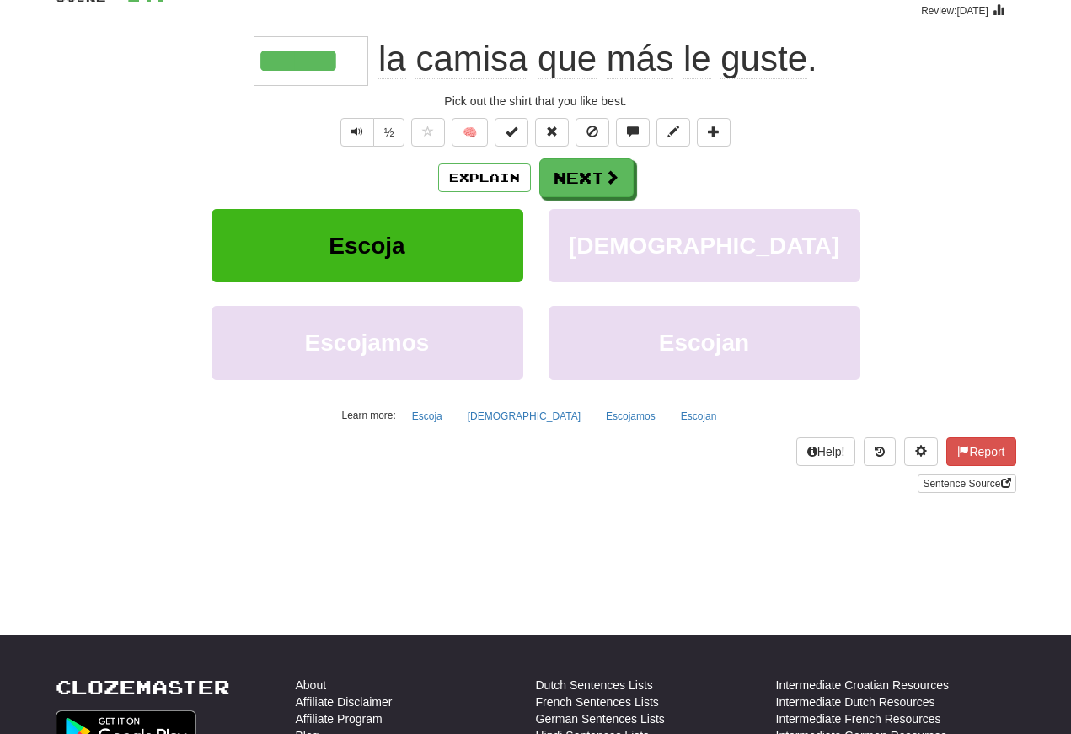
click at [351, 131] on span "Text-to-speech controls" at bounding box center [357, 132] width 12 height 12
click at [355, 126] on span "Text-to-speech controls" at bounding box center [357, 132] width 12 height 12
click at [360, 131] on span "Text-to-speech controls" at bounding box center [357, 132] width 12 height 12
click at [363, 131] on button "Text-to-speech controls" at bounding box center [357, 132] width 34 height 29
click at [372, 131] on button "Text-to-speech controls" at bounding box center [357, 132] width 34 height 29
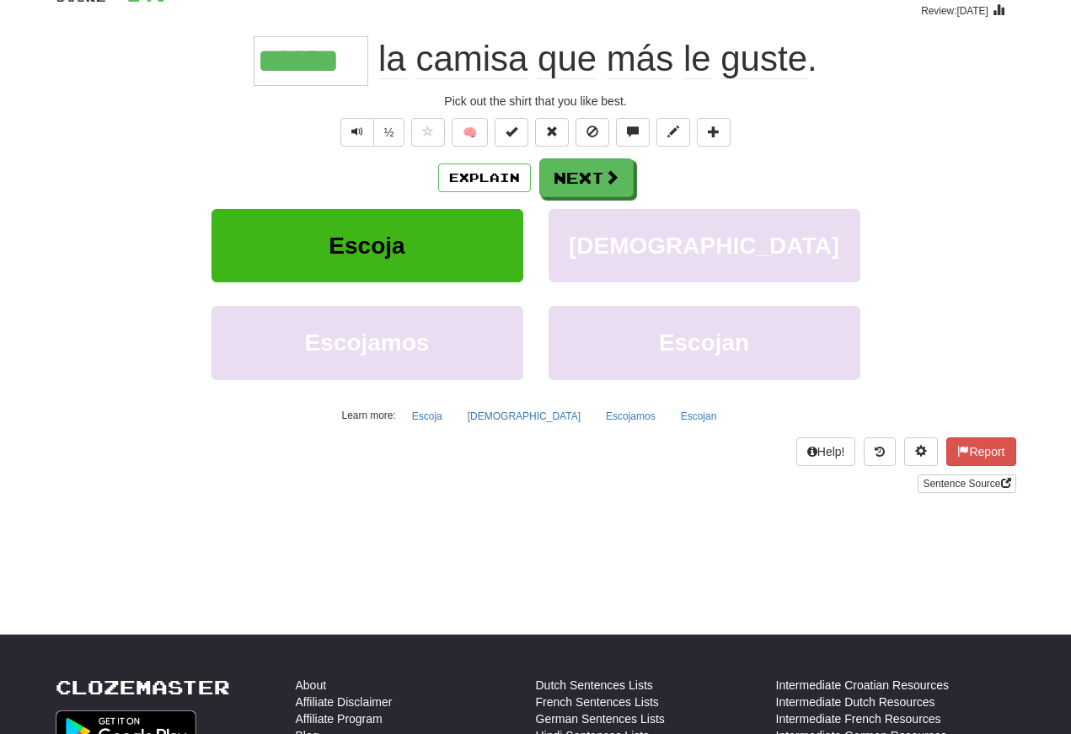
click at [344, 135] on button "Text-to-speech controls" at bounding box center [357, 132] width 34 height 29
click at [344, 134] on button "Text-to-speech controls" at bounding box center [357, 132] width 34 height 29
click at [354, 126] on span "Text-to-speech controls" at bounding box center [357, 132] width 12 height 12
click at [352, 128] on span "Text-to-speech controls" at bounding box center [357, 132] width 12 height 12
click at [569, 182] on button "Next" at bounding box center [586, 177] width 94 height 39
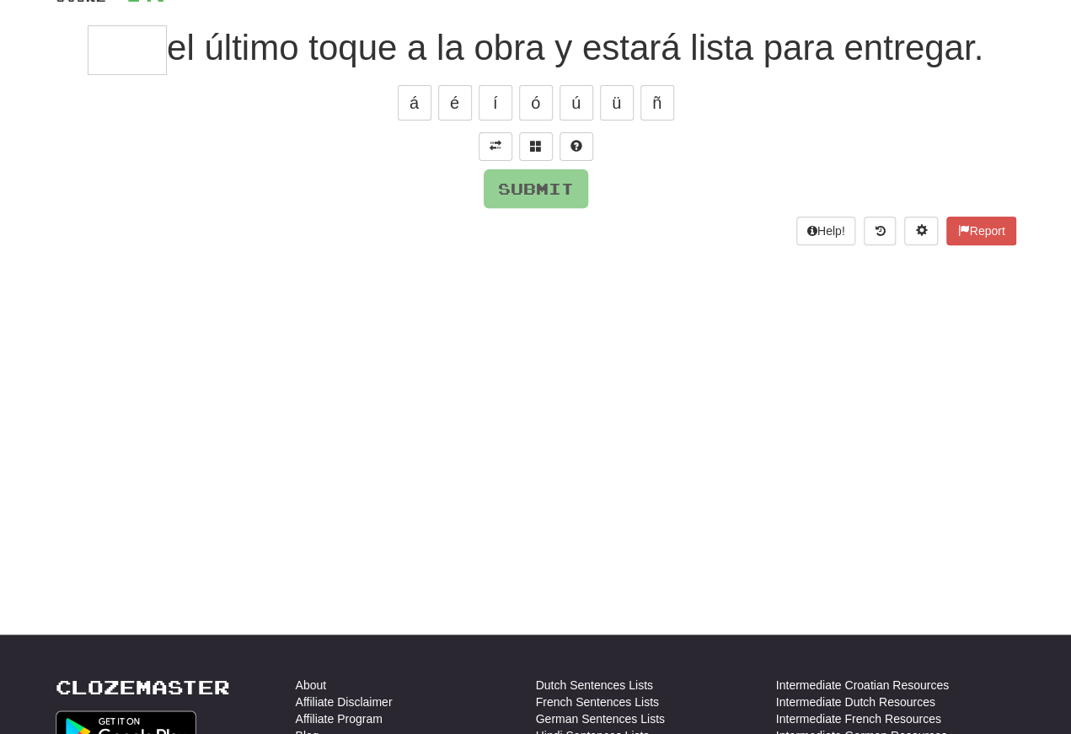
click at [503, 148] on button at bounding box center [496, 146] width 34 height 29
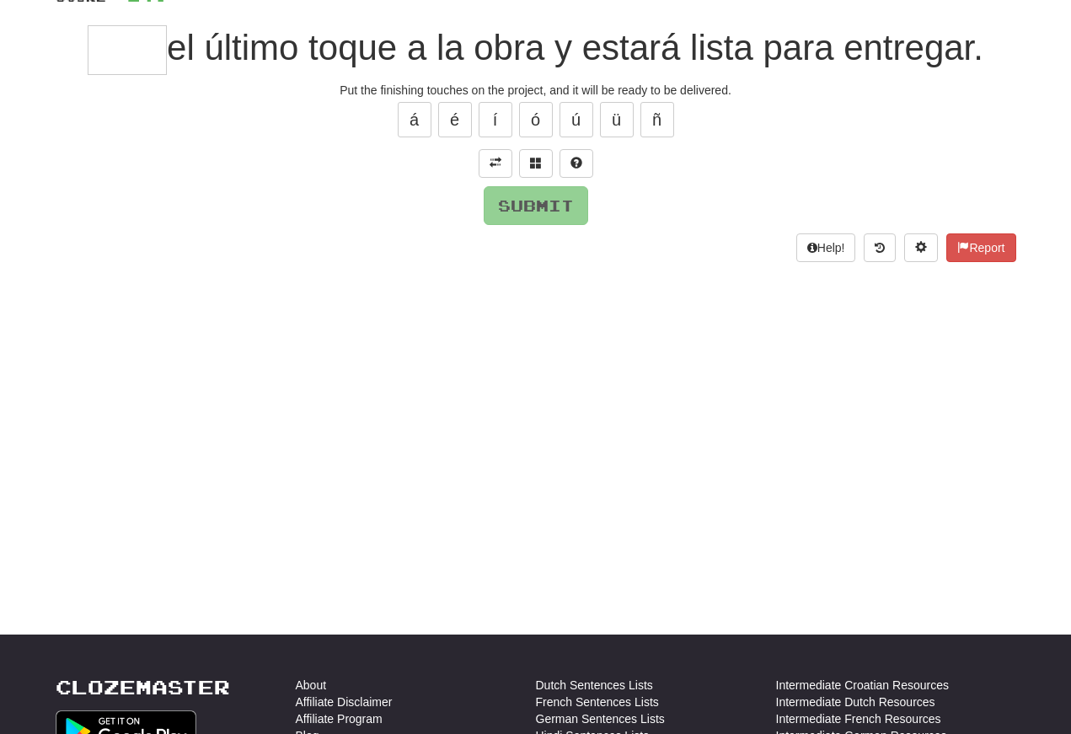
click at [106, 55] on input "text" at bounding box center [127, 50] width 79 height 50
click at [538, 159] on span at bounding box center [536, 163] width 12 height 12
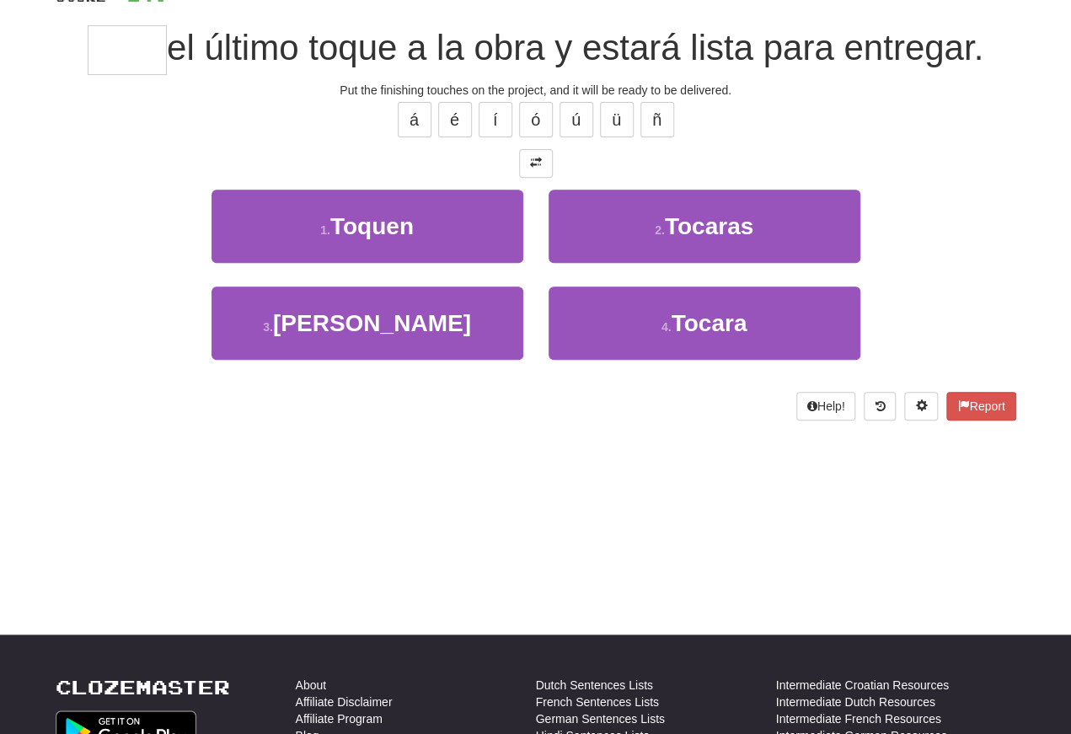
click at [322, 326] on button "3 . [PERSON_NAME]" at bounding box center [368, 323] width 312 height 73
type input "****"
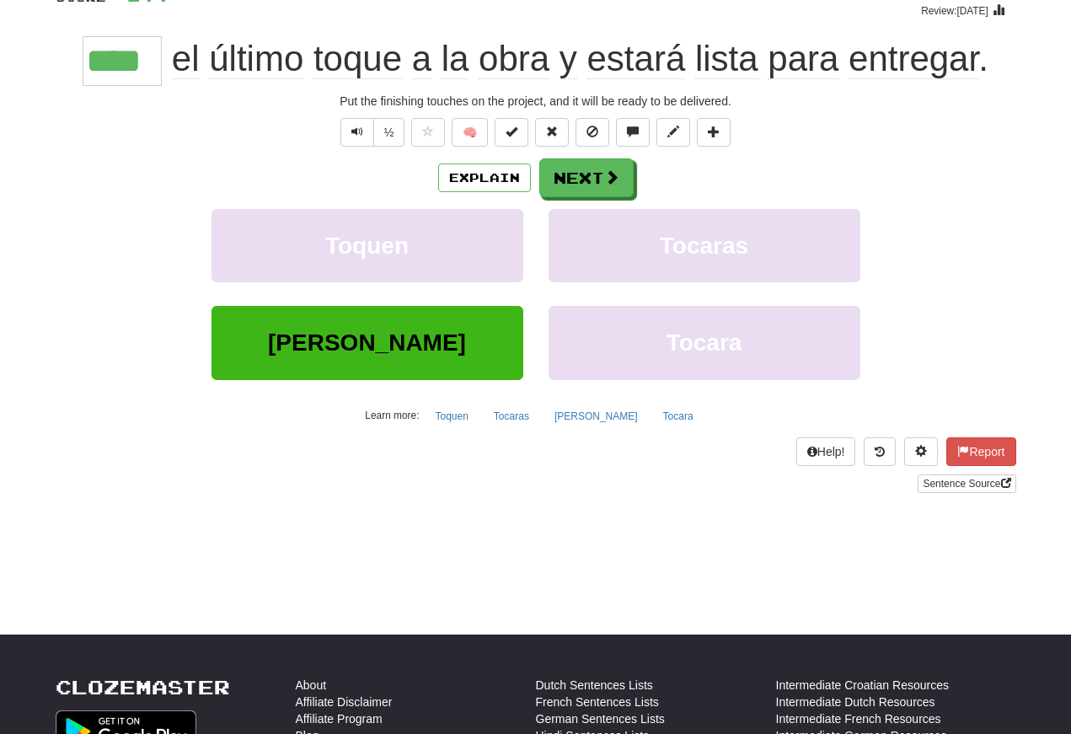
click at [361, 128] on span "Text-to-speech controls" at bounding box center [357, 132] width 12 height 12
click at [365, 134] on button "Text-to-speech controls" at bounding box center [357, 132] width 34 height 29
click at [363, 129] on button "Text-to-speech controls" at bounding box center [357, 132] width 34 height 29
click at [364, 132] on button "Text-to-speech controls" at bounding box center [357, 132] width 34 height 29
click at [589, 174] on button "Next" at bounding box center [586, 177] width 94 height 39
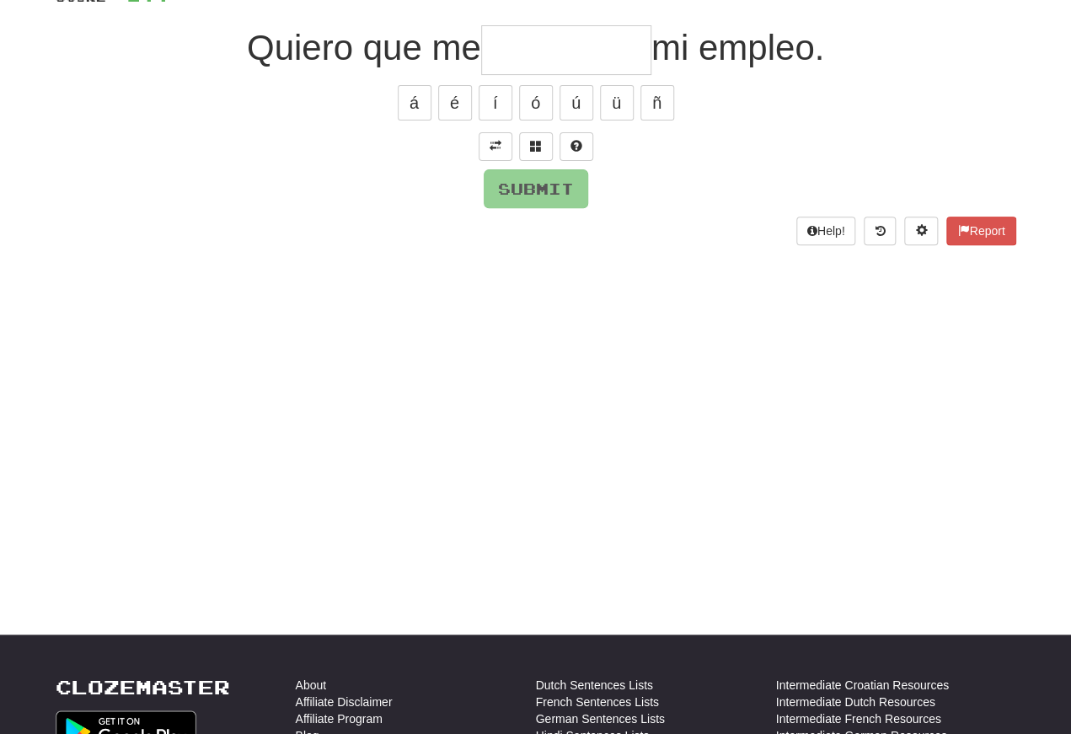
click at [498, 141] on span at bounding box center [496, 146] width 12 height 12
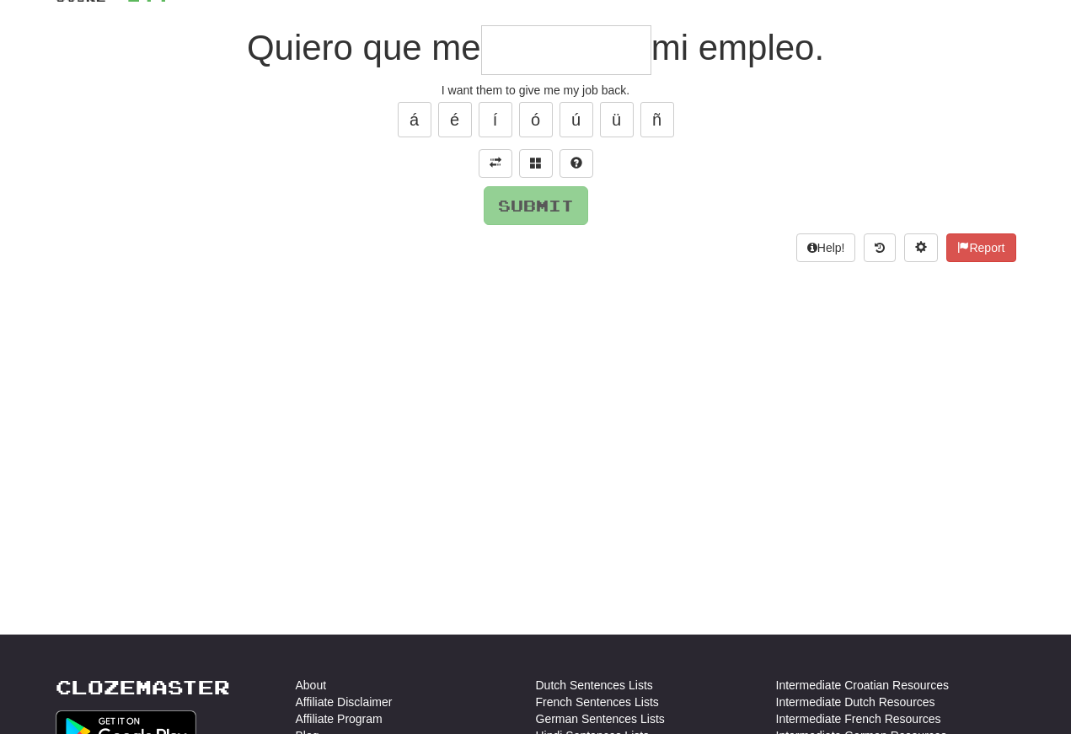
click at [505, 45] on input "text" at bounding box center [566, 50] width 170 height 50
type input "*********"
click at [524, 190] on button "Submit" at bounding box center [536, 205] width 105 height 39
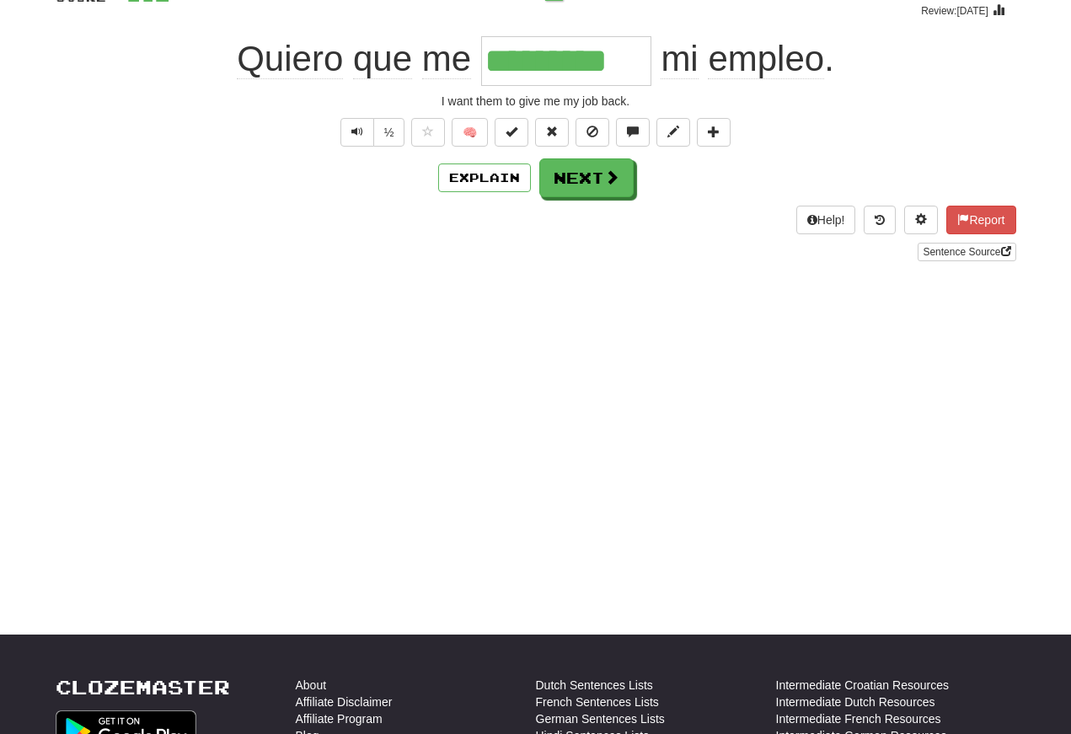
click at [363, 137] on button "Text-to-speech controls" at bounding box center [357, 132] width 34 height 29
click at [355, 131] on span "Text-to-speech controls" at bounding box center [357, 132] width 12 height 12
click at [359, 130] on span "Text-to-speech controls" at bounding box center [357, 132] width 12 height 12
click at [362, 134] on button "Text-to-speech controls" at bounding box center [357, 132] width 34 height 29
click at [357, 126] on span "Text-to-speech controls" at bounding box center [357, 132] width 12 height 12
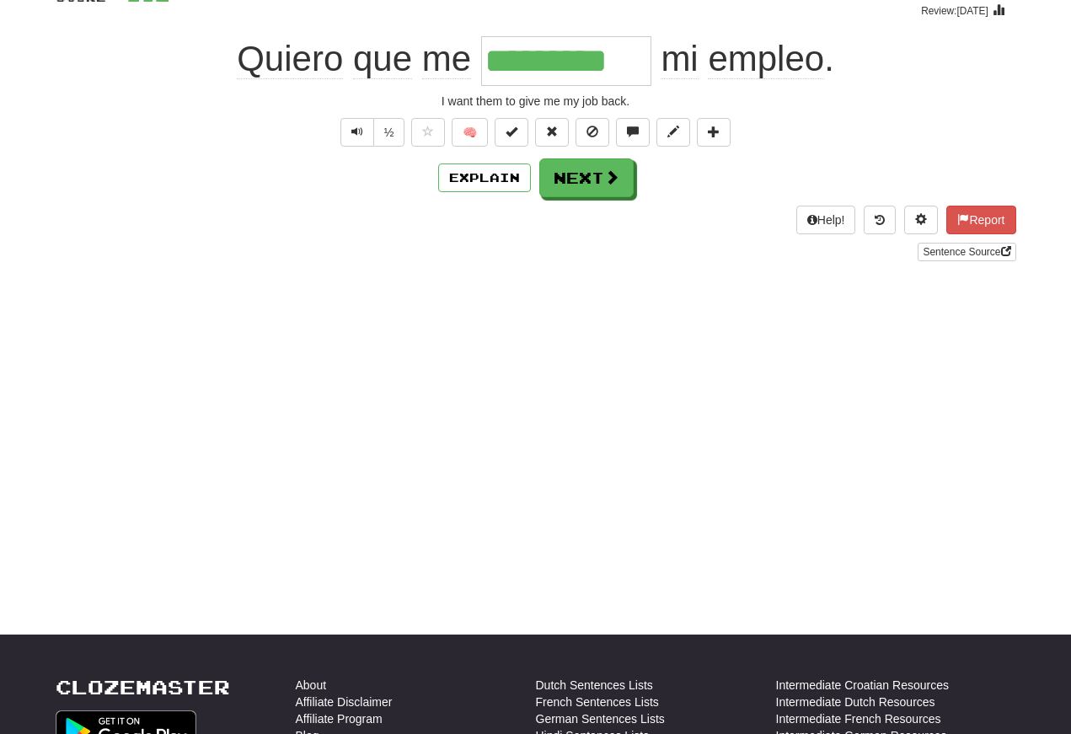
click at [592, 181] on button "Next" at bounding box center [586, 177] width 94 height 39
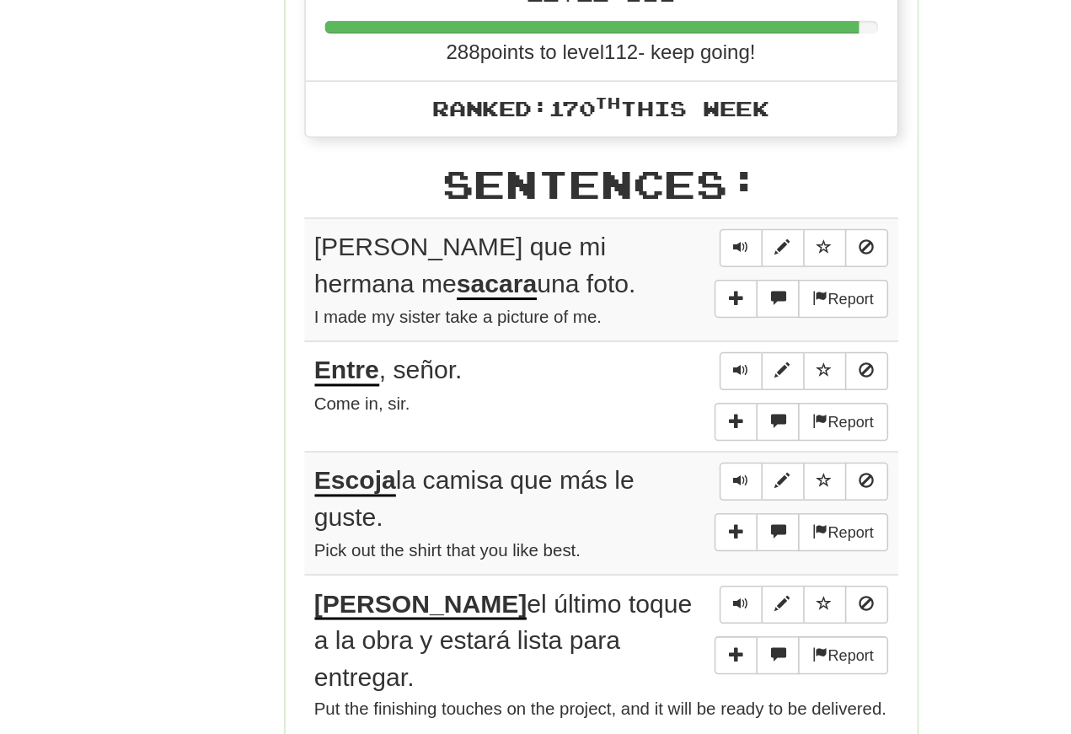
scroll to position [680, 0]
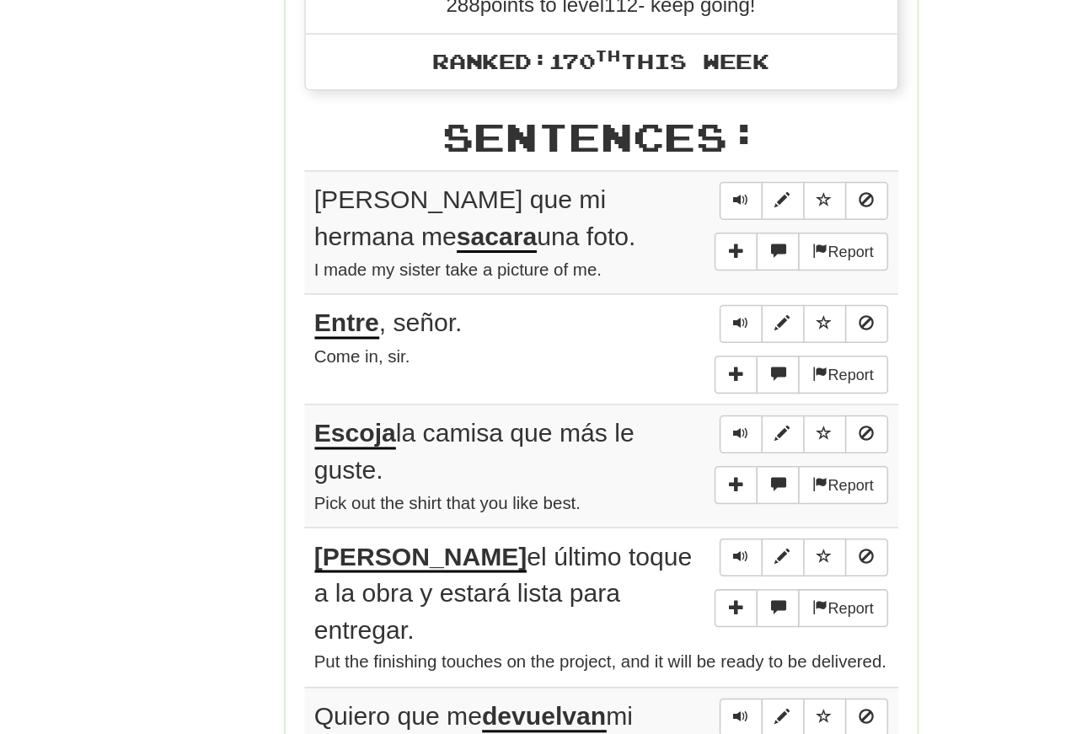
click at [624, 354] on span "Sentence controls" at bounding box center [629, 359] width 10 height 10
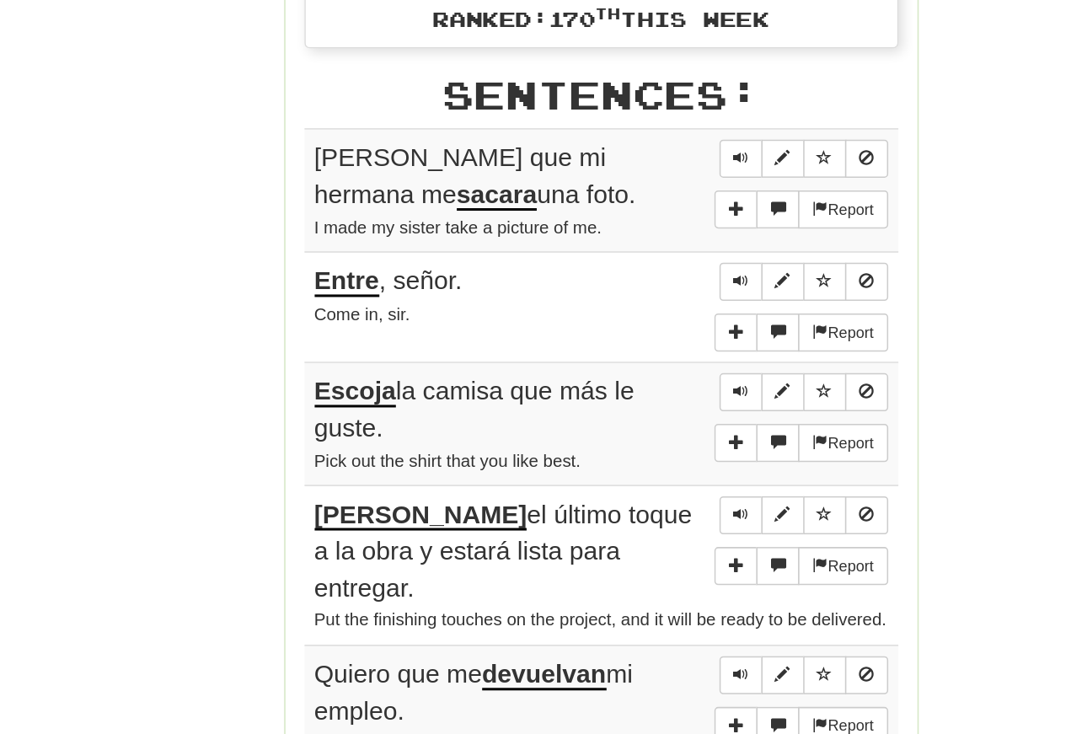
scroll to position [709, 0]
click at [624, 325] on span "Sentence controls" at bounding box center [629, 330] width 10 height 10
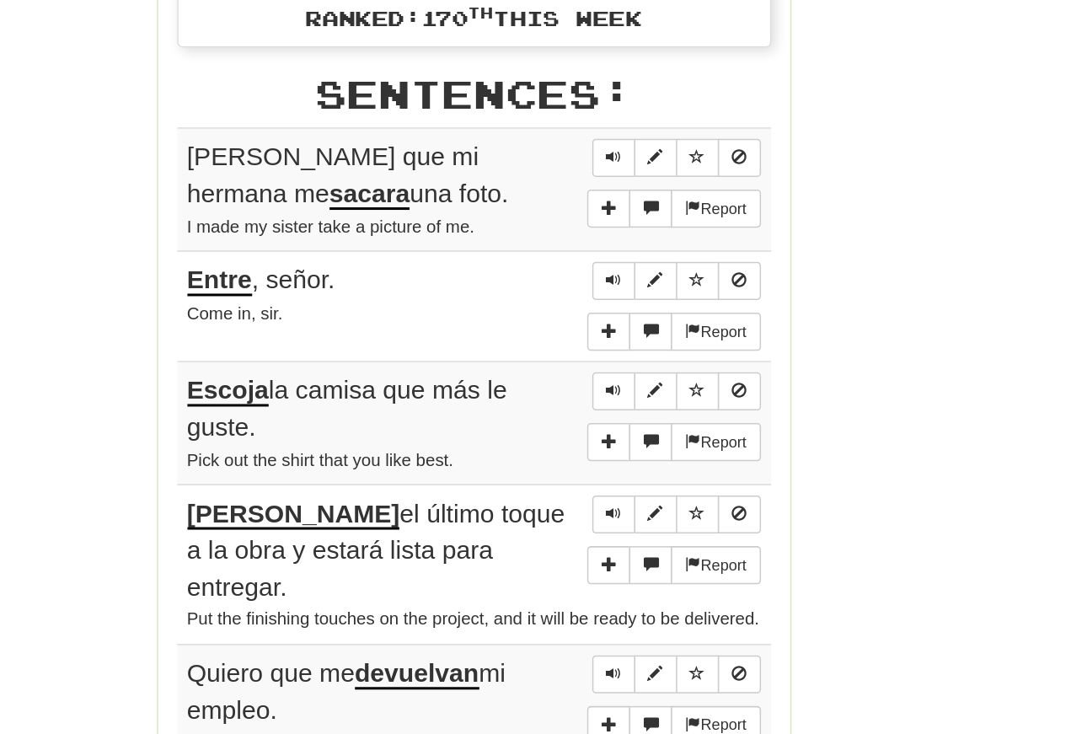
click at [614, 319] on button "Sentence controls" at bounding box center [628, 331] width 29 height 25
click at [624, 325] on span "Sentence controls" at bounding box center [629, 330] width 10 height 10
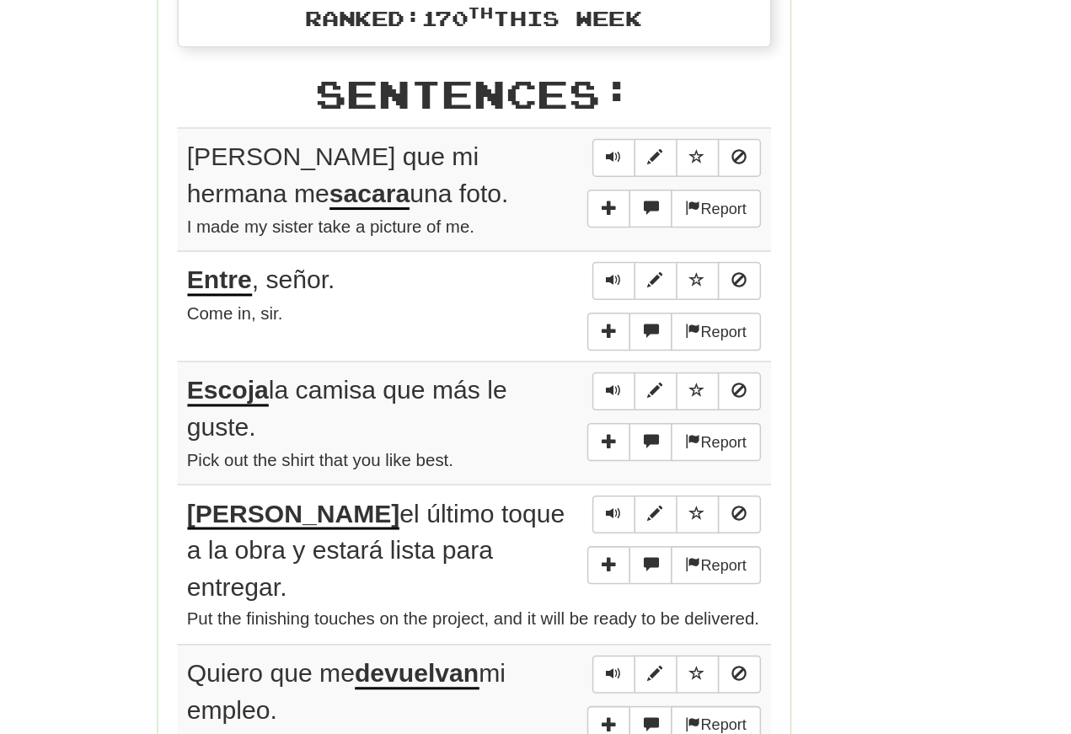
click at [624, 325] on span "Sentence controls" at bounding box center [629, 330] width 10 height 10
click at [624, 407] on span "Sentence controls" at bounding box center [629, 412] width 10 height 10
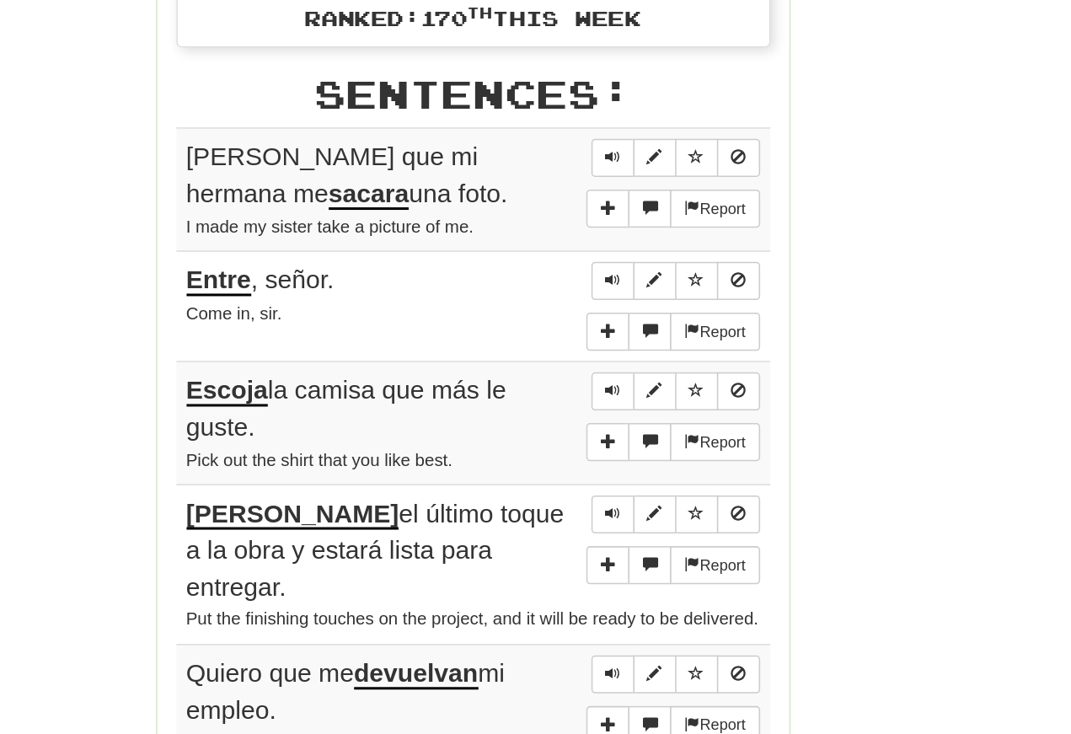
click at [624, 407] on span "Sentence controls" at bounding box center [629, 412] width 10 height 10
click at [614, 400] on button "Sentence controls" at bounding box center [628, 412] width 29 height 25
click at [624, 480] on span "Sentence controls" at bounding box center [629, 485] width 10 height 10
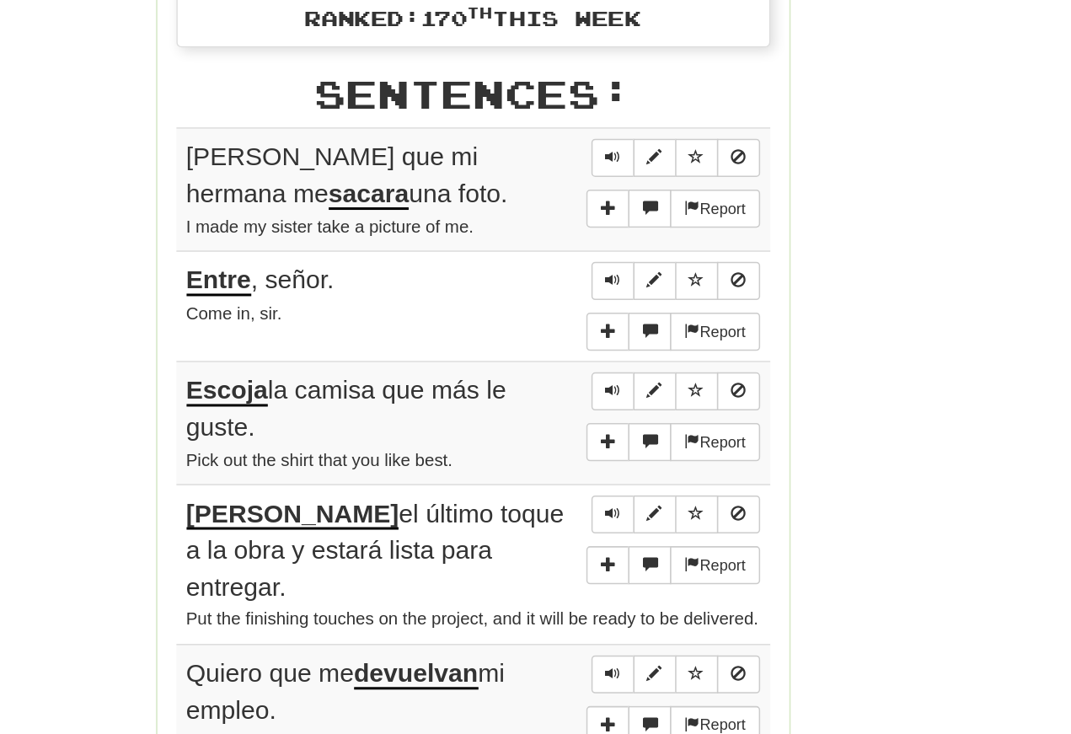
click at [624, 480] on span "Sentence controls" at bounding box center [629, 485] width 10 height 10
click at [614, 474] on button "Sentence controls" at bounding box center [628, 486] width 29 height 25
click at [624, 480] on span "Sentence controls" at bounding box center [629, 485] width 10 height 10
click at [624, 562] on span "Sentence controls" at bounding box center [629, 567] width 10 height 10
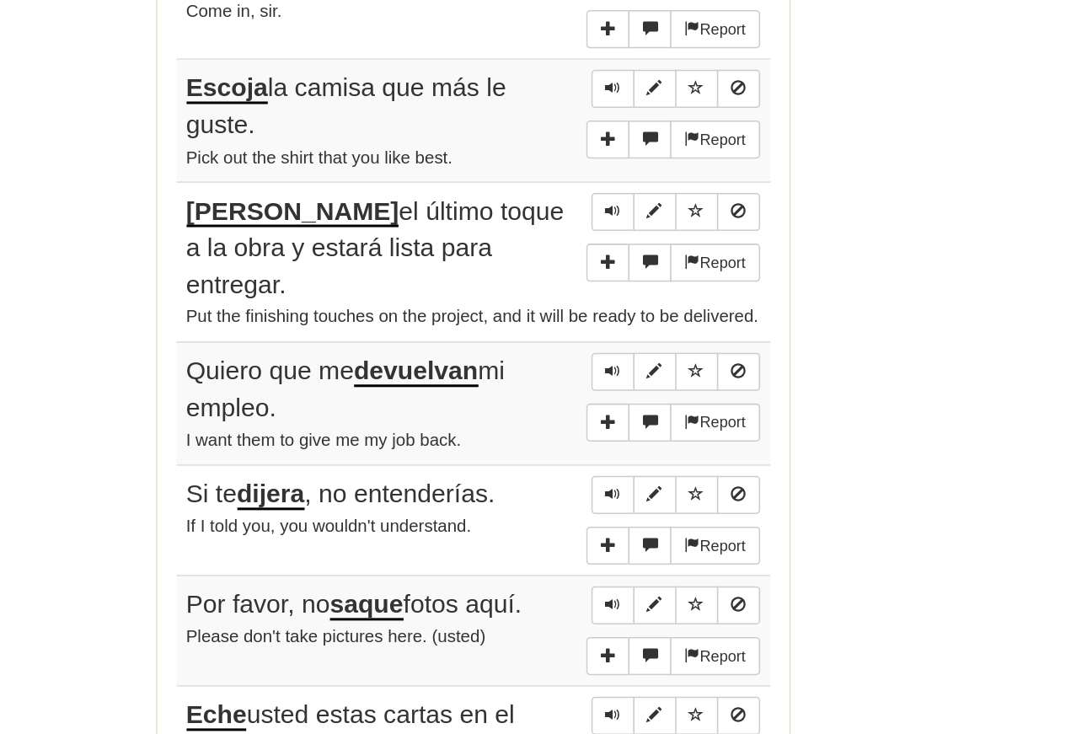
scroll to position [910, 0]
click at [624, 361] on span "Sentence controls" at bounding box center [629, 366] width 10 height 10
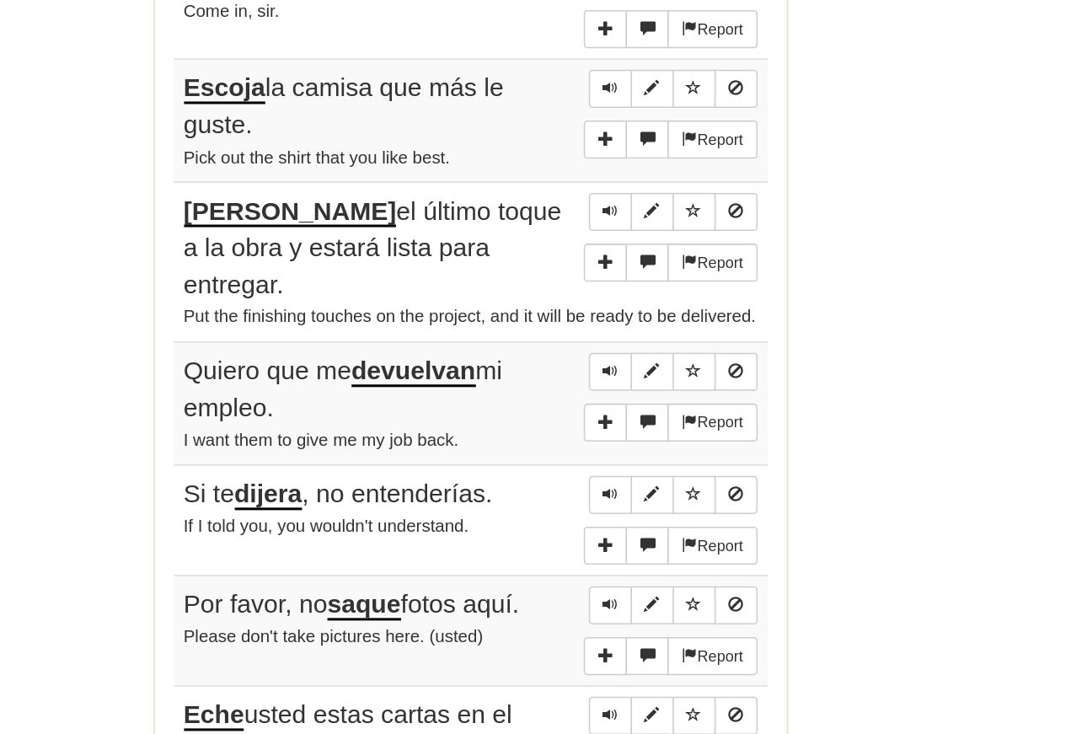
click at [624, 468] on span "Sentence controls" at bounding box center [629, 473] width 10 height 10
click at [624, 467] on span "Sentence controls" at bounding box center [629, 472] width 10 height 10
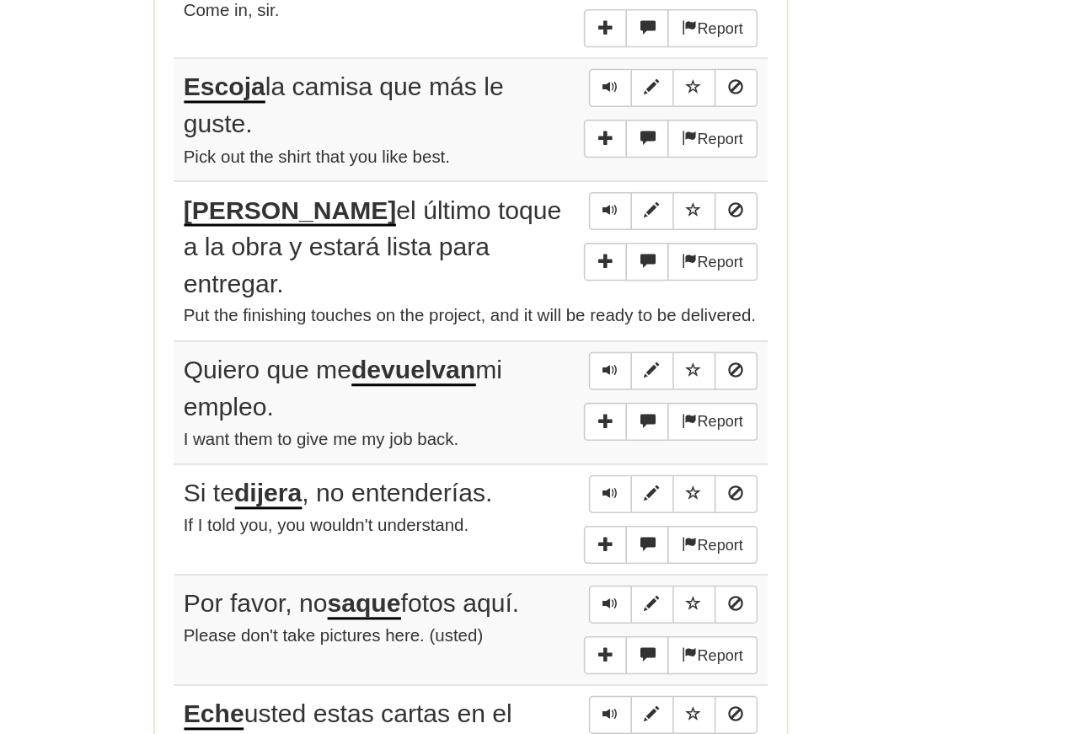
click at [614, 460] on button "Sentence controls" at bounding box center [628, 472] width 29 height 25
click at [624, 549] on span "Sentence controls" at bounding box center [629, 554] width 10 height 10
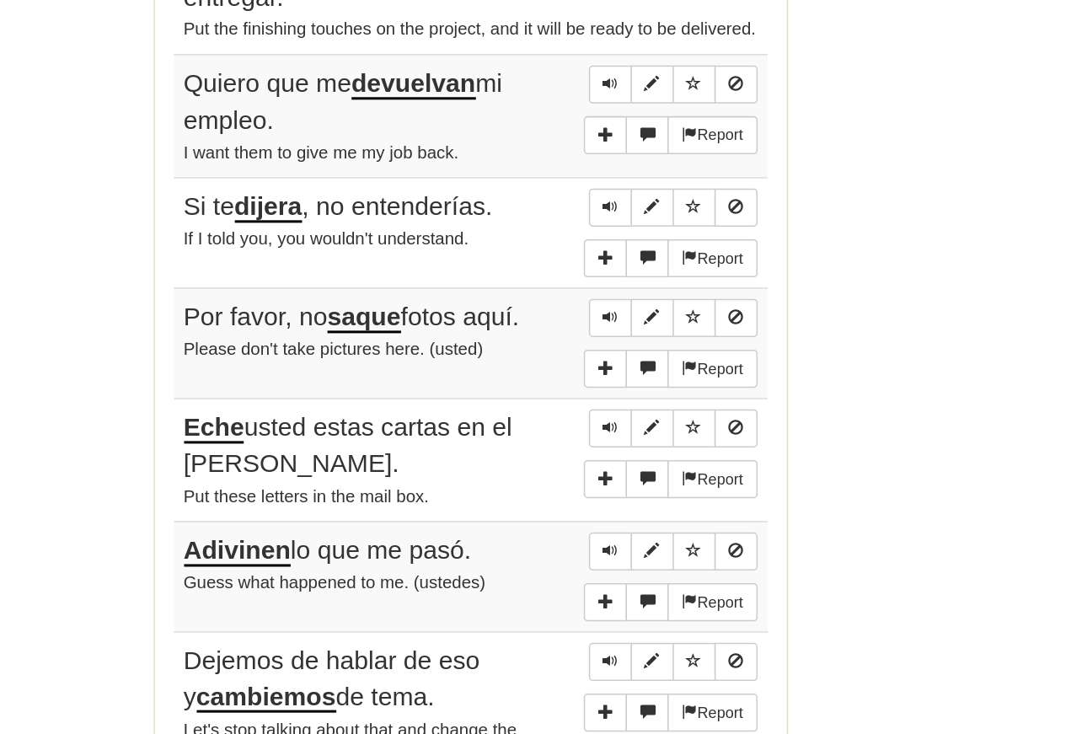
scroll to position [1101, 0]
click at [624, 358] on span "Sentence controls" at bounding box center [629, 363] width 10 height 10
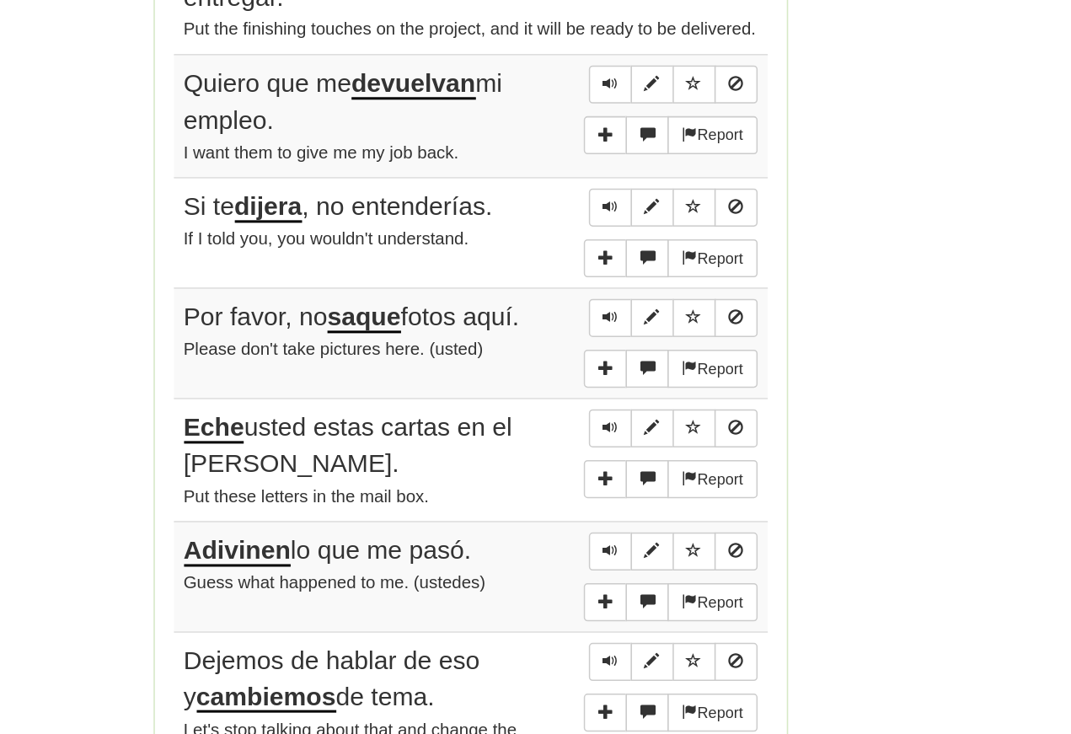
click at [624, 358] on span "Sentence controls" at bounding box center [629, 363] width 10 height 10
click at [624, 432] on span "Sentence controls" at bounding box center [629, 437] width 10 height 10
click at [611, 458] on button "More sentence controls" at bounding box center [625, 470] width 29 height 25
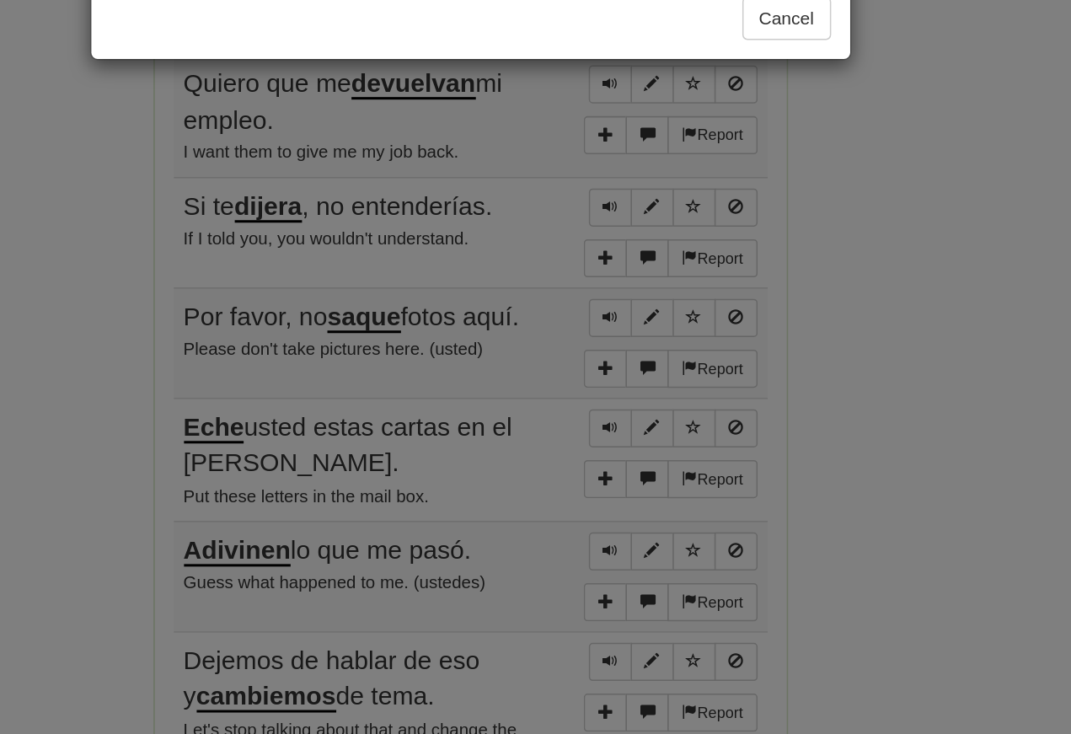
click at [716, 224] on button "Cancel" at bounding box center [745, 238] width 59 height 29
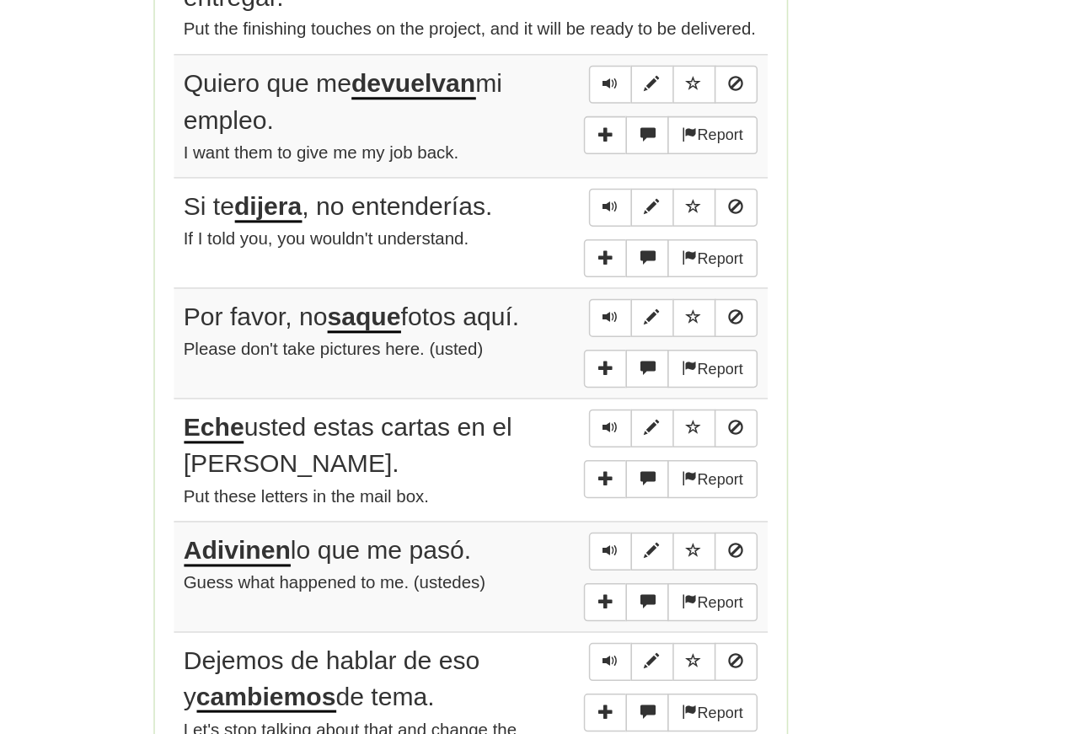
click at [624, 432] on span "Sentence controls" at bounding box center [629, 437] width 10 height 10
click at [624, 505] on span "Sentence controls" at bounding box center [629, 510] width 10 height 10
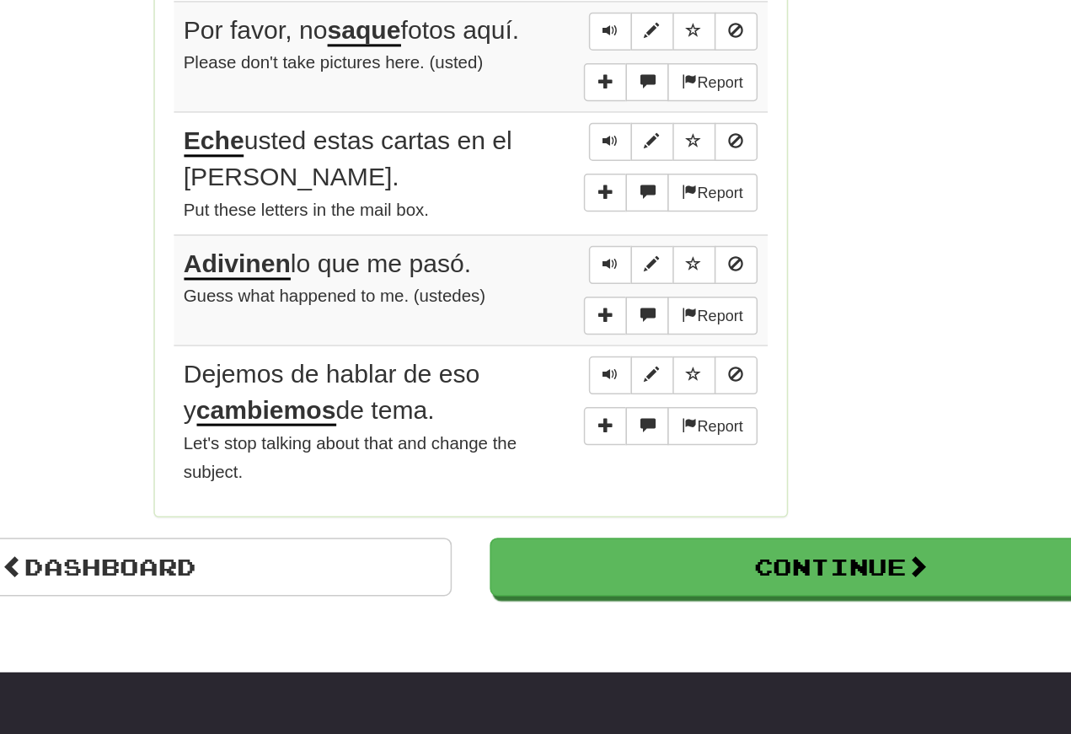
click at [614, 308] on button "Sentence controls" at bounding box center [628, 320] width 29 height 25
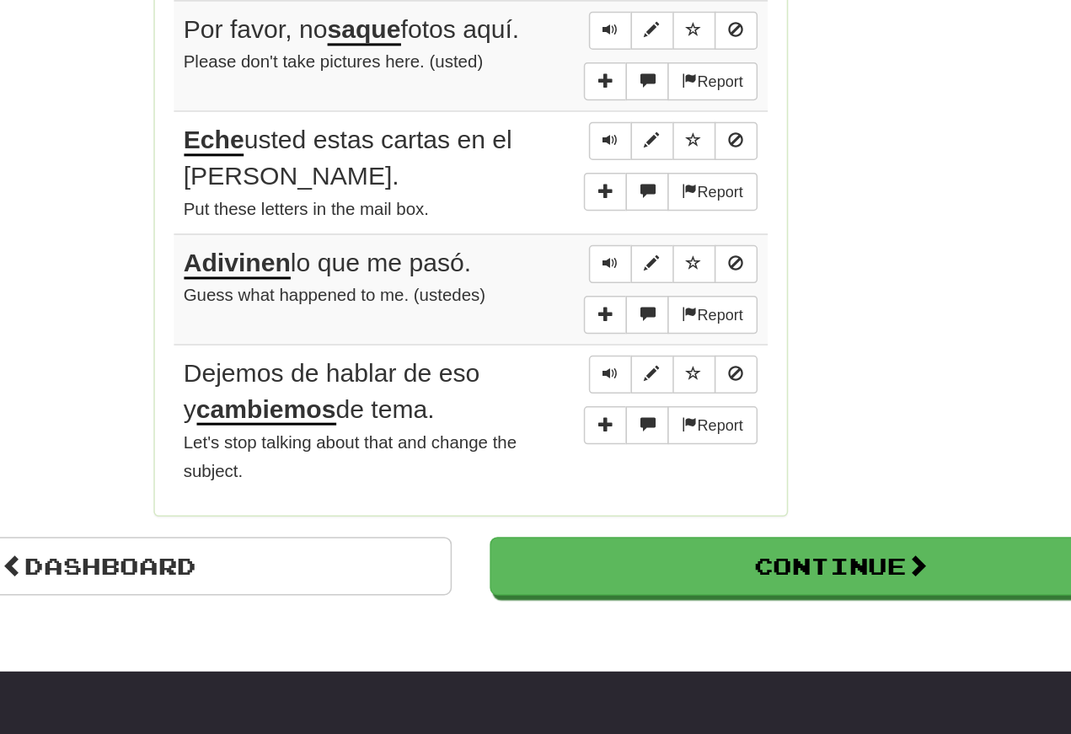
click at [614, 308] on button "Sentence controls" at bounding box center [628, 320] width 29 height 25
click at [624, 396] on span "Sentence controls" at bounding box center [629, 401] width 10 height 10
click at [614, 389] on button "Sentence controls" at bounding box center [628, 401] width 29 height 25
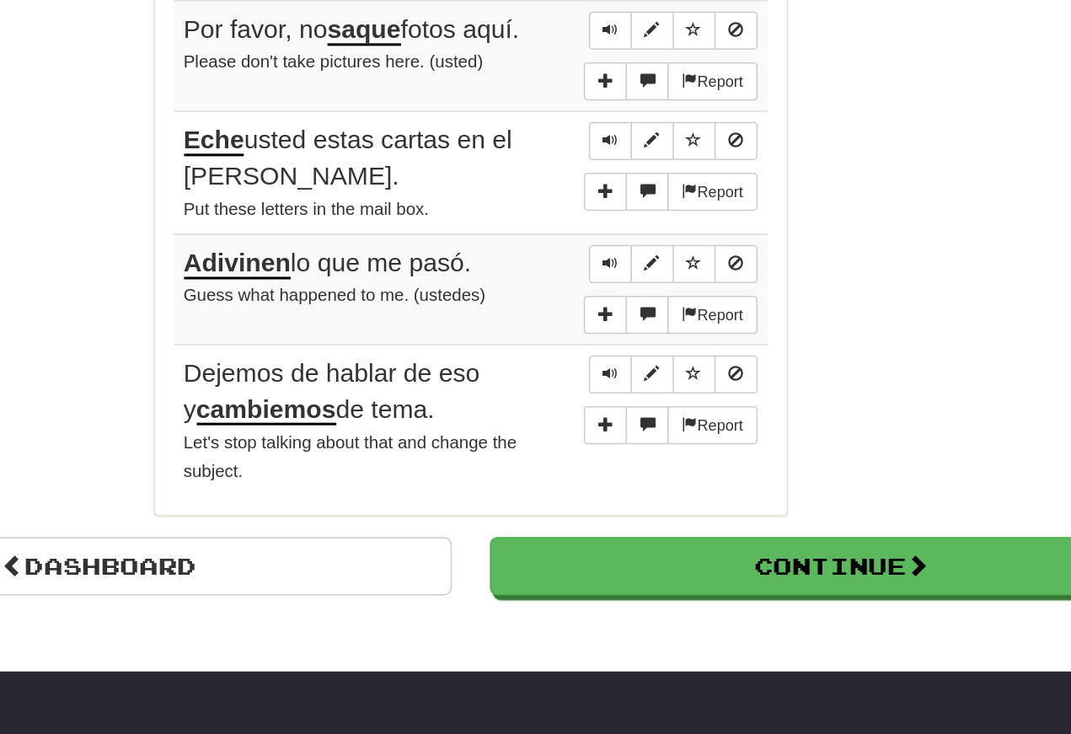
click at [624, 396] on span "Sentence controls" at bounding box center [629, 401] width 10 height 10
click at [624, 469] on span "Sentence controls" at bounding box center [629, 474] width 10 height 10
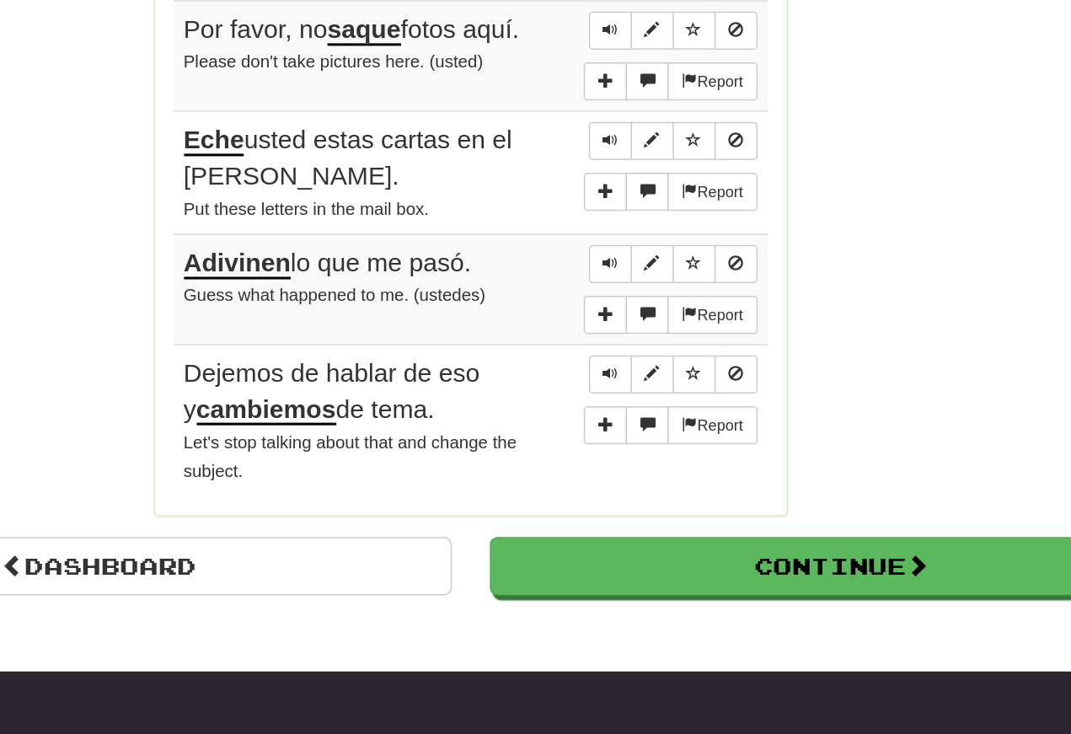
click at [624, 469] on span "Sentence controls" at bounding box center [629, 474] width 10 height 10
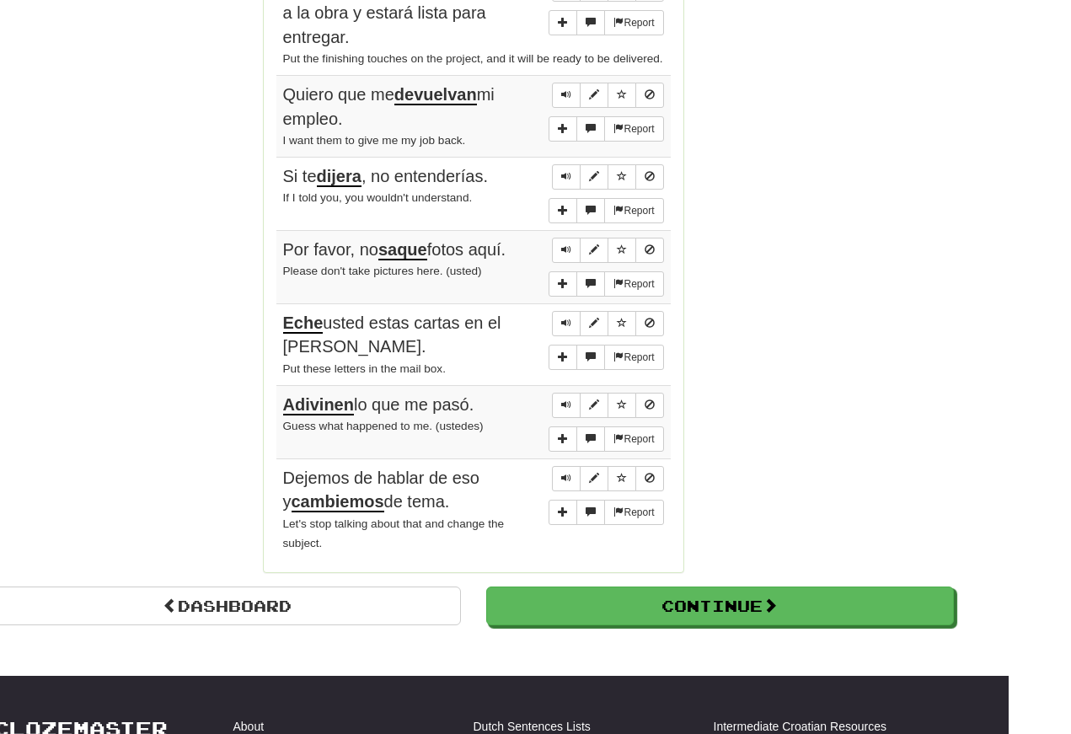
scroll to position [1365, 0]
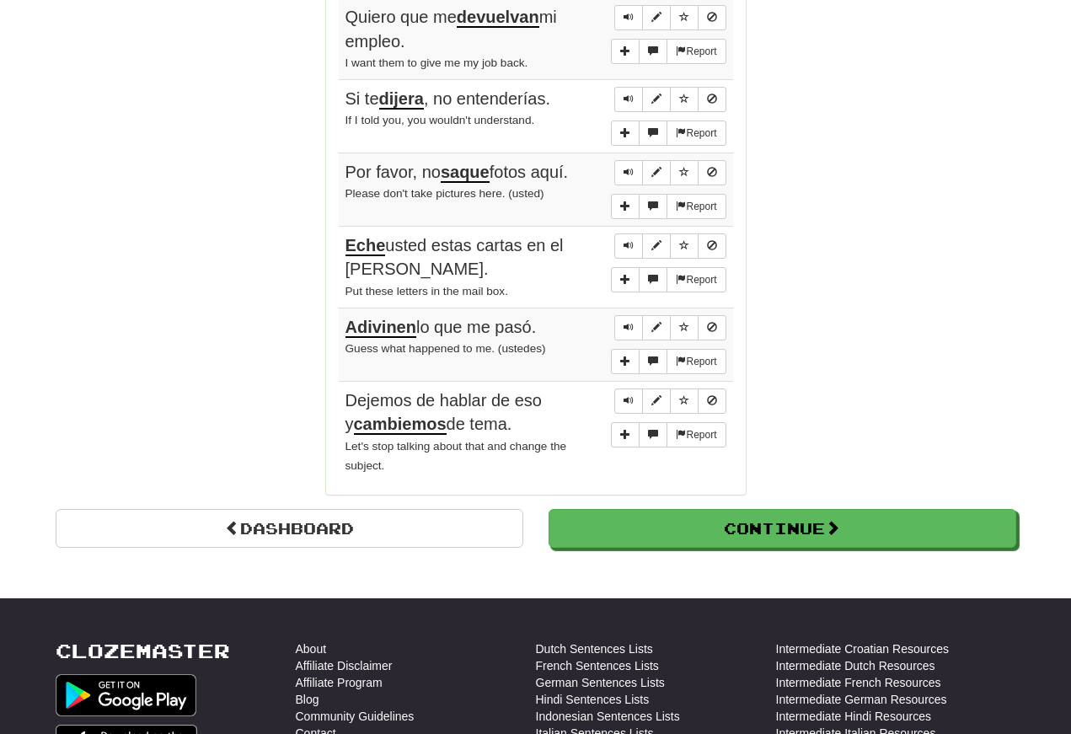
click at [776, 509] on button "Continue" at bounding box center [783, 528] width 468 height 39
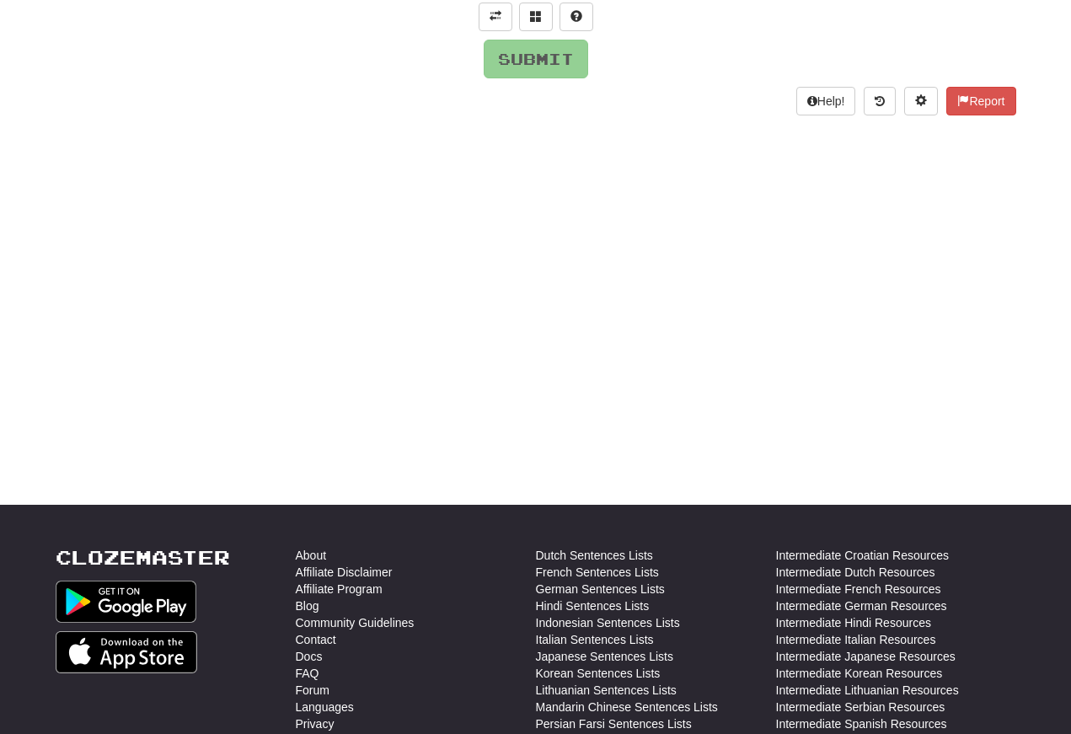
scroll to position [0, 0]
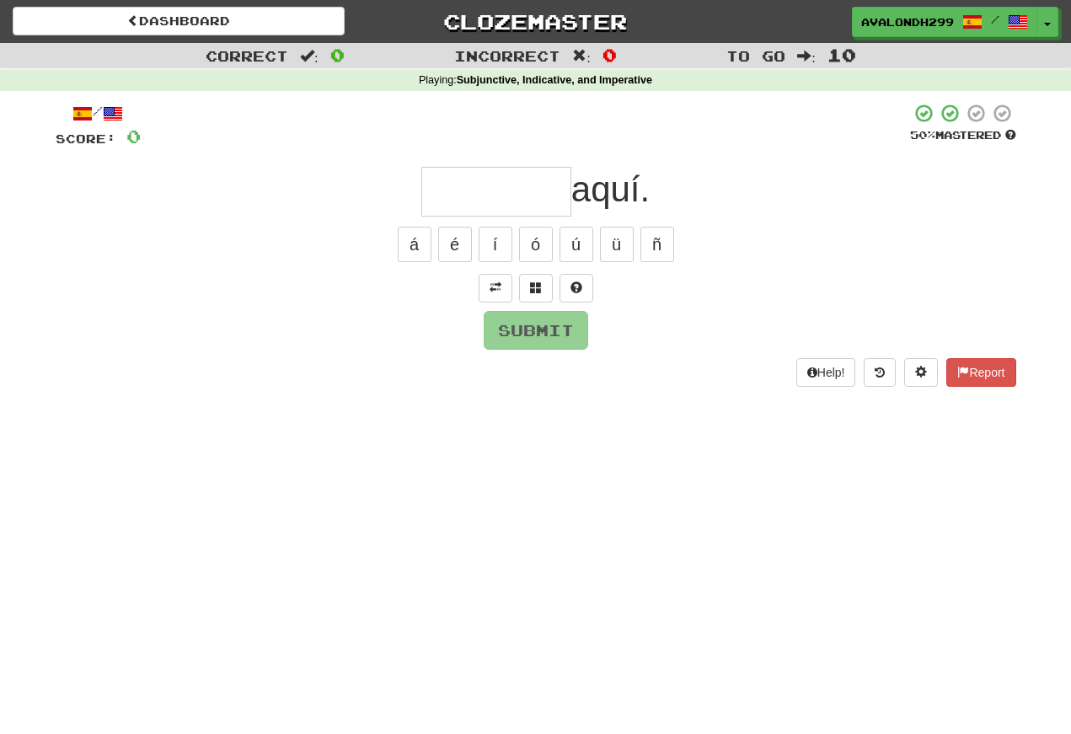
click at [502, 277] on button at bounding box center [496, 288] width 34 height 29
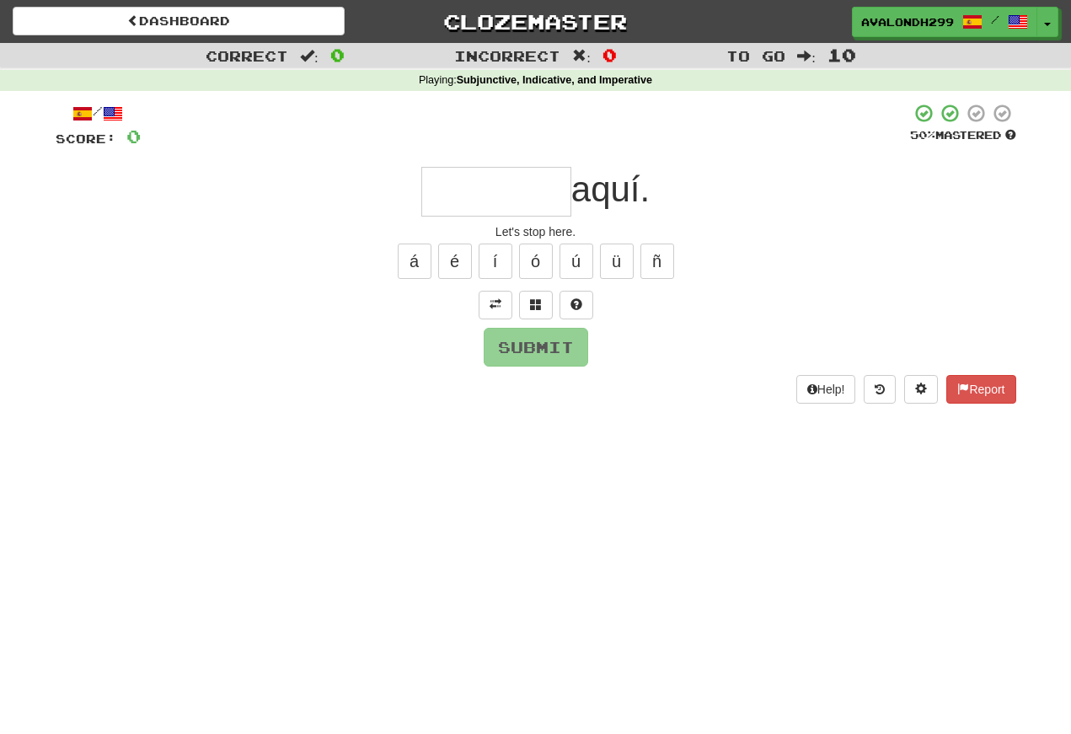
click at [452, 186] on input "text" at bounding box center [496, 192] width 150 height 50
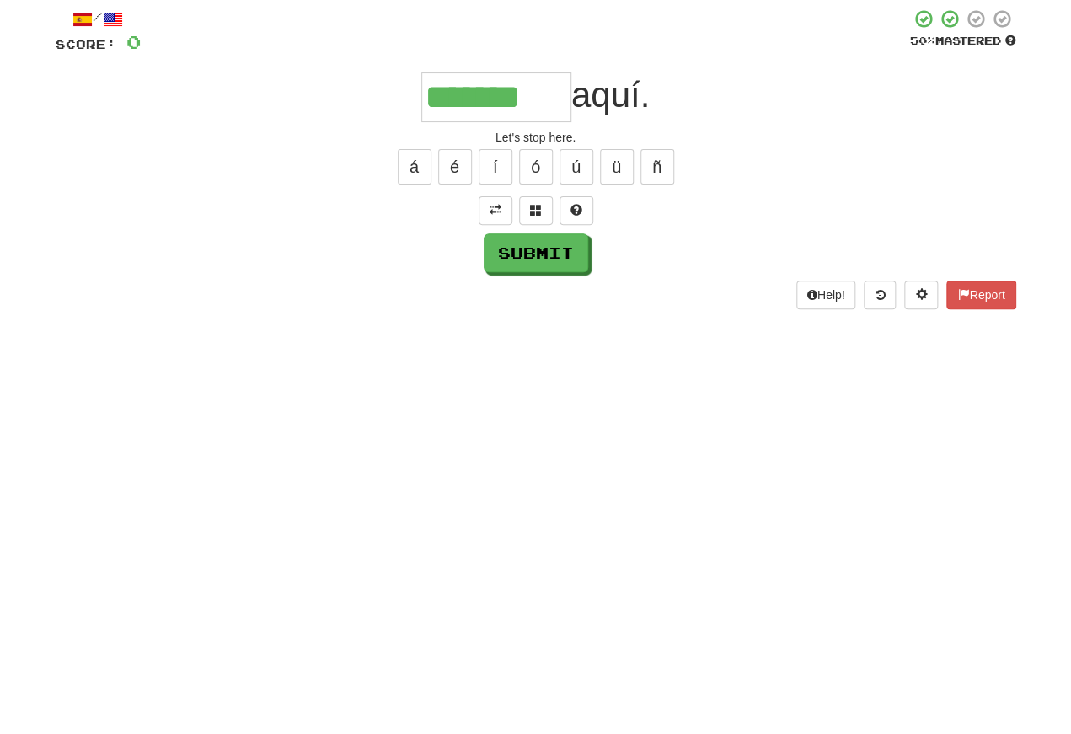
click at [519, 328] on button "Submit" at bounding box center [536, 347] width 105 height 39
type input "*******"
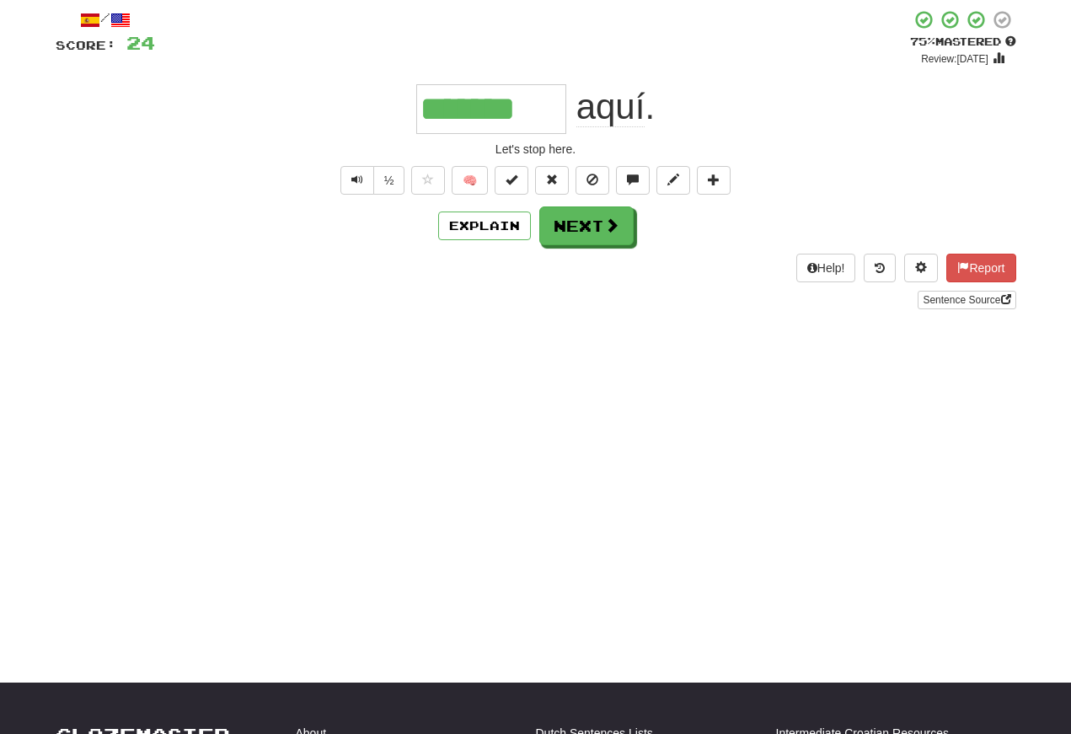
click at [356, 180] on span "Text-to-speech controls" at bounding box center [357, 180] width 12 height 12
click at [362, 185] on button "Text-to-speech controls" at bounding box center [357, 180] width 34 height 29
click at [357, 174] on span "Text-to-speech controls" at bounding box center [357, 180] width 12 height 12
click at [361, 175] on span "Text-to-speech controls" at bounding box center [357, 180] width 12 height 12
click at [356, 176] on span "Text-to-speech controls" at bounding box center [357, 180] width 12 height 12
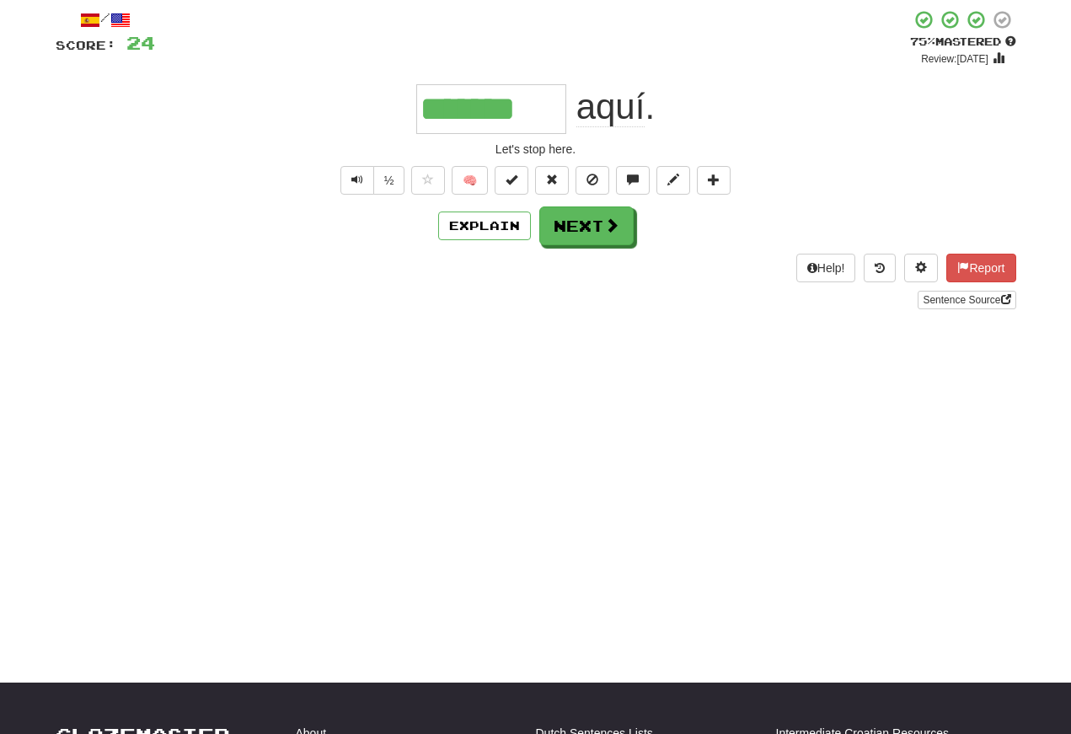
click at [360, 178] on span "Text-to-speech controls" at bounding box center [357, 180] width 12 height 12
click at [372, 183] on button "Text-to-speech controls" at bounding box center [357, 180] width 34 height 29
click at [348, 178] on button "Text-to-speech controls" at bounding box center [357, 180] width 34 height 29
click at [578, 231] on button "Next" at bounding box center [586, 225] width 94 height 39
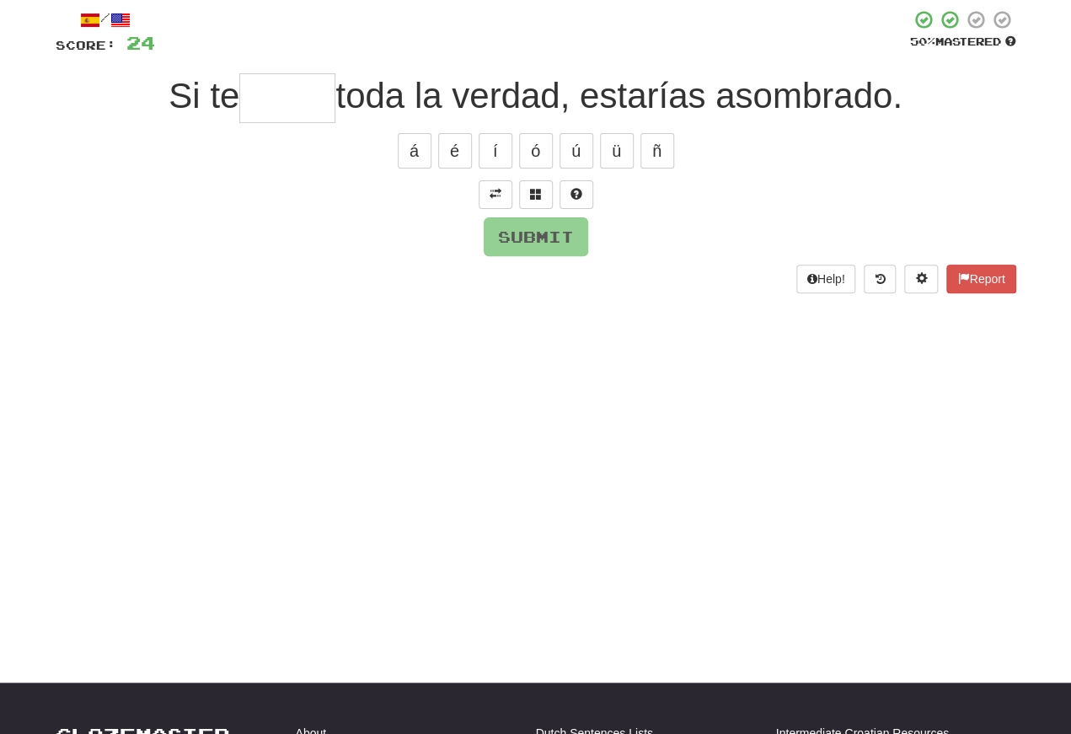
click at [496, 190] on span at bounding box center [496, 194] width 12 height 12
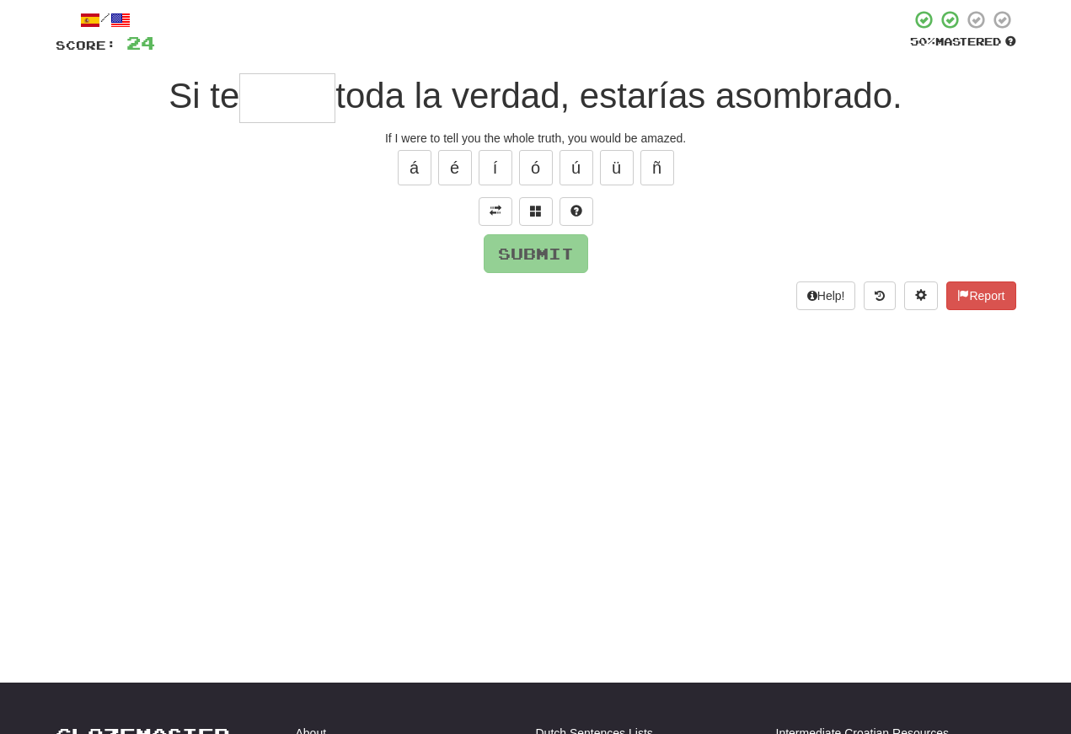
click at [269, 103] on input "text" at bounding box center [287, 98] width 96 height 50
click at [499, 164] on button "í" at bounding box center [496, 167] width 34 height 35
click at [537, 214] on span at bounding box center [536, 211] width 12 height 12
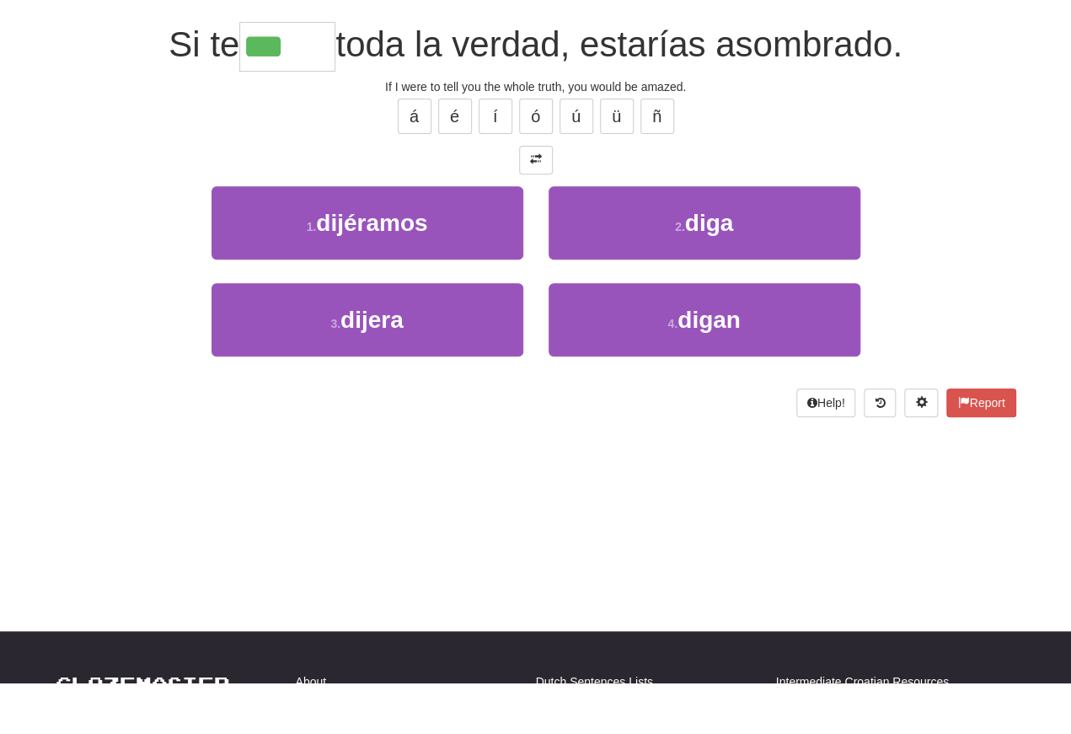
click at [354, 358] on span "dijera" at bounding box center [371, 371] width 63 height 26
type input "******"
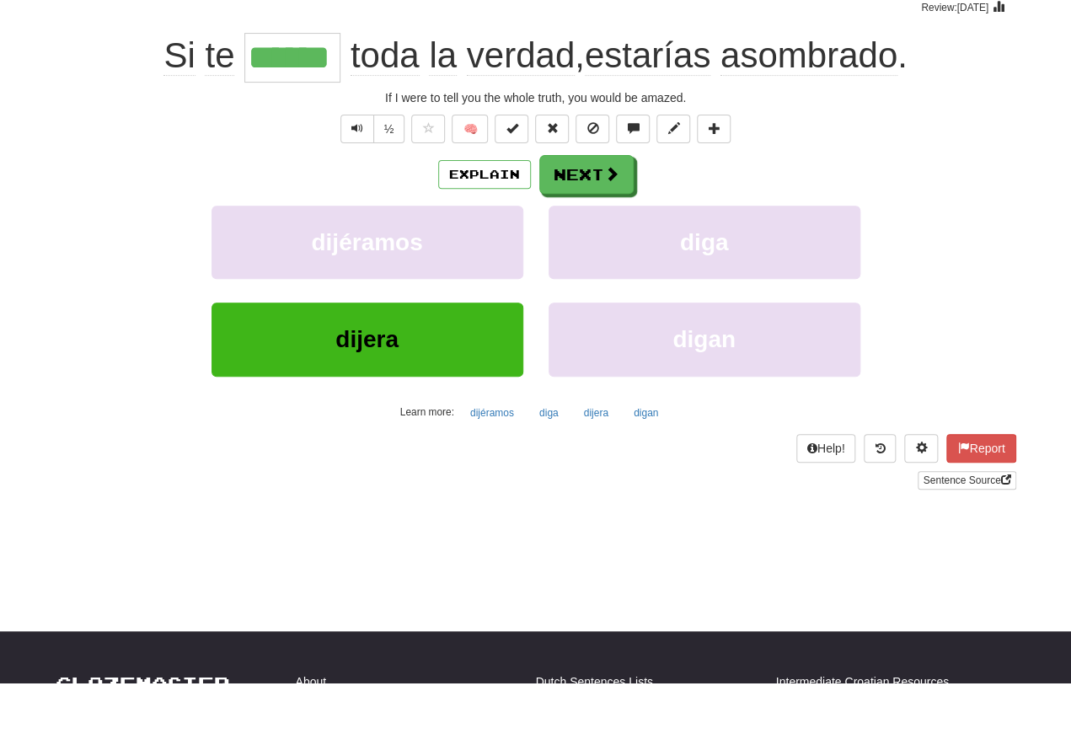
scroll to position [145, 0]
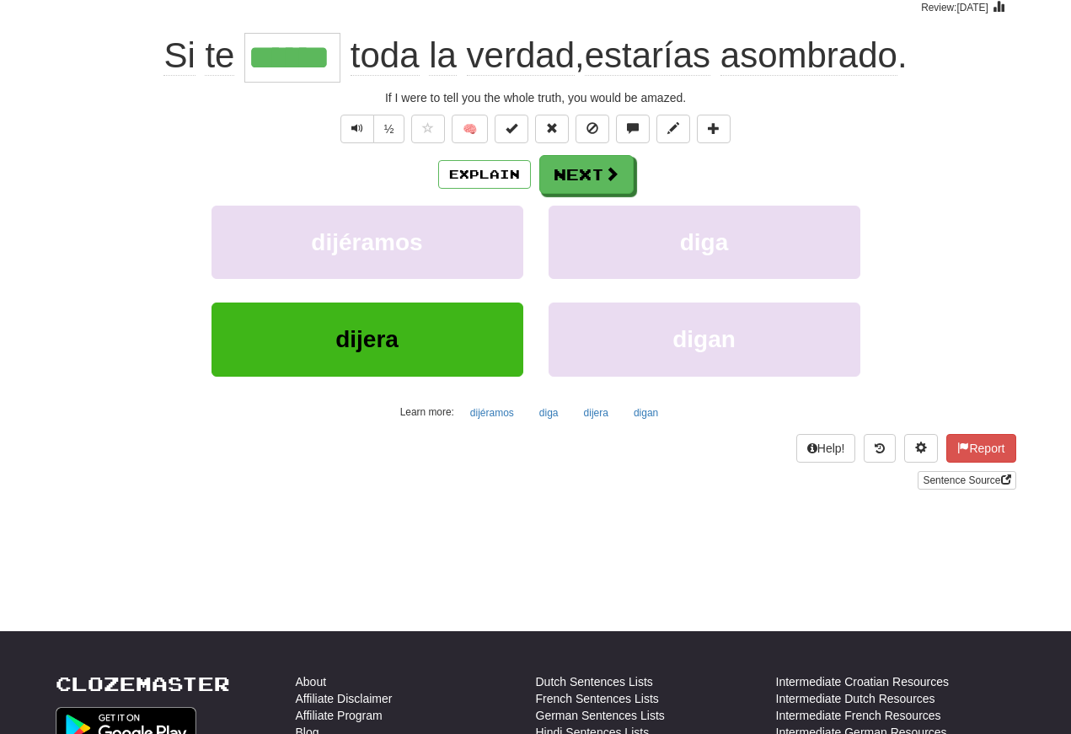
click at [359, 131] on span "Text-to-speech controls" at bounding box center [357, 128] width 12 height 12
click at [351, 128] on span "Text-to-speech controls" at bounding box center [357, 128] width 12 height 12
click at [357, 131] on span "Text-to-speech controls" at bounding box center [357, 128] width 12 height 12
click at [358, 130] on span "Text-to-speech controls" at bounding box center [357, 128] width 12 height 12
click at [360, 129] on span "Text-to-speech controls" at bounding box center [357, 128] width 12 height 12
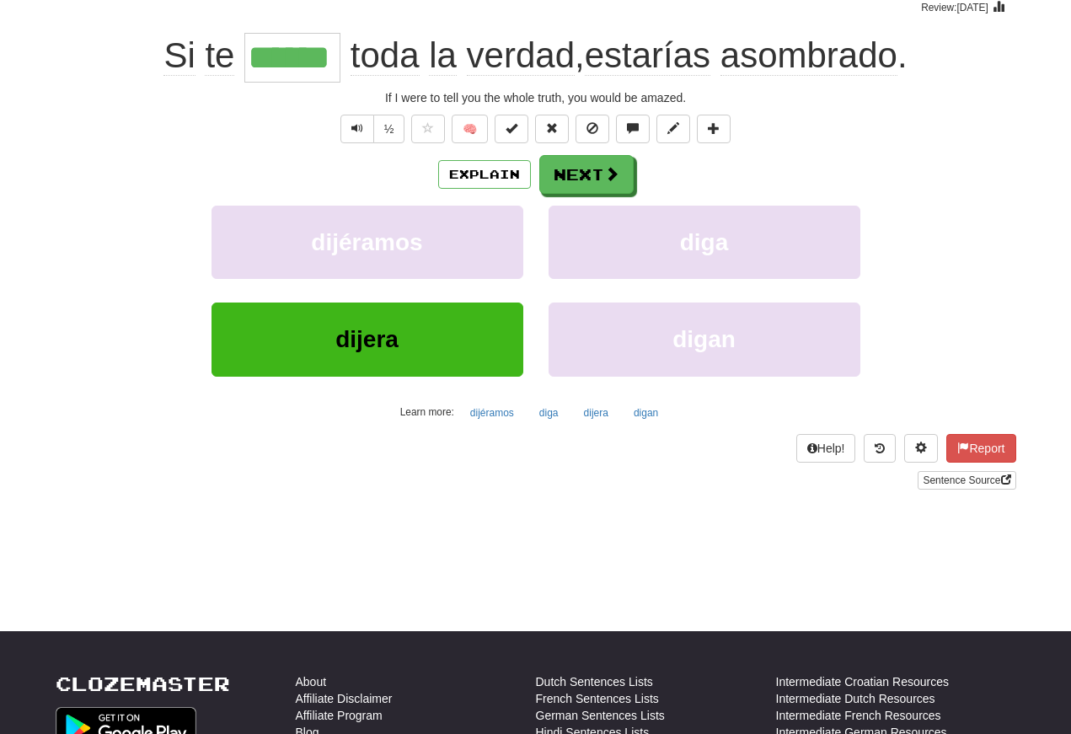
click at [578, 181] on button "Next" at bounding box center [586, 174] width 94 height 39
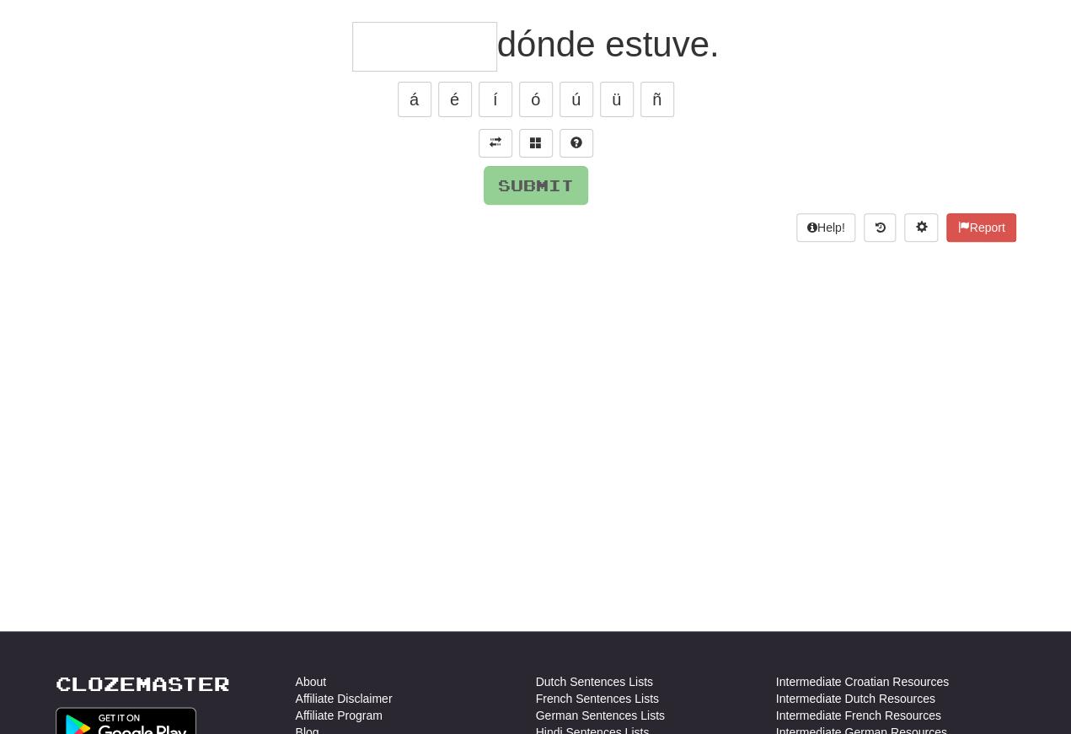
click at [496, 145] on span at bounding box center [496, 143] width 12 height 12
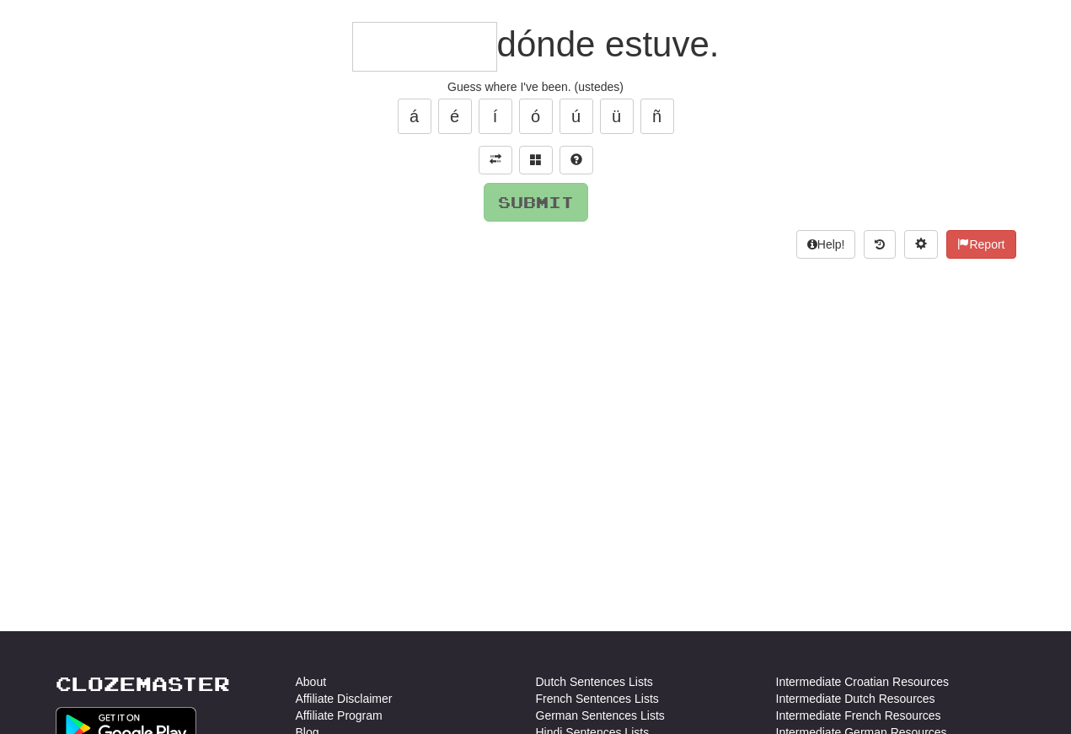
click at [387, 49] on input "text" at bounding box center [424, 47] width 145 height 50
click at [518, 191] on button "Submit" at bounding box center [536, 202] width 105 height 39
type input "********"
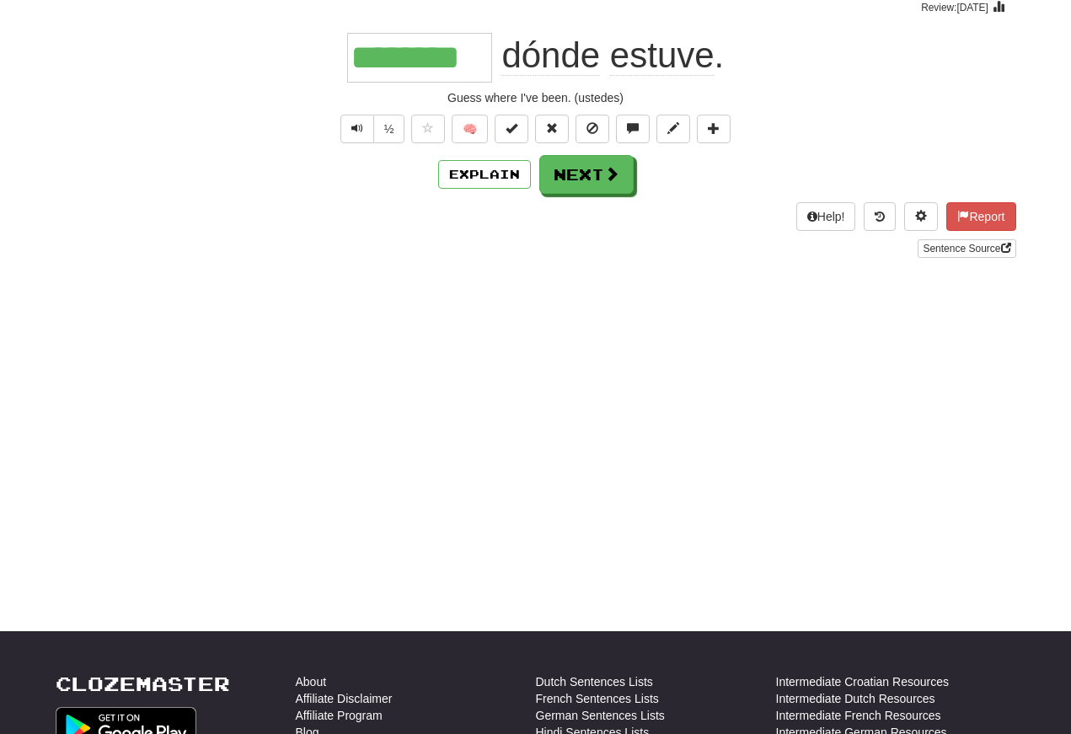
click at [362, 129] on button "Text-to-speech controls" at bounding box center [357, 129] width 34 height 29
click at [360, 126] on span "Text-to-speech controls" at bounding box center [357, 128] width 12 height 12
click at [359, 122] on span "Text-to-speech controls" at bounding box center [357, 128] width 12 height 12
click at [358, 116] on button "Text-to-speech controls" at bounding box center [357, 129] width 34 height 29
click at [364, 127] on button "Text-to-speech controls" at bounding box center [357, 129] width 34 height 29
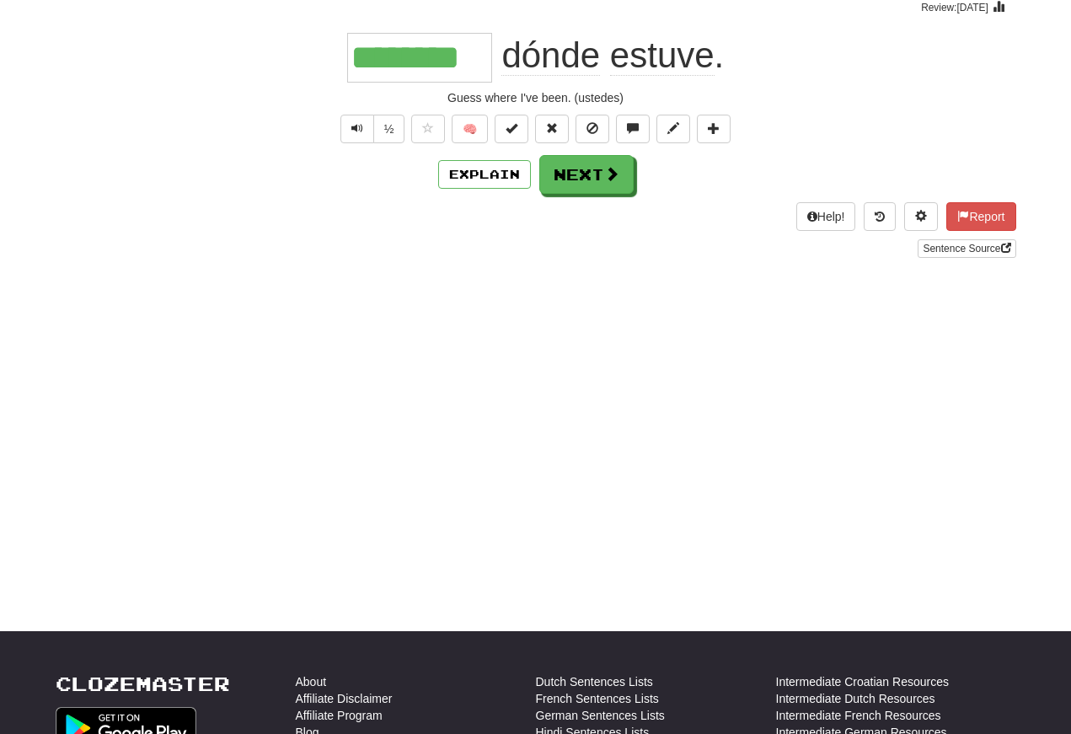
click at [363, 126] on button "Text-to-speech controls" at bounding box center [357, 129] width 34 height 29
click at [359, 131] on span "Text-to-speech controls" at bounding box center [357, 128] width 12 height 12
click at [366, 123] on button "Text-to-speech controls" at bounding box center [357, 129] width 34 height 29
click at [347, 126] on button "Text-to-speech controls" at bounding box center [357, 129] width 34 height 29
click at [570, 180] on button "Next" at bounding box center [586, 174] width 94 height 39
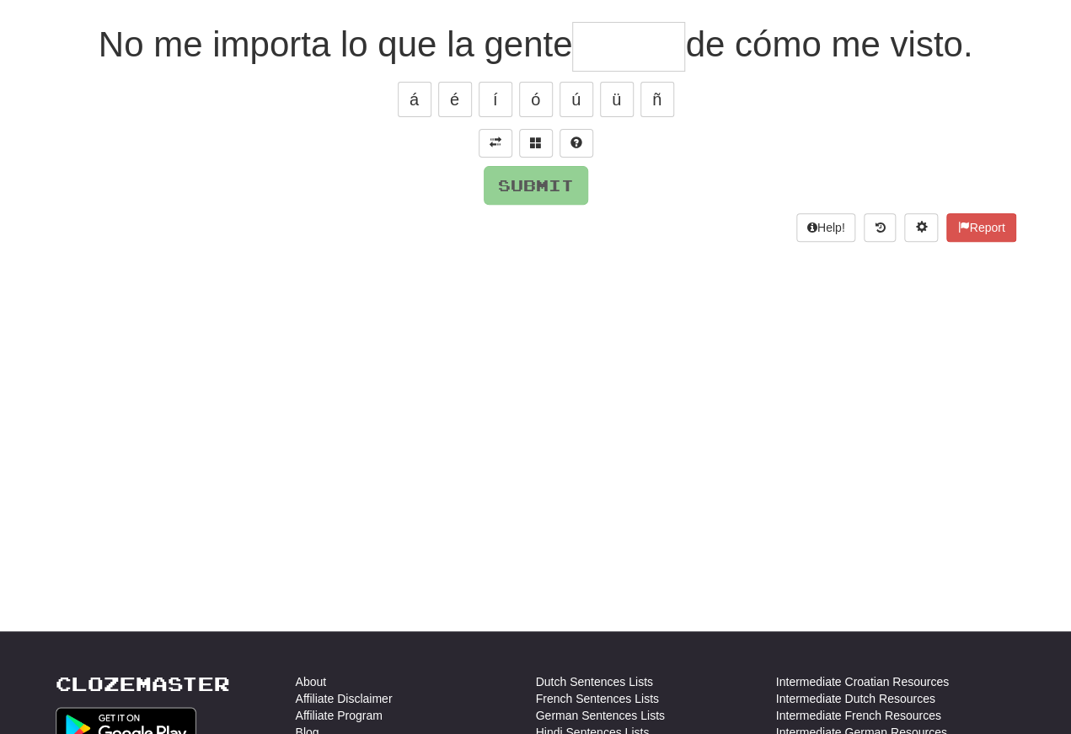
click at [498, 145] on span at bounding box center [496, 143] width 12 height 12
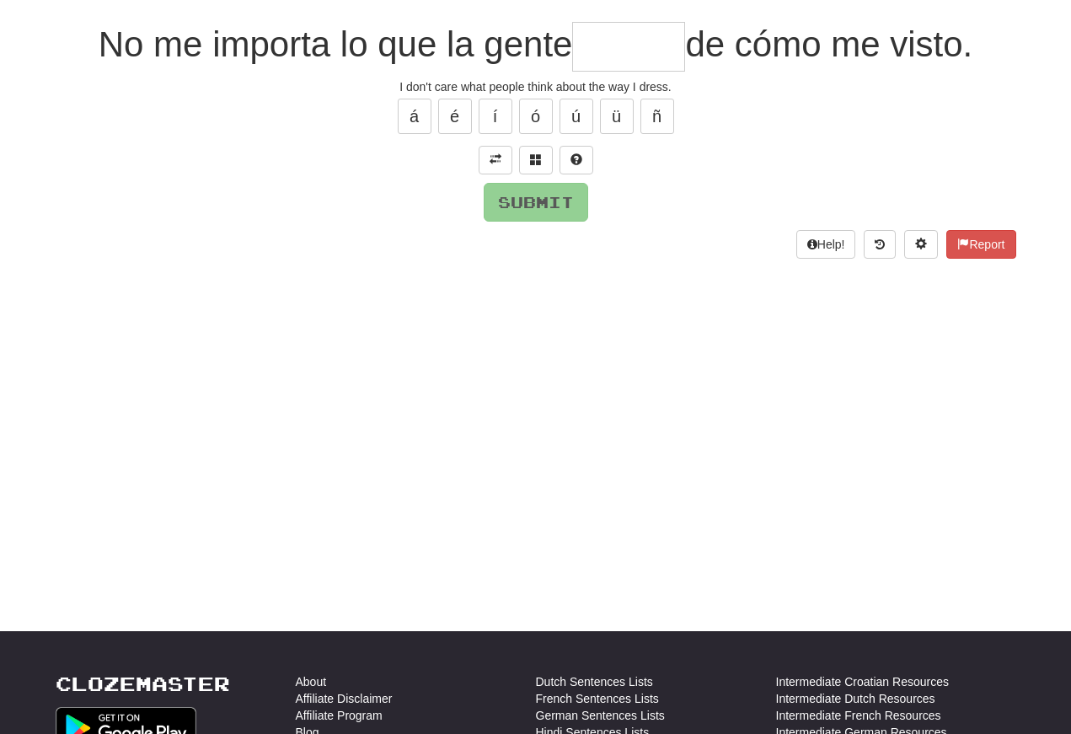
click at [499, 153] on span at bounding box center [496, 159] width 12 height 12
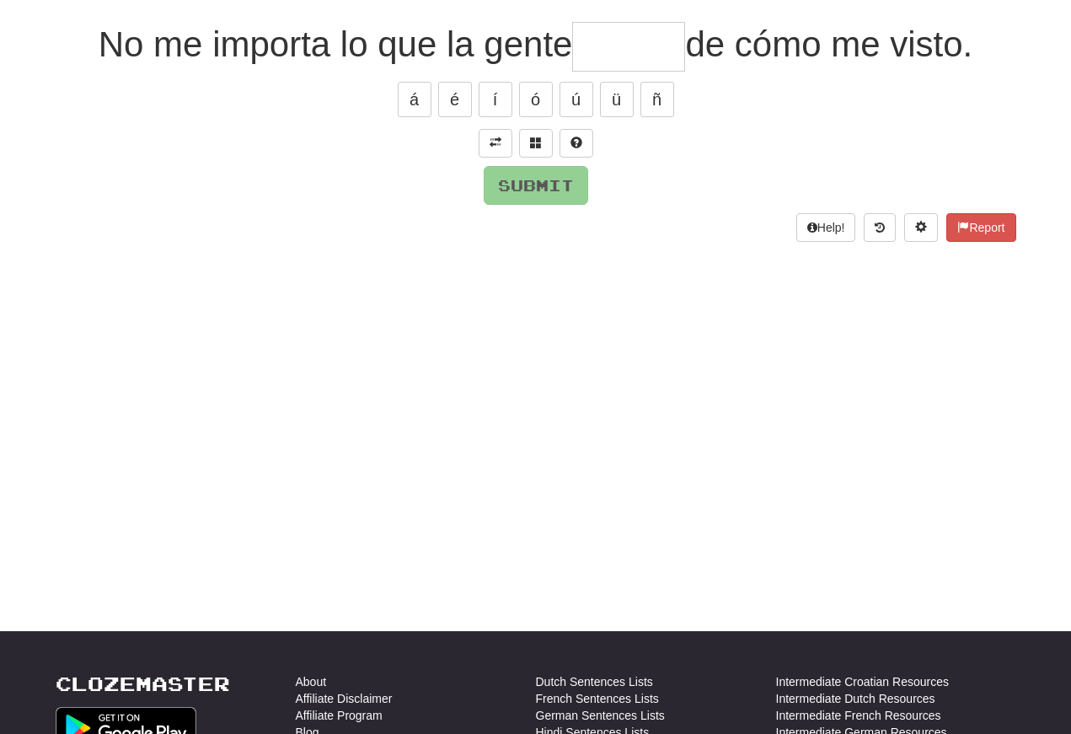
click at [509, 136] on button at bounding box center [496, 143] width 34 height 29
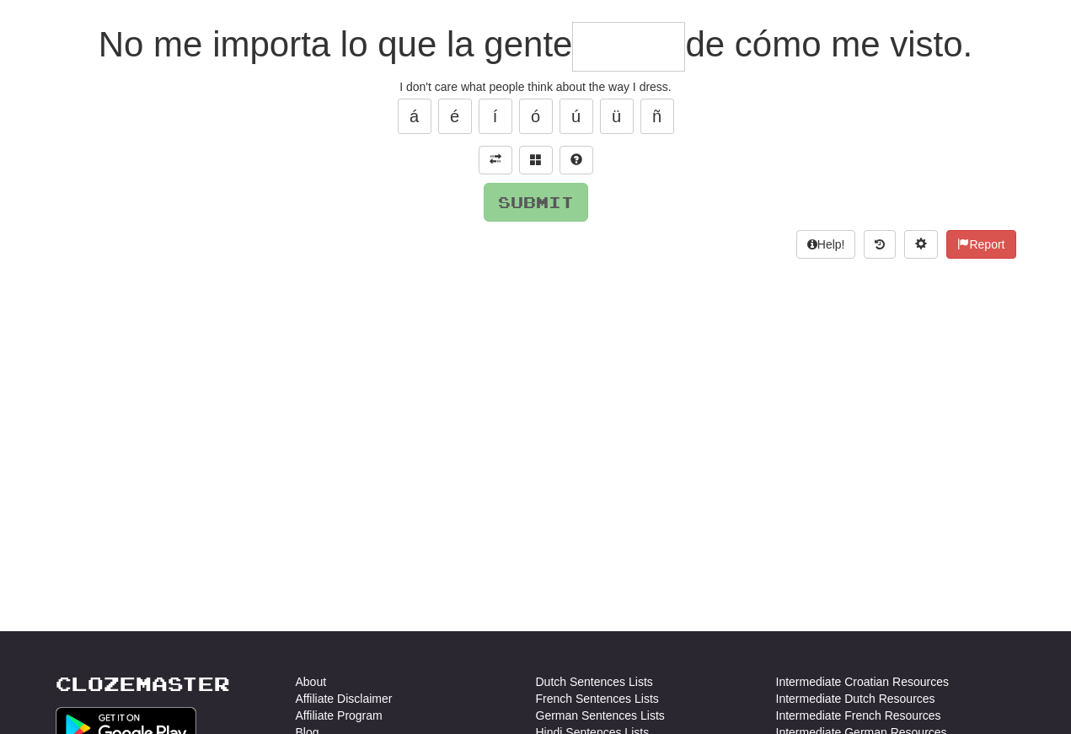
click at [589, 41] on input "text" at bounding box center [628, 47] width 113 height 50
type input "******"
click at [514, 196] on button "Submit" at bounding box center [536, 202] width 105 height 39
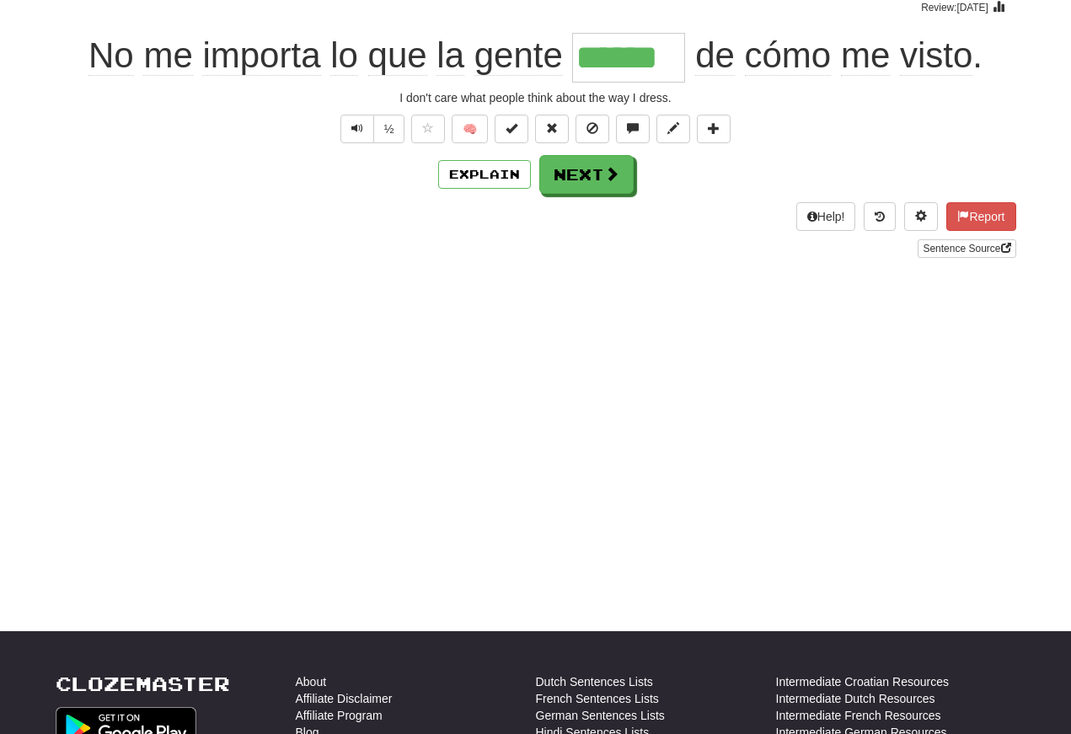
click at [364, 127] on button "Text-to-speech controls" at bounding box center [357, 129] width 34 height 29
click at [367, 139] on button "Text-to-speech controls" at bounding box center [357, 129] width 34 height 29
click at [347, 127] on button "Text-to-speech controls" at bounding box center [357, 129] width 34 height 29
click at [356, 120] on button "Text-to-speech controls" at bounding box center [357, 129] width 34 height 29
click at [572, 180] on button "Next" at bounding box center [586, 174] width 94 height 39
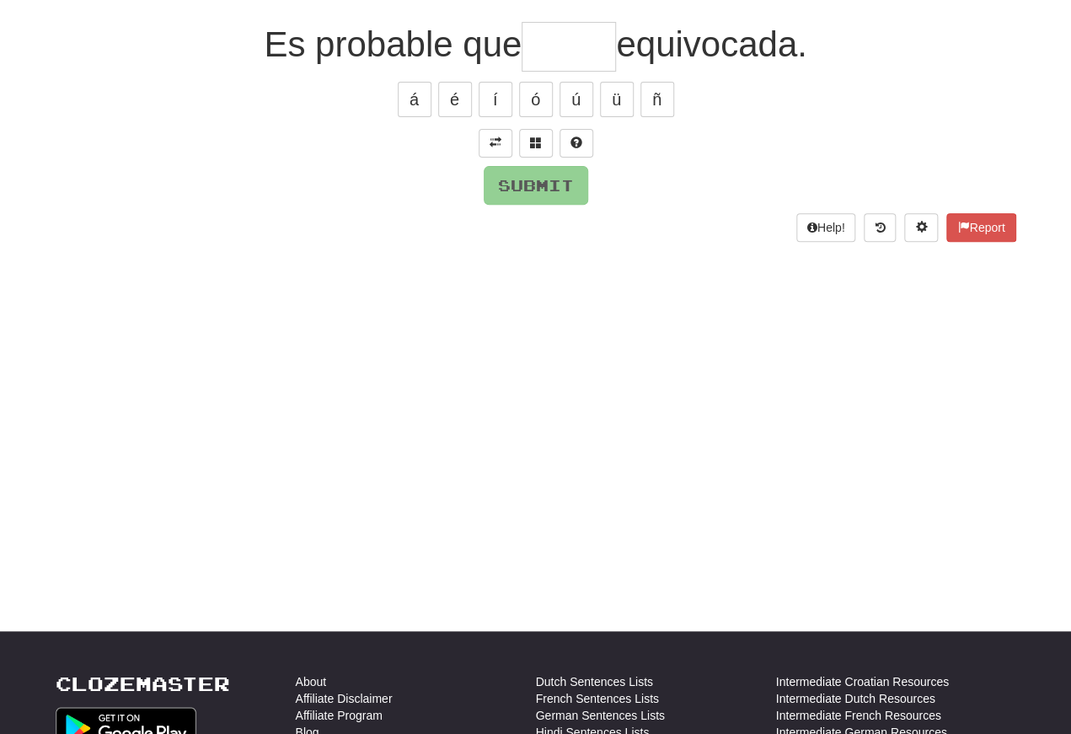
click at [490, 137] on span at bounding box center [496, 143] width 12 height 12
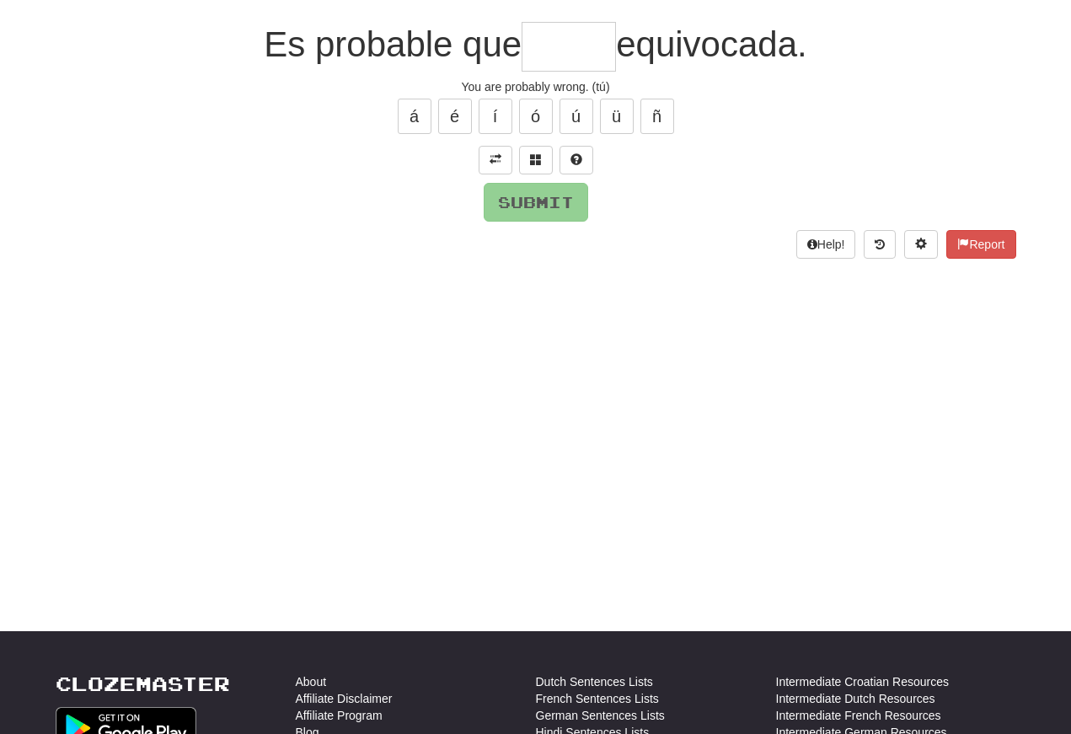
click at [544, 46] on input "text" at bounding box center [569, 47] width 94 height 50
click at [463, 112] on button "é" at bounding box center [455, 116] width 34 height 35
type input "*****"
click at [520, 192] on button "Submit" at bounding box center [536, 202] width 105 height 39
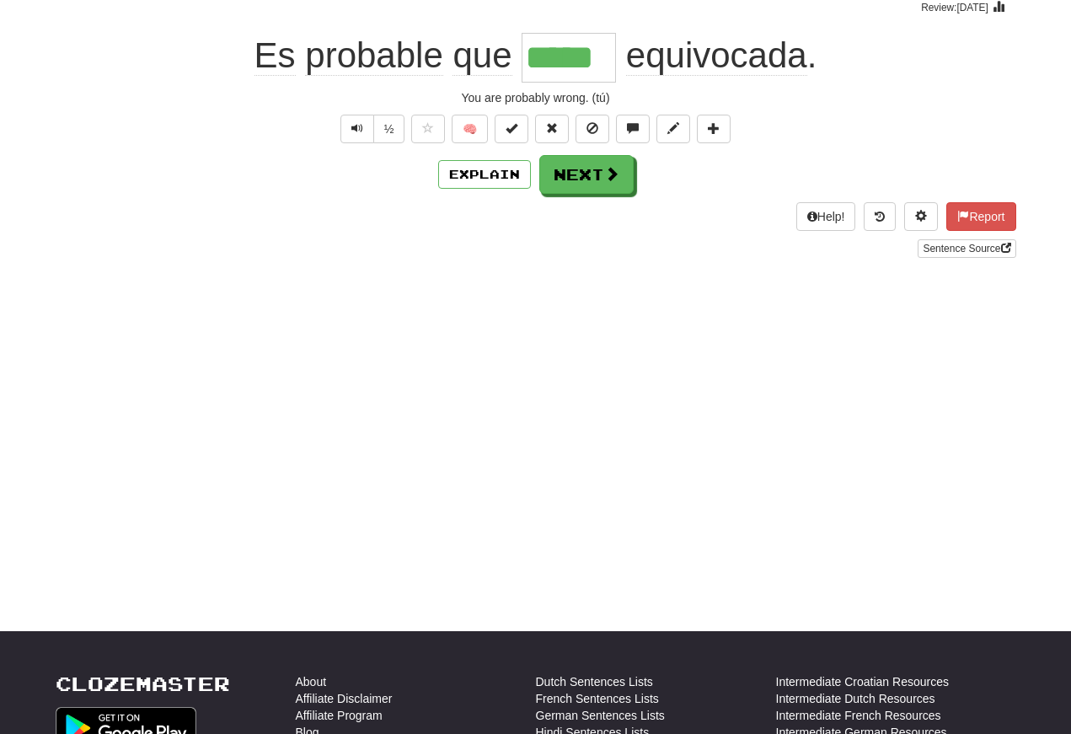
click at [358, 126] on span "Text-to-speech controls" at bounding box center [357, 128] width 12 height 12
click at [352, 125] on span "Text-to-speech controls" at bounding box center [357, 128] width 12 height 12
click at [357, 129] on span "Text-to-speech controls" at bounding box center [357, 128] width 12 height 12
click at [354, 131] on span "Text-to-speech controls" at bounding box center [357, 128] width 12 height 12
click at [364, 122] on button "Text-to-speech controls" at bounding box center [357, 129] width 34 height 29
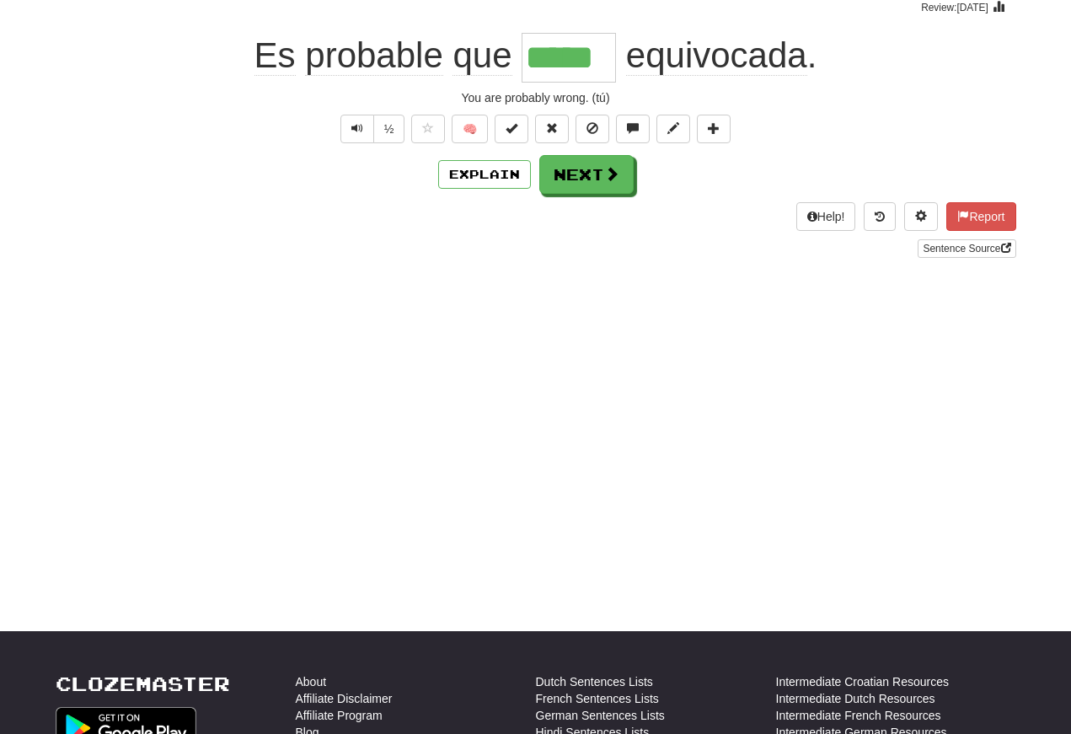
click at [363, 125] on button "Text-to-speech controls" at bounding box center [357, 129] width 34 height 29
click at [361, 122] on span "Text-to-speech controls" at bounding box center [357, 128] width 12 height 12
click at [582, 174] on button "Next" at bounding box center [586, 174] width 94 height 39
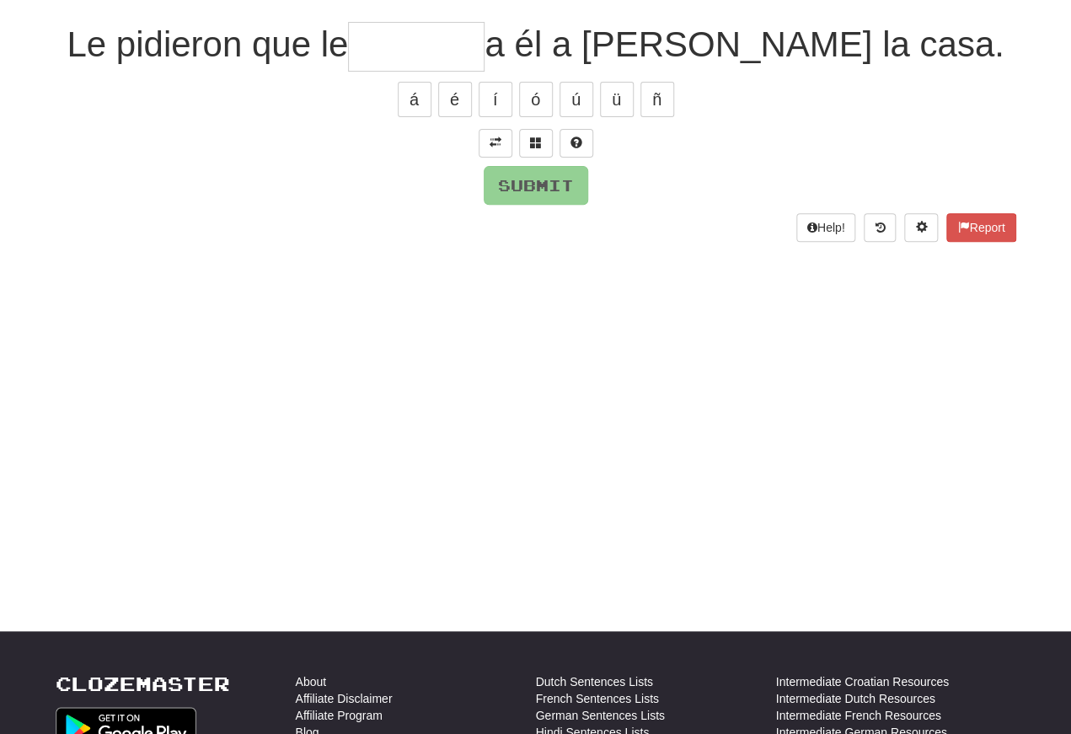
click at [496, 137] on span at bounding box center [496, 143] width 12 height 12
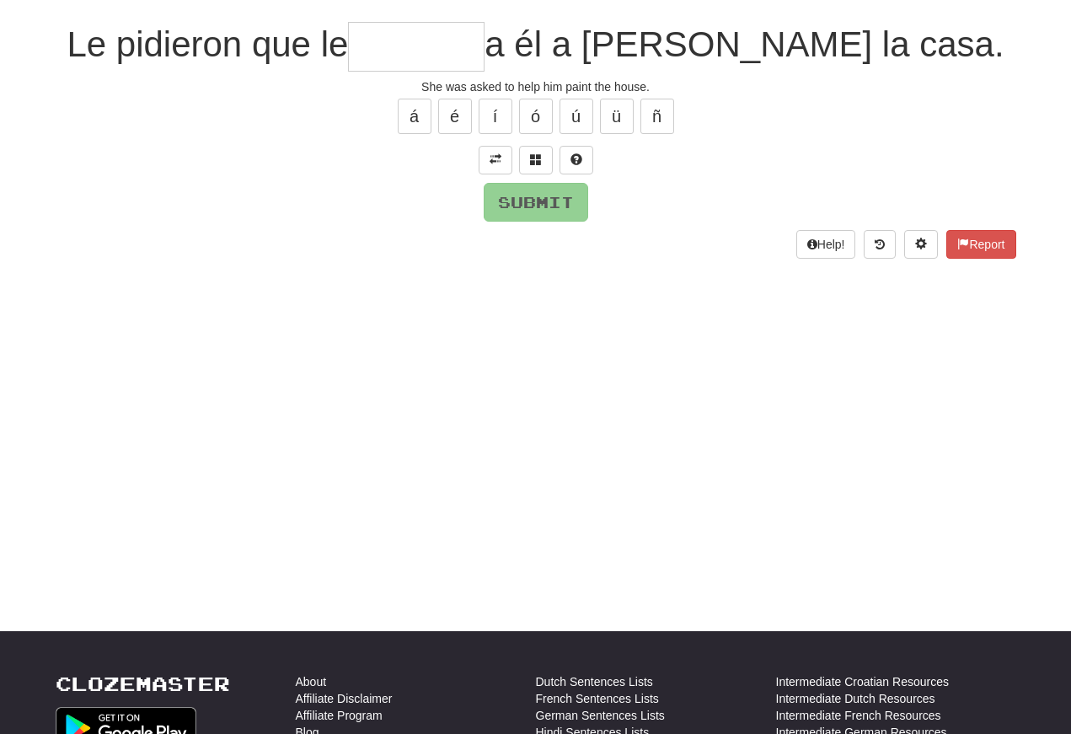
click at [475, 38] on input "text" at bounding box center [416, 47] width 137 height 50
type input "*******"
click at [517, 199] on button "Submit" at bounding box center [536, 202] width 105 height 39
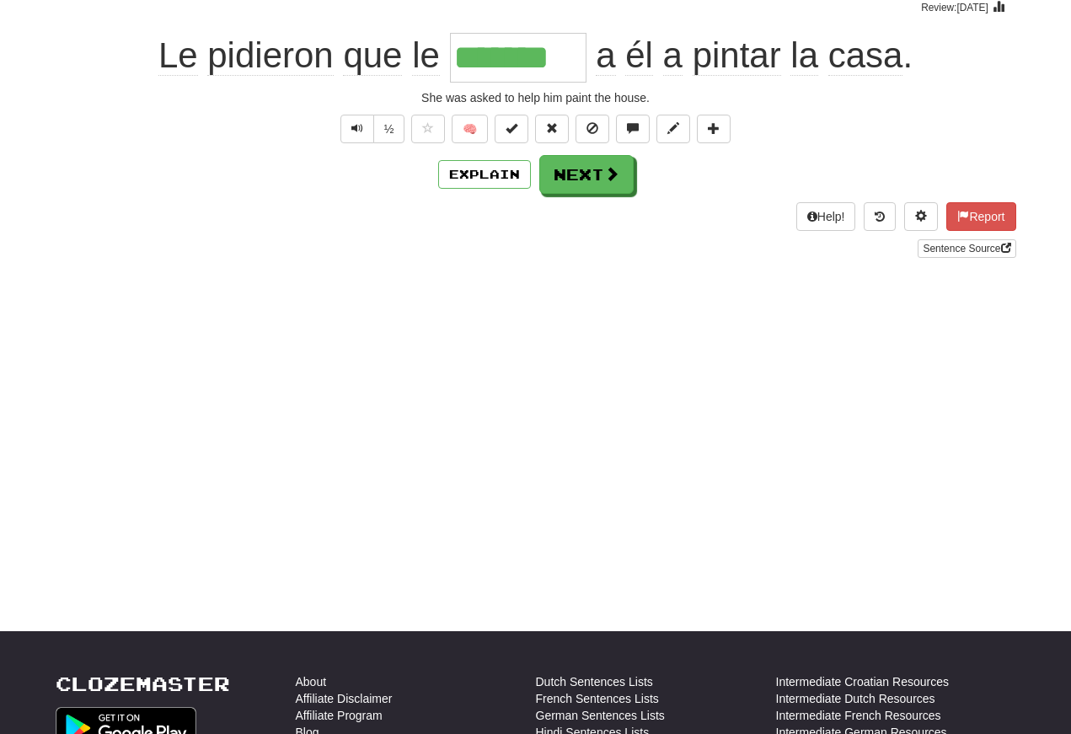
click at [360, 126] on span "Text-to-speech controls" at bounding box center [357, 128] width 12 height 12
click at [361, 129] on span "Text-to-speech controls" at bounding box center [357, 128] width 12 height 12
click at [359, 125] on span "Text-to-speech controls" at bounding box center [357, 128] width 12 height 12
click at [367, 125] on button "Text-to-speech controls" at bounding box center [357, 129] width 34 height 29
click at [578, 178] on button "Next" at bounding box center [586, 174] width 94 height 39
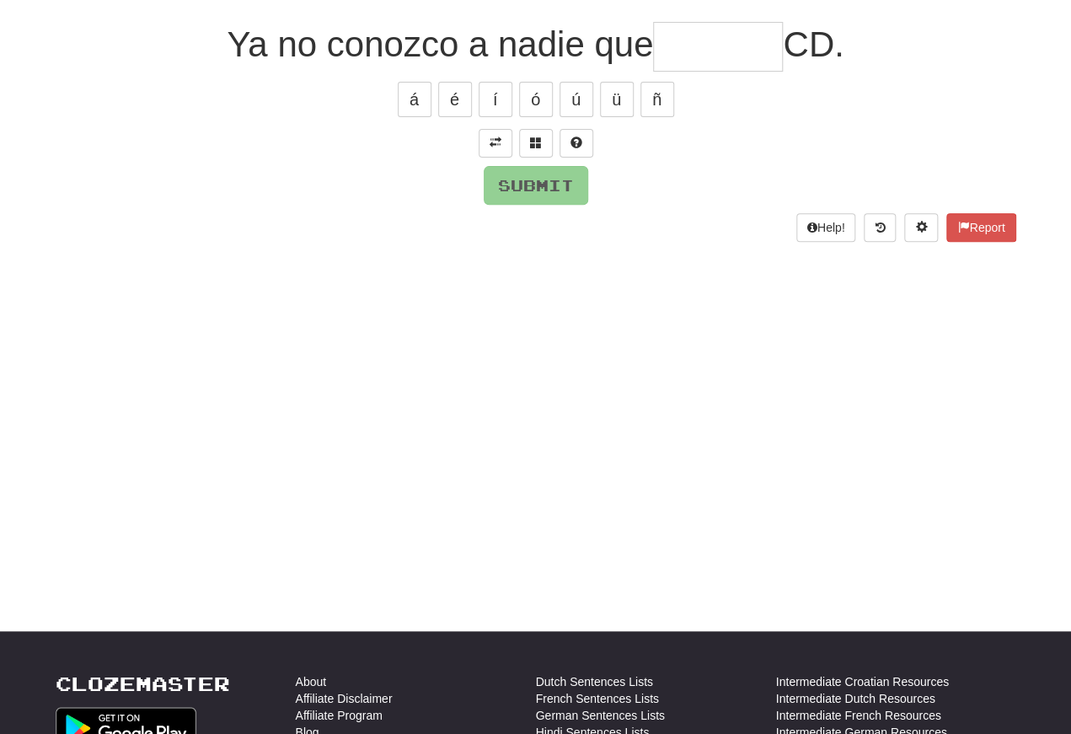
click at [499, 145] on span at bounding box center [496, 143] width 12 height 12
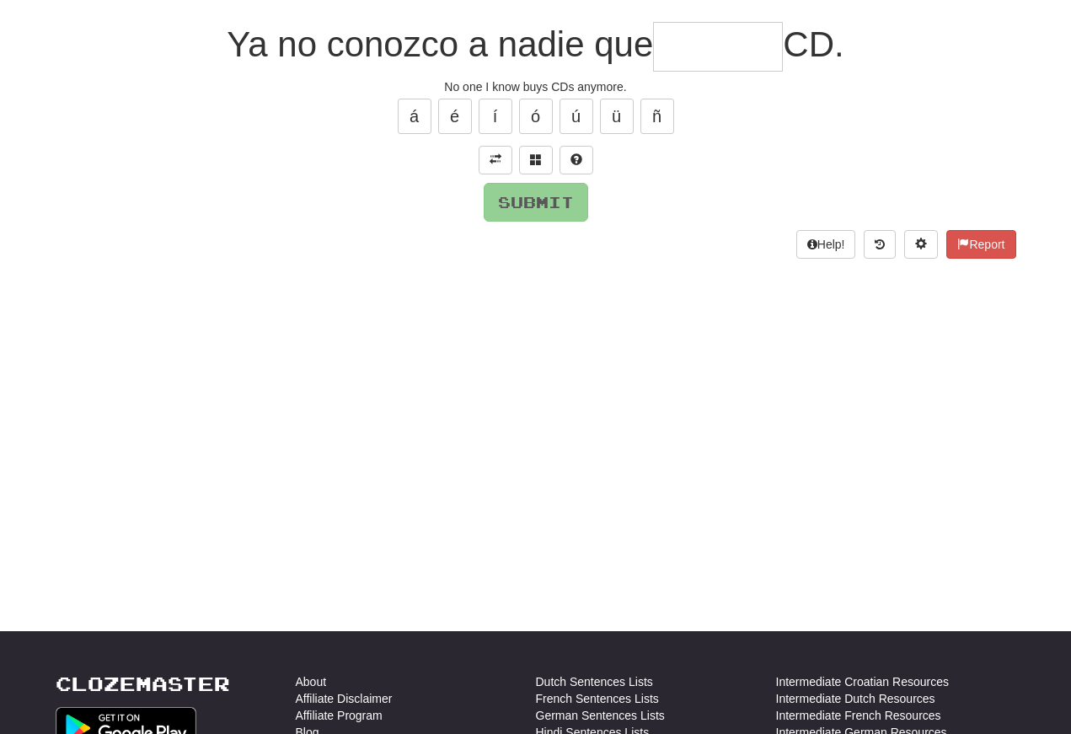
click at [675, 44] on input "text" at bounding box center [718, 47] width 130 height 50
type input "******"
click at [513, 206] on button "Submit" at bounding box center [536, 202] width 105 height 39
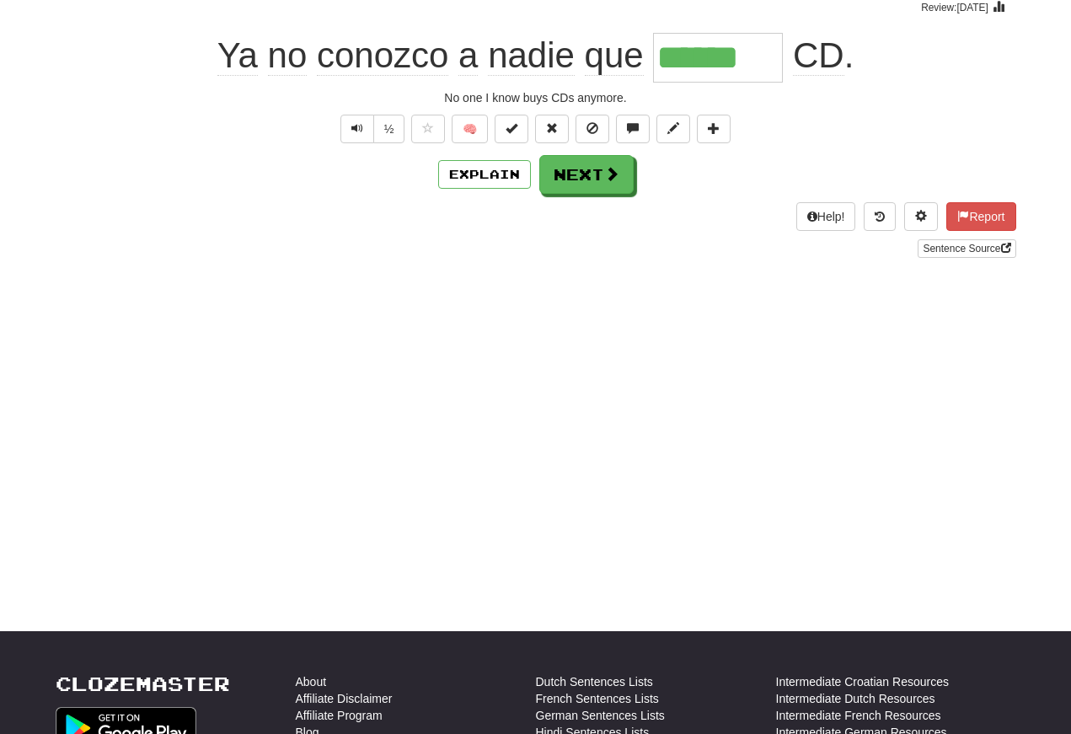
click at [363, 137] on button "Text-to-speech controls" at bounding box center [357, 129] width 34 height 29
click at [362, 131] on button "Text-to-speech controls" at bounding box center [357, 129] width 34 height 29
click at [367, 131] on button "Text-to-speech controls" at bounding box center [357, 129] width 34 height 29
click at [369, 129] on button "Text-to-speech controls" at bounding box center [357, 129] width 34 height 29
click at [353, 125] on span "Text-to-speech controls" at bounding box center [357, 128] width 12 height 12
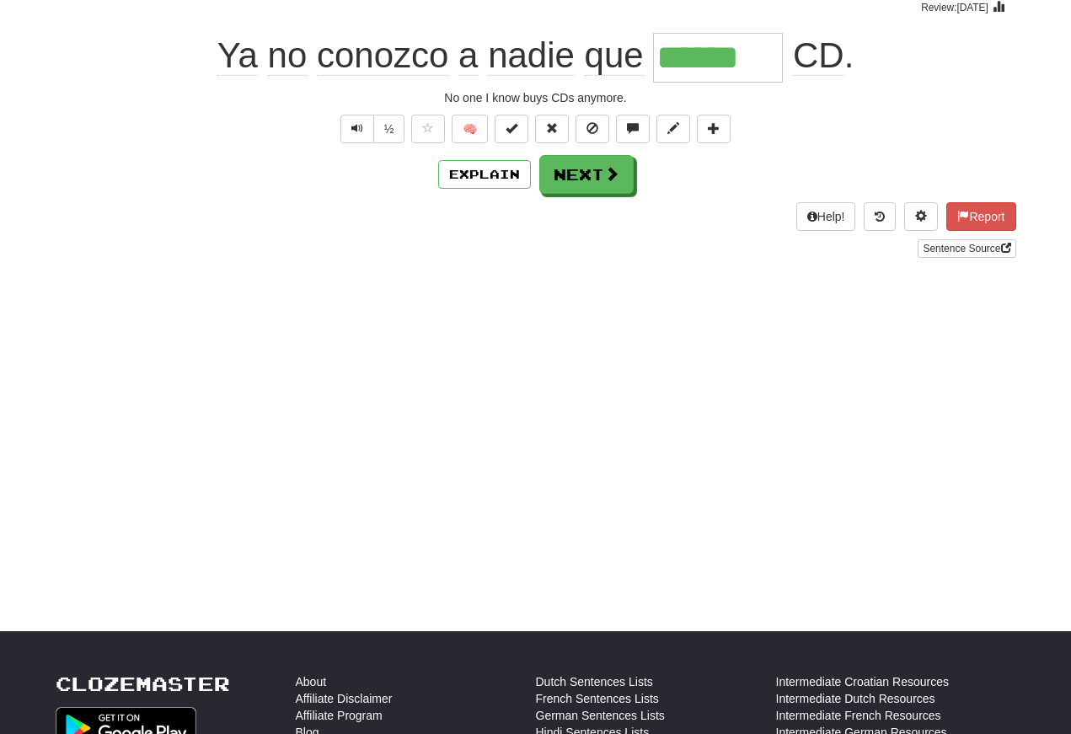
click at [366, 134] on button "Text-to-speech controls" at bounding box center [357, 129] width 34 height 29
click at [563, 180] on button "Next" at bounding box center [586, 174] width 94 height 39
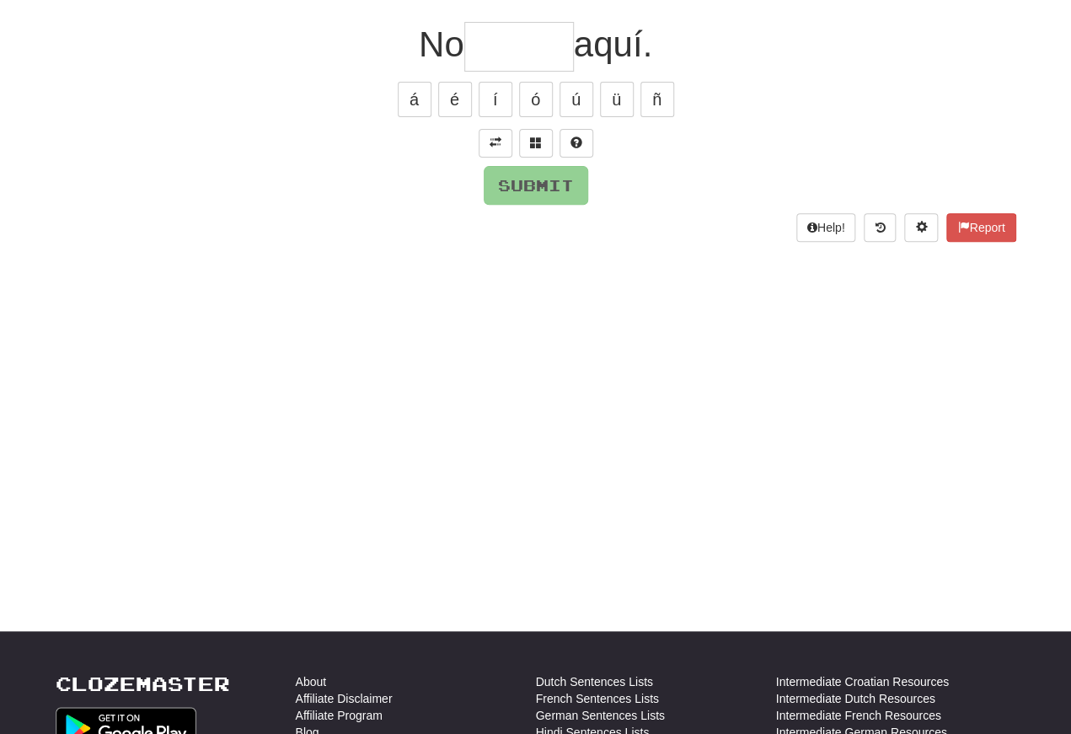
click at [491, 148] on button at bounding box center [496, 143] width 34 height 29
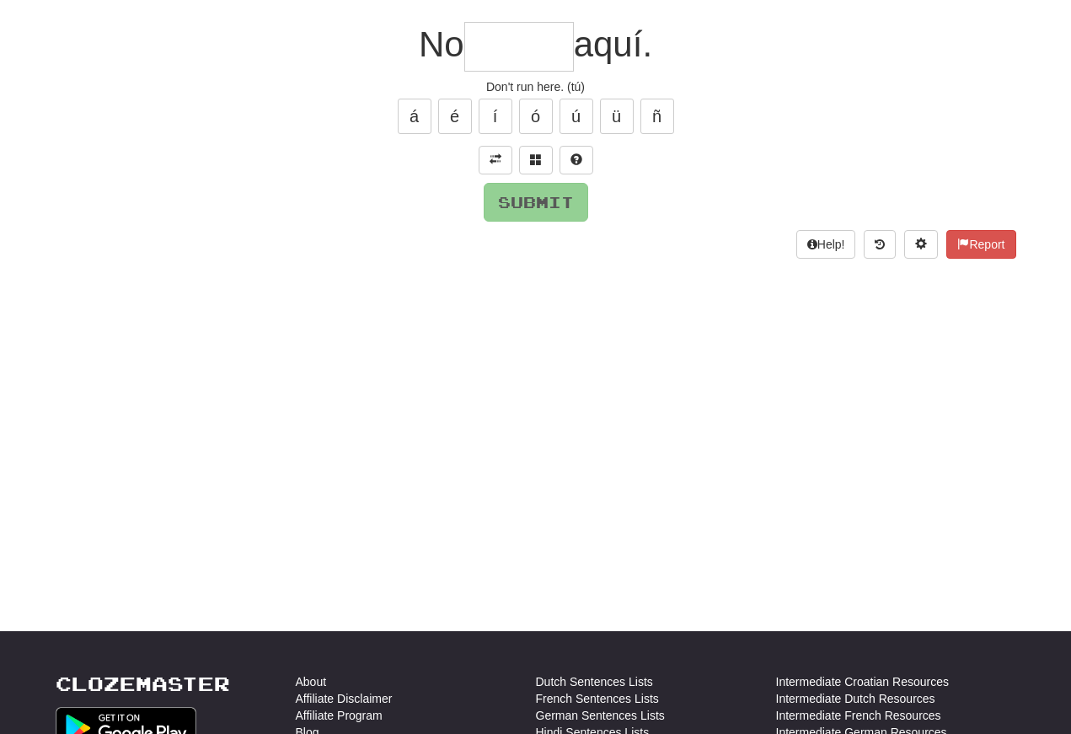
click at [491, 52] on input "text" at bounding box center [519, 47] width 110 height 50
type input "******"
click at [511, 194] on button "Submit" at bounding box center [536, 202] width 105 height 39
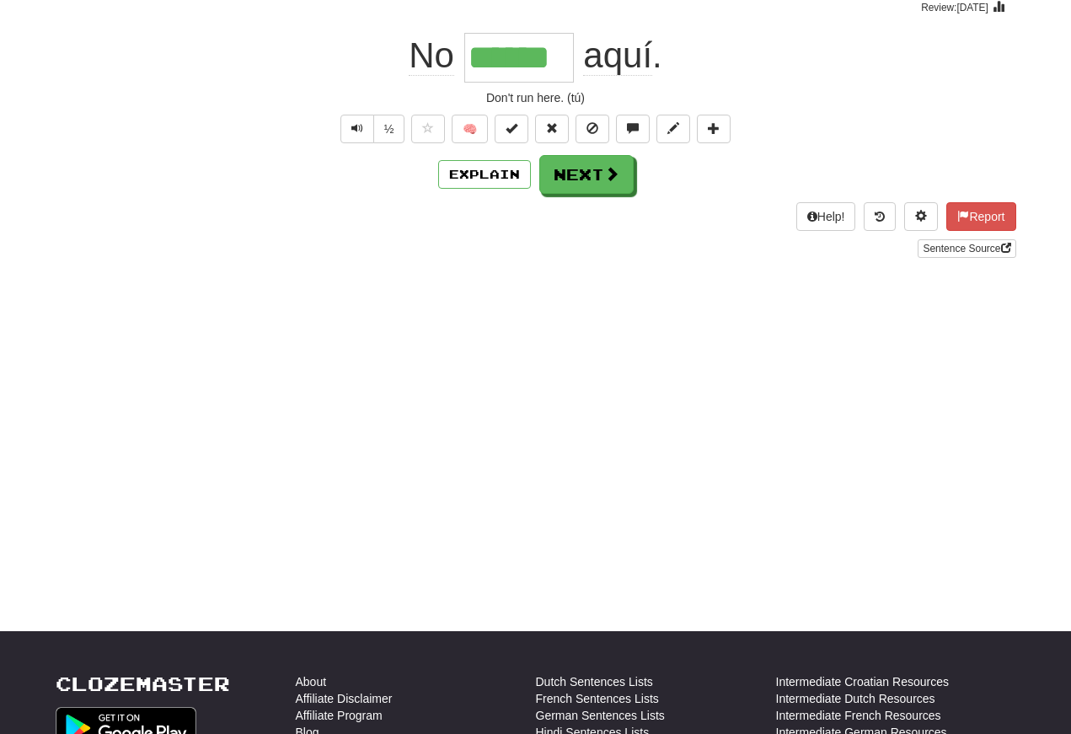
click at [352, 125] on span "Text-to-speech controls" at bounding box center [357, 128] width 12 height 12
click at [352, 122] on span "Text-to-speech controls" at bounding box center [357, 128] width 12 height 12
click at [372, 130] on button "Text-to-speech controls" at bounding box center [357, 129] width 34 height 29
click at [369, 125] on button "Text-to-speech controls" at bounding box center [357, 129] width 34 height 29
click at [563, 173] on button "Next" at bounding box center [586, 174] width 94 height 39
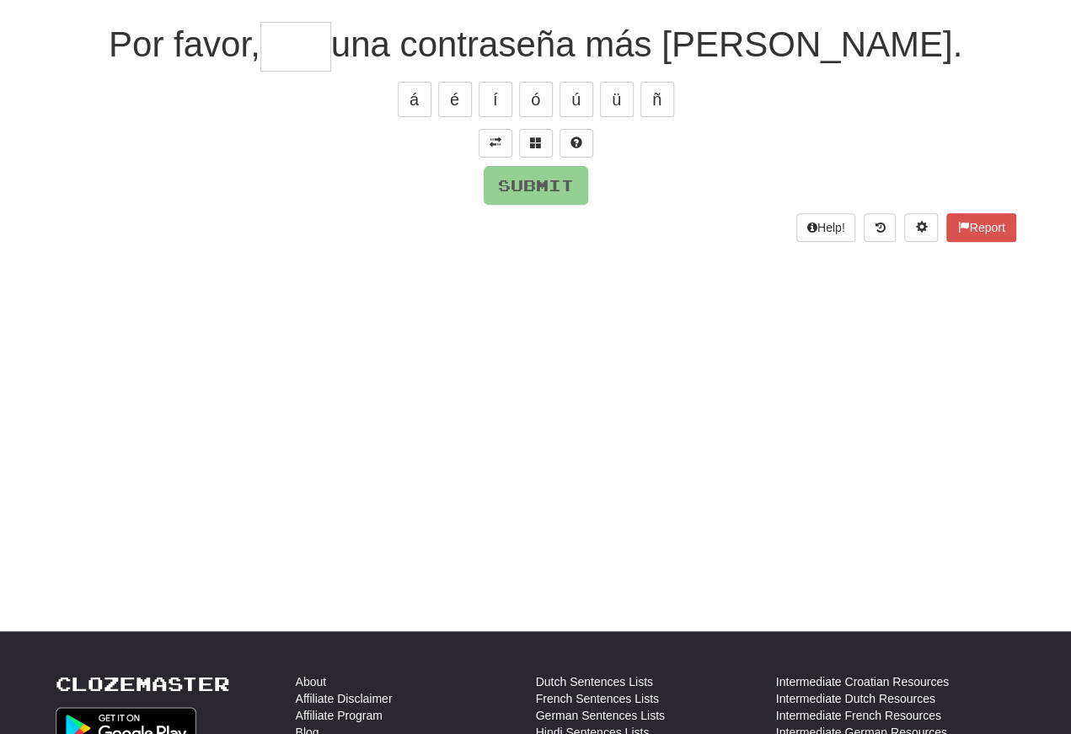
click at [496, 141] on span at bounding box center [496, 143] width 12 height 12
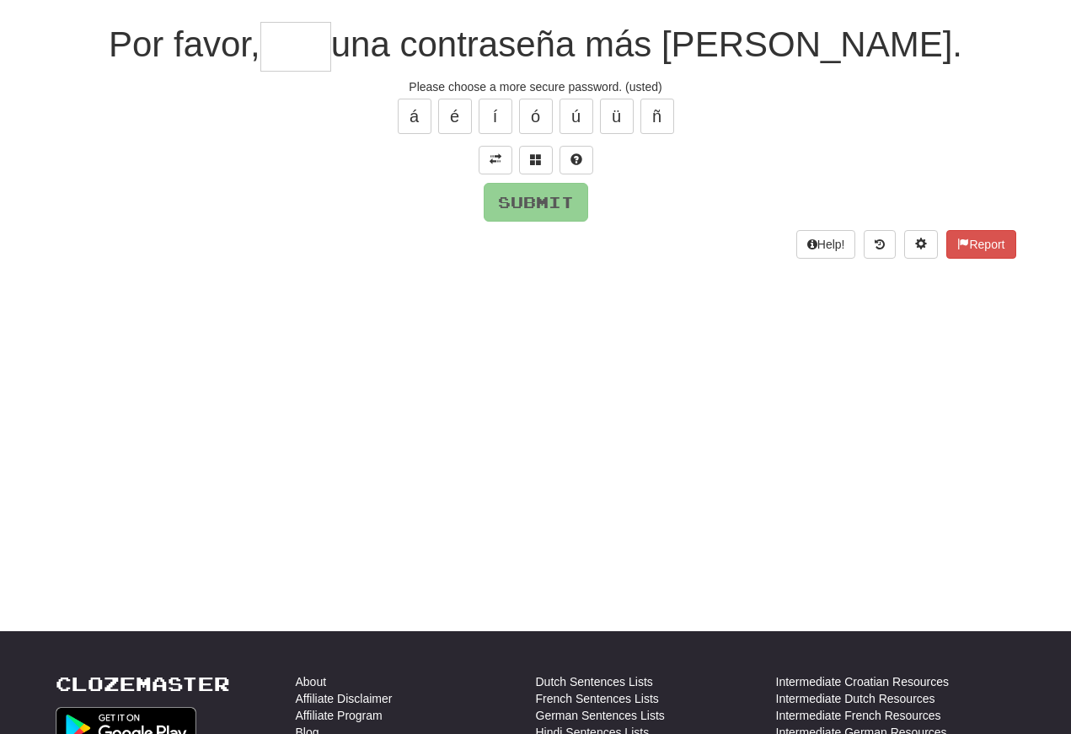
click at [331, 53] on input "text" at bounding box center [295, 47] width 71 height 50
type input "*****"
click at [513, 201] on button "Submit" at bounding box center [536, 202] width 105 height 39
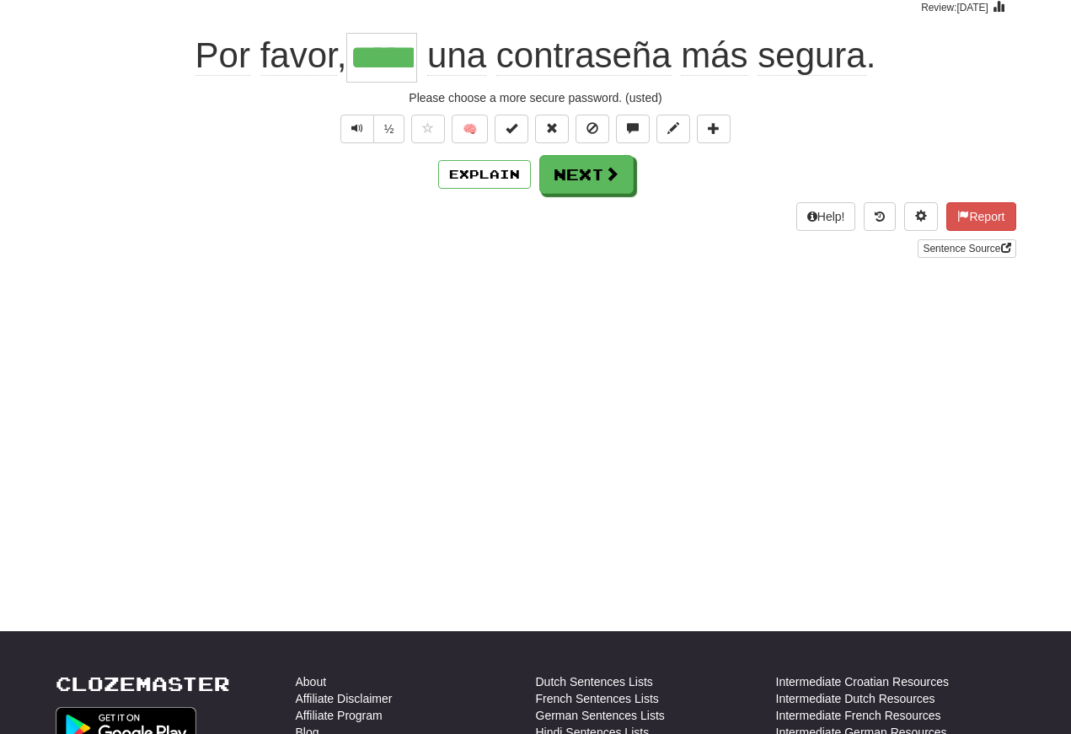
click at [354, 131] on span "Text-to-speech controls" at bounding box center [357, 128] width 12 height 12
click at [357, 131] on span "Text-to-speech controls" at bounding box center [357, 128] width 12 height 12
click at [366, 137] on button "Text-to-speech controls" at bounding box center [357, 129] width 34 height 29
click at [357, 127] on span "Text-to-speech controls" at bounding box center [357, 128] width 12 height 12
click at [356, 123] on span "Text-to-speech controls" at bounding box center [357, 128] width 12 height 12
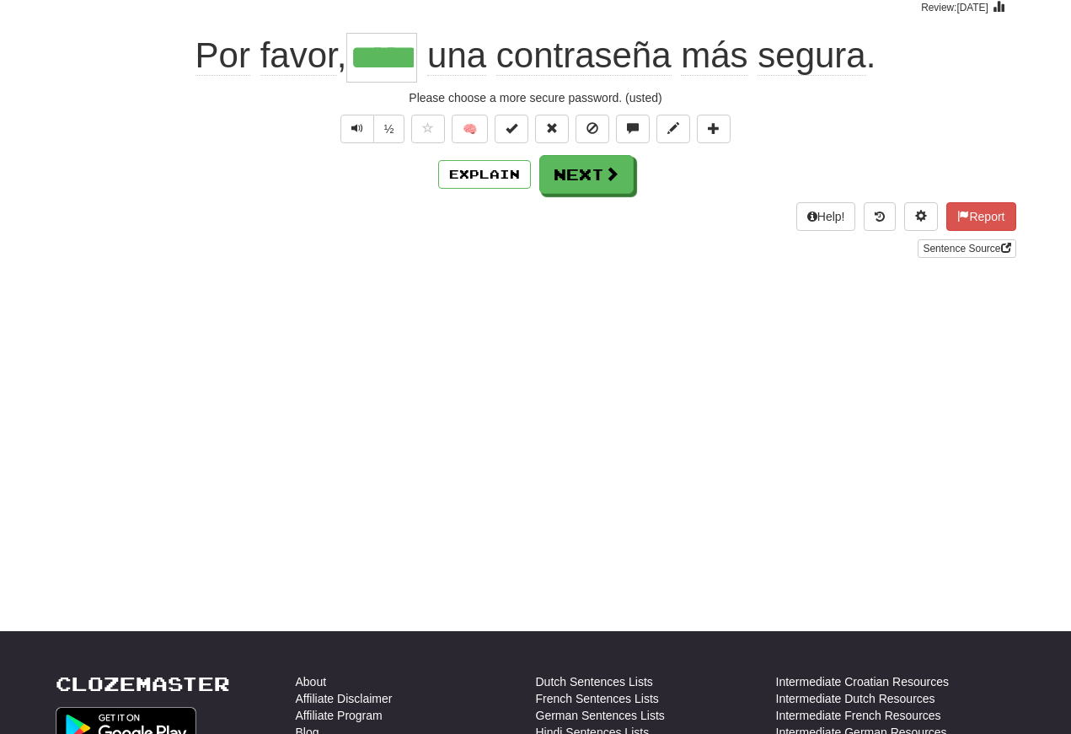
click at [355, 123] on span "Text-to-speech controls" at bounding box center [357, 128] width 12 height 12
click at [364, 133] on button "Text-to-speech controls" at bounding box center [357, 129] width 34 height 29
click at [358, 129] on span "Text-to-speech controls" at bounding box center [357, 128] width 12 height 12
click at [570, 174] on button "Next" at bounding box center [586, 174] width 94 height 39
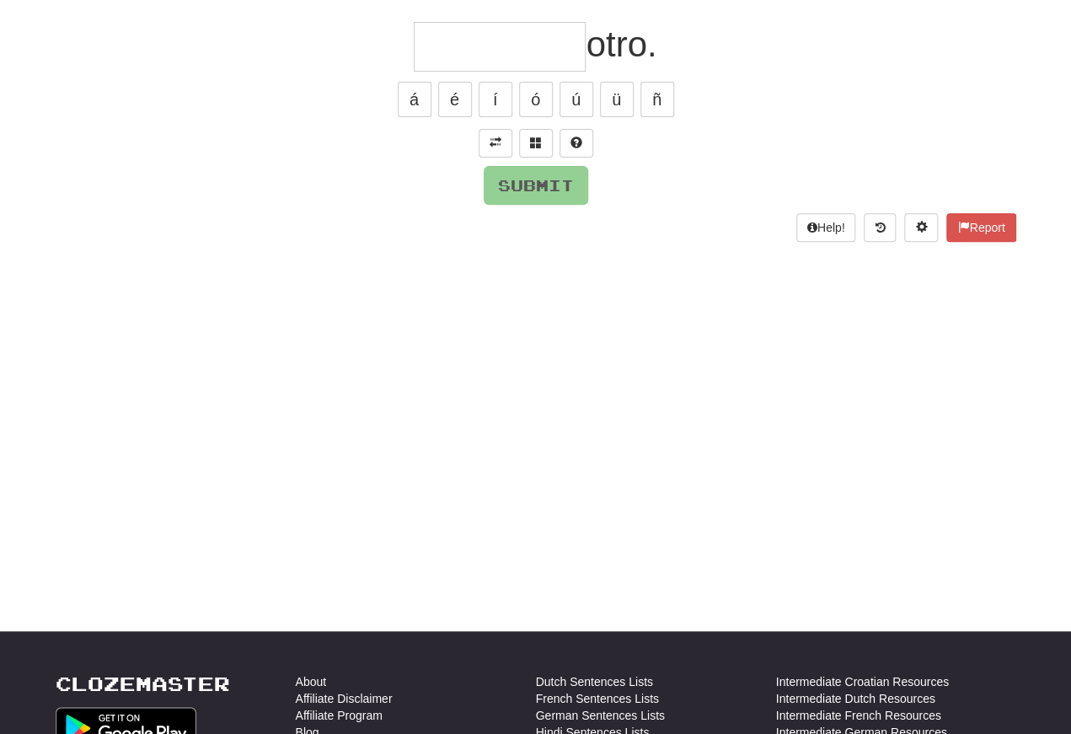
click at [496, 137] on span at bounding box center [496, 143] width 12 height 12
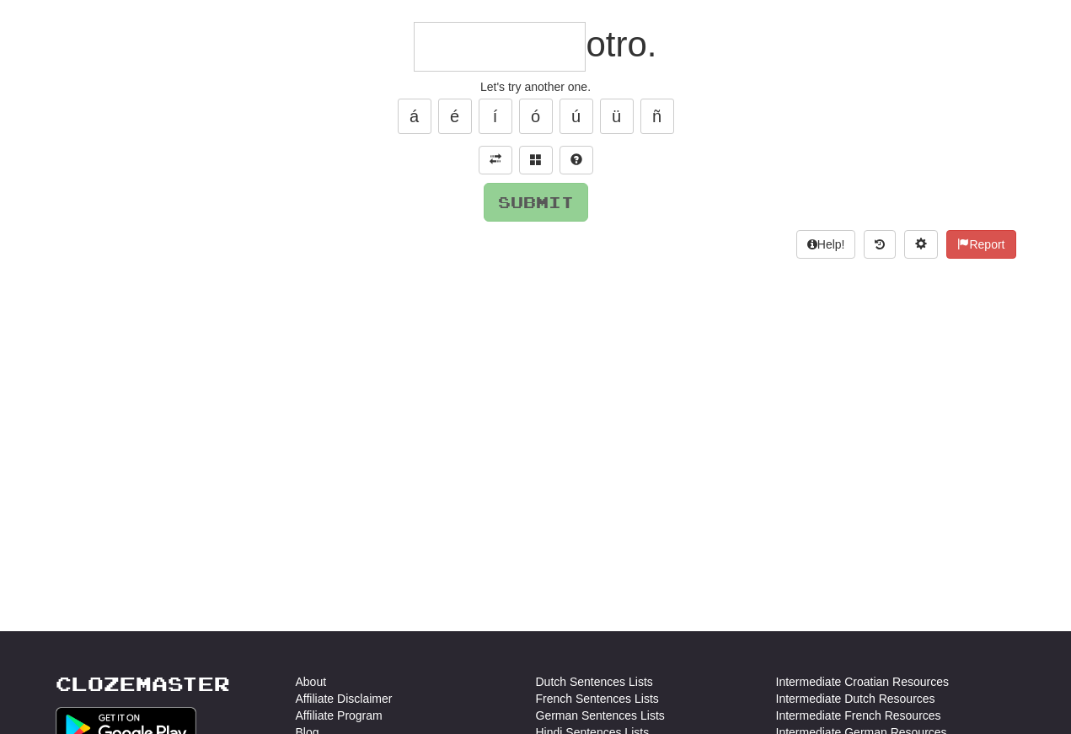
click at [458, 52] on input "text" at bounding box center [500, 47] width 172 height 50
type input "*"
click at [543, 160] on button at bounding box center [536, 160] width 34 height 29
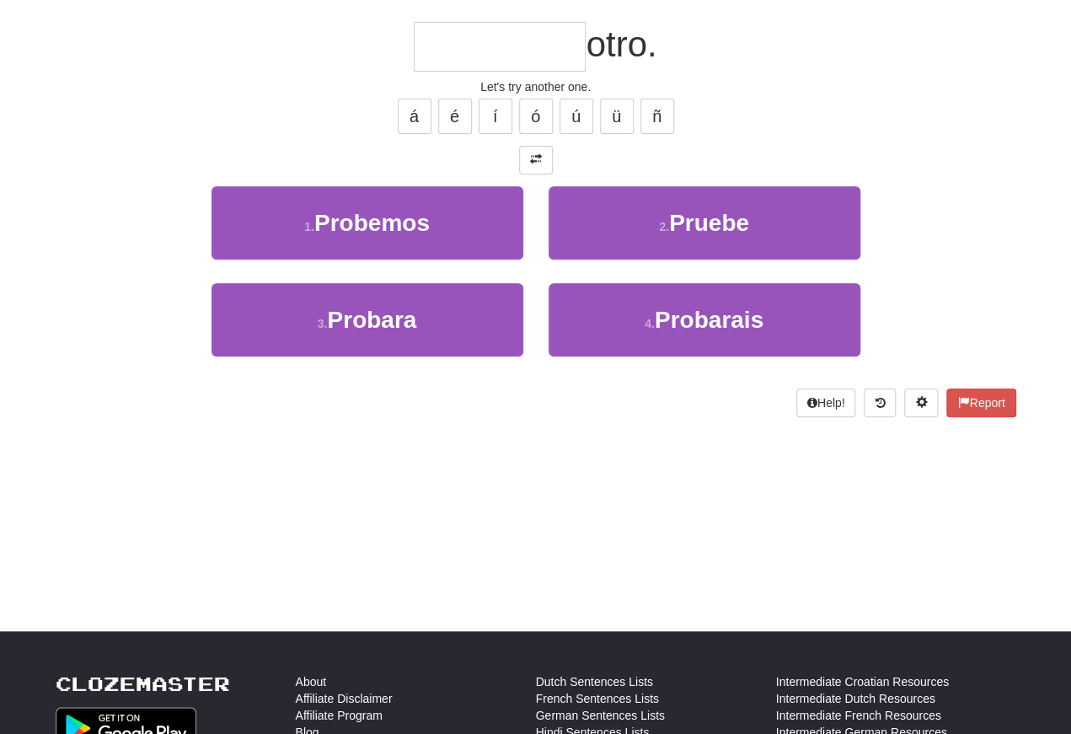
click at [324, 221] on span "Probemos" at bounding box center [371, 223] width 115 height 26
type input "********"
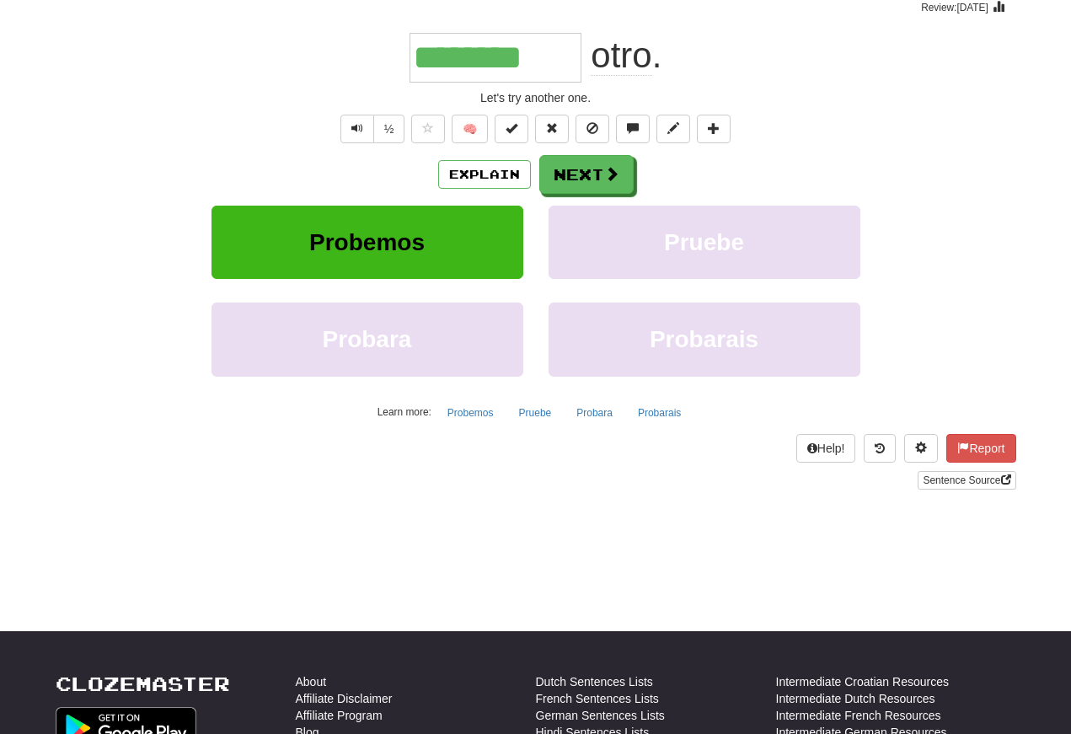
click at [348, 121] on button "Text-to-speech controls" at bounding box center [357, 129] width 34 height 29
click at [357, 134] on span "Text-to-speech controls" at bounding box center [357, 128] width 12 height 12
click at [355, 122] on span "Text-to-speech controls" at bounding box center [357, 128] width 12 height 12
click at [355, 127] on span "Text-to-speech controls" at bounding box center [357, 128] width 12 height 12
click at [352, 120] on button "Text-to-speech controls" at bounding box center [357, 129] width 34 height 29
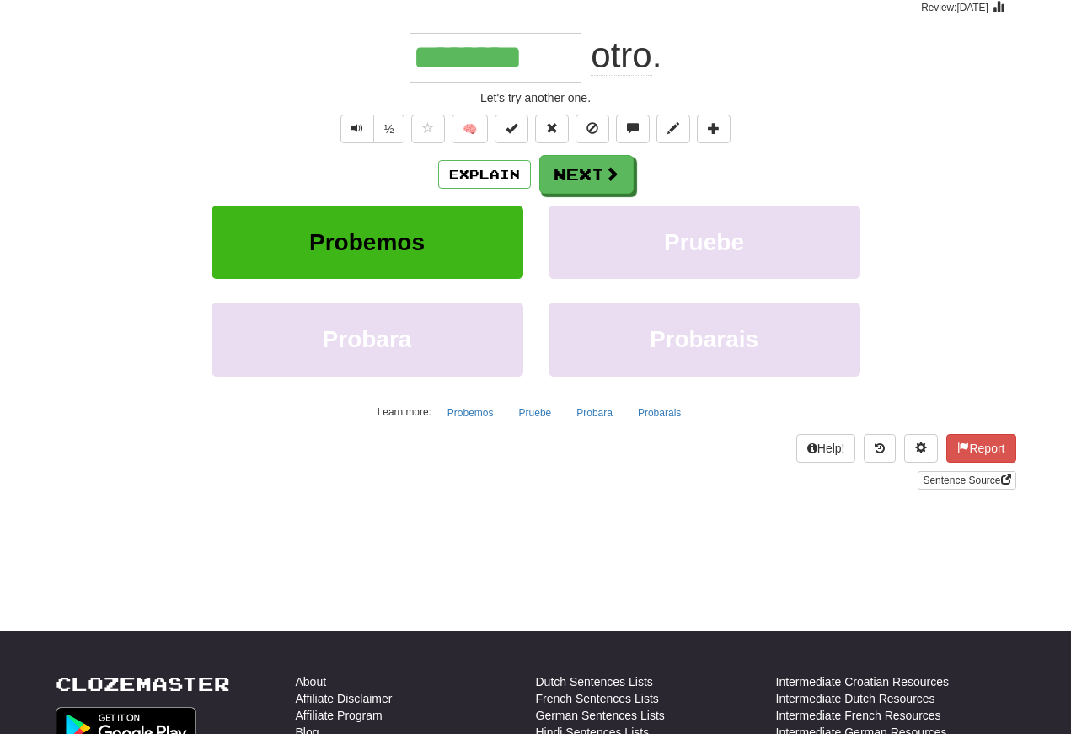
click at [588, 176] on button "Next" at bounding box center [586, 174] width 94 height 39
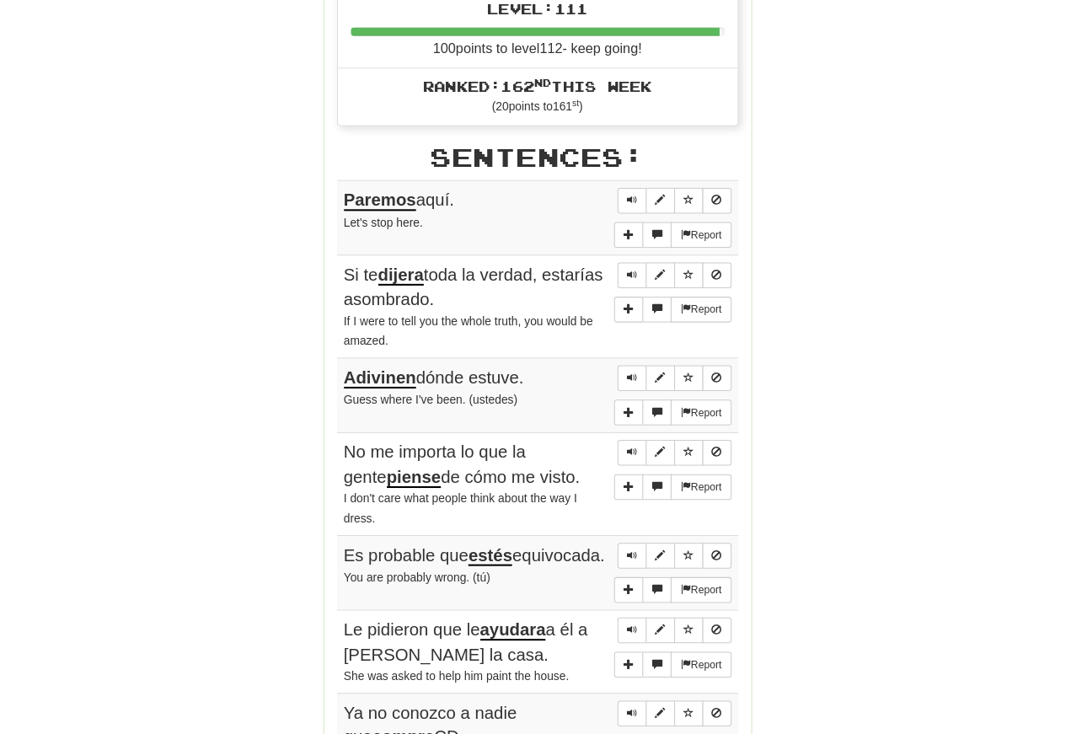
scroll to position [868, 0]
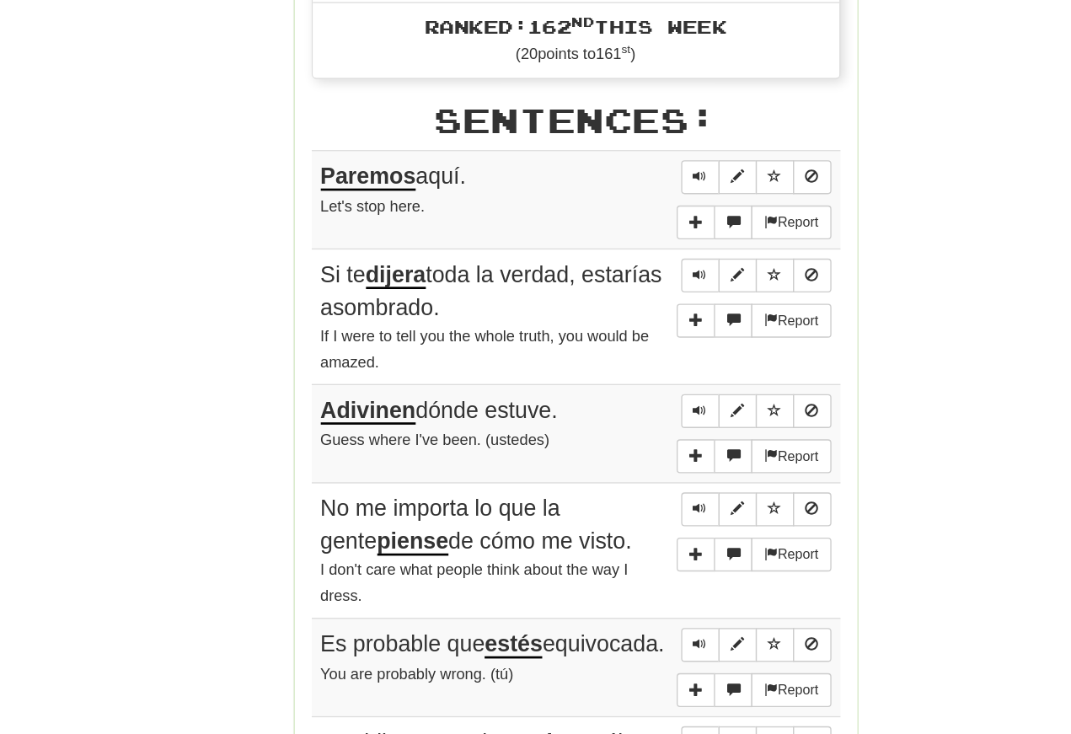
click at [624, 185] on span "Sentence controls" at bounding box center [629, 190] width 10 height 10
click at [614, 179] on button "Sentence controls" at bounding box center [628, 191] width 29 height 25
click at [624, 259] on span "Sentence controls" at bounding box center [629, 264] width 10 height 10
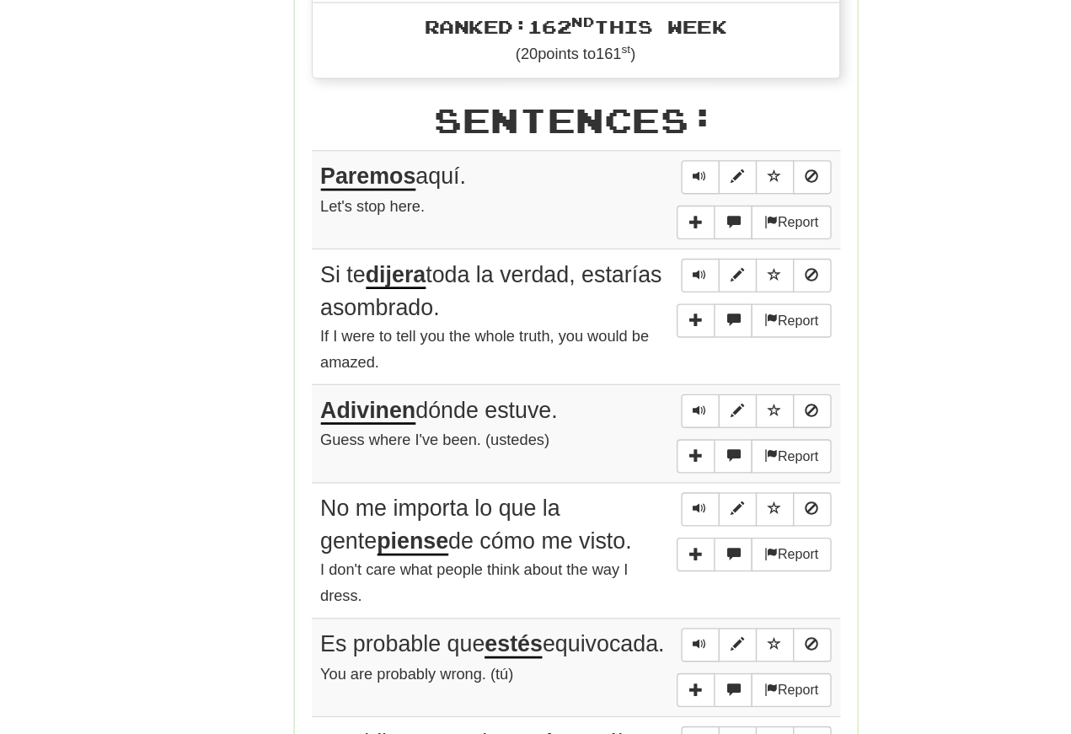
click at [624, 259] on span "Sentence controls" at bounding box center [629, 264] width 10 height 10
click at [624, 360] on span "Sentence controls" at bounding box center [629, 365] width 10 height 10
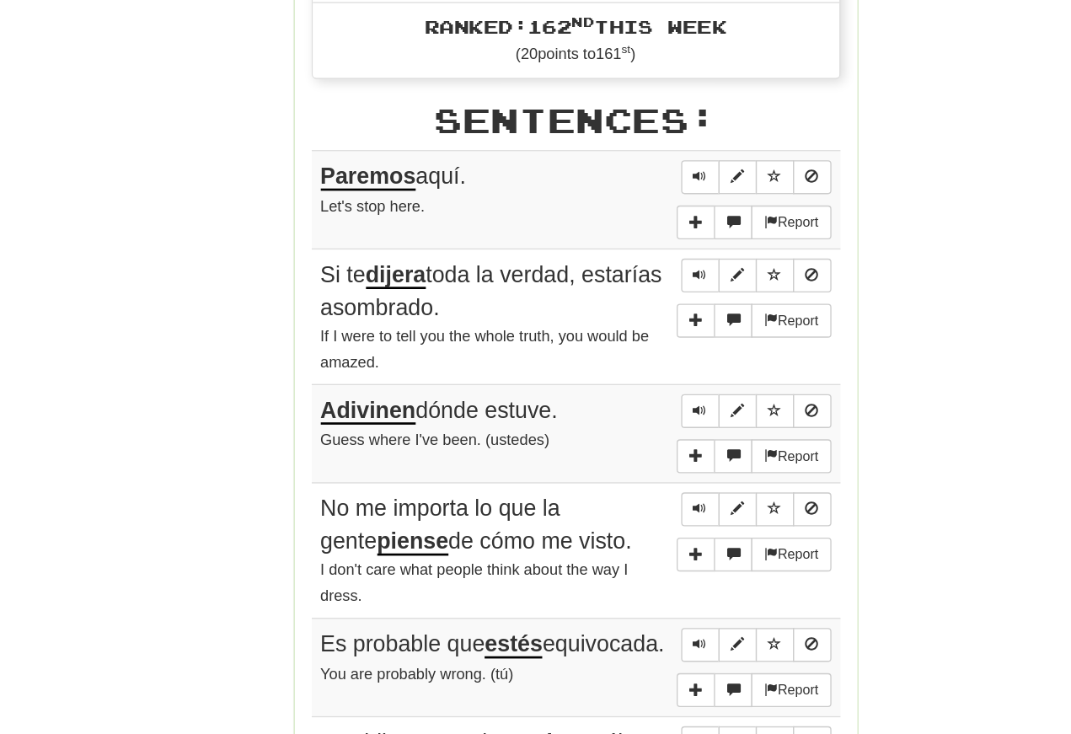
click at [624, 360] on span "Sentence controls" at bounding box center [629, 365] width 10 height 10
click at [614, 353] on button "Sentence controls" at bounding box center [628, 365] width 29 height 25
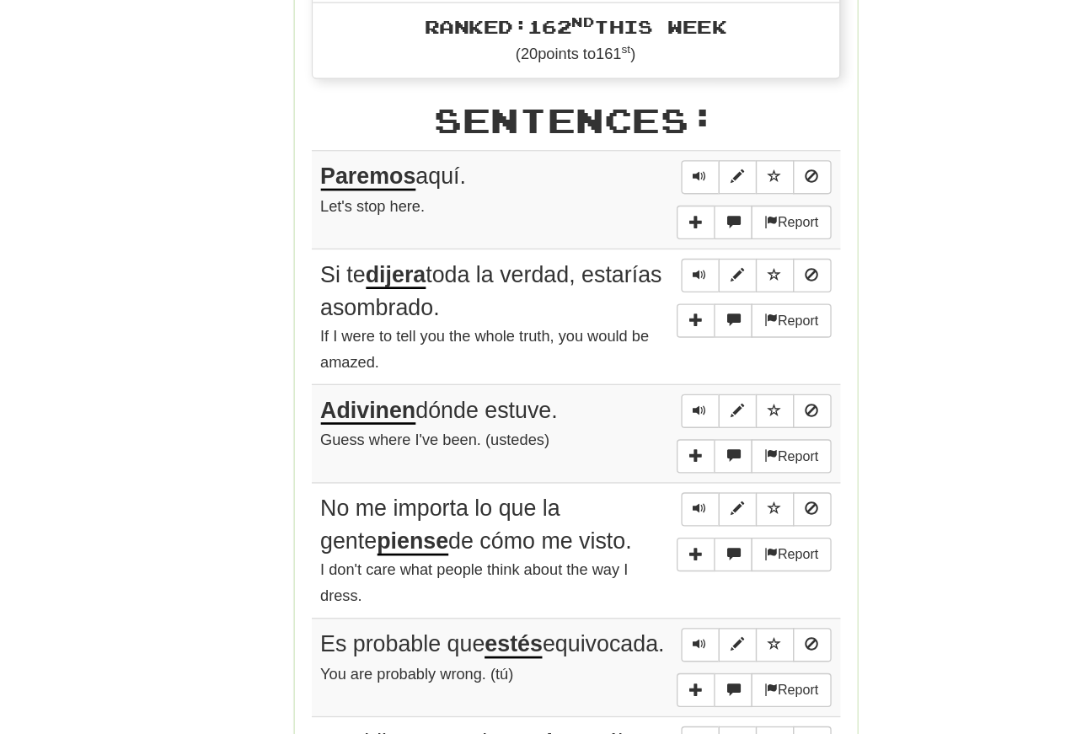
click at [624, 360] on span "Sentence controls" at bounding box center [629, 365] width 10 height 10
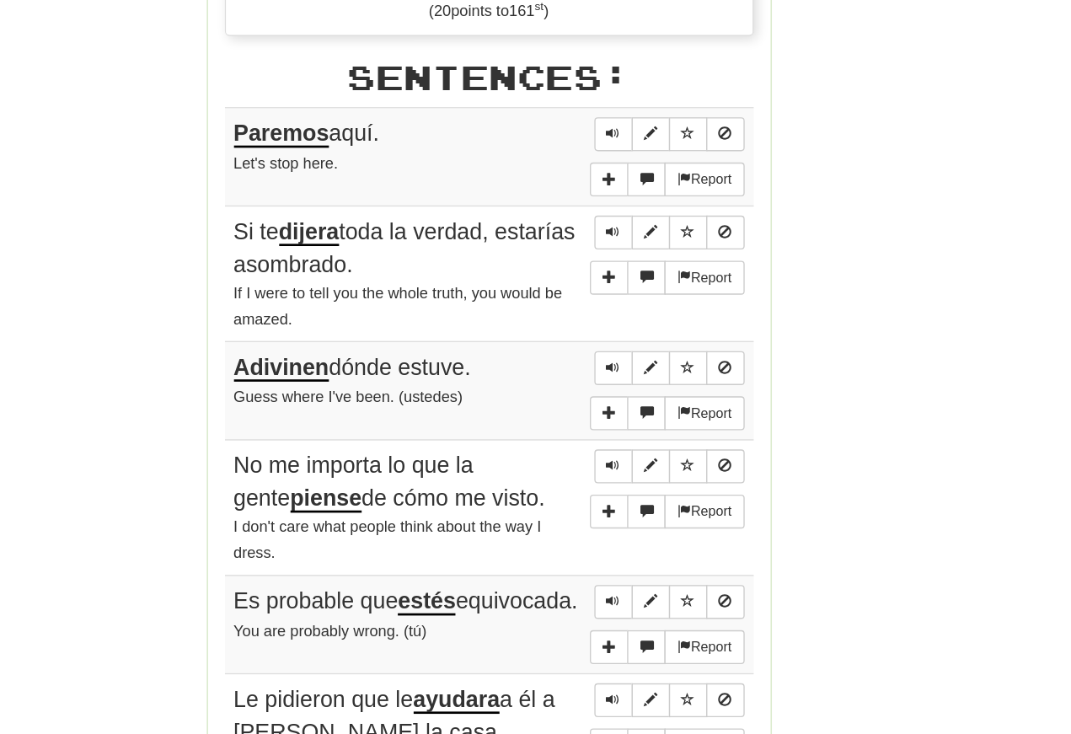
click at [624, 433] on span "Sentence controls" at bounding box center [629, 438] width 10 height 10
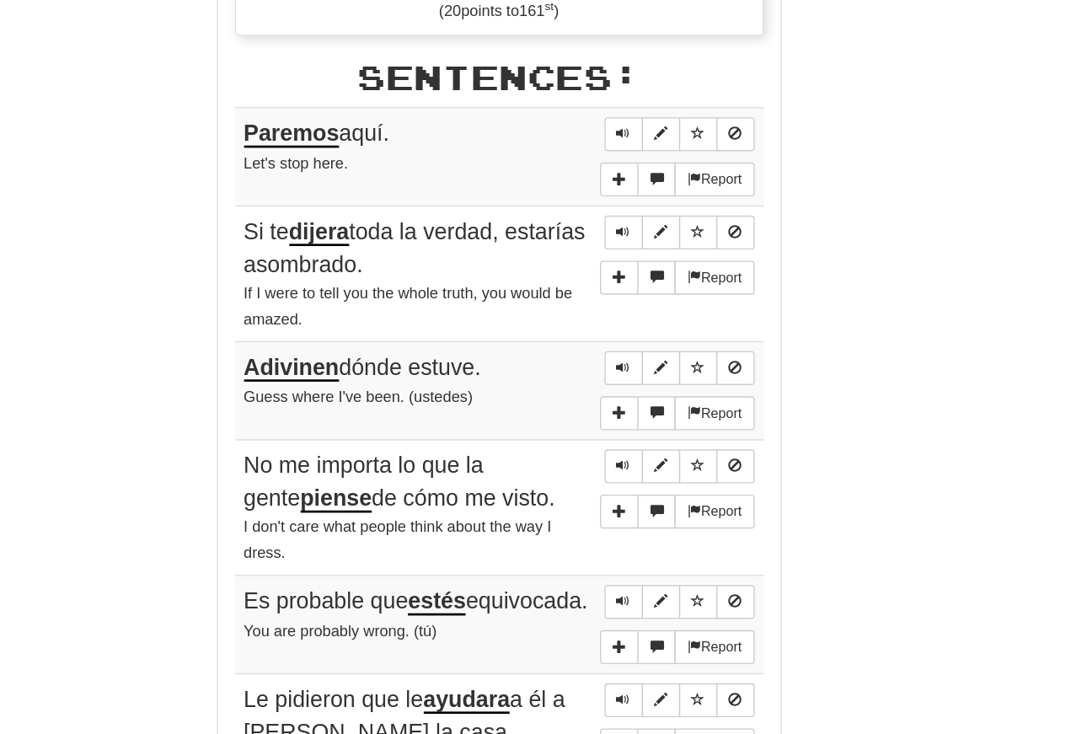
click at [624, 433] on span "Sentence controls" at bounding box center [629, 438] width 10 height 10
click at [614, 426] on button "Sentence controls" at bounding box center [628, 438] width 29 height 25
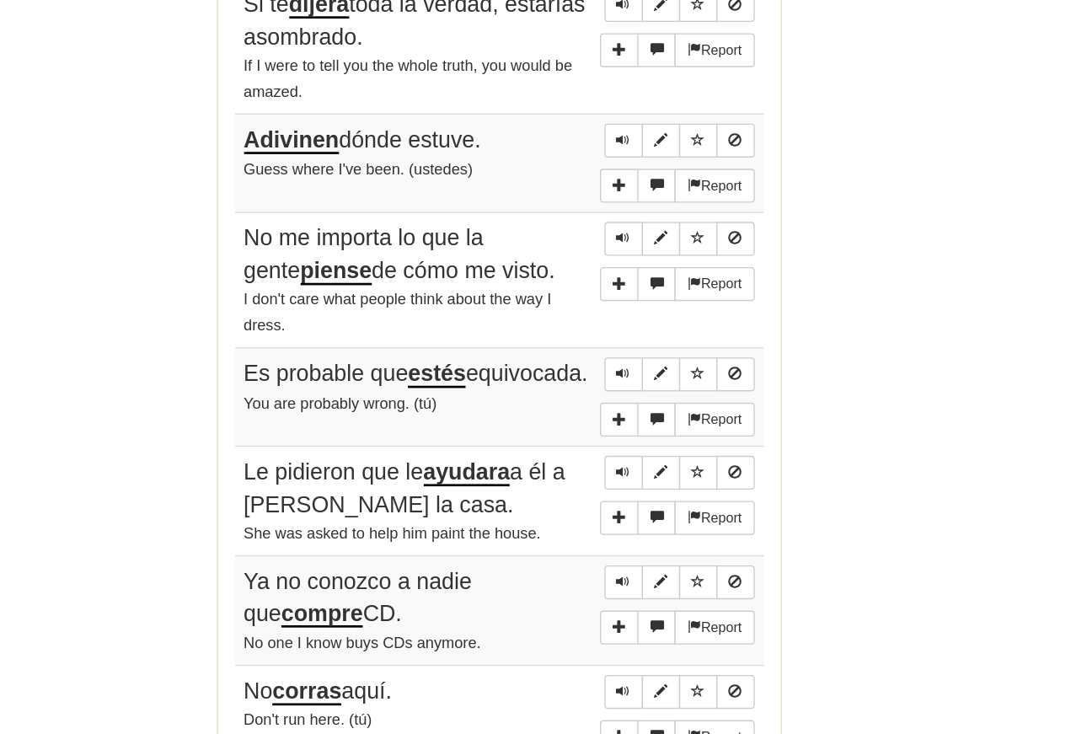
scroll to position [966, 0]
click at [624, 335] on span "Sentence controls" at bounding box center [629, 340] width 10 height 10
click at [624, 437] on span "Sentence controls" at bounding box center [629, 442] width 10 height 10
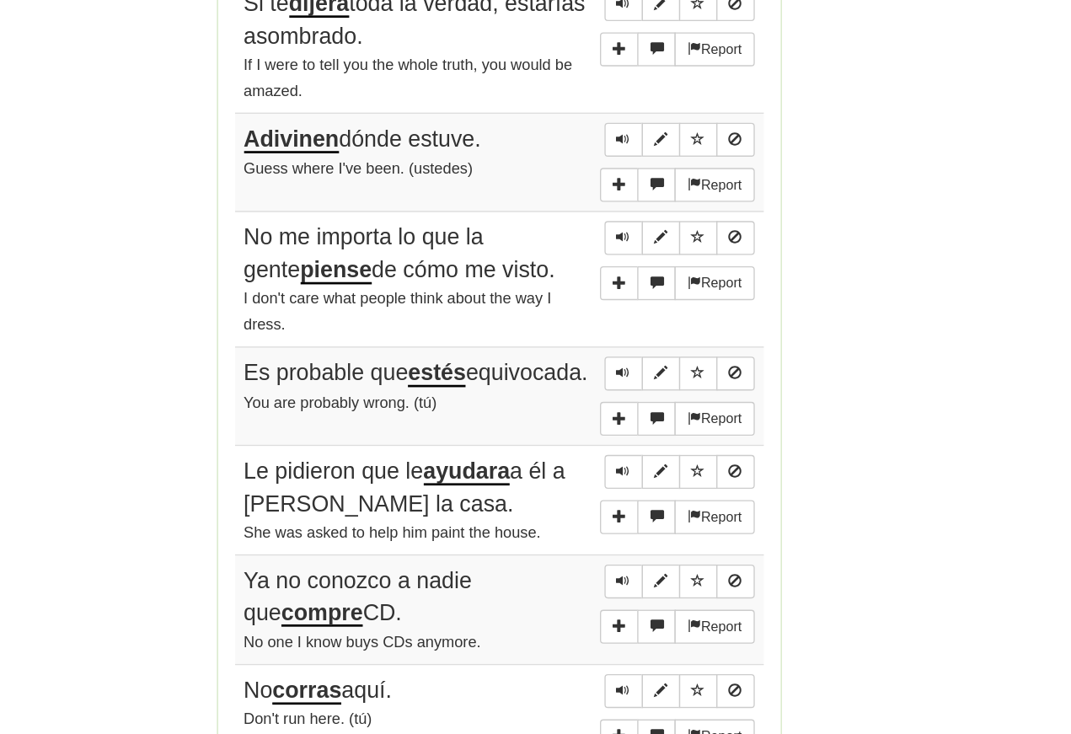
click at [624, 437] on span "Sentence controls" at bounding box center [629, 442] width 10 height 10
click at [624, 510] on span "Sentence controls" at bounding box center [629, 515] width 10 height 10
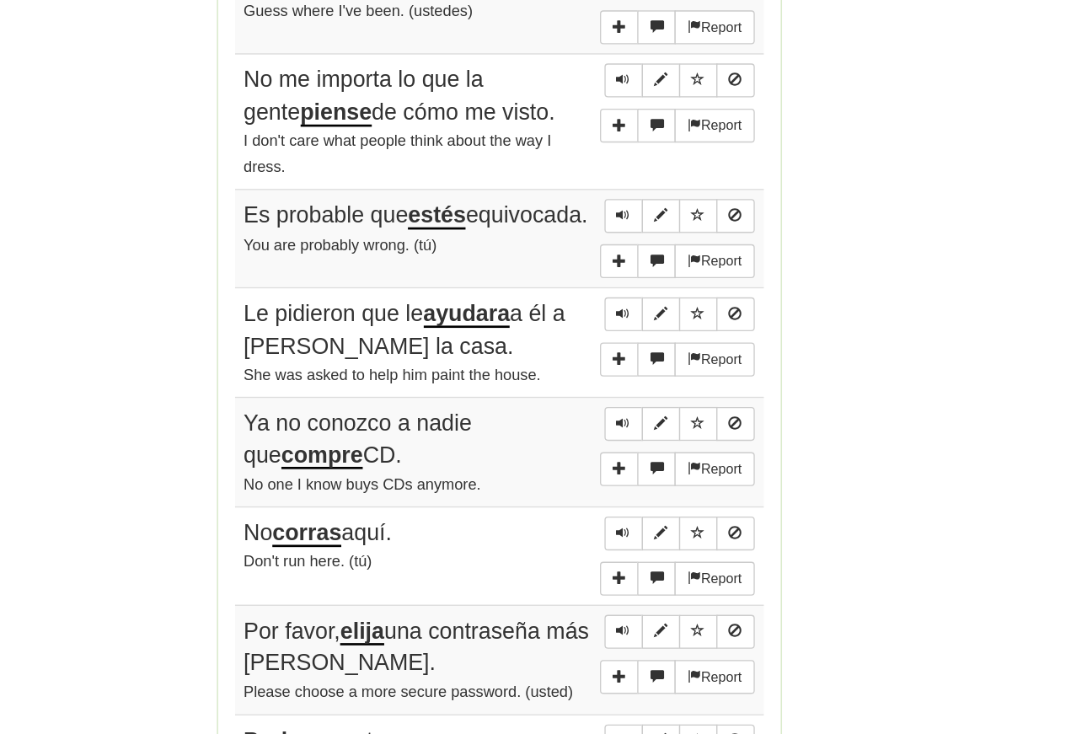
scroll to position [1102, 0]
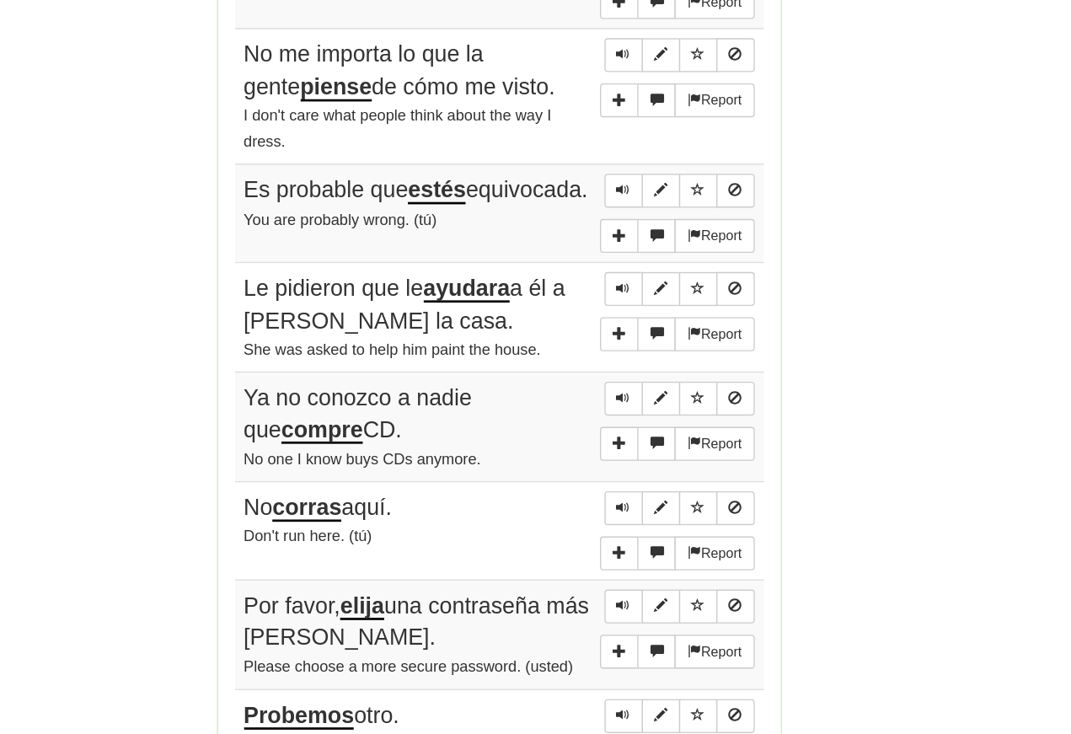
click at [614, 367] on button "Sentence controls" at bounding box center [628, 379] width 29 height 25
click at [624, 373] on span "Sentence controls" at bounding box center [629, 378] width 10 height 10
click at [624, 454] on span "Sentence controls" at bounding box center [629, 459] width 10 height 10
click at [614, 448] on button "Sentence controls" at bounding box center [628, 460] width 29 height 25
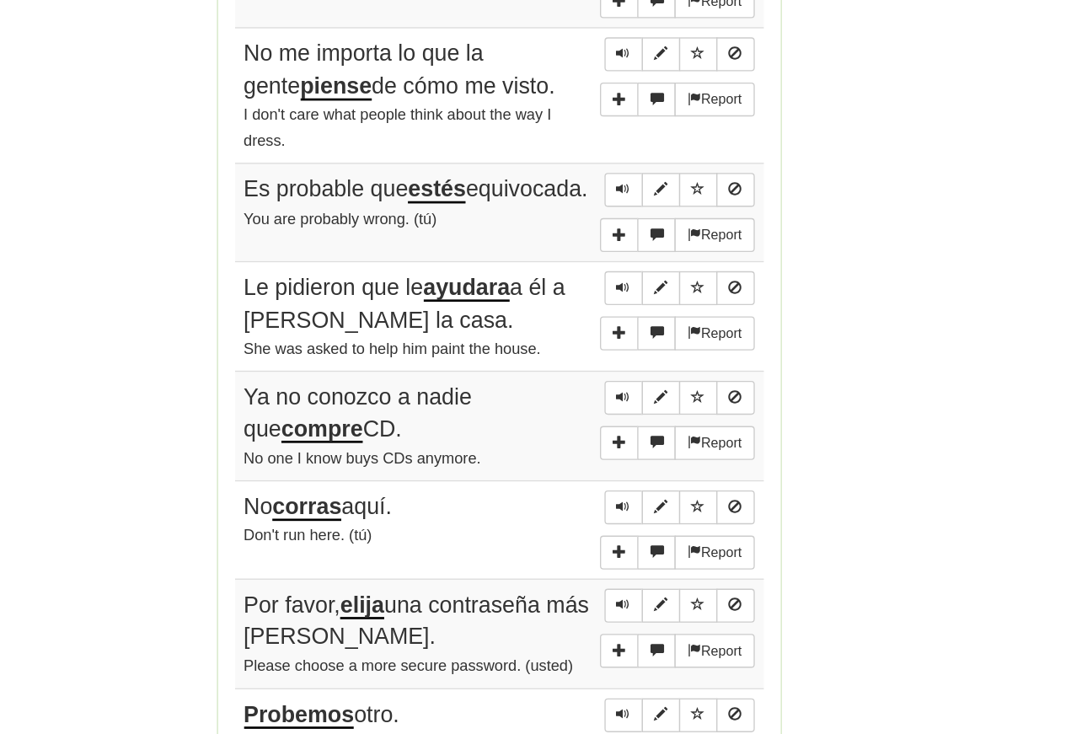
click at [624, 454] on span "Sentence controls" at bounding box center [629, 459] width 10 height 10
click at [614, 529] on button "Sentence controls" at bounding box center [628, 541] width 29 height 25
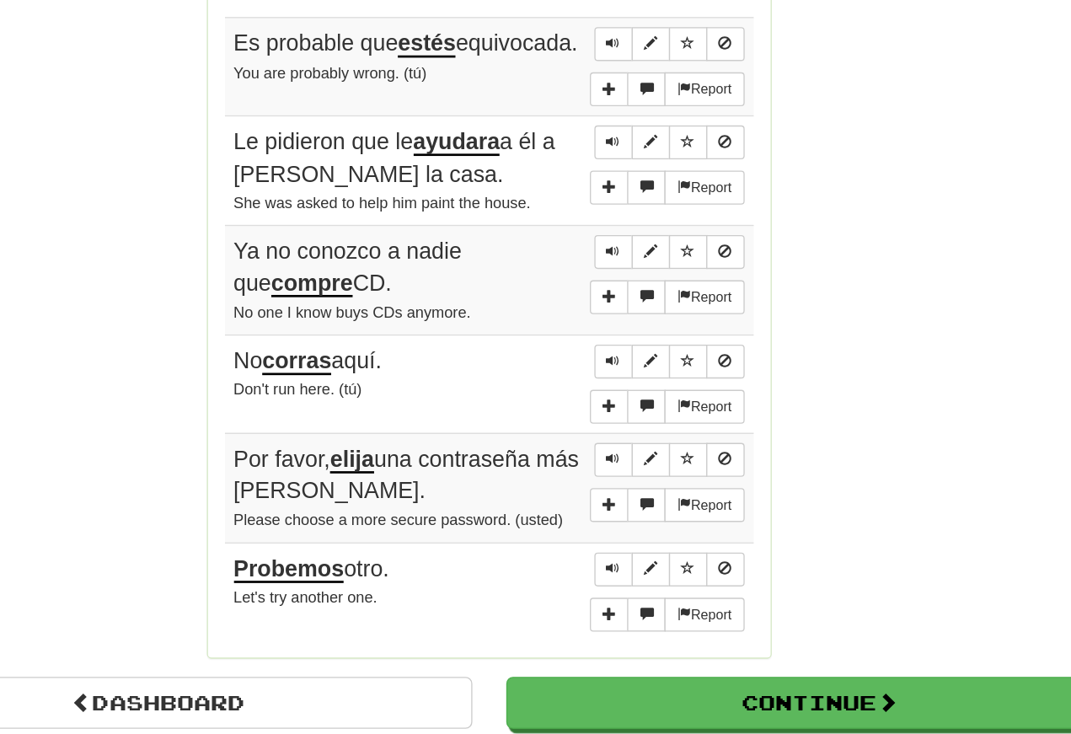
scroll to position [1218, 0]
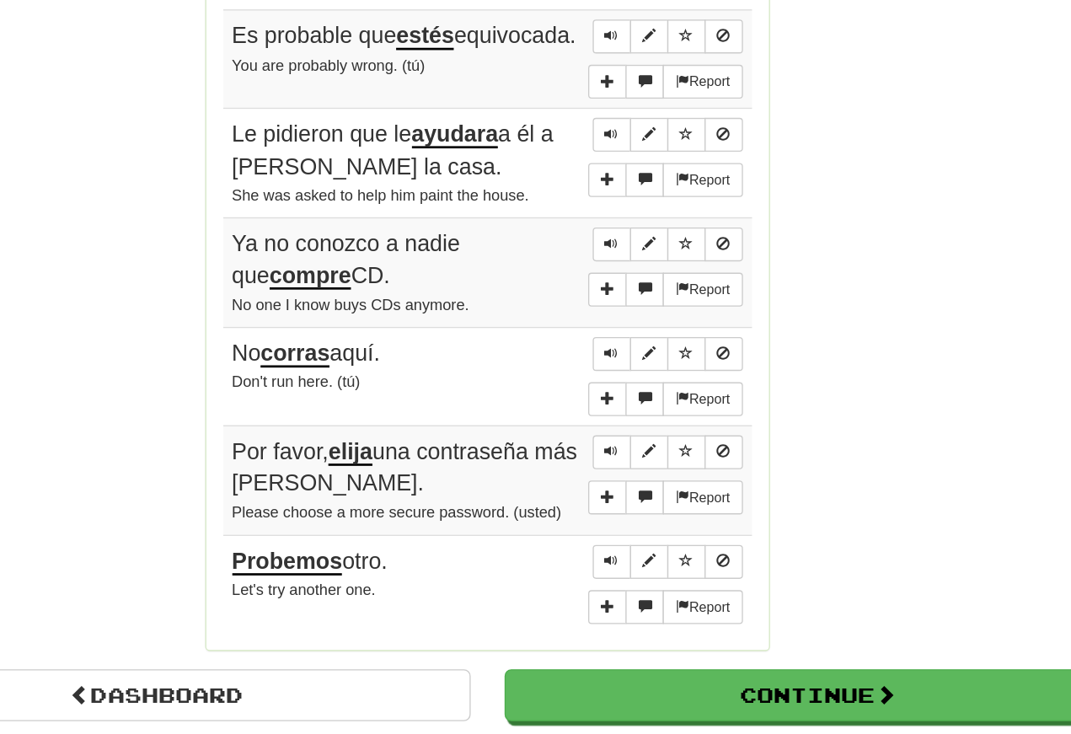
click at [624, 421] on span "Sentence controls" at bounding box center [629, 426] width 10 height 10
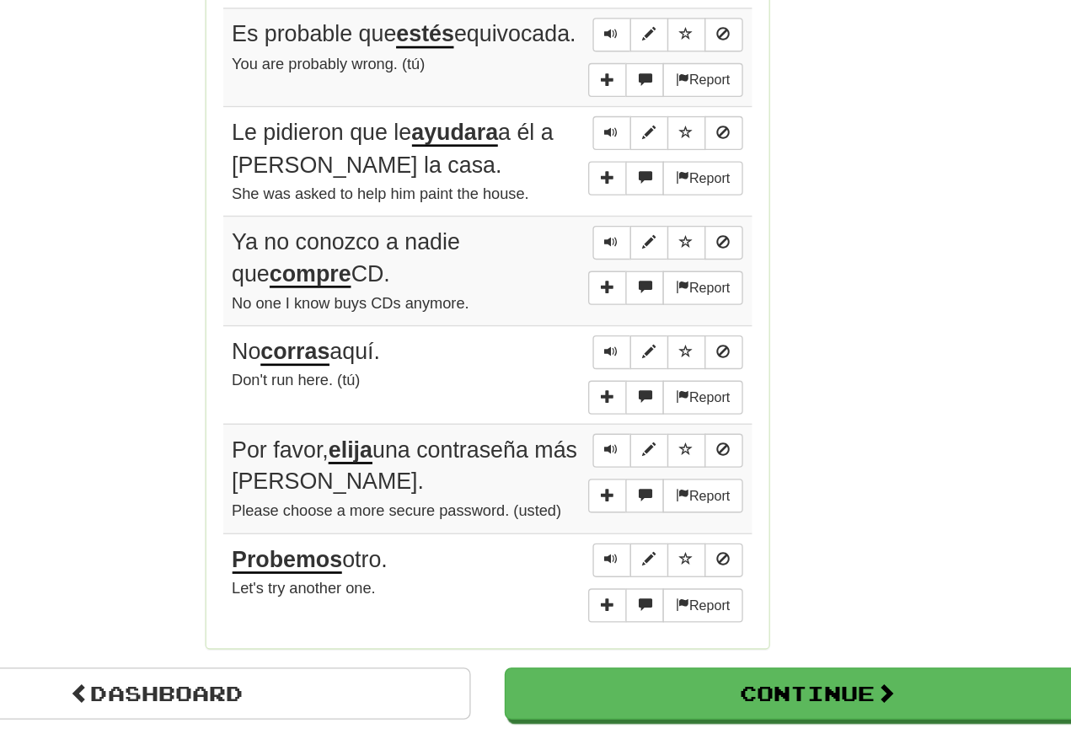
click at [624, 421] on span "Sentence controls" at bounding box center [629, 426] width 10 height 10
click at [614, 487] on button "Sentence controls" at bounding box center [628, 499] width 29 height 25
click at [624, 494] on span "Sentence controls" at bounding box center [629, 499] width 10 height 10
click at [614, 487] on button "Sentence controls" at bounding box center [628, 499] width 29 height 25
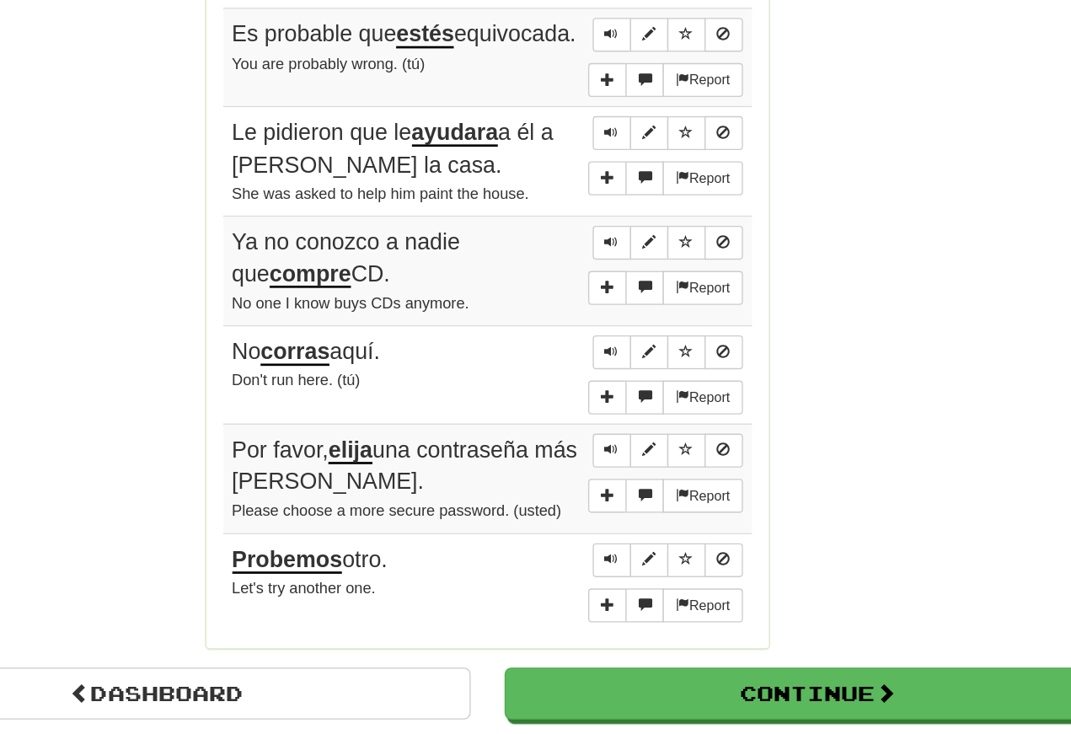
click at [614, 487] on button "Sentence controls" at bounding box center [628, 499] width 29 height 25
click at [624, 576] on span "Sentence controls" at bounding box center [629, 581] width 10 height 10
click at [614, 569] on button "Sentence controls" at bounding box center [628, 581] width 29 height 25
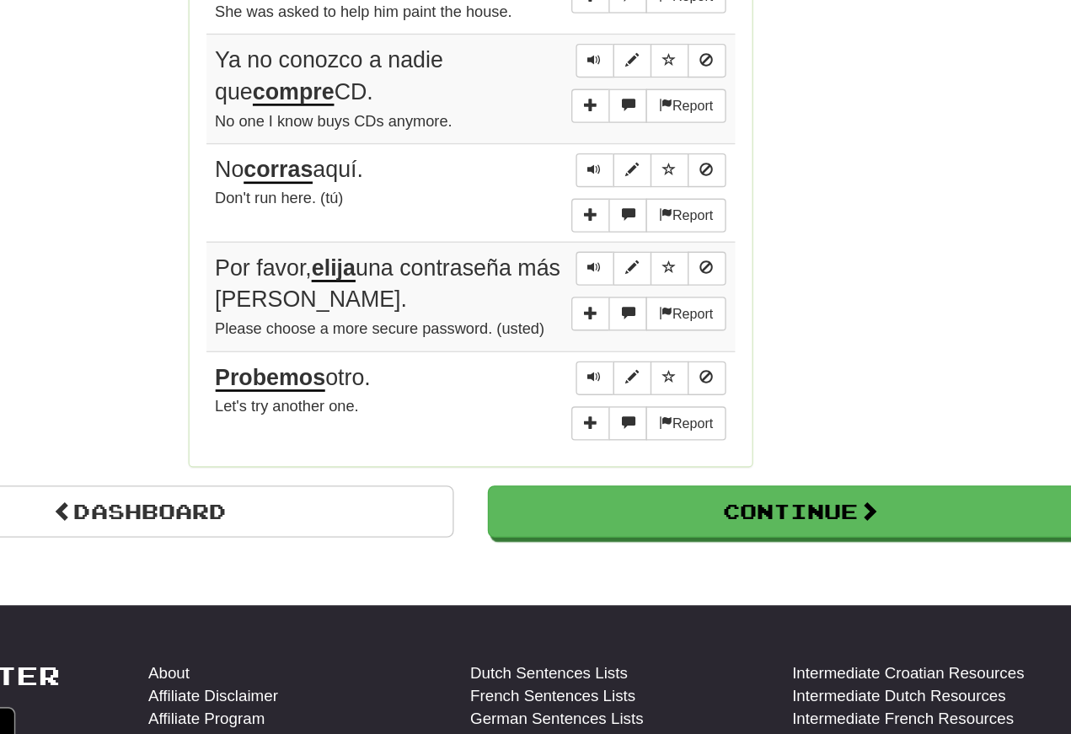
scroll to position [1354, 0]
